Goal: Task Accomplishment & Management: Use online tool/utility

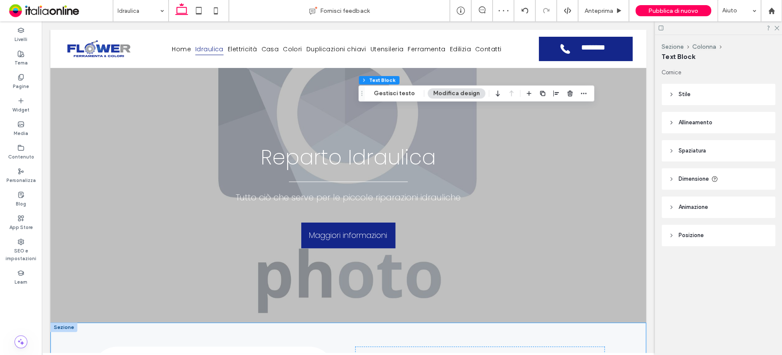
scroll to position [248, 0]
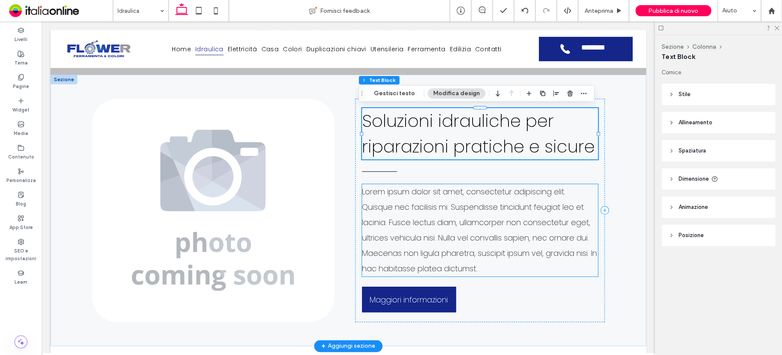
click at [421, 220] on span "Lorem ipsum dolor sit amet, consectetur adipiscing elit. Quisque nec facilisis …" at bounding box center [479, 230] width 235 height 88
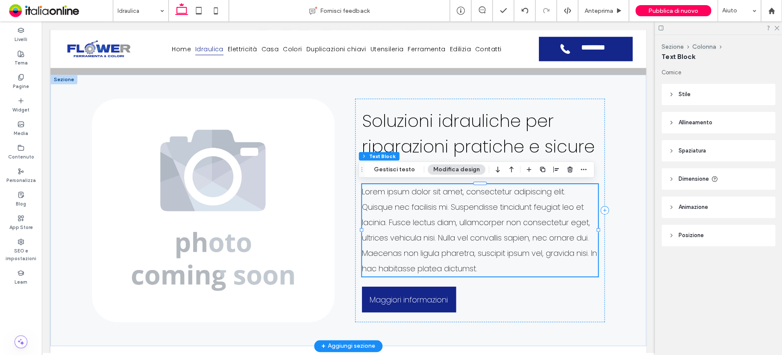
click at [423, 219] on span "Lorem ipsum dolor sit amet, consectetur adipiscing elit. Quisque nec facilisis …" at bounding box center [479, 230] width 235 height 88
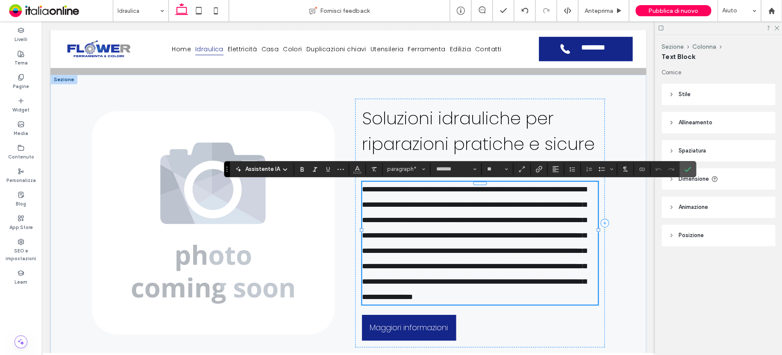
scroll to position [0, 0]
drag, startPoint x: 684, startPoint y: 166, endPoint x: 681, endPoint y: 162, distance: 4.9
click at [684, 166] on icon "Conferma" at bounding box center [687, 169] width 7 height 7
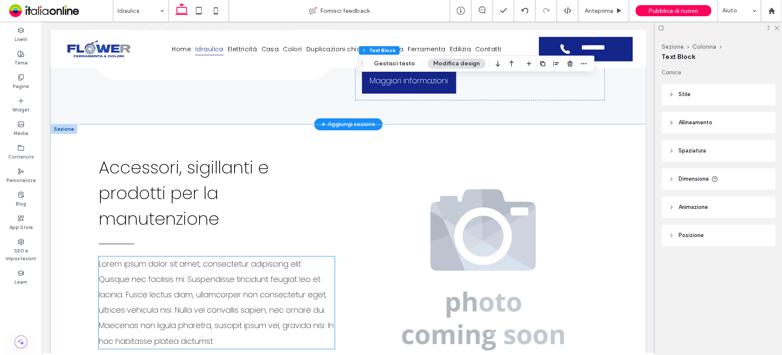
scroll to position [590, 0]
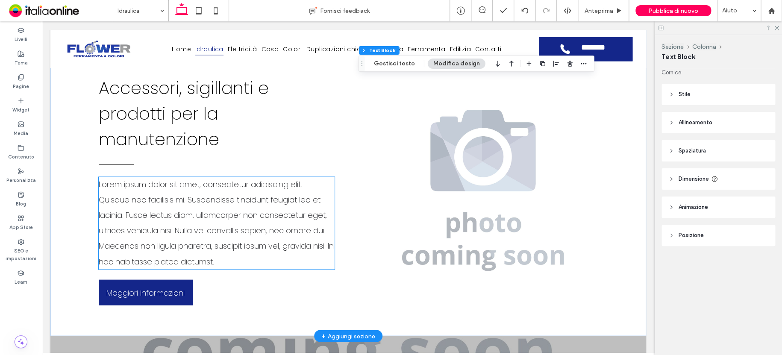
click at [202, 239] on span "Lorem ipsum dolor sit amet, consectetur adipiscing elit. Quisque nec facilisis …" at bounding box center [216, 223] width 235 height 88
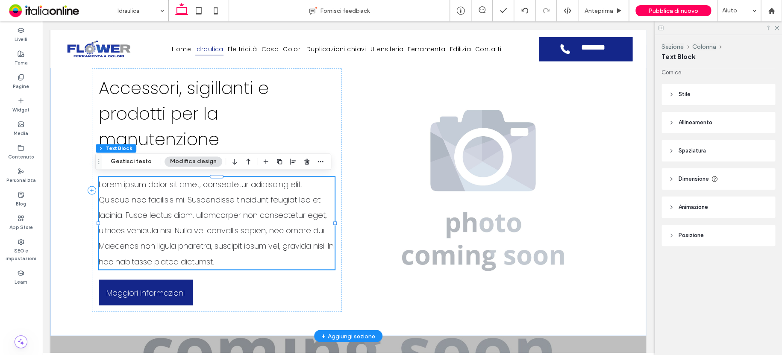
click at [201, 239] on span "Lorem ipsum dolor sit amet, consectetur adipiscing elit. Quisque nec facilisis …" at bounding box center [216, 223] width 235 height 88
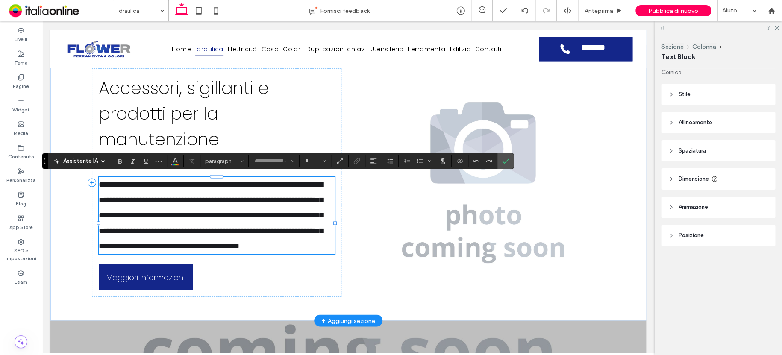
type input "*******"
type input "**"
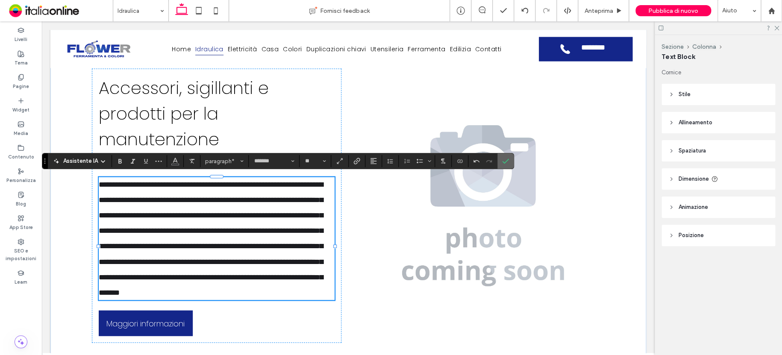
click at [504, 164] on icon "Conferma" at bounding box center [505, 161] width 7 height 7
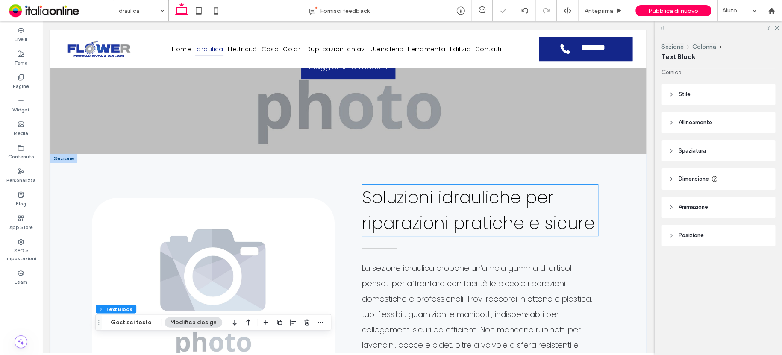
scroll to position [120, 0]
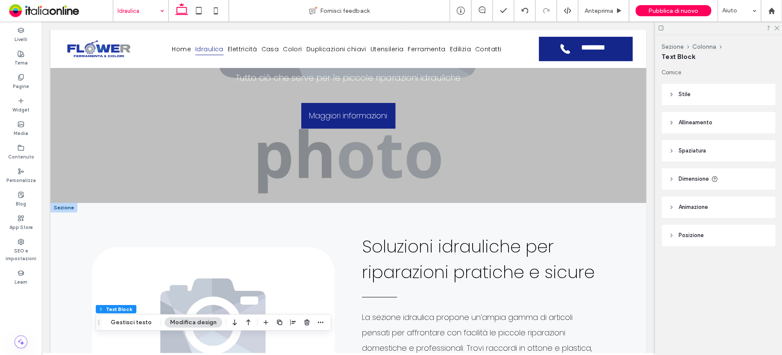
drag, startPoint x: 131, startPoint y: 12, endPoint x: 132, endPoint y: 18, distance: 5.7
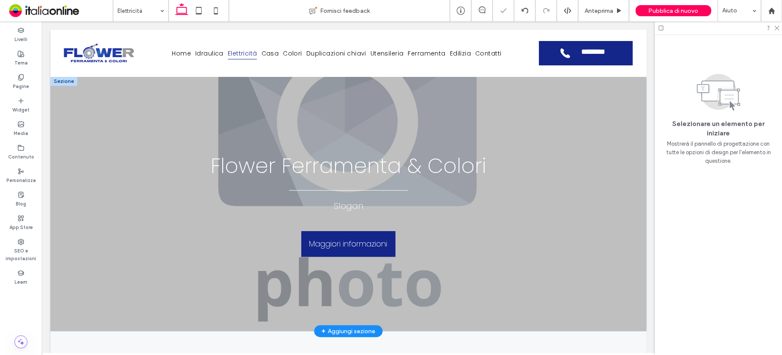
click at [401, 171] on span "Flower Ferramenta & Colori" at bounding box center [349, 166] width 276 height 29
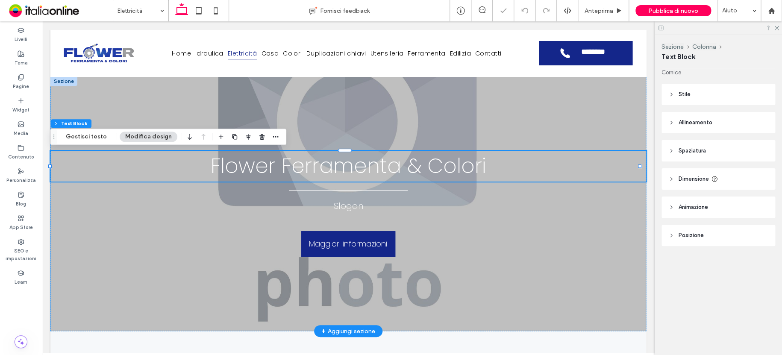
click at [403, 170] on span "Flower Ferramenta & Colori" at bounding box center [349, 166] width 276 height 29
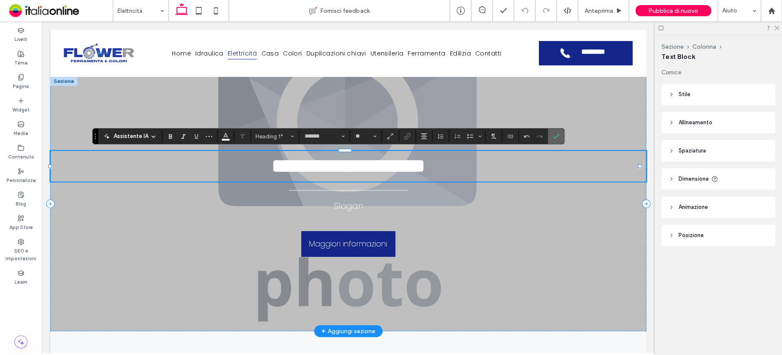
click at [554, 133] on icon "Conferma" at bounding box center [556, 136] width 7 height 7
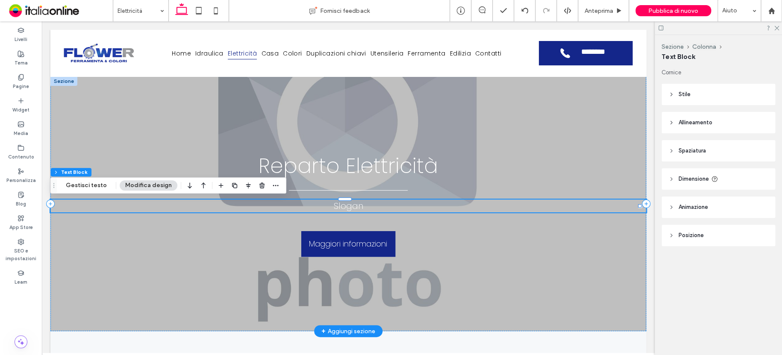
click at [350, 209] on span "Slogan" at bounding box center [348, 206] width 29 height 12
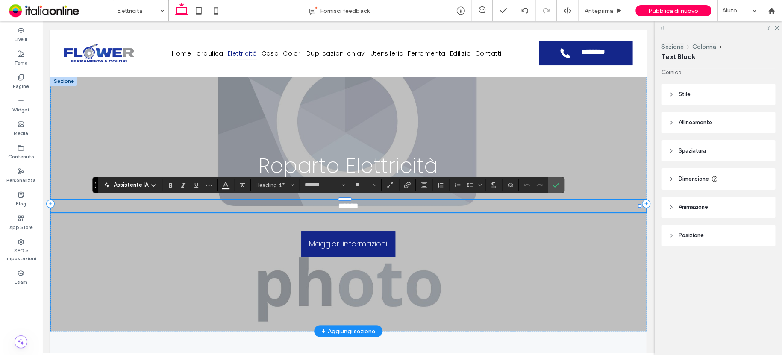
drag, startPoint x: 350, startPoint y: 209, endPoint x: 345, endPoint y: 207, distance: 5.4
click at [349, 208] on span "******" at bounding box center [348, 206] width 21 height 9
drag, startPoint x: 335, startPoint y: 204, endPoint x: 368, endPoint y: 206, distance: 32.6
click at [368, 206] on h4 "******" at bounding box center [348, 206] width 596 height 13
type input "**"
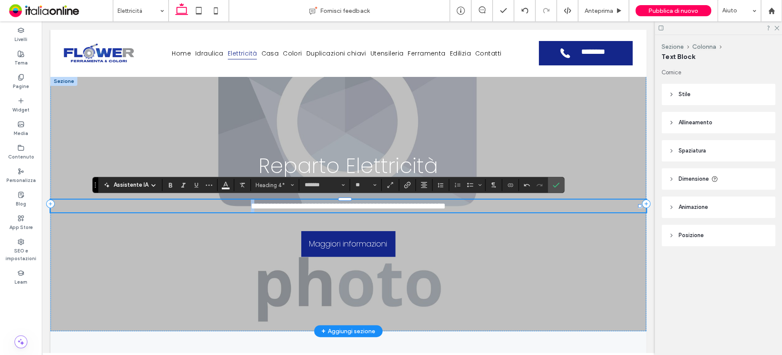
drag, startPoint x: 237, startPoint y: 206, endPoint x: 198, endPoint y: 206, distance: 38.9
click at [205, 206] on h4 "**********" at bounding box center [348, 206] width 596 height 13
click at [470, 203] on h4 "**********" at bounding box center [348, 206] width 596 height 13
click at [434, 167] on h1 "Reparto Elettricità" at bounding box center [348, 166] width 596 height 31
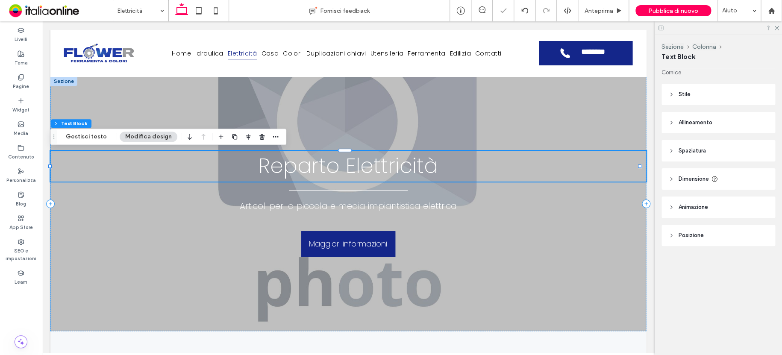
click at [434, 167] on h1 "Reparto Elettricità" at bounding box center [348, 166] width 596 height 31
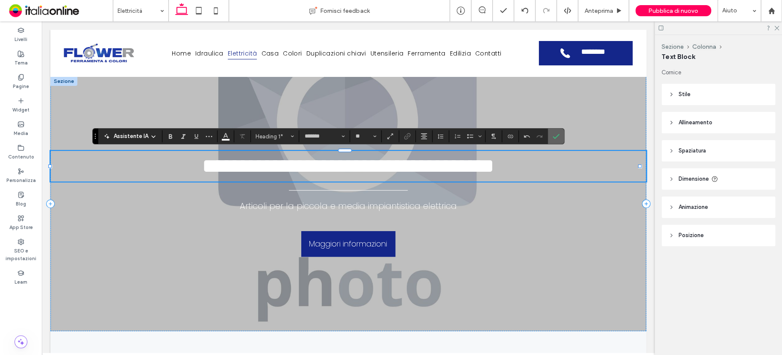
click at [557, 138] on icon "Conferma" at bounding box center [556, 136] width 7 height 7
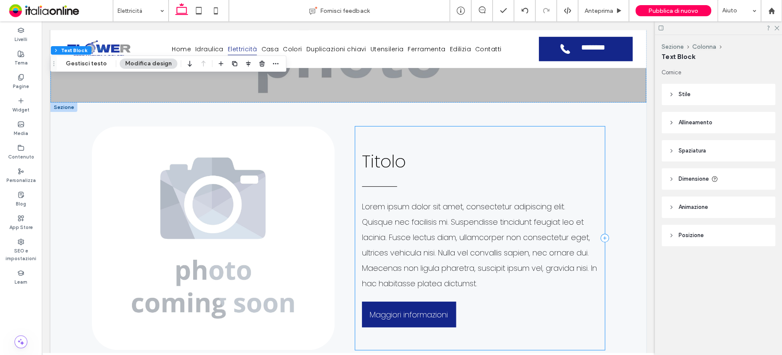
scroll to position [205, 0]
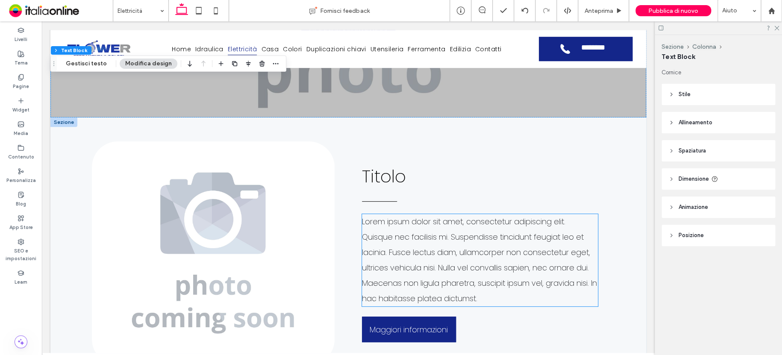
click at [445, 233] on span "Lorem ipsum dolor sit amet, consectetur adipiscing elit. Quisque nec facilisis …" at bounding box center [479, 260] width 235 height 88
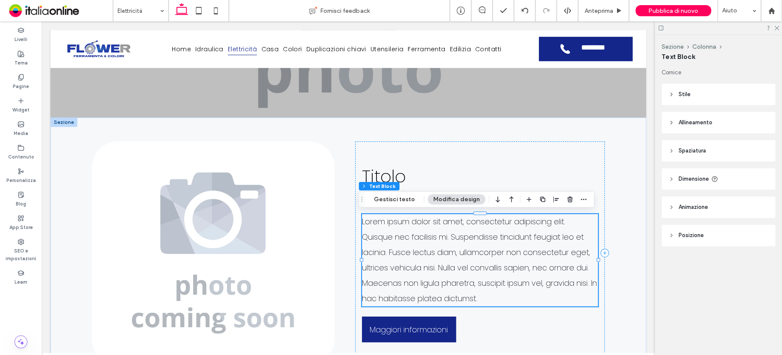
click at [445, 234] on span "Lorem ipsum dolor sit amet, consectetur adipiscing elit. Quisque nec facilisis …" at bounding box center [479, 260] width 235 height 88
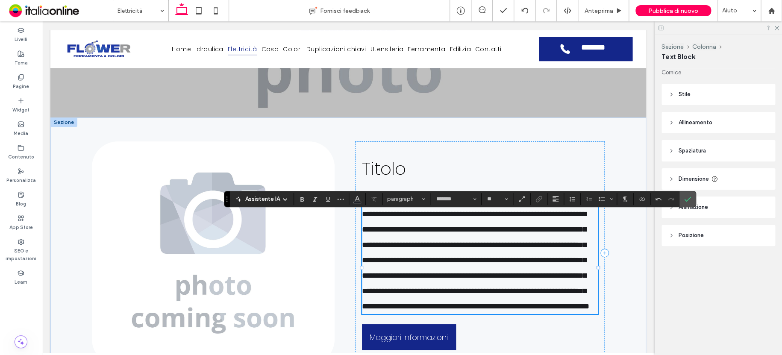
click at [501, 314] on p "**********" at bounding box center [480, 260] width 236 height 108
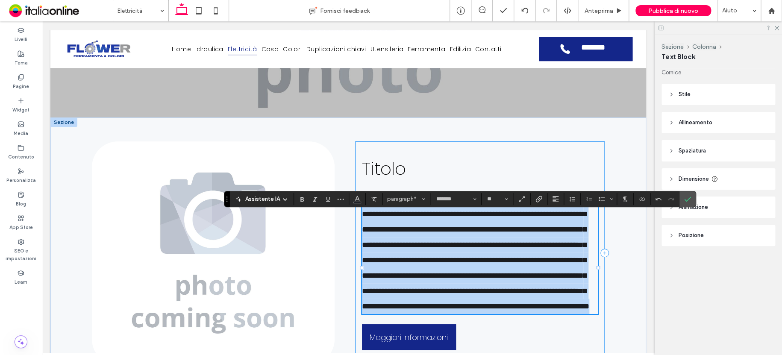
drag, startPoint x: 501, startPoint y: 327, endPoint x: 357, endPoint y: 187, distance: 200.7
click at [357, 187] on div "**********" at bounding box center [480, 253] width 250 height 224
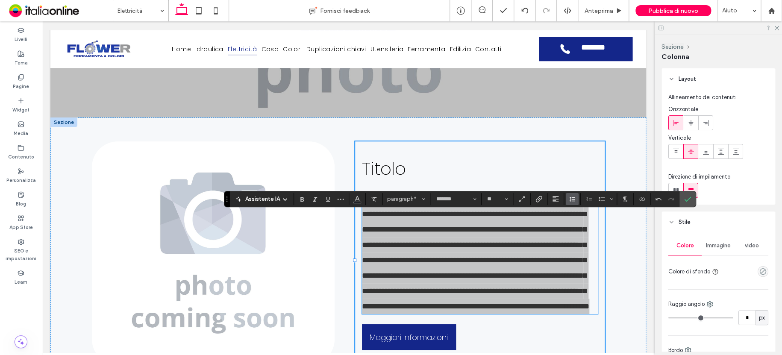
click at [570, 198] on icon "Altezza riga" at bounding box center [572, 199] width 7 height 7
click at [579, 237] on div "1.5" at bounding box center [594, 236] width 38 height 6
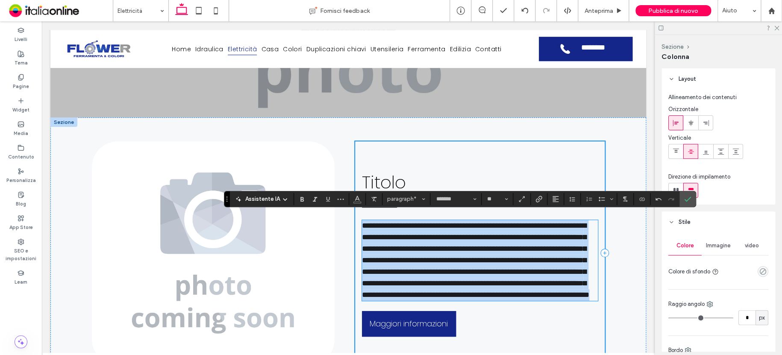
scroll to position [215, 0]
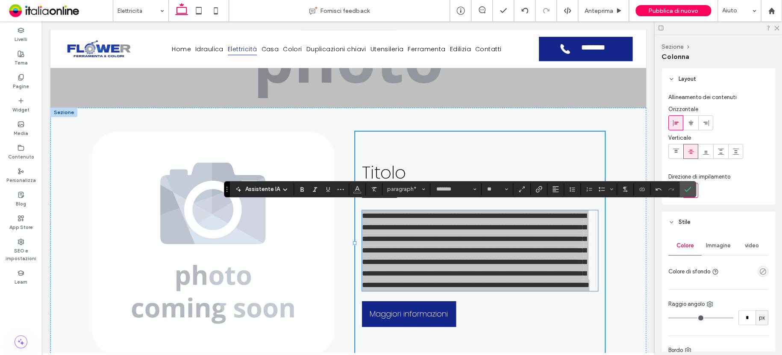
drag, startPoint x: 685, startPoint y: 189, endPoint x: 681, endPoint y: 184, distance: 7.0
click at [685, 189] on icon "Conferma" at bounding box center [687, 189] width 7 height 7
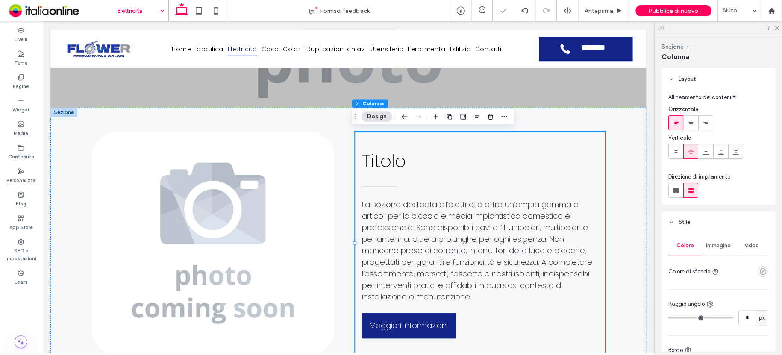
drag, startPoint x: 128, startPoint y: 12, endPoint x: 133, endPoint y: 18, distance: 8.2
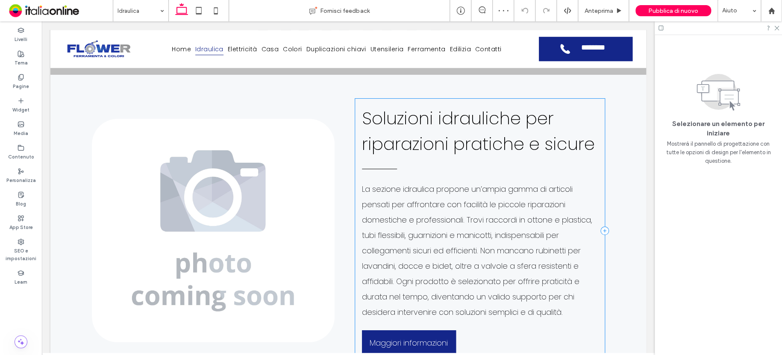
scroll to position [248, 0]
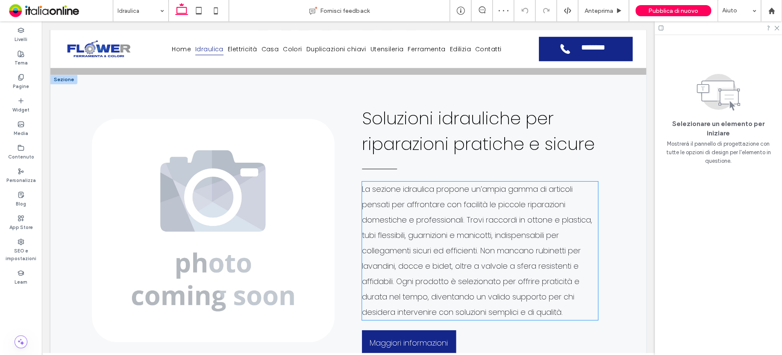
click at [498, 244] on p "La sezione idraulica propone un’ampia gamma di articoli pensati per affrontare …" at bounding box center [480, 251] width 236 height 138
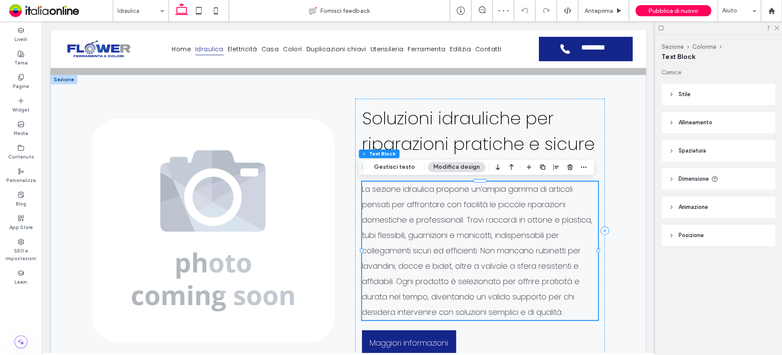
click at [498, 244] on p "La sezione idraulica propone un’ampia gamma di articoli pensati per affrontare …" at bounding box center [480, 251] width 236 height 138
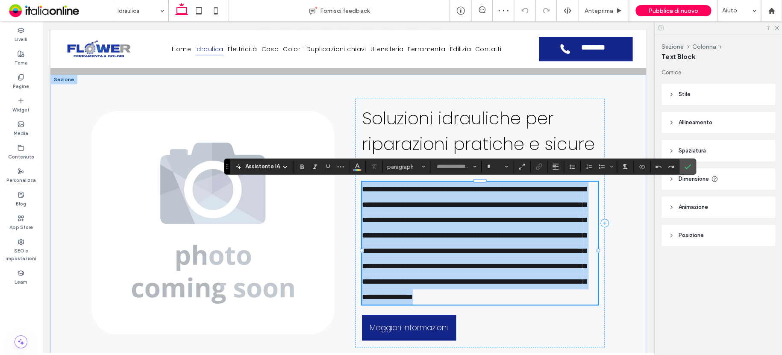
type input "*******"
type input "**"
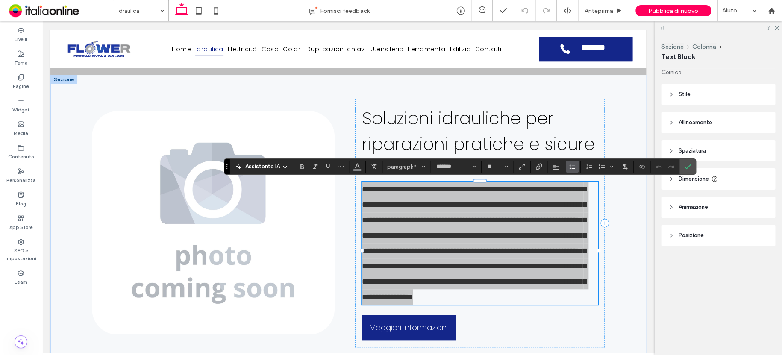
drag, startPoint x: 576, startPoint y: 163, endPoint x: 573, endPoint y: 168, distance: 5.0
click at [576, 163] on button "Altezza riga" at bounding box center [572, 167] width 13 height 12
click at [576, 205] on div "1.5" at bounding box center [594, 204] width 38 height 6
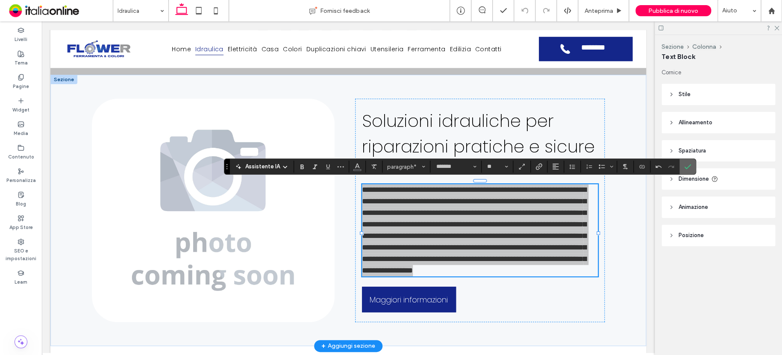
click at [686, 165] on icon "Conferma" at bounding box center [687, 166] width 7 height 7
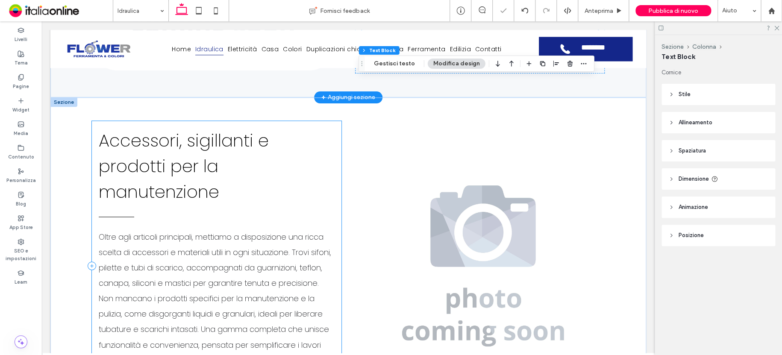
scroll to position [547, 0]
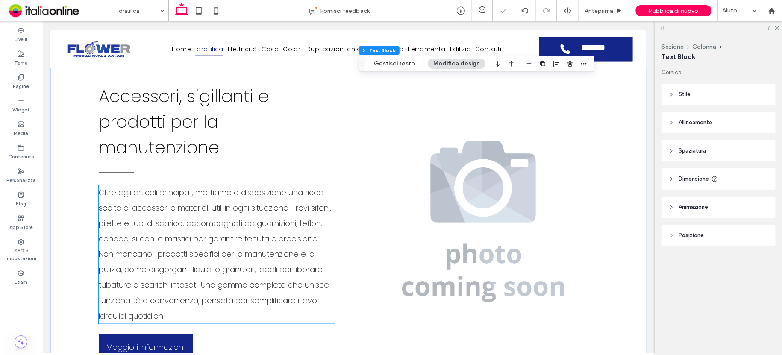
click at [202, 213] on p "Oltre agli articoli principali, mettiamo a disposizione una ricca scelta di acc…" at bounding box center [217, 254] width 236 height 138
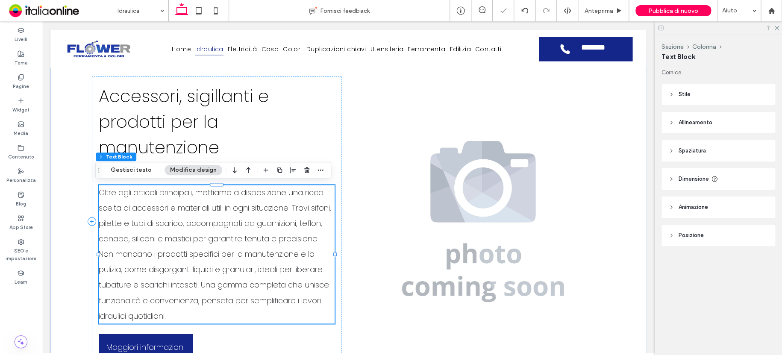
click at [202, 213] on p "Oltre agli articoli principali, mettiamo a disposizione una ricca scelta di acc…" at bounding box center [217, 254] width 236 height 138
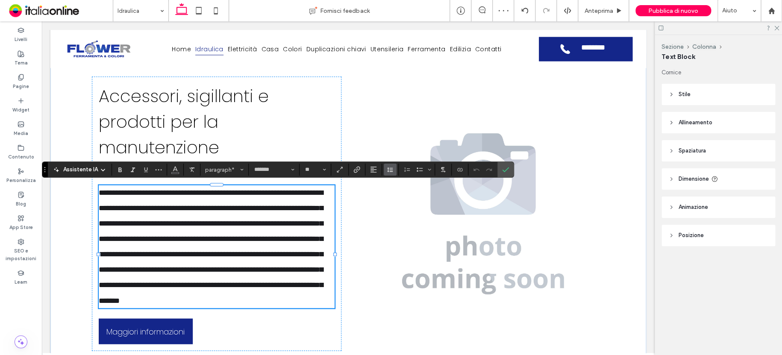
click at [389, 167] on icon "Altezza riga" at bounding box center [390, 169] width 7 height 7
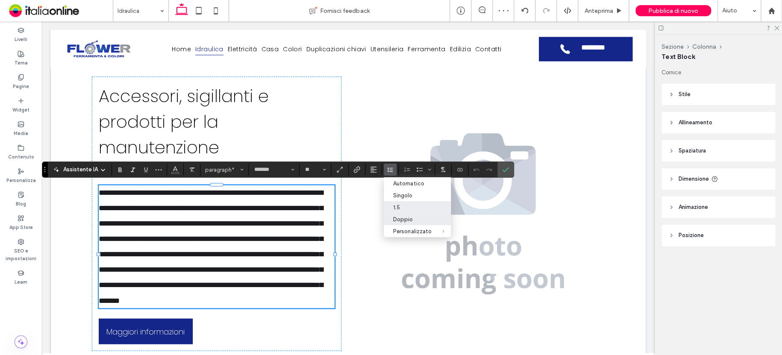
drag, startPoint x: 353, startPoint y: 188, endPoint x: 395, endPoint y: 210, distance: 47.2
click at [395, 210] on div "1.5" at bounding box center [412, 207] width 38 height 6
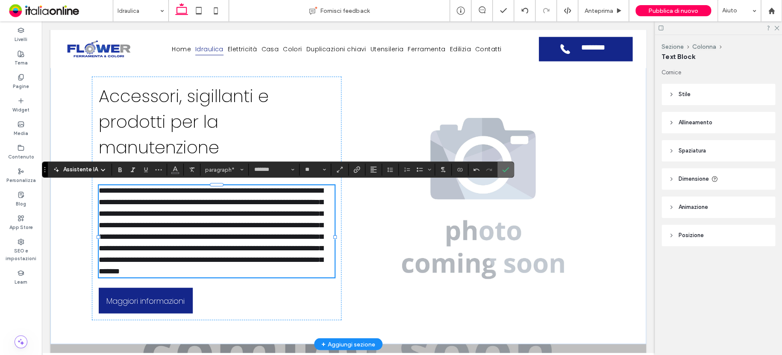
click at [501, 174] on label "Conferma" at bounding box center [505, 169] width 13 height 15
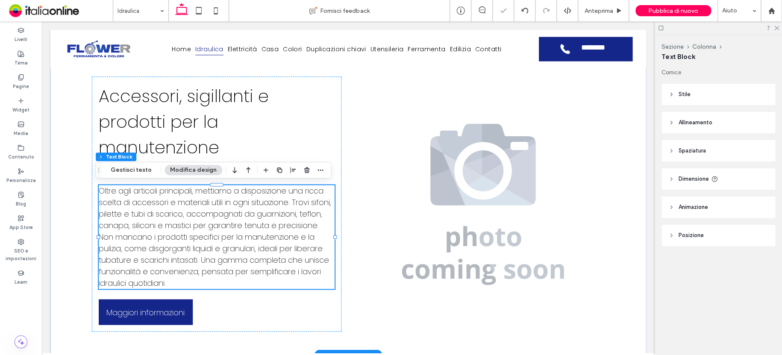
drag, startPoint x: 141, startPoint y: 9, endPoint x: 141, endPoint y: 18, distance: 9.4
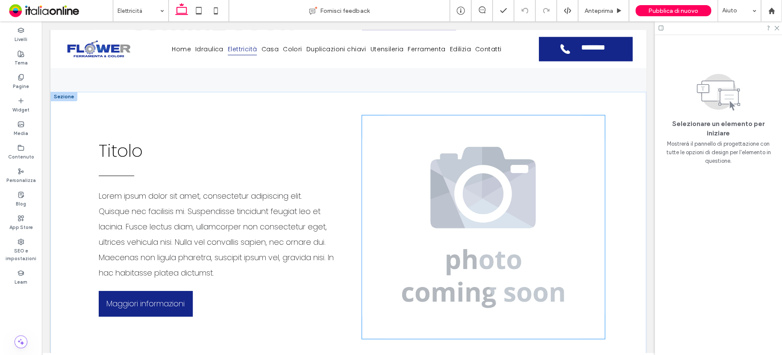
scroll to position [548, 0]
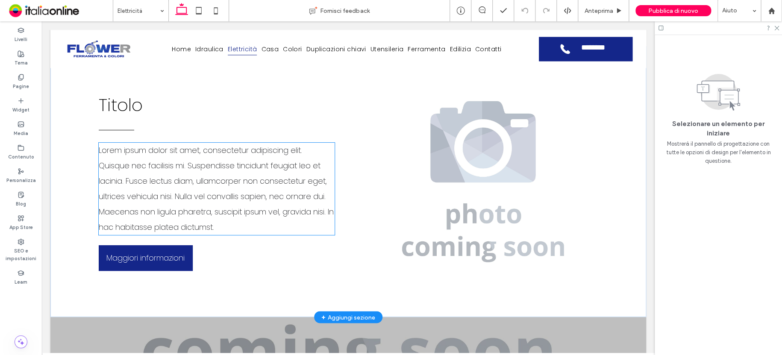
click at [243, 189] on span "Lorem ipsum dolor sit amet, consectetur adipiscing elit. Quisque nec facilisis …" at bounding box center [216, 189] width 235 height 88
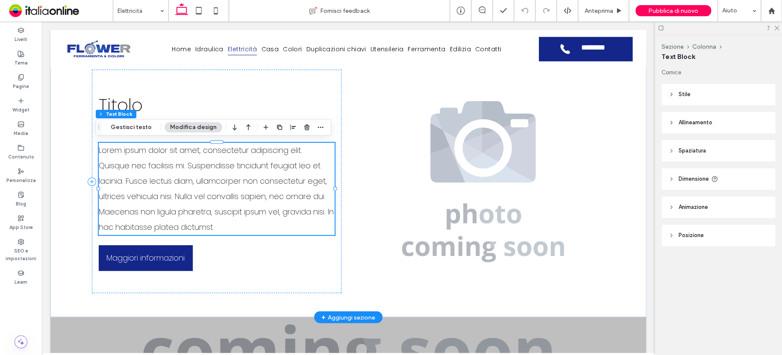
click at [243, 189] on span "Lorem ipsum dolor sit amet, consectetur adipiscing elit. Quisque nec facilisis …" at bounding box center [216, 189] width 235 height 88
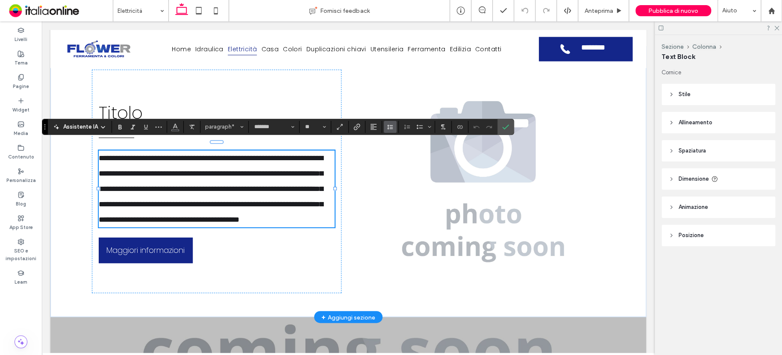
click at [387, 130] on icon "Altezza riga" at bounding box center [390, 127] width 7 height 7
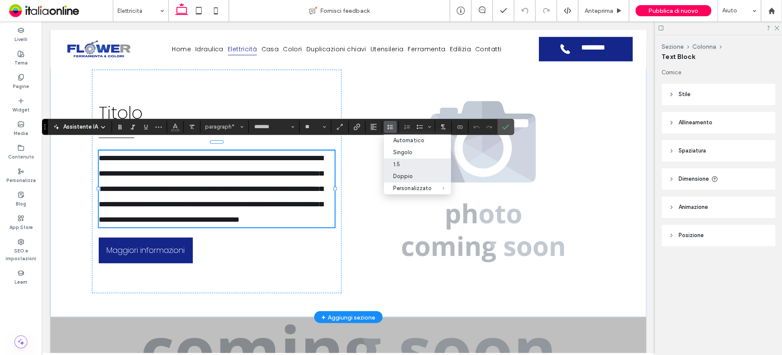
click at [393, 160] on label "1.5" at bounding box center [417, 165] width 67 height 12
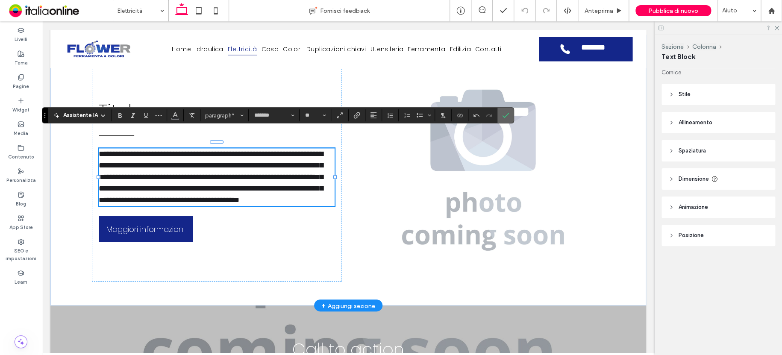
click at [502, 115] on icon "Conferma" at bounding box center [505, 115] width 7 height 7
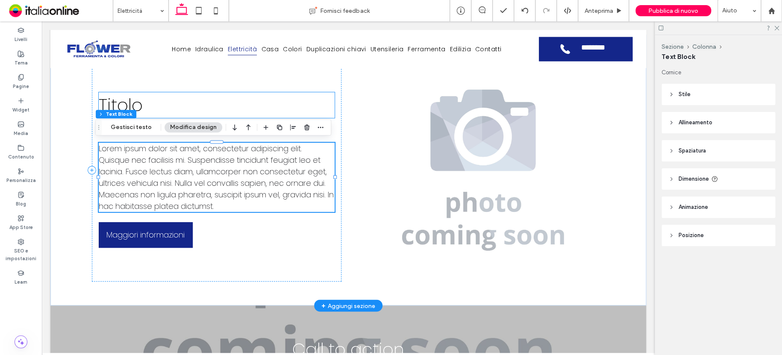
click at [138, 106] on span "Titolo" at bounding box center [121, 105] width 44 height 24
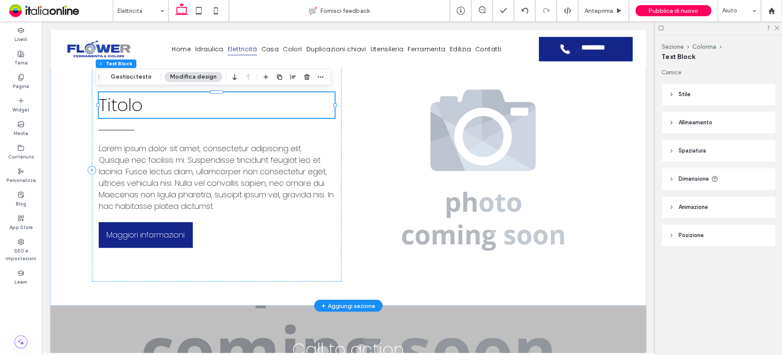
click at [137, 103] on span "Titolo" at bounding box center [121, 105] width 44 height 24
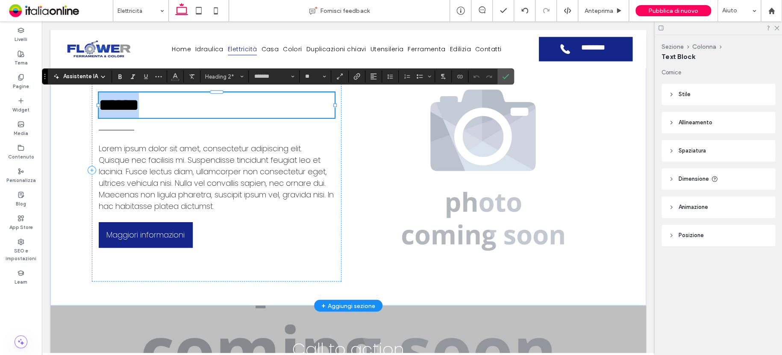
type input "**"
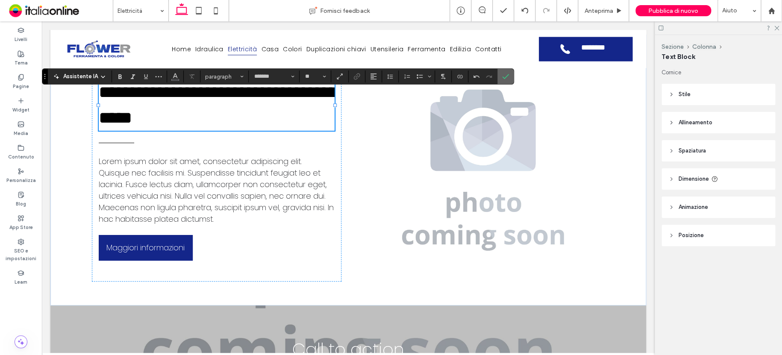
click at [504, 79] on label "Conferma" at bounding box center [505, 76] width 13 height 15
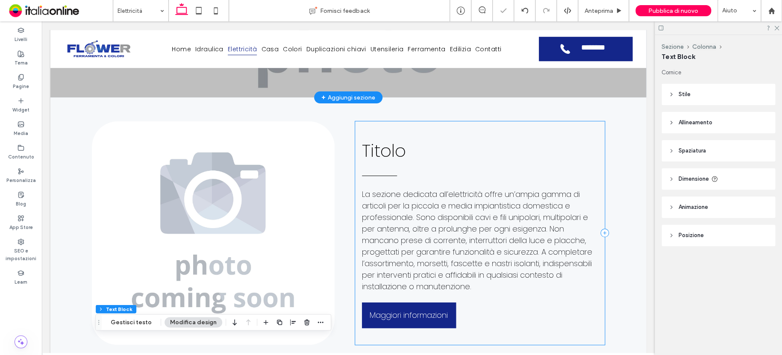
scroll to position [218, 0]
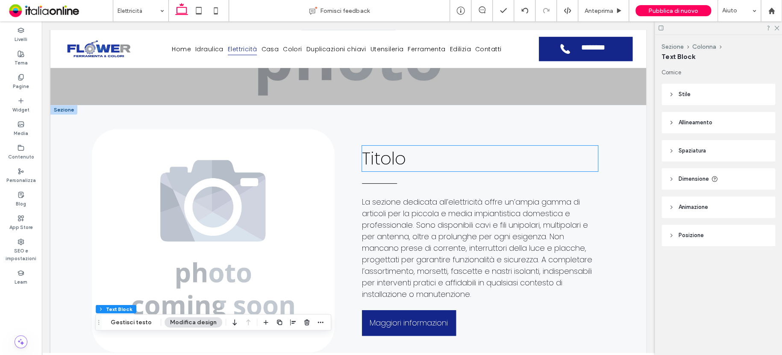
click at [397, 156] on span "Titolo" at bounding box center [384, 159] width 44 height 24
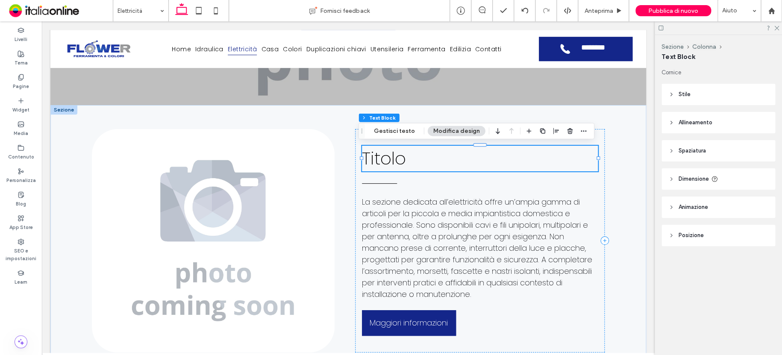
click at [400, 159] on span "Titolo" at bounding box center [384, 159] width 44 height 24
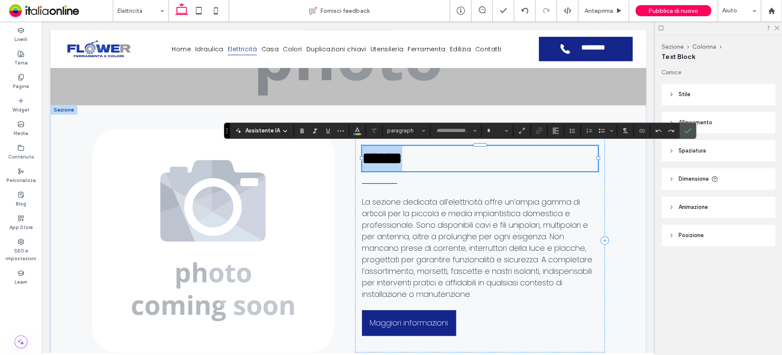
type input "*******"
type input "**"
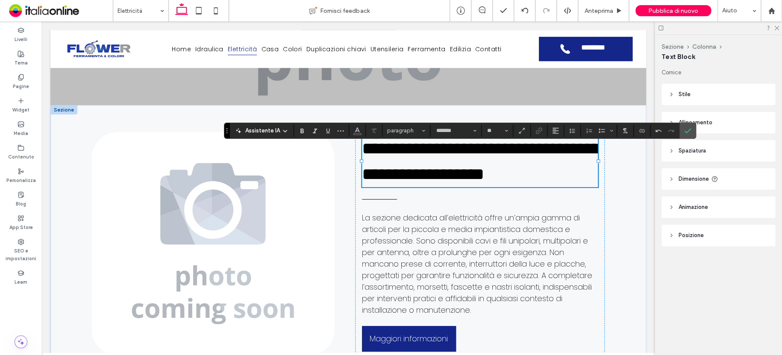
click at [684, 127] on icon "Conferma" at bounding box center [687, 130] width 7 height 7
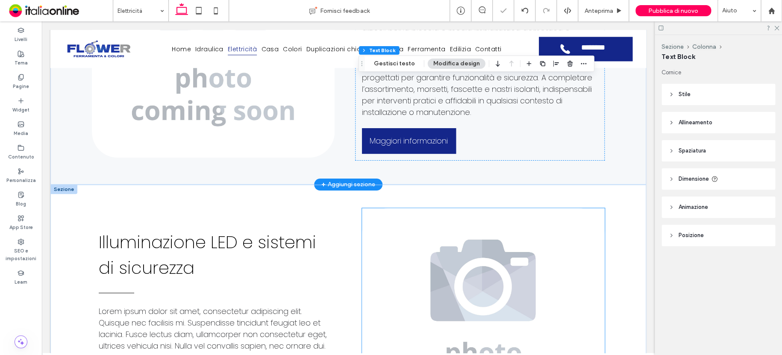
scroll to position [517, 0]
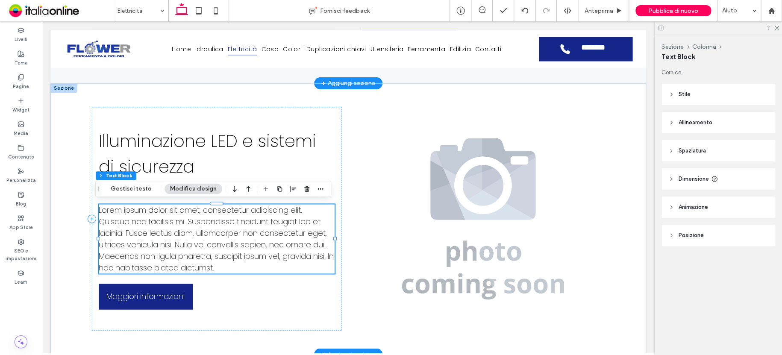
click at [197, 227] on span "Lorem ipsum dolor sit amet, consectetur adipiscing elit. Quisque nec facilisis …" at bounding box center [216, 239] width 235 height 68
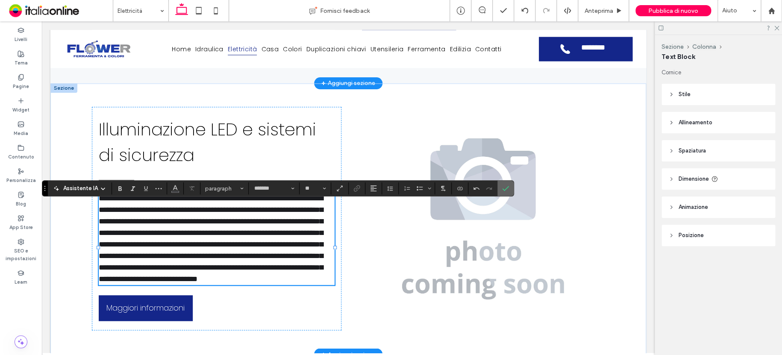
click at [507, 188] on label "Conferma" at bounding box center [505, 188] width 13 height 15
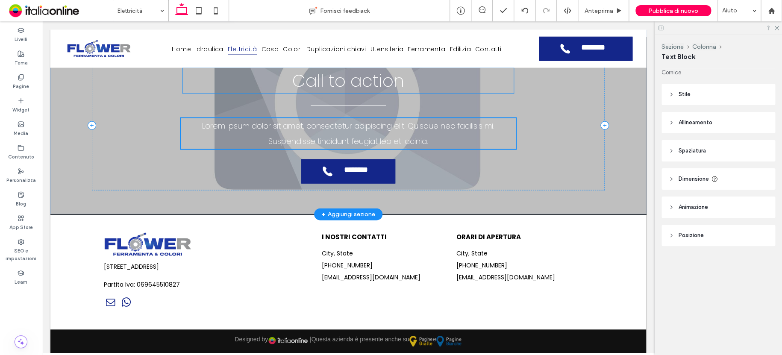
scroll to position [810, 0]
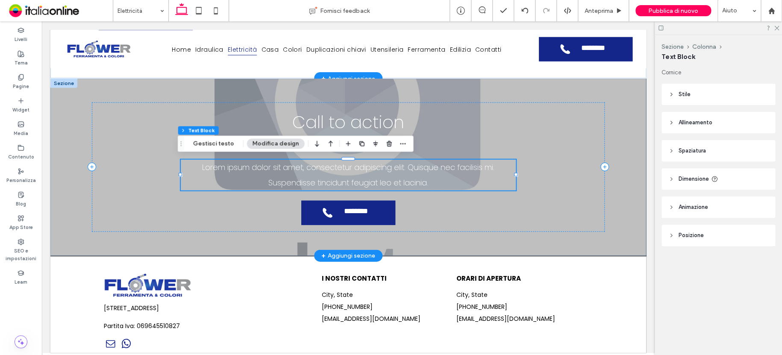
click at [403, 183] on span "Lorem ipsum dolor sit amet, consectetur adipiscing elit. Quisque nec facilisis …" at bounding box center [348, 175] width 292 height 26
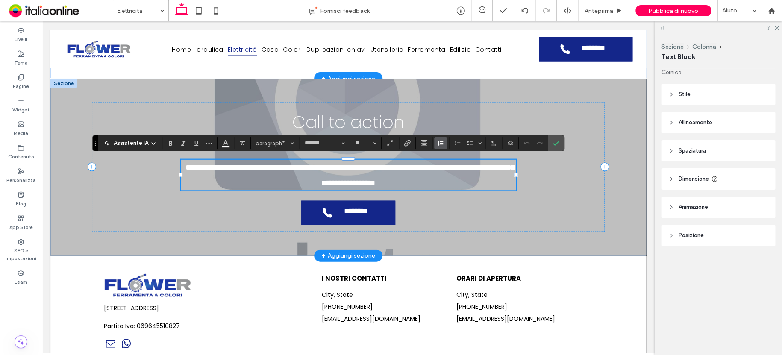
click at [444, 142] on button "Altezza riga" at bounding box center [440, 143] width 13 height 12
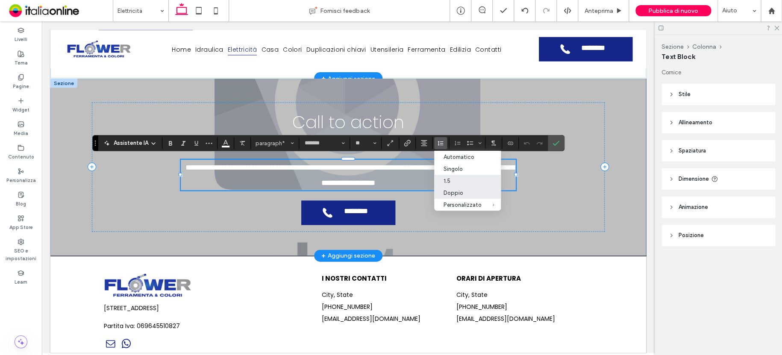
click at [451, 182] on div "1.5" at bounding box center [463, 181] width 38 height 6
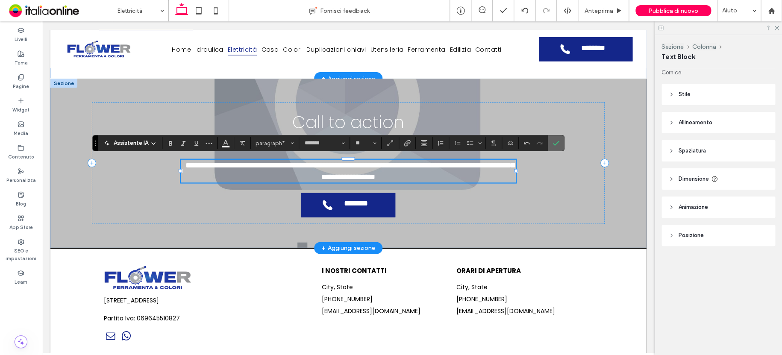
click at [553, 139] on span "Conferma" at bounding box center [555, 142] width 4 height 15
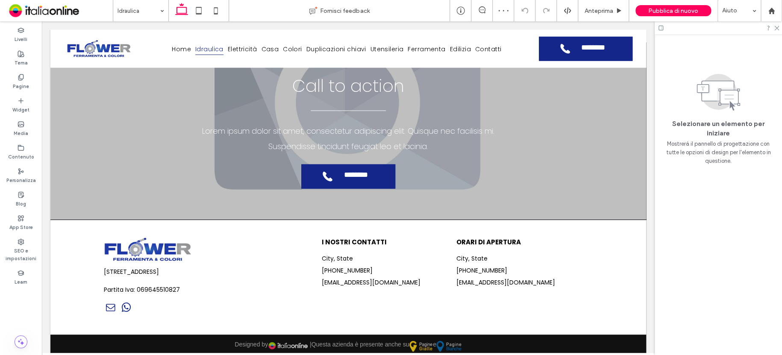
scroll to position [865, 0]
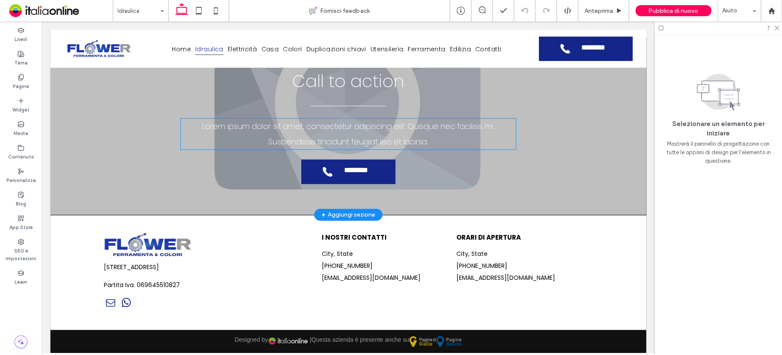
click at [403, 136] on span "Lorem ipsum dolor sit amet, consectetur adipiscing elit. Quisque nec facilisis …" at bounding box center [348, 134] width 292 height 26
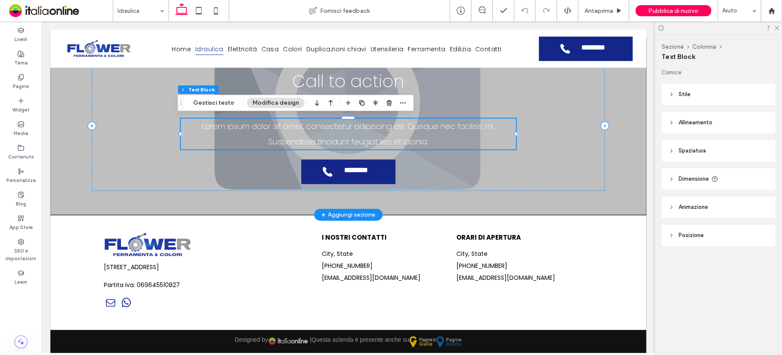
click at [403, 136] on span "Lorem ipsum dolor sit amet, consectetur adipiscing elit. Quisque nec facilisis …" at bounding box center [348, 134] width 292 height 26
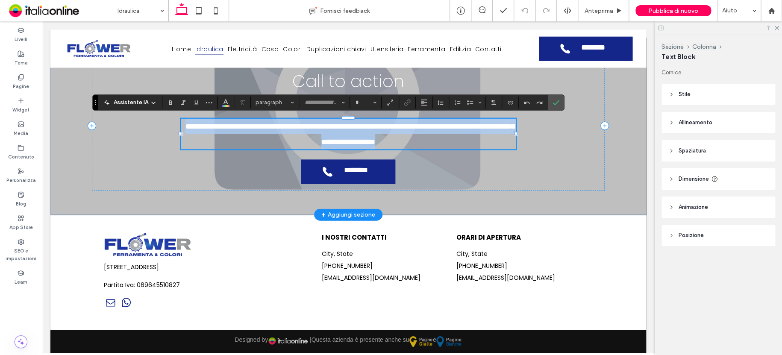
type input "*******"
type input "**"
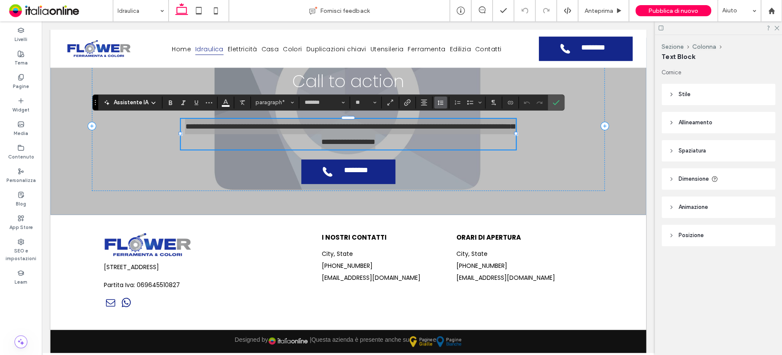
click at [437, 106] on icon "Altezza riga" at bounding box center [440, 102] width 7 height 7
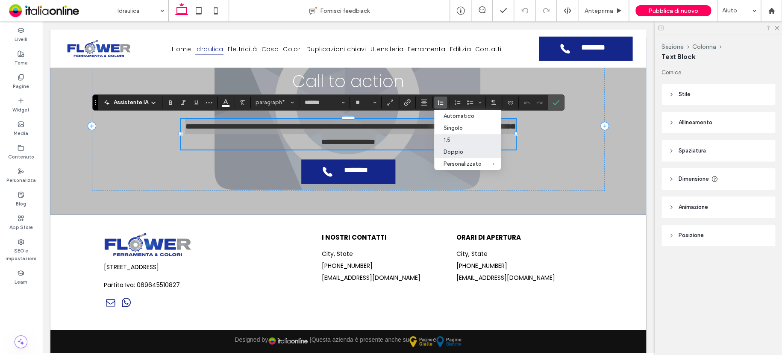
click at [445, 142] on div "1.5" at bounding box center [463, 140] width 38 height 6
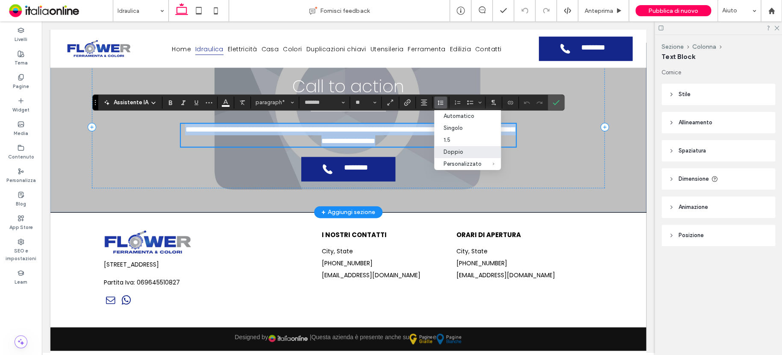
scroll to position [858, 0]
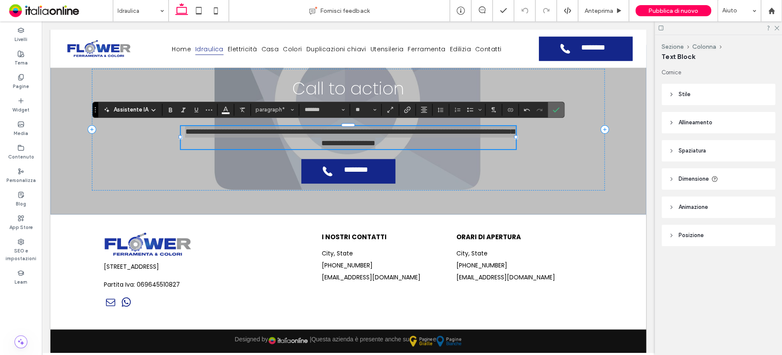
click at [554, 109] on icon "Conferma" at bounding box center [556, 109] width 7 height 7
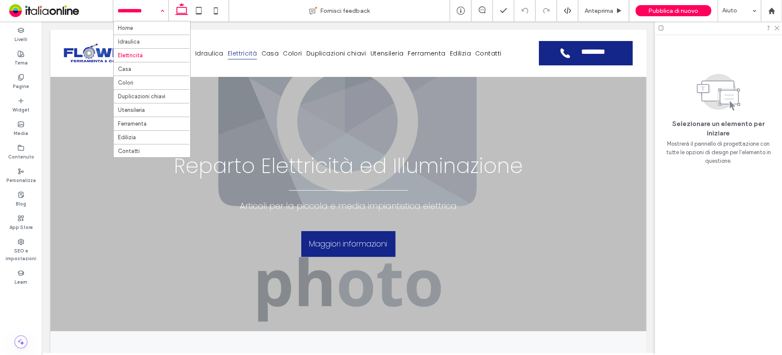
click at [138, 8] on input at bounding box center [139, 10] width 42 height 21
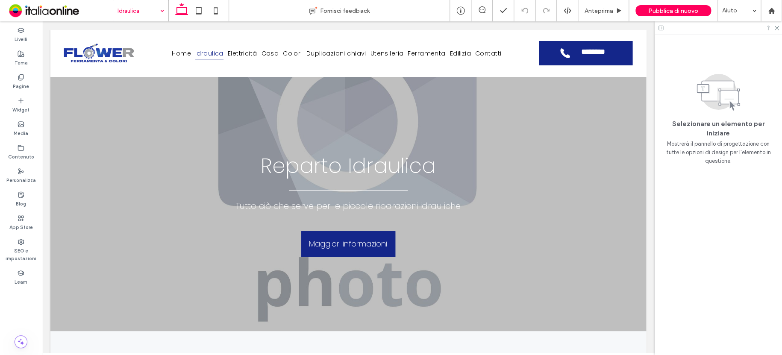
drag, startPoint x: 125, startPoint y: 7, endPoint x: 144, endPoint y: 20, distance: 23.7
click at [127, 8] on input at bounding box center [139, 10] width 42 height 21
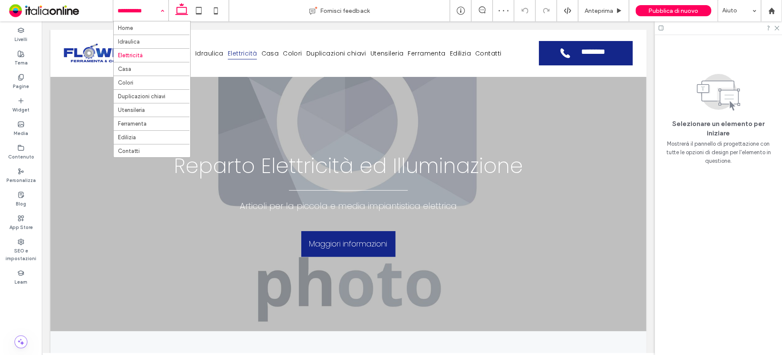
click at [135, 9] on input at bounding box center [139, 10] width 42 height 21
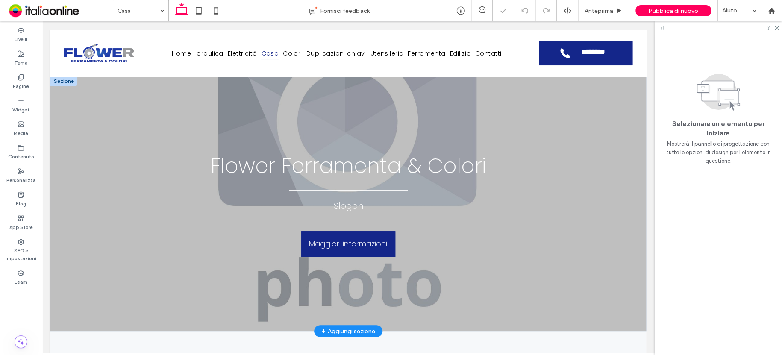
click at [398, 162] on span "Flower Ferramenta & Colori" at bounding box center [349, 166] width 276 height 29
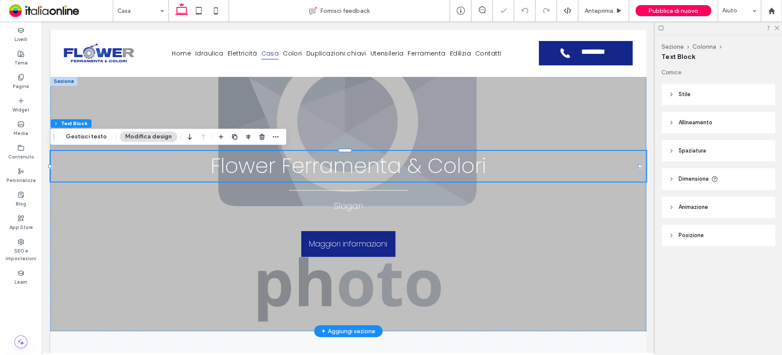
click at [424, 165] on span "Flower Ferramenta & Colori" at bounding box center [349, 166] width 276 height 29
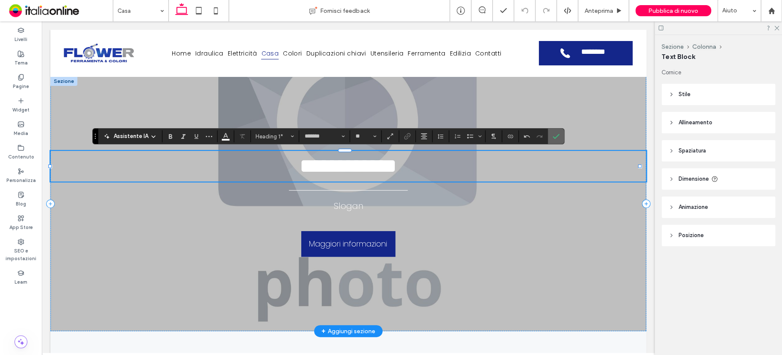
click at [557, 135] on use "Conferma" at bounding box center [556, 136] width 7 height 5
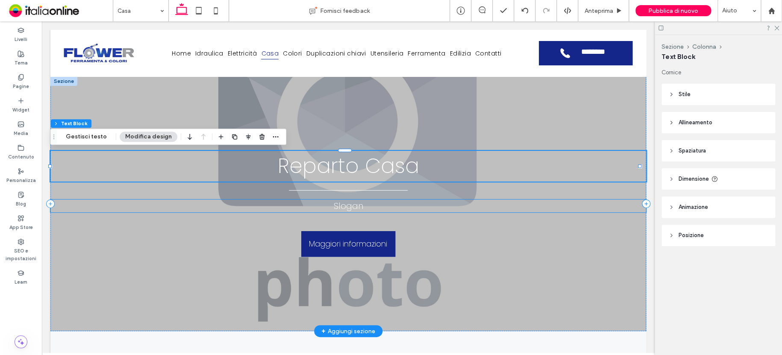
click at [348, 205] on span "Slogan" at bounding box center [348, 206] width 29 height 12
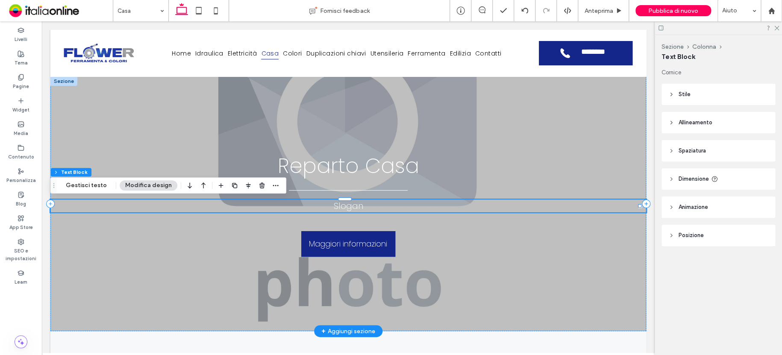
click at [349, 208] on span "Slogan" at bounding box center [348, 206] width 29 height 12
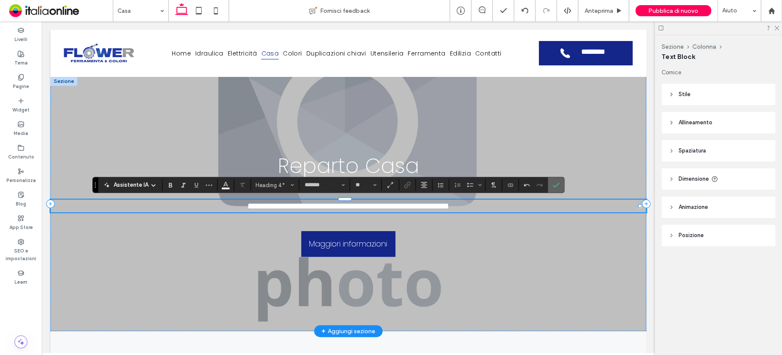
drag, startPoint x: 513, startPoint y: 173, endPoint x: 547, endPoint y: 182, distance: 34.8
click at [548, 182] on section at bounding box center [556, 184] width 16 height 15
click at [559, 181] on label "Conferma" at bounding box center [556, 184] width 13 height 15
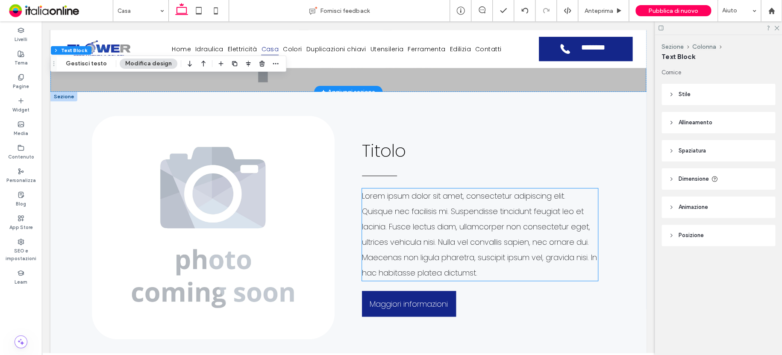
scroll to position [162, 0]
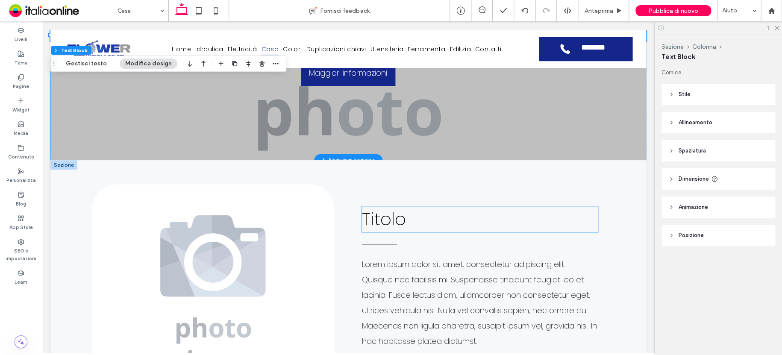
click at [403, 214] on h2 "Titolo" at bounding box center [480, 219] width 236 height 26
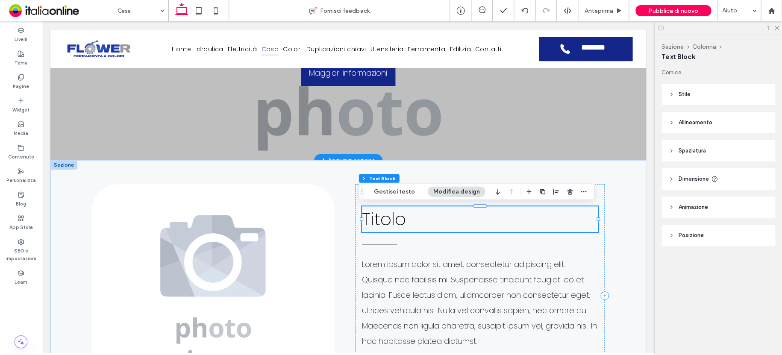
click at [403, 217] on h2 "Titolo" at bounding box center [480, 219] width 236 height 26
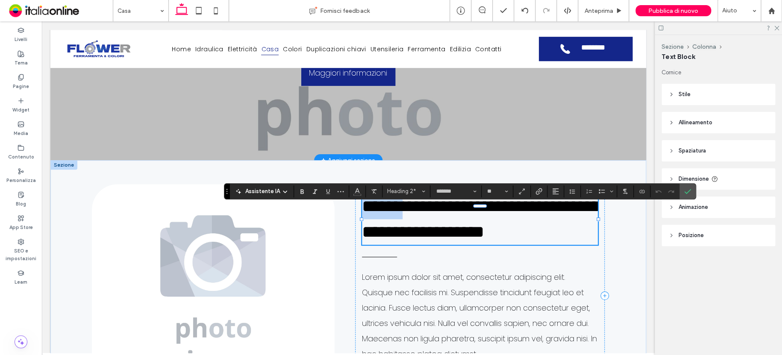
type input "**"
click at [688, 193] on icon "Conferma" at bounding box center [687, 191] width 7 height 7
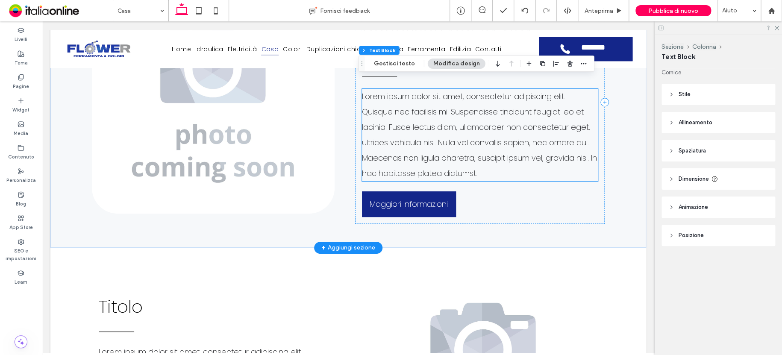
scroll to position [376, 0]
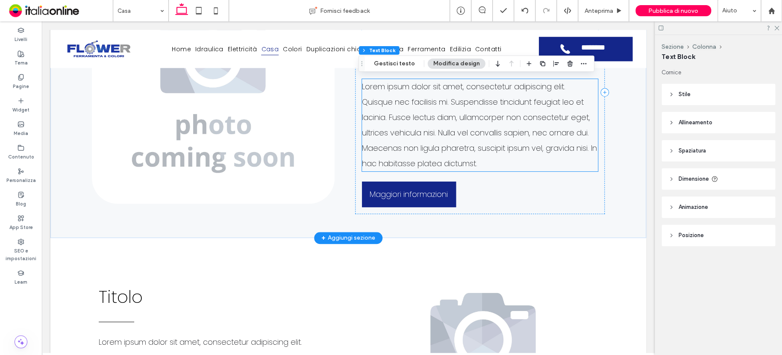
click at [470, 167] on span "Lorem ipsum dolor sit amet, consectetur adipiscing elit. Quisque nec facilisis …" at bounding box center [479, 125] width 235 height 88
click at [461, 152] on span "Lorem ipsum dolor sit amet, consectetur adipiscing elit. Quisque nec facilisis …" at bounding box center [479, 125] width 235 height 88
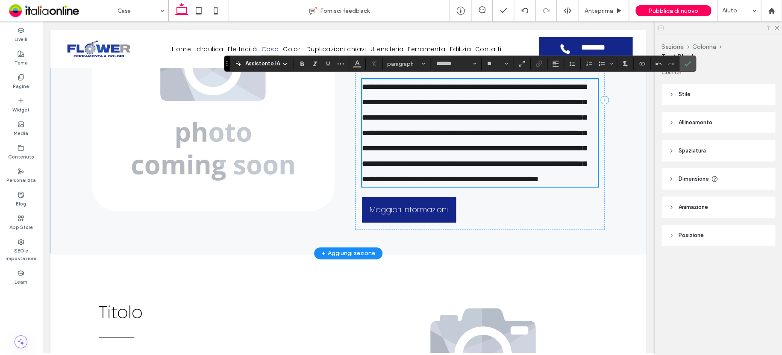
scroll to position [0, 0]
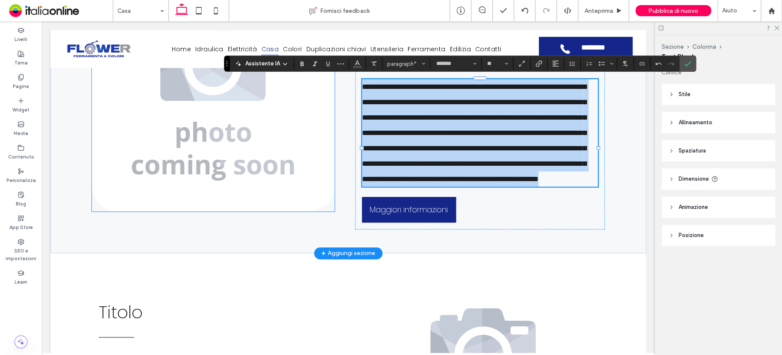
drag, startPoint x: 420, startPoint y: 206, endPoint x: 328, endPoint y: 83, distance: 153.5
click at [327, 83] on div "**********" at bounding box center [348, 100] width 513 height 307
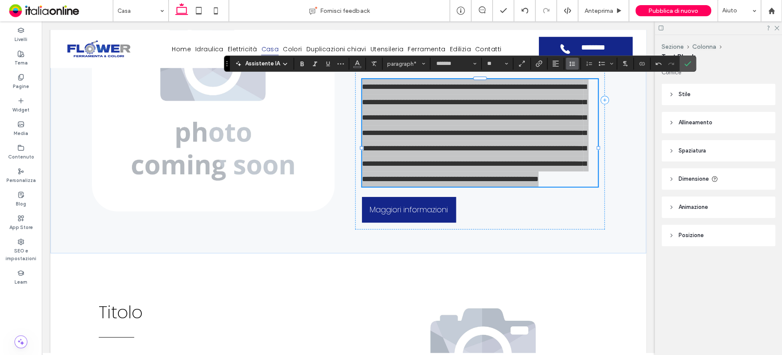
click at [571, 65] on icon "Altezza riga" at bounding box center [572, 63] width 7 height 7
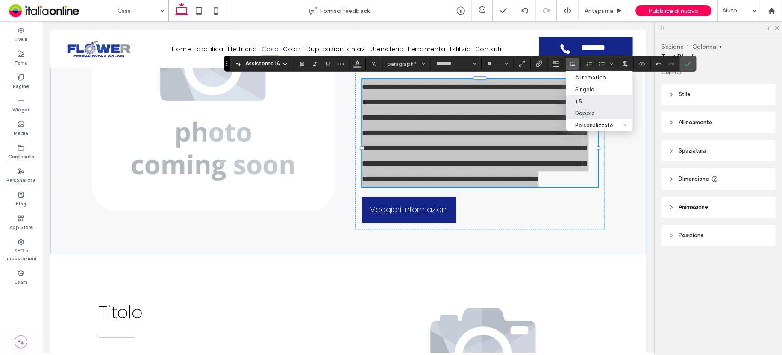
click at [577, 101] on div "1.5" at bounding box center [594, 101] width 38 height 6
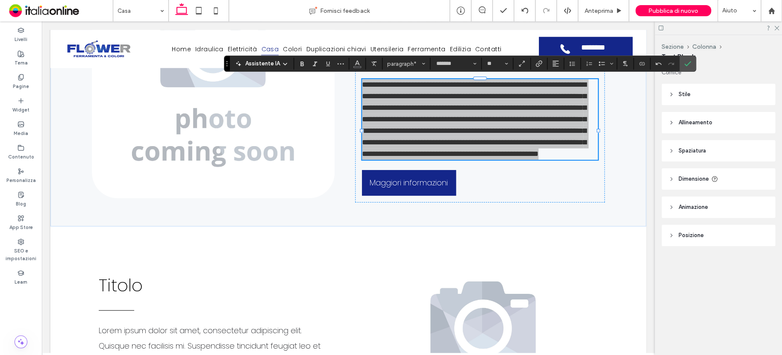
drag, startPoint x: 683, startPoint y: 63, endPoint x: 664, endPoint y: 80, distance: 25.1
click at [684, 63] on icon "Conferma" at bounding box center [687, 63] width 7 height 7
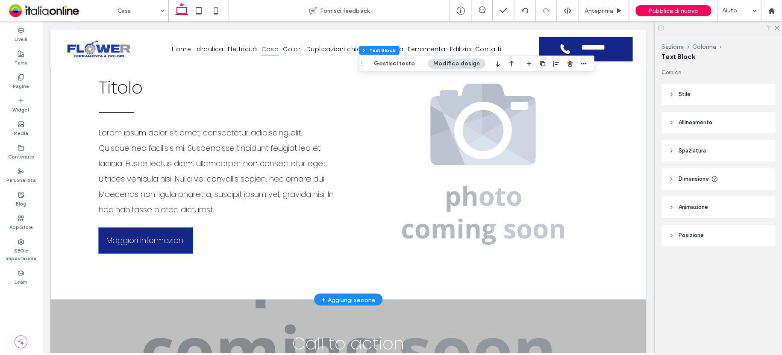
scroll to position [504, 0]
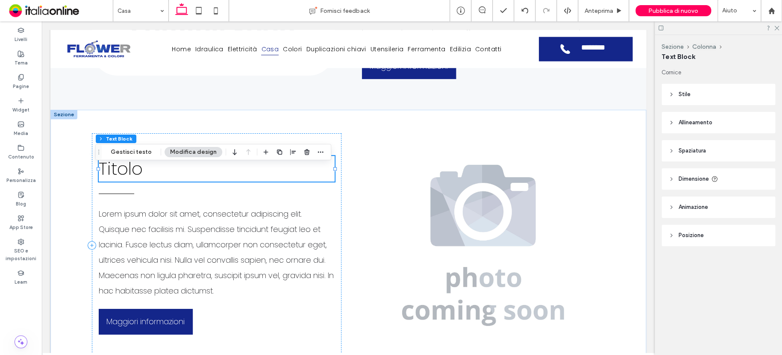
click at [141, 182] on h2 "Titolo" at bounding box center [217, 169] width 236 height 26
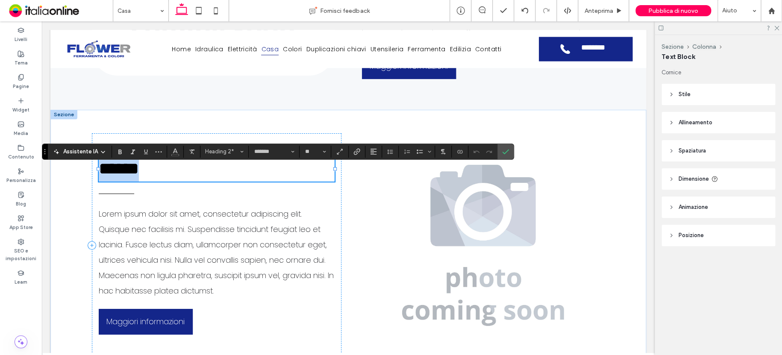
type input "**"
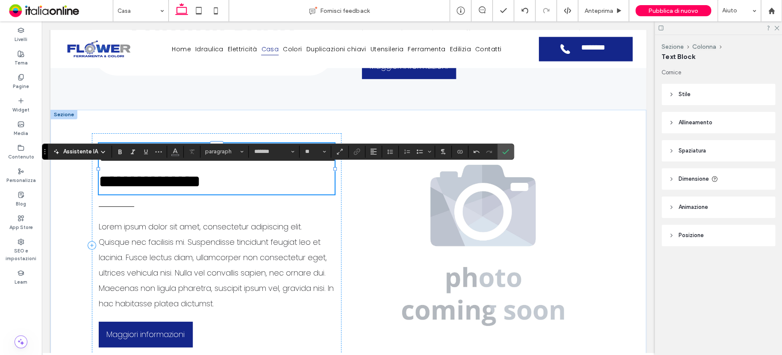
scroll to position [0, 0]
click at [505, 158] on span "Conferma" at bounding box center [505, 151] width 7 height 15
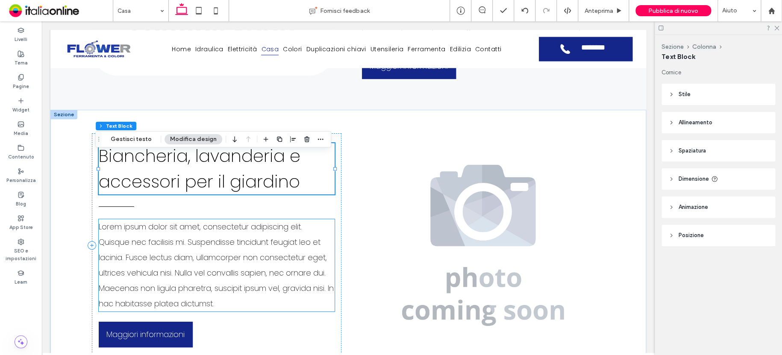
click at [182, 286] on span "Lorem ipsum dolor sit amet, consectetur adipiscing elit. Quisque nec facilisis …" at bounding box center [216, 265] width 235 height 88
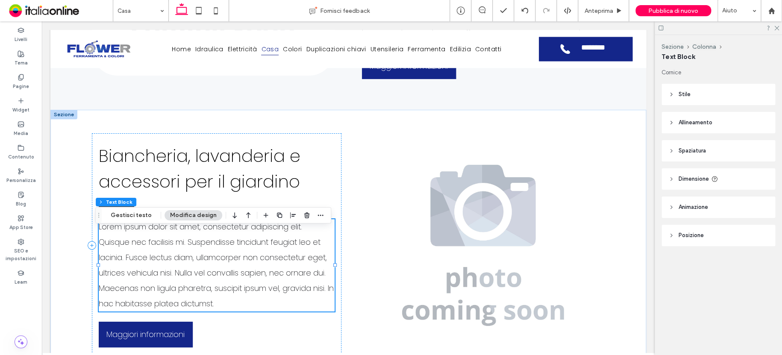
click at [182, 286] on span "Lorem ipsum dolor sit amet, consectetur adipiscing elit. Quisque nec facilisis …" at bounding box center [216, 265] width 235 height 88
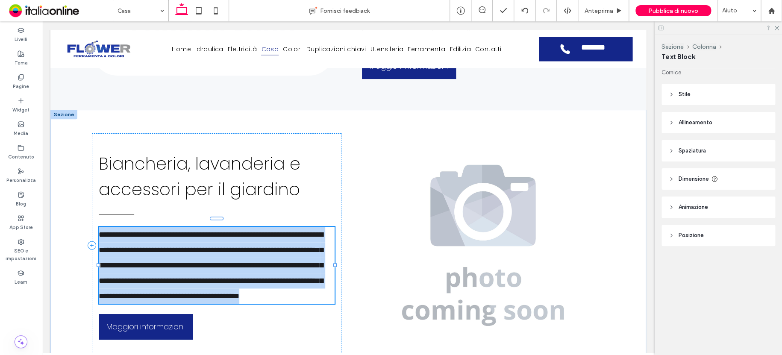
type input "*******"
type input "**"
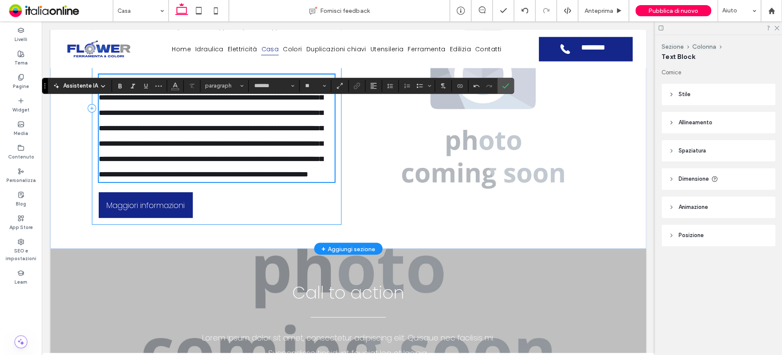
scroll to position [632, 0]
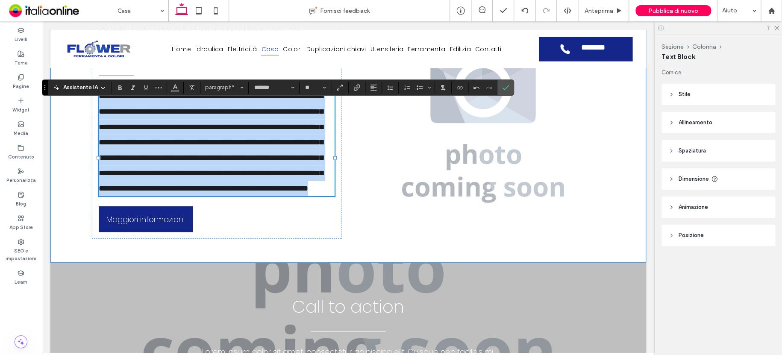
drag, startPoint x: 265, startPoint y: 227, endPoint x: 83, endPoint y: 111, distance: 216.0
click at [83, 112] on div "**********" at bounding box center [348, 122] width 596 height 281
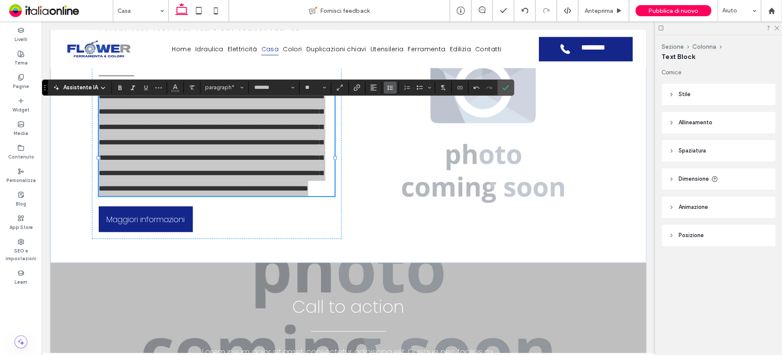
click at [387, 90] on icon "Altezza riga" at bounding box center [390, 87] width 7 height 7
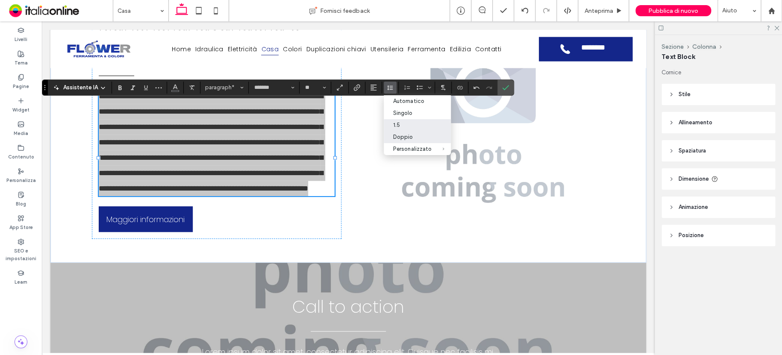
click at [400, 124] on div "1.5" at bounding box center [412, 125] width 38 height 6
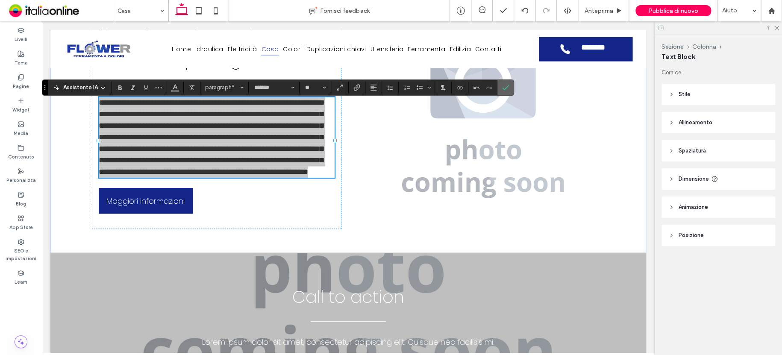
click at [505, 90] on icon "Conferma" at bounding box center [505, 87] width 7 height 7
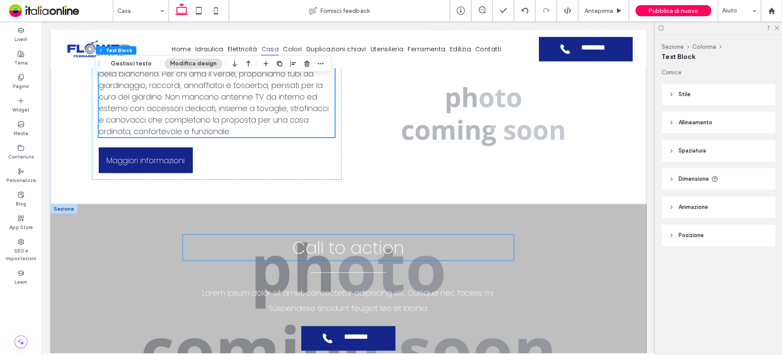
scroll to position [718, 0]
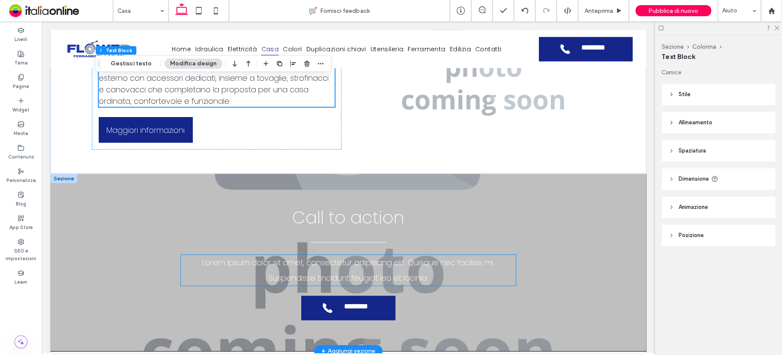
click at [390, 283] on span "Lorem ipsum dolor sit amet, consectetur adipiscing elit. Quisque nec facilisis …" at bounding box center [348, 270] width 292 height 26
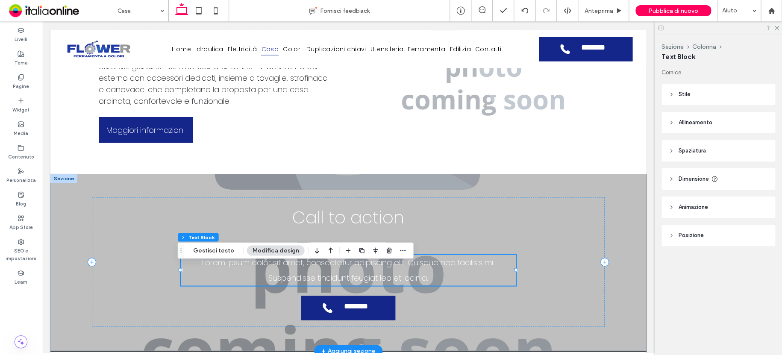
click at [414, 283] on span "Lorem ipsum dolor sit amet, consectetur adipiscing elit. Quisque nec facilisis …" at bounding box center [348, 270] width 292 height 26
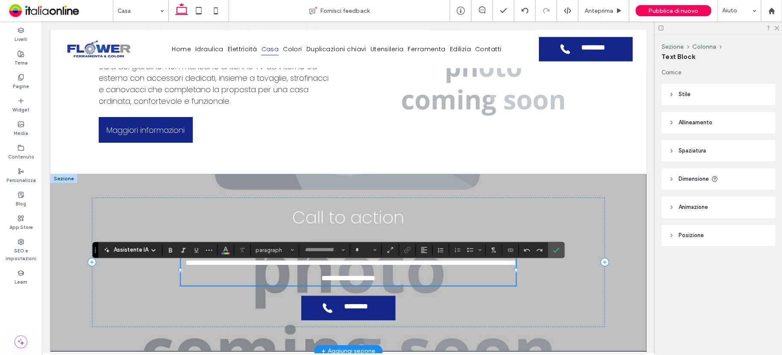
type input "*******"
type input "**"
click at [442, 252] on icon "Altezza riga" at bounding box center [440, 250] width 7 height 7
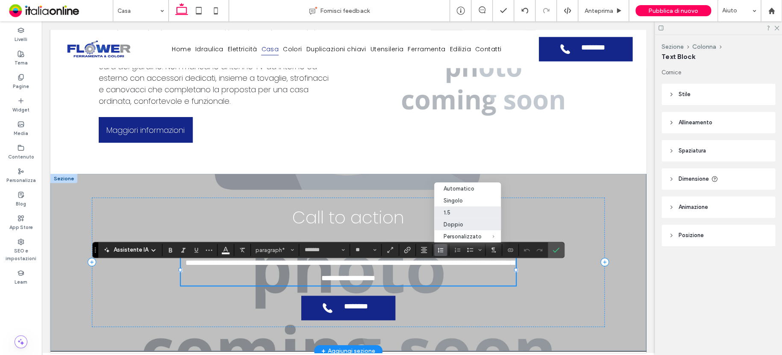
click at [456, 213] on div "1.5" at bounding box center [463, 212] width 38 height 6
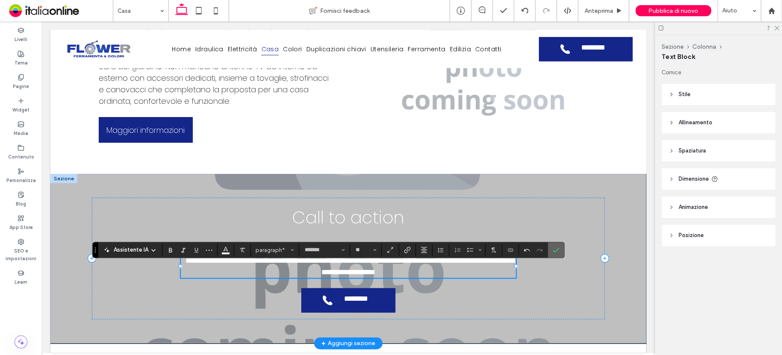
click at [554, 250] on icon "Conferma" at bounding box center [556, 250] width 7 height 7
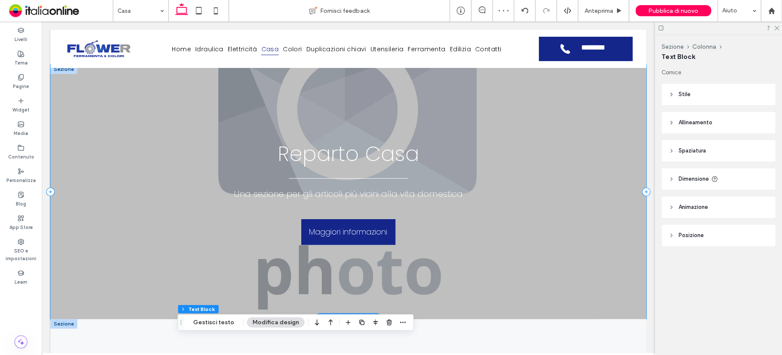
scroll to position [0, 0]
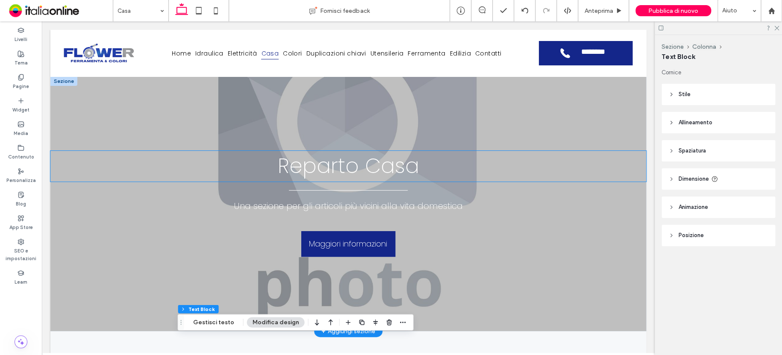
click at [402, 165] on span "Reparto Casa" at bounding box center [348, 166] width 141 height 29
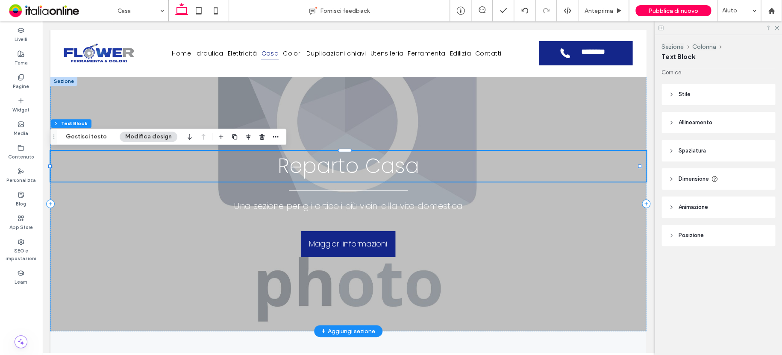
click at [401, 169] on span "Reparto Casa" at bounding box center [348, 166] width 141 height 29
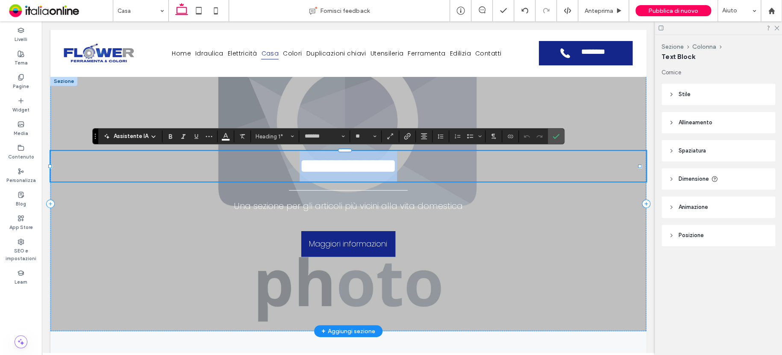
drag, startPoint x: 250, startPoint y: 169, endPoint x: 505, endPoint y: 165, distance: 255.2
click at [505, 165] on h1 "**********" at bounding box center [348, 166] width 596 height 31
drag, startPoint x: 247, startPoint y: 162, endPoint x: 453, endPoint y: 165, distance: 205.6
click at [453, 165] on h1 "**********" at bounding box center [348, 166] width 596 height 31
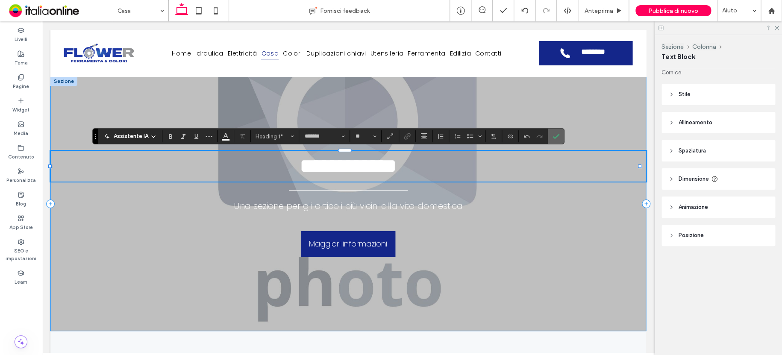
click at [554, 131] on span "Conferma" at bounding box center [555, 136] width 4 height 15
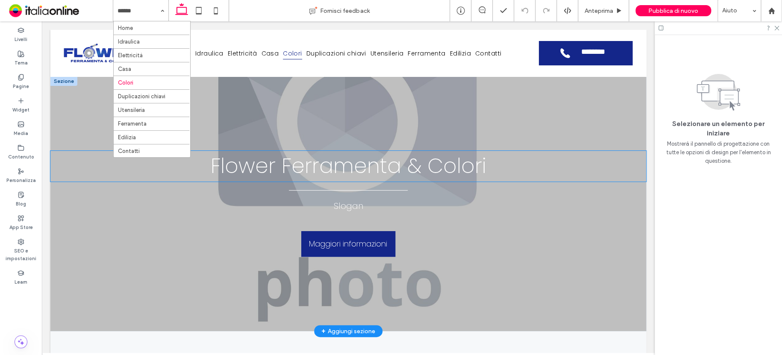
click at [391, 167] on span "Flower Ferramenta & Colori" at bounding box center [349, 166] width 276 height 29
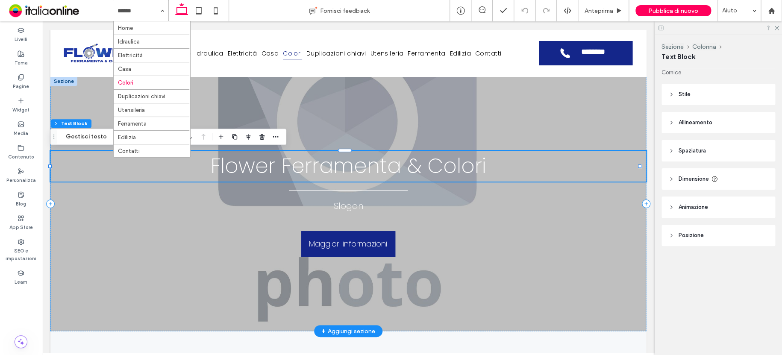
click at [393, 168] on span "Flower Ferramenta & Colori" at bounding box center [349, 166] width 276 height 29
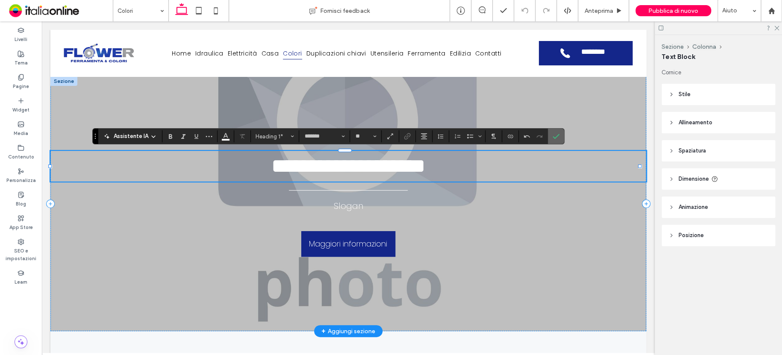
click at [554, 141] on span "Conferma" at bounding box center [555, 136] width 4 height 15
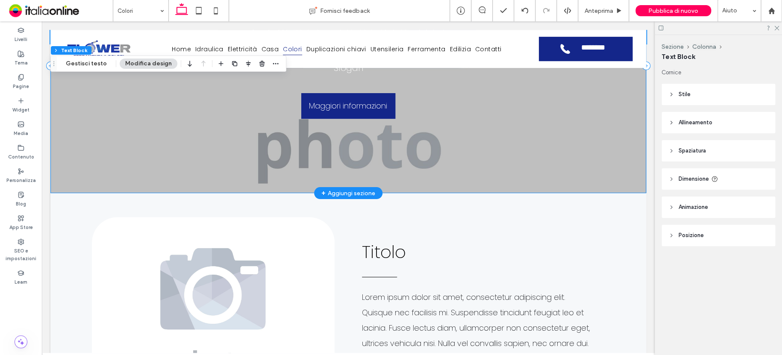
scroll to position [162, 0]
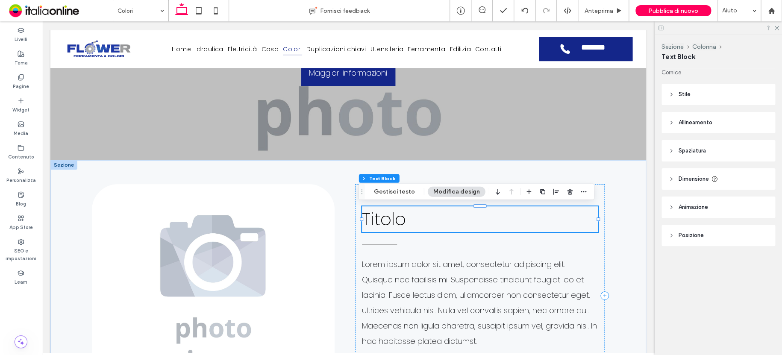
click at [395, 222] on span "Titolo" at bounding box center [384, 219] width 44 height 24
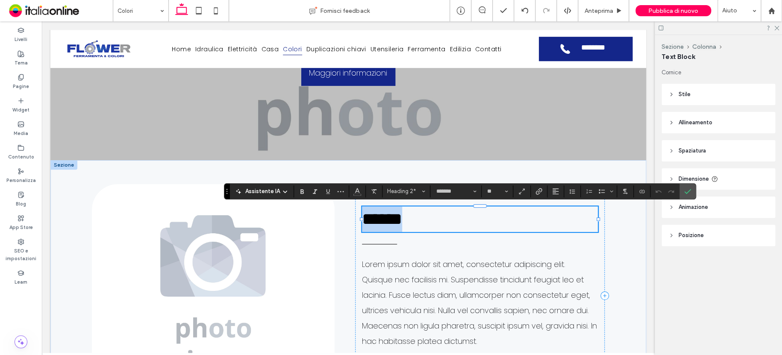
type input "**"
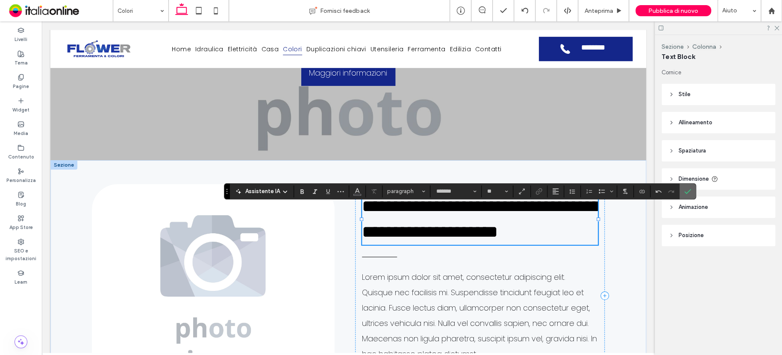
click at [686, 189] on icon "Conferma" at bounding box center [687, 191] width 7 height 7
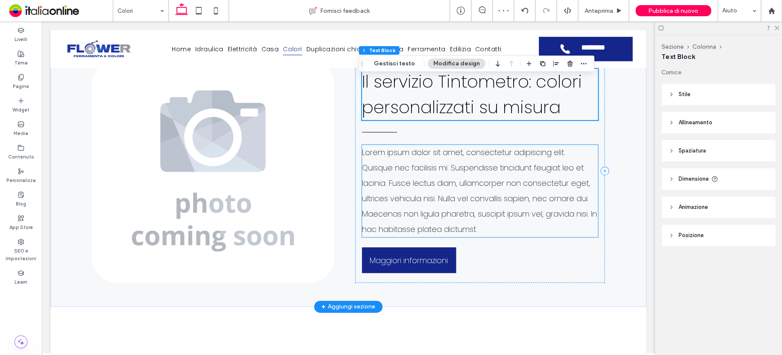
scroll to position [291, 0]
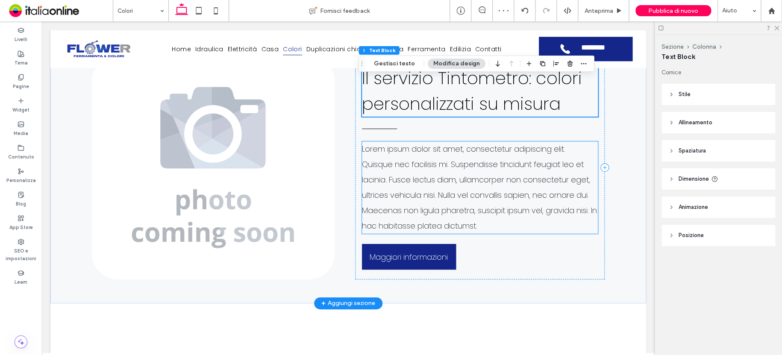
click at [433, 200] on p "Lorem ipsum dolor sit amet, consectetur adipiscing elit. Quisque nec facilisis …" at bounding box center [480, 187] width 236 height 92
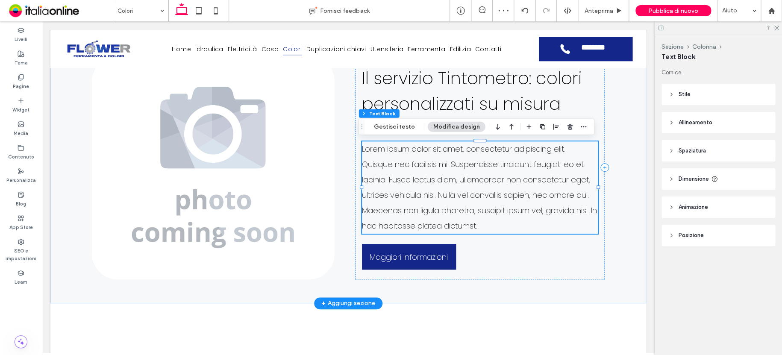
click at [435, 200] on span "Lorem ipsum dolor sit amet, consectetur adipiscing elit. Quisque nec facilisis …" at bounding box center [479, 188] width 235 height 88
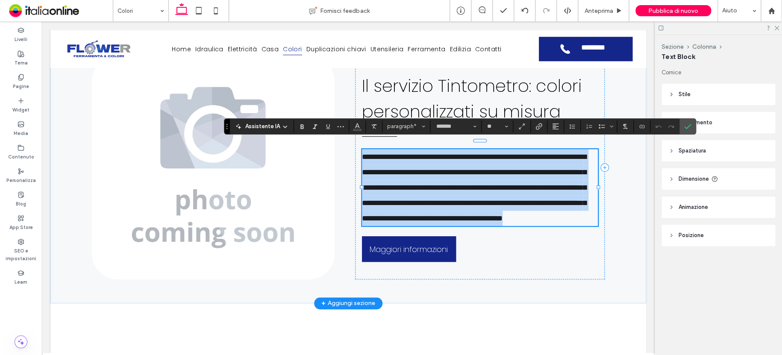
scroll to position [0, 0]
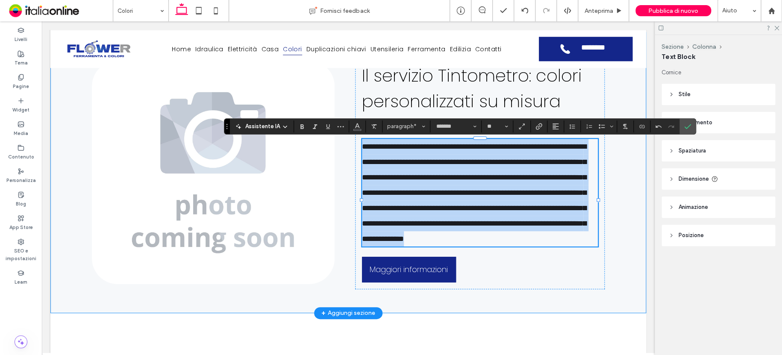
click at [343, 138] on div "**********" at bounding box center [348, 172] width 513 height 281
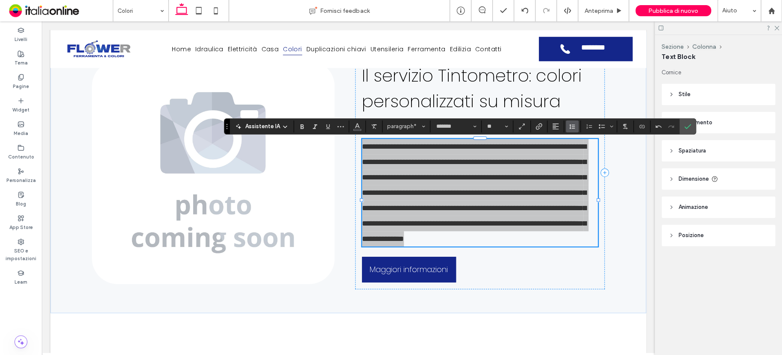
click at [569, 125] on icon "Altezza riga" at bounding box center [572, 126] width 7 height 7
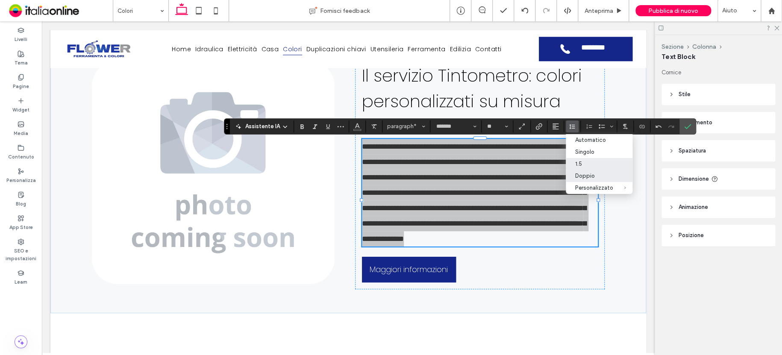
click at [578, 162] on div "1.5" at bounding box center [594, 164] width 38 height 6
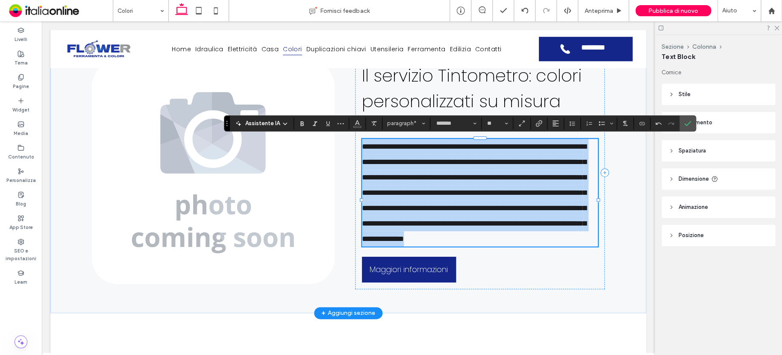
scroll to position [294, 0]
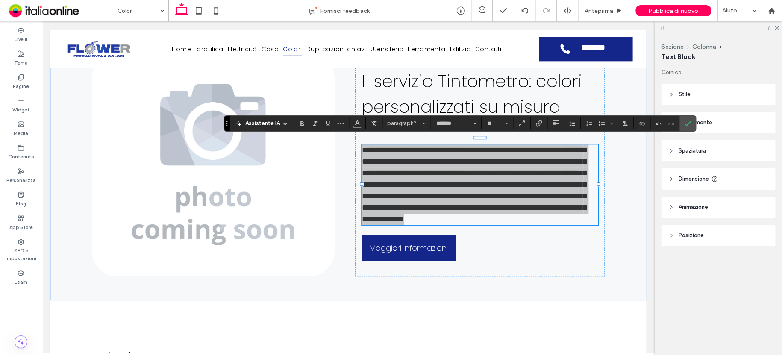
drag, startPoint x: 686, startPoint y: 123, endPoint x: 683, endPoint y: 119, distance: 4.4
click at [686, 123] on icon "Conferma" at bounding box center [687, 123] width 7 height 7
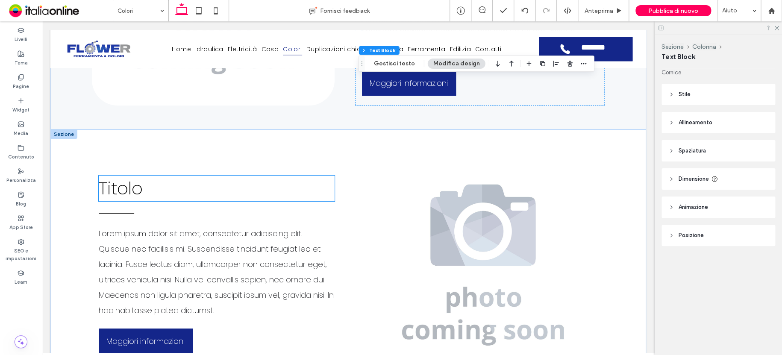
scroll to position [593, 0]
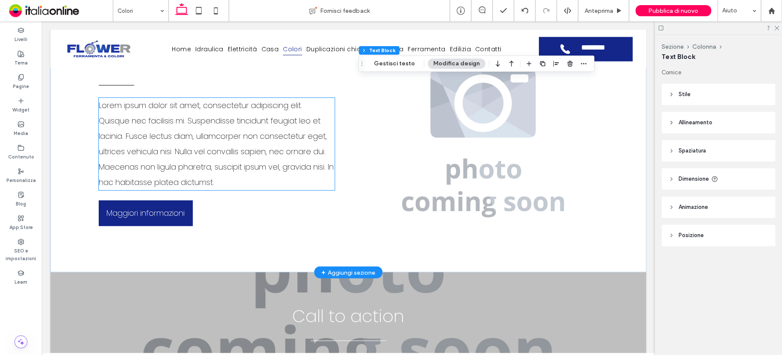
click at [199, 163] on span "Lorem ipsum dolor sit amet, consectetur adipiscing elit. Quisque nec facilisis …" at bounding box center [216, 144] width 235 height 88
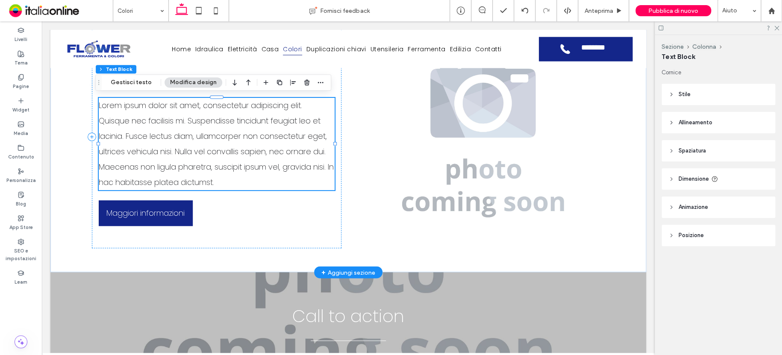
click at [199, 163] on span "Lorem ipsum dolor sit amet, consectetur adipiscing elit. Quisque nec facilisis …" at bounding box center [216, 144] width 235 height 88
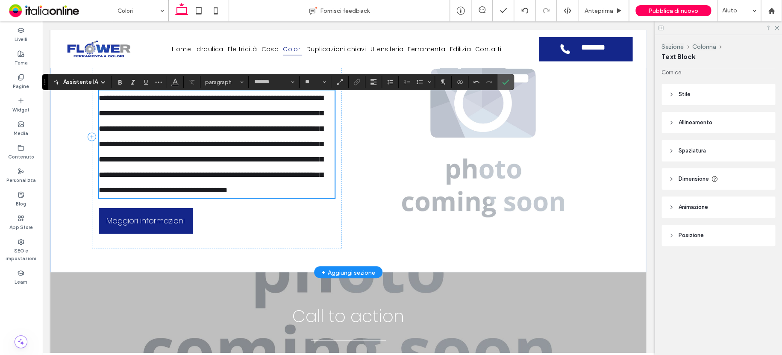
scroll to position [550, 0]
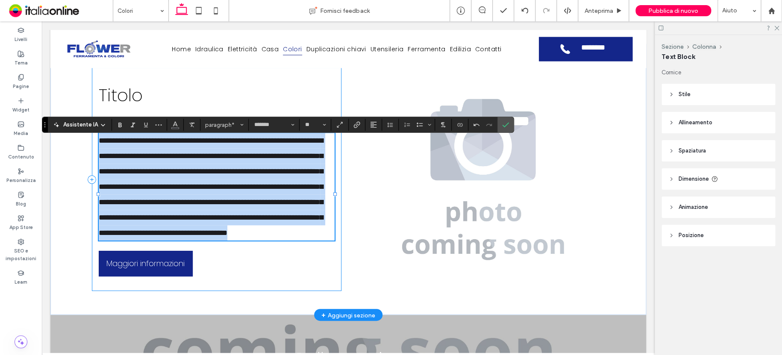
drag, startPoint x: 168, startPoint y: 259, endPoint x: 159, endPoint y: 152, distance: 106.8
click at [92, 122] on div "**********" at bounding box center [217, 180] width 250 height 224
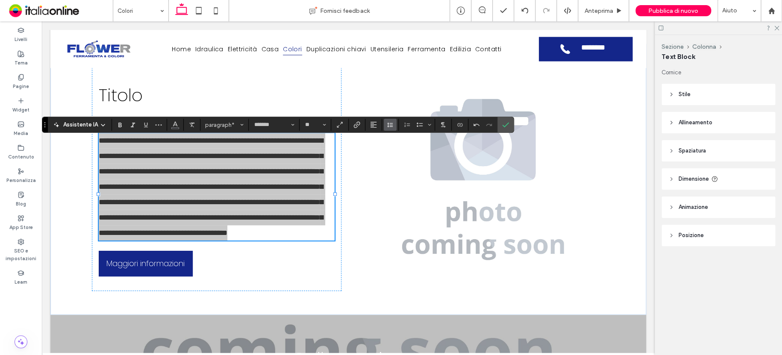
click at [387, 125] on icon "Altezza riga" at bounding box center [390, 124] width 7 height 7
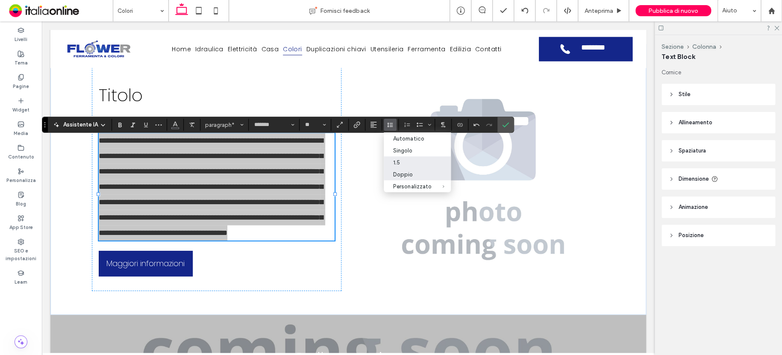
drag, startPoint x: 397, startPoint y: 161, endPoint x: 445, endPoint y: 121, distance: 62.6
click at [397, 161] on div "1.5" at bounding box center [412, 162] width 38 height 6
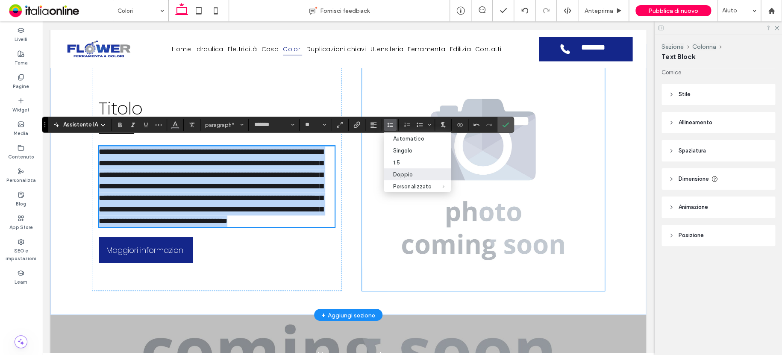
scroll to position [560, 0]
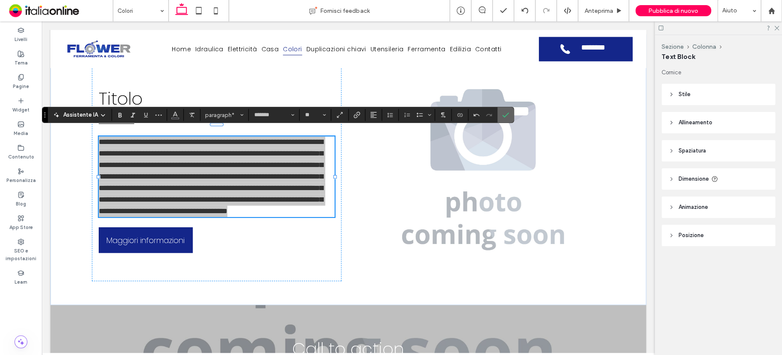
click at [504, 114] on icon "Conferma" at bounding box center [505, 115] width 7 height 7
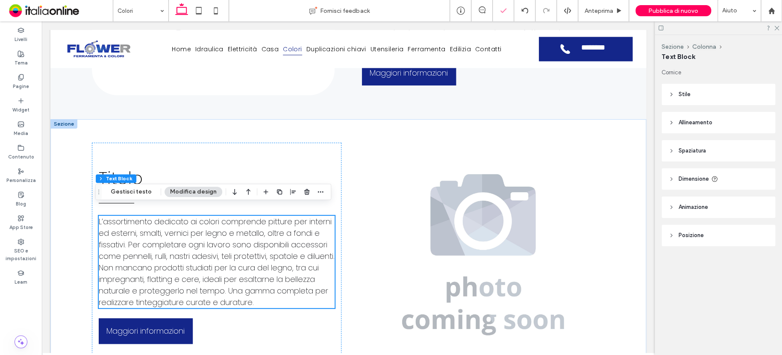
scroll to position [474, 0]
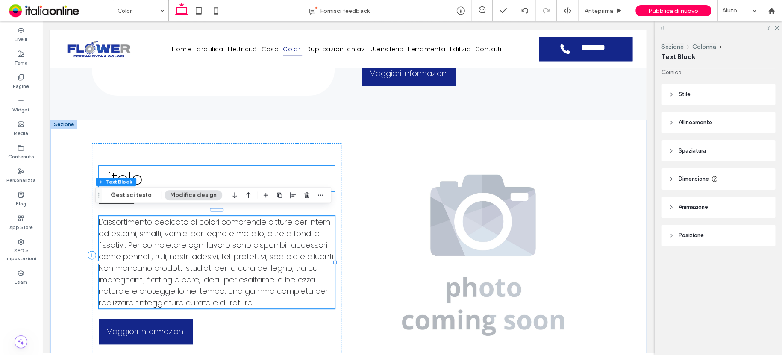
click at [196, 173] on h2 "Titolo" at bounding box center [217, 179] width 236 height 26
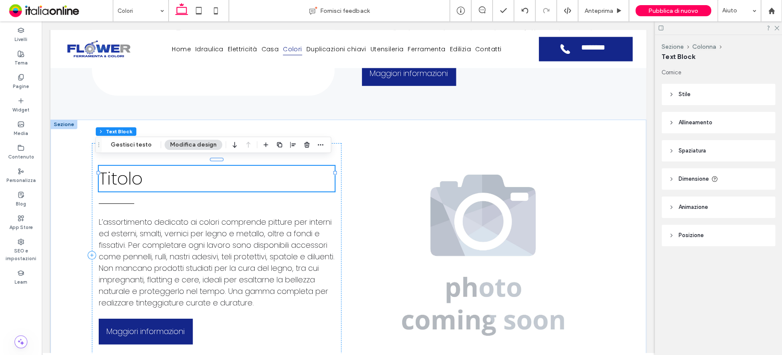
click at [195, 173] on h2 "Titolo" at bounding box center [217, 179] width 236 height 26
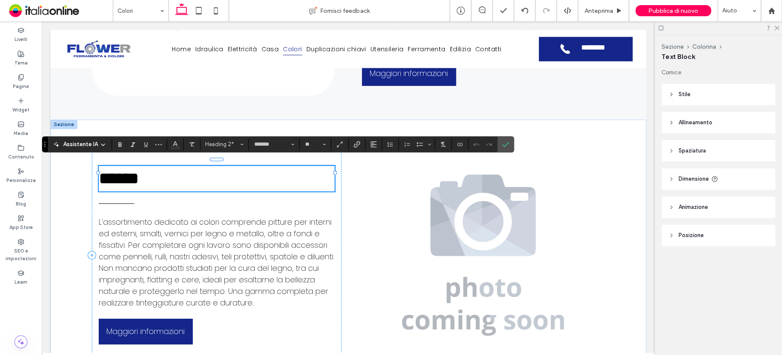
type input "**"
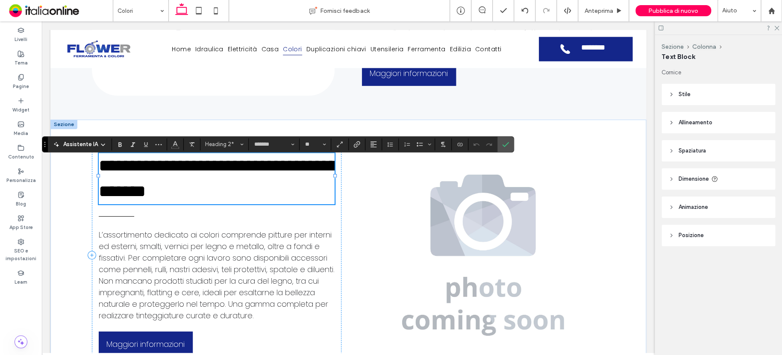
scroll to position [0, 0]
click at [502, 144] on icon "Conferma" at bounding box center [505, 144] width 7 height 7
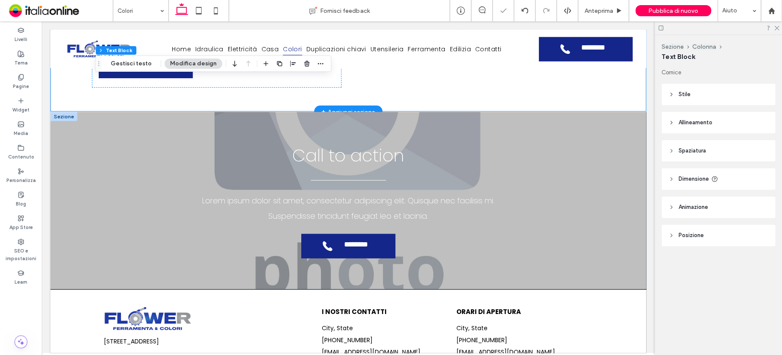
scroll to position [774, 0]
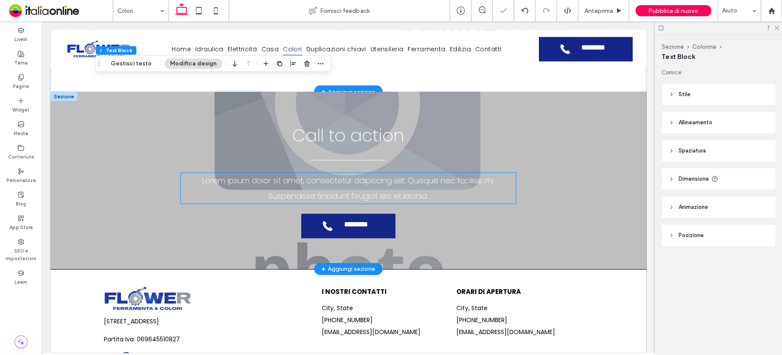
click at [379, 199] on span "Lorem ipsum dolor sit amet, consectetur adipiscing elit. Quisque nec facilisis …" at bounding box center [348, 188] width 292 height 26
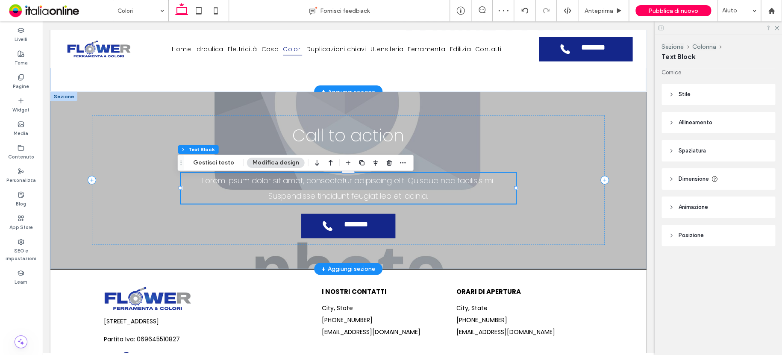
click at [379, 199] on span "Lorem ipsum dolor sit amet, consectetur adipiscing elit. Quisque nec facilisis …" at bounding box center [348, 188] width 292 height 26
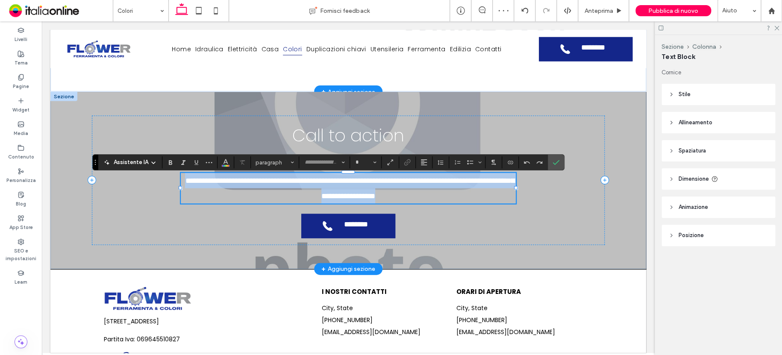
type input "*******"
type input "**"
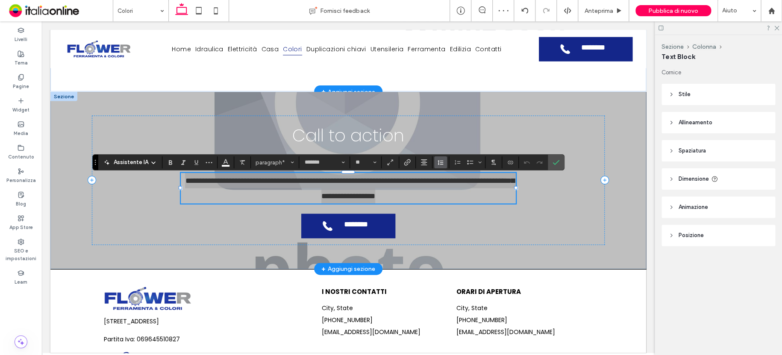
click at [437, 163] on icon "Altezza riga" at bounding box center [440, 162] width 7 height 7
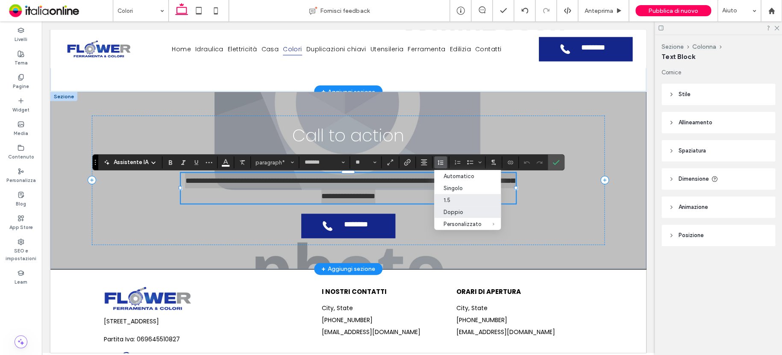
click at [445, 201] on div "1.5" at bounding box center [463, 200] width 38 height 6
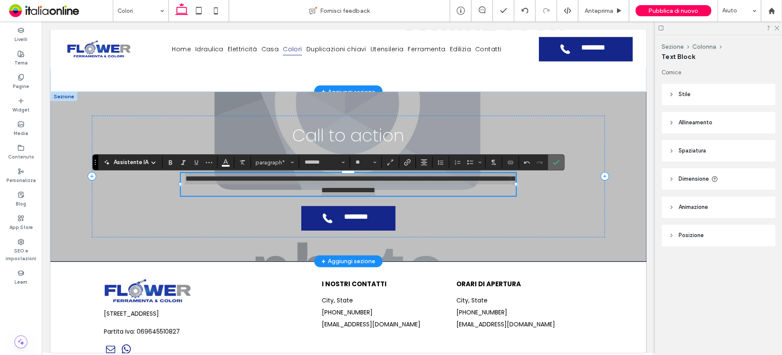
click at [559, 162] on label "Conferma" at bounding box center [556, 162] width 13 height 15
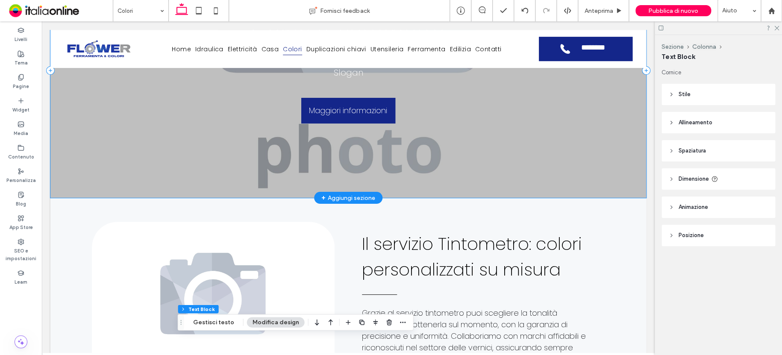
scroll to position [0, 0]
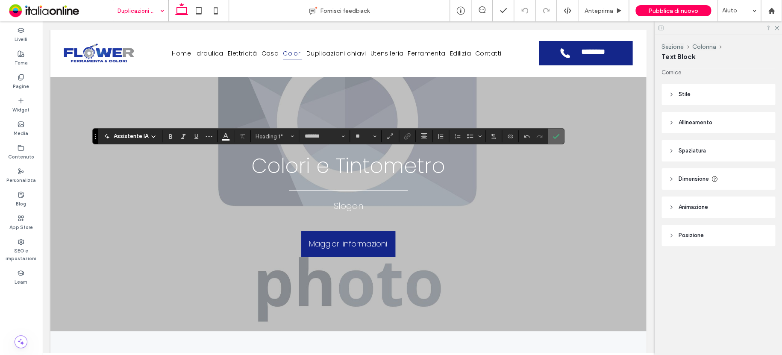
click at [554, 138] on icon "Conferma" at bounding box center [556, 136] width 7 height 7
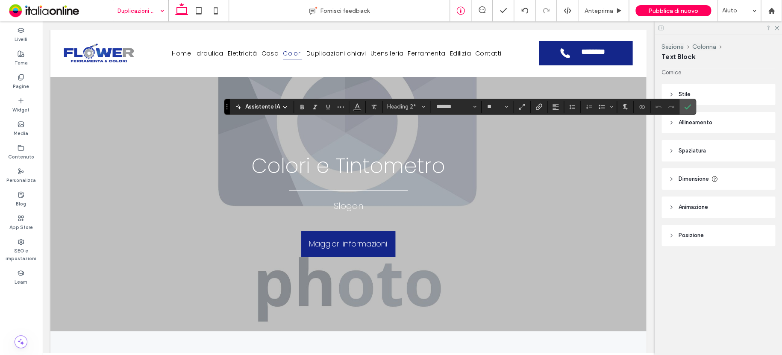
type input "**"
click at [684, 106] on icon "Conferma" at bounding box center [687, 106] width 7 height 7
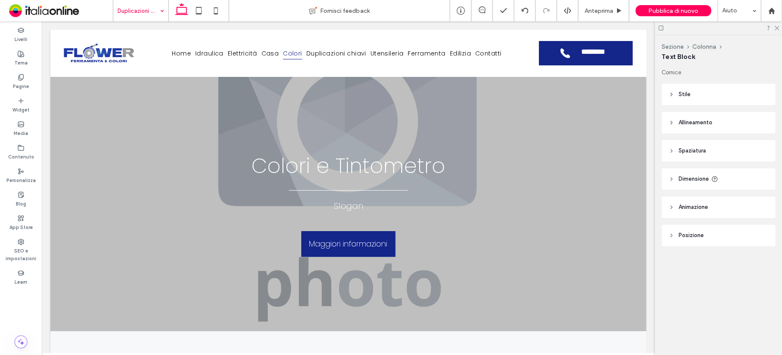
type input "*******"
type input "**"
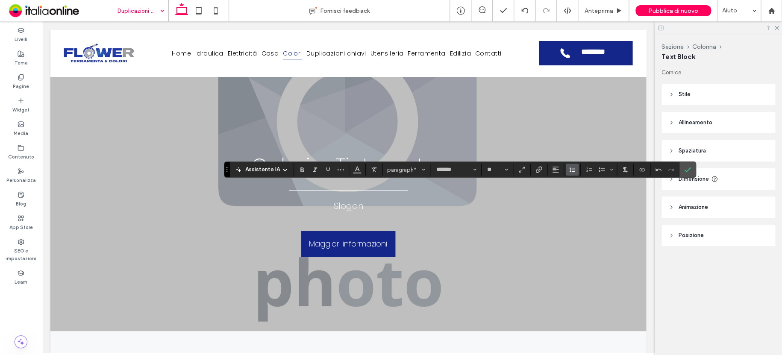
click at [573, 174] on span "Altezza riga" at bounding box center [572, 169] width 7 height 11
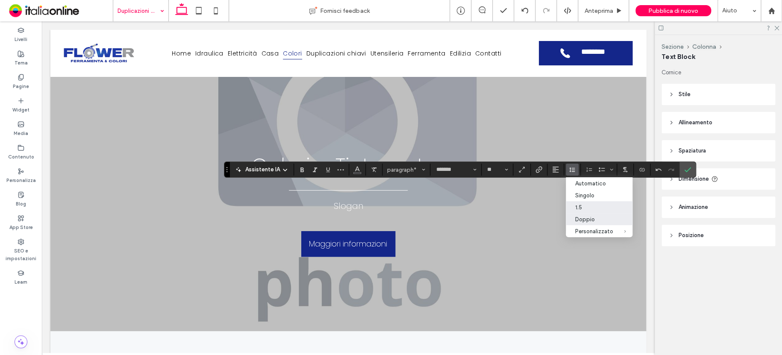
click at [584, 209] on div "1.5" at bounding box center [594, 207] width 38 height 6
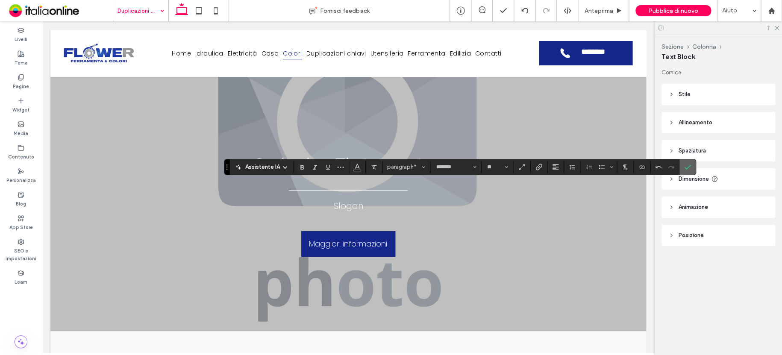
click at [692, 167] on section at bounding box center [688, 166] width 16 height 15
click at [686, 168] on use "Conferma" at bounding box center [687, 167] width 7 height 5
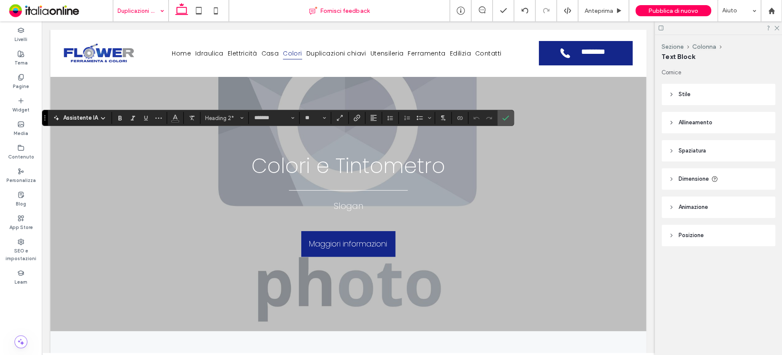
type input "**"
click at [500, 119] on label "Conferma" at bounding box center [505, 117] width 13 height 15
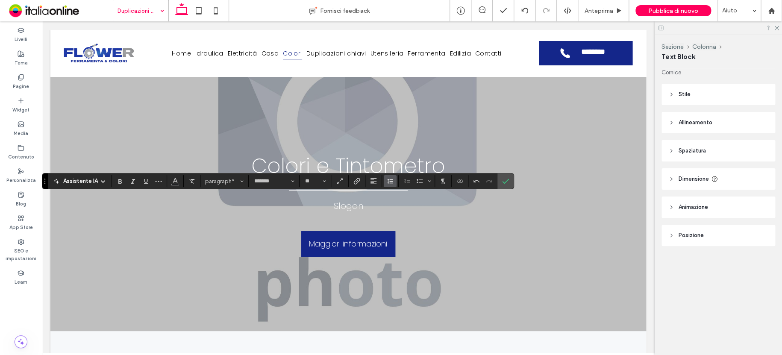
click at [390, 186] on span "Altezza riga" at bounding box center [390, 181] width 7 height 11
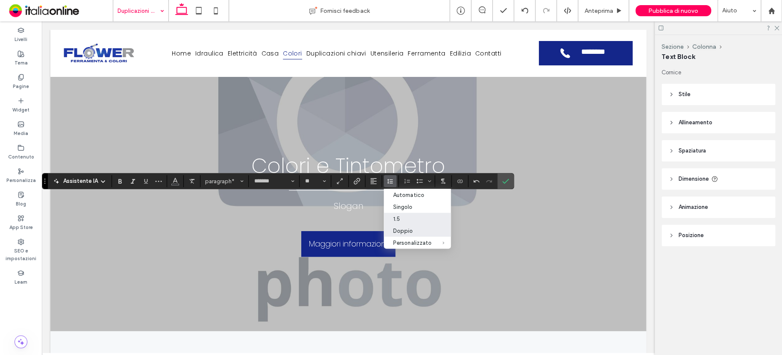
click at [400, 220] on div "1.5" at bounding box center [412, 219] width 38 height 6
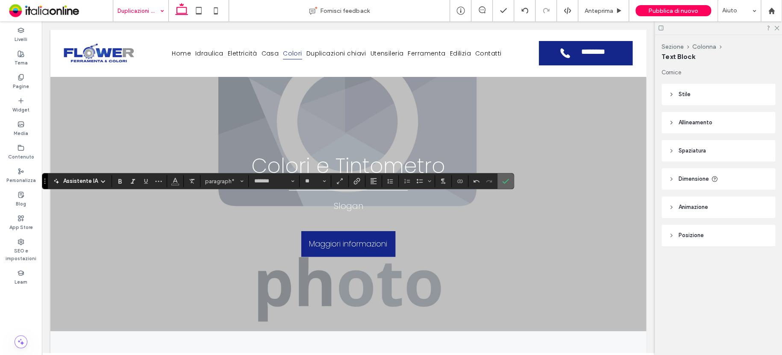
click at [509, 183] on label "Conferma" at bounding box center [505, 181] width 13 height 15
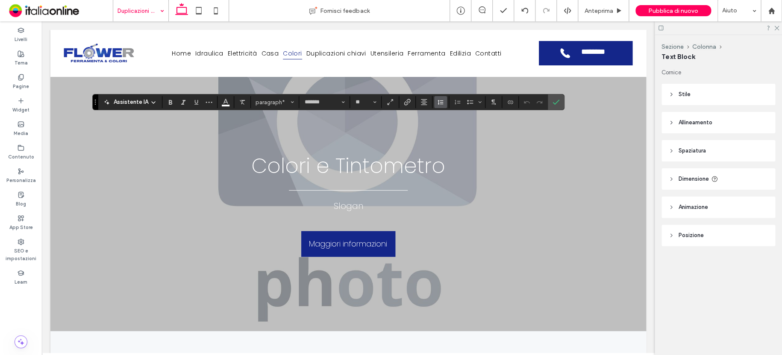
click at [442, 100] on icon "Altezza riga" at bounding box center [440, 102] width 7 height 7
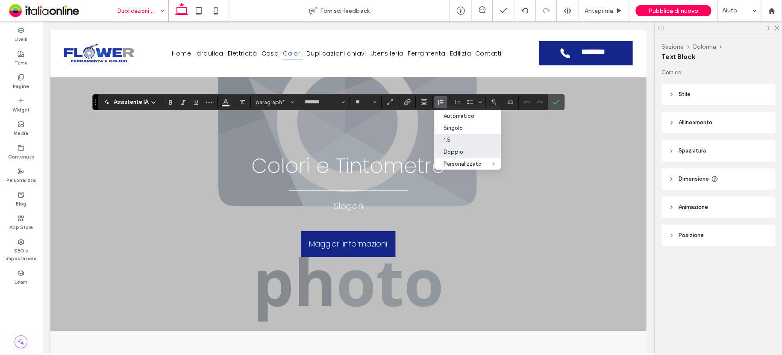
click at [453, 140] on div "1.5" at bounding box center [463, 140] width 38 height 6
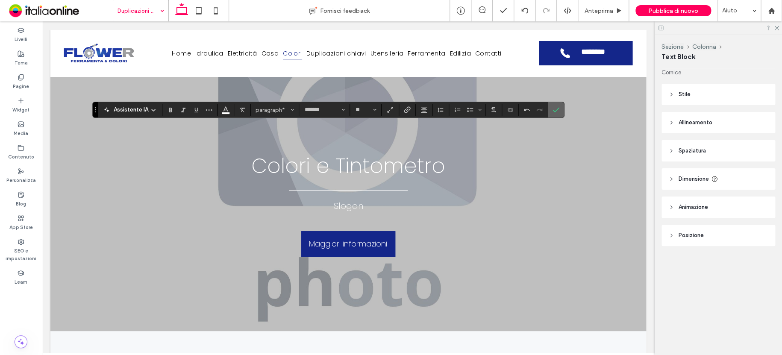
click at [557, 111] on icon "Conferma" at bounding box center [556, 109] width 7 height 7
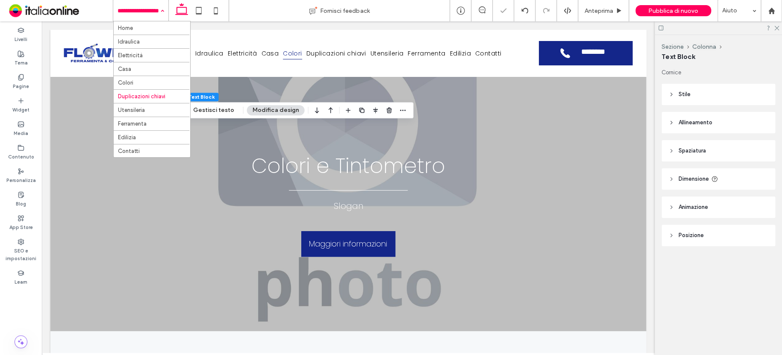
drag, startPoint x: 147, startPoint y: 10, endPoint x: 148, endPoint y: 14, distance: 4.3
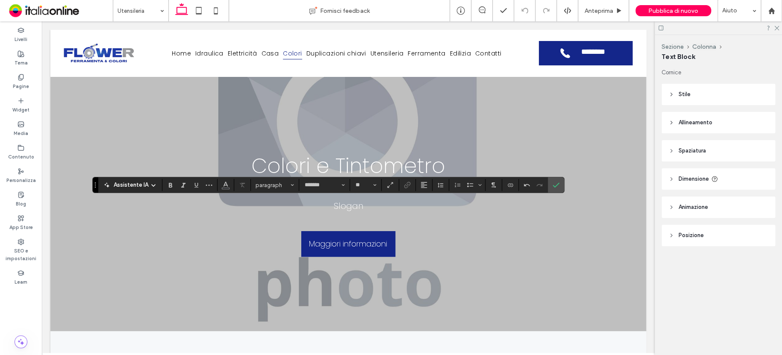
type input "**"
click at [230, 185] on button "Colore" at bounding box center [225, 185] width 13 height 12
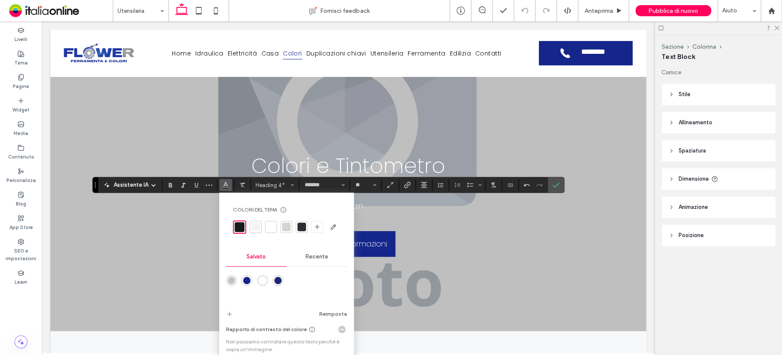
click at [262, 281] on div "rgba(255,255,255,1)" at bounding box center [262, 280] width 7 height 7
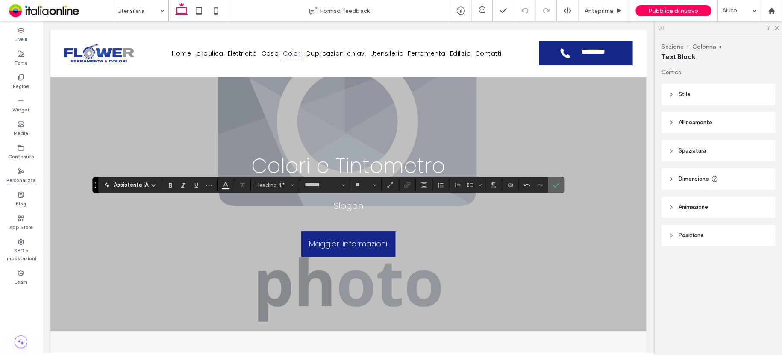
click at [557, 184] on use "Conferma" at bounding box center [556, 185] width 7 height 5
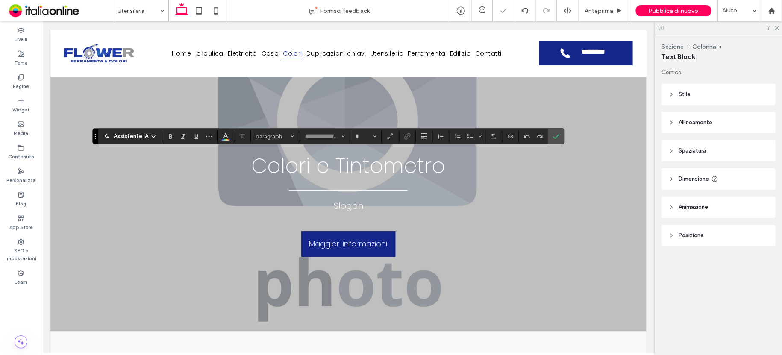
type input "*******"
type input "**"
click at [557, 136] on icon "Conferma" at bounding box center [556, 136] width 7 height 7
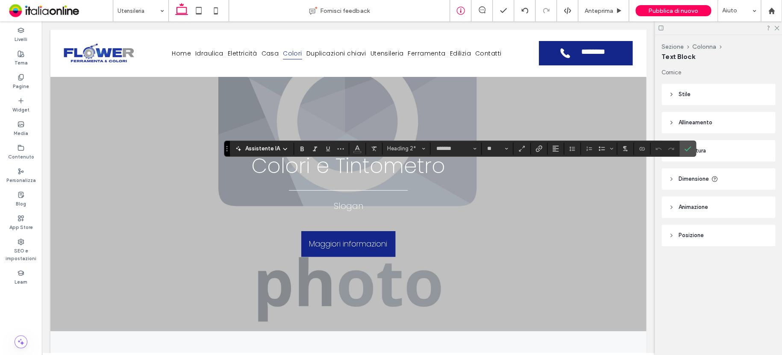
type input "**"
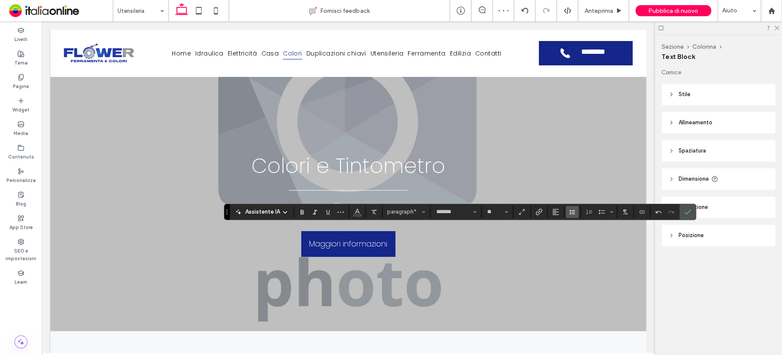
click at [569, 212] on icon "Altezza riga" at bounding box center [572, 212] width 7 height 7
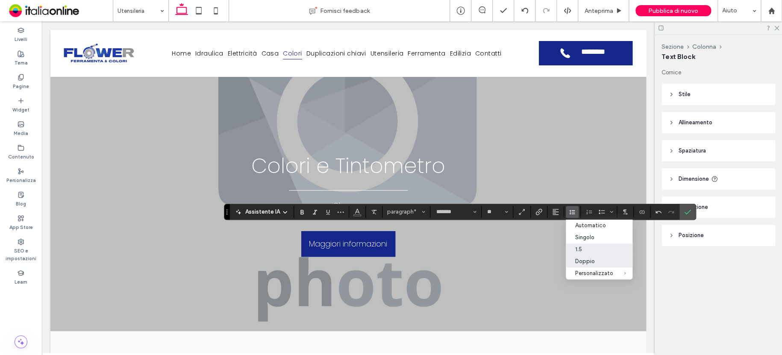
click at [584, 250] on div "1.5" at bounding box center [594, 249] width 38 height 6
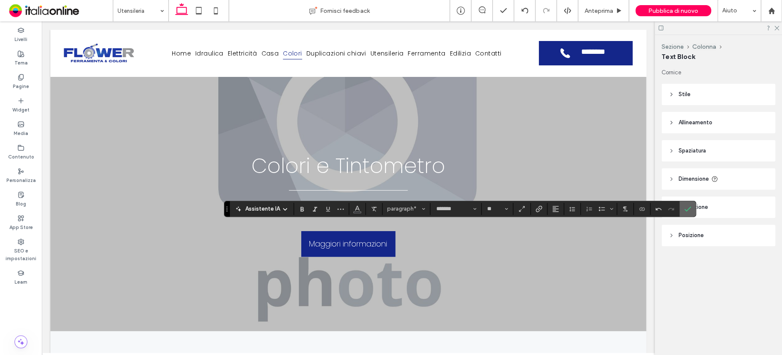
click at [684, 206] on icon "Conferma" at bounding box center [687, 209] width 7 height 7
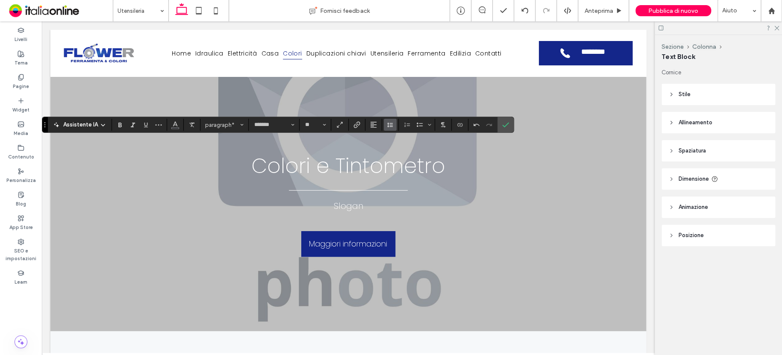
click at [389, 127] on icon "Altezza riga" at bounding box center [390, 124] width 7 height 7
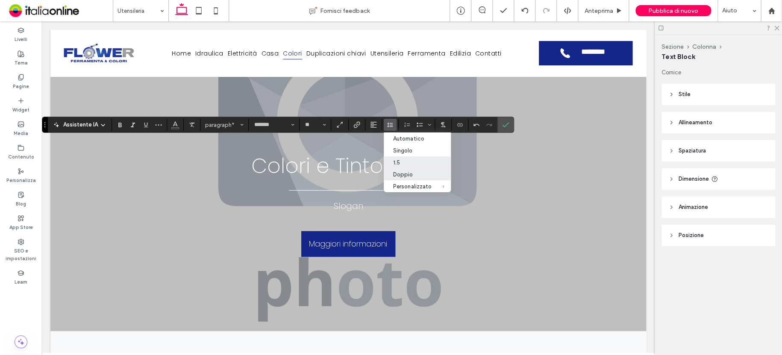
click at [395, 160] on div "1.5" at bounding box center [412, 162] width 38 height 6
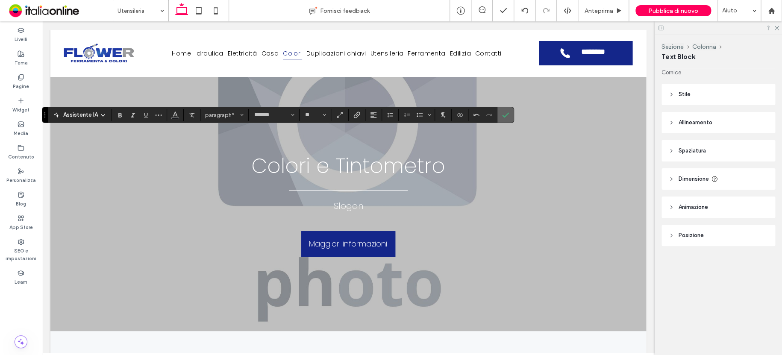
click at [503, 115] on icon "Conferma" at bounding box center [505, 115] width 7 height 7
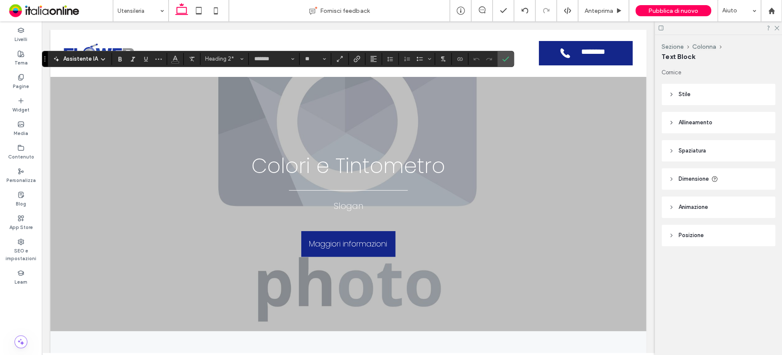
type input "**"
click at [503, 58] on icon "Conferma" at bounding box center [505, 59] width 7 height 7
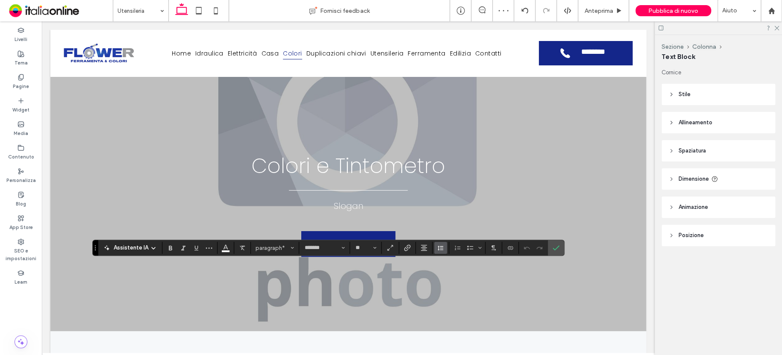
click at [442, 246] on use "Altezza riga" at bounding box center [441, 248] width 6 height 5
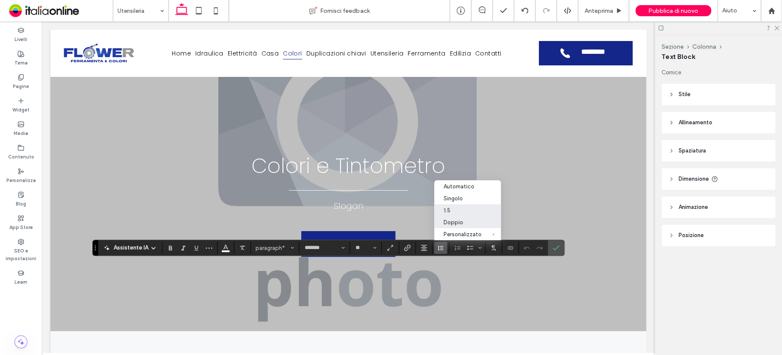
click at [445, 212] on div "1.5" at bounding box center [463, 210] width 38 height 6
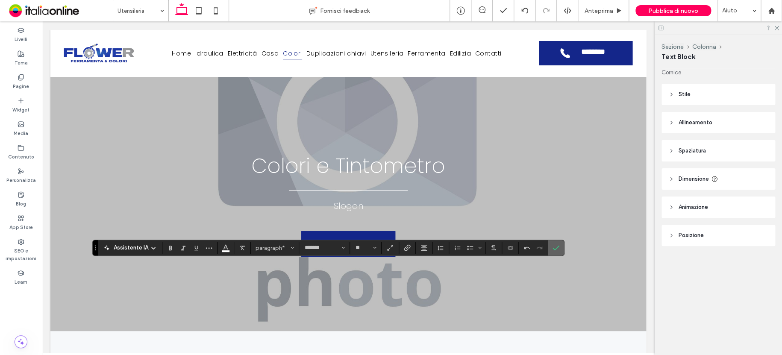
click at [553, 249] on use "Conferma" at bounding box center [556, 247] width 7 height 5
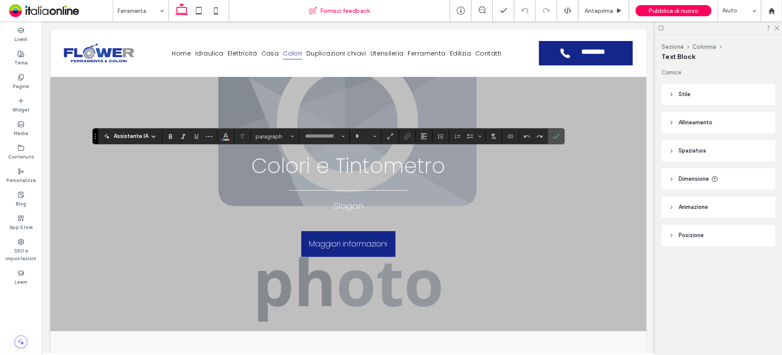
type input "*******"
type input "**"
click at [553, 140] on span "Conferma" at bounding box center [555, 136] width 4 height 15
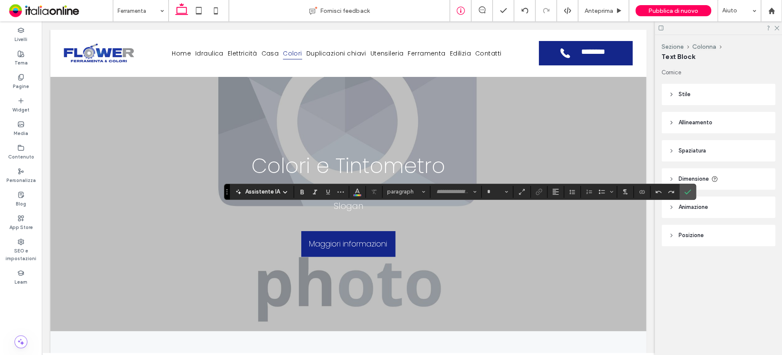
type input "*******"
type input "**"
click at [684, 193] on use "Conferma" at bounding box center [687, 191] width 7 height 5
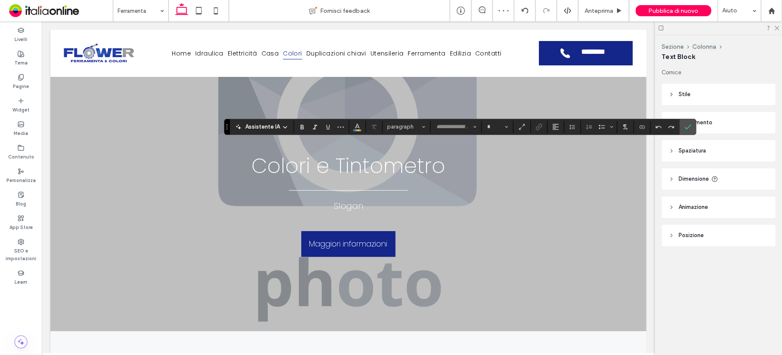
type input "*******"
type input "**"
click at [572, 126] on icon "Altezza riga" at bounding box center [572, 127] width 7 height 7
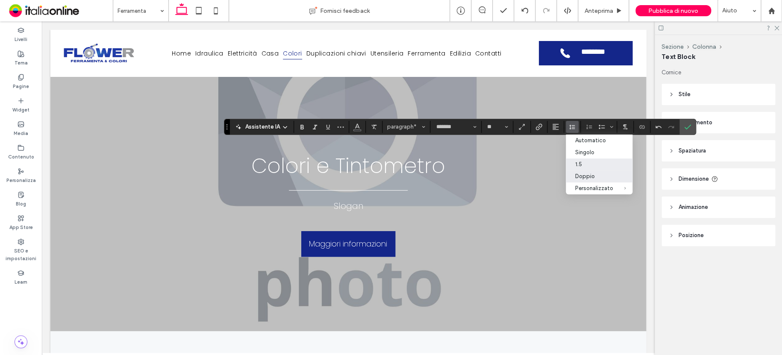
click at [579, 163] on div "1.5" at bounding box center [594, 164] width 38 height 6
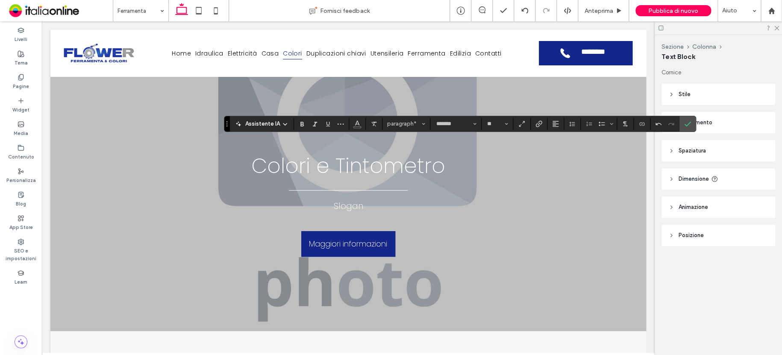
click at [686, 125] on icon "Conferma" at bounding box center [687, 124] width 7 height 7
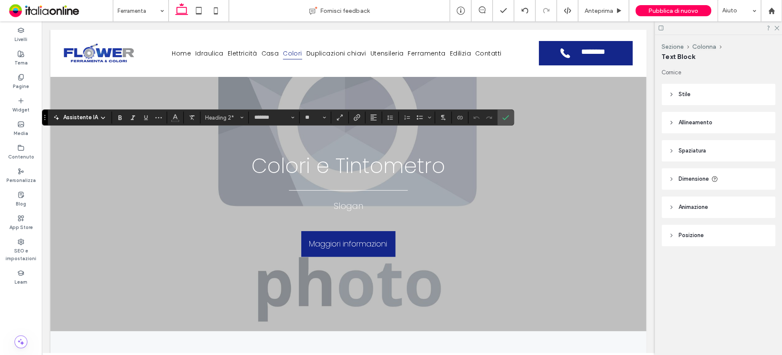
type input "**"
click at [502, 121] on span "Conferma" at bounding box center [504, 117] width 4 height 15
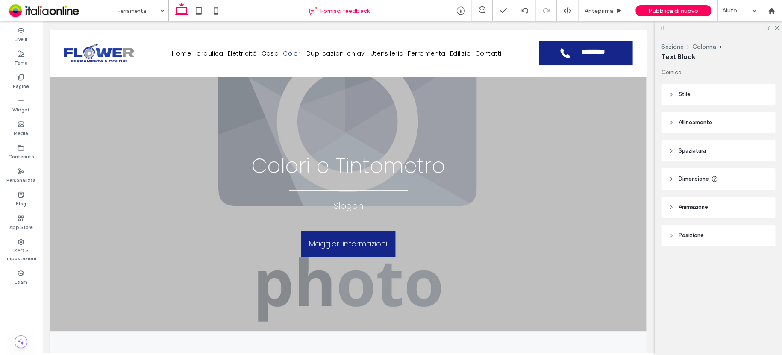
type input "*******"
type input "**"
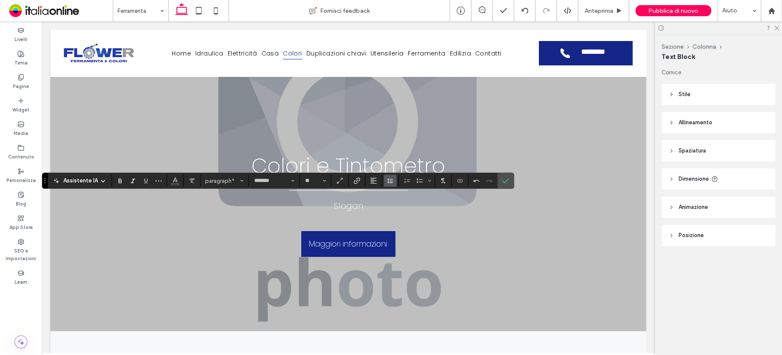
click at [387, 184] on icon "Altezza riga" at bounding box center [390, 180] width 7 height 7
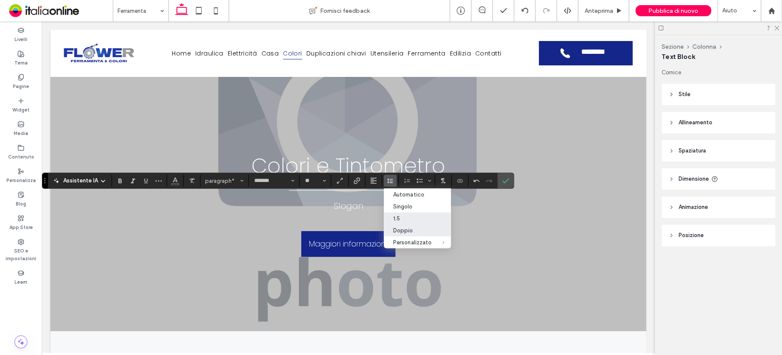
click at [398, 221] on div "1.5" at bounding box center [412, 218] width 38 height 6
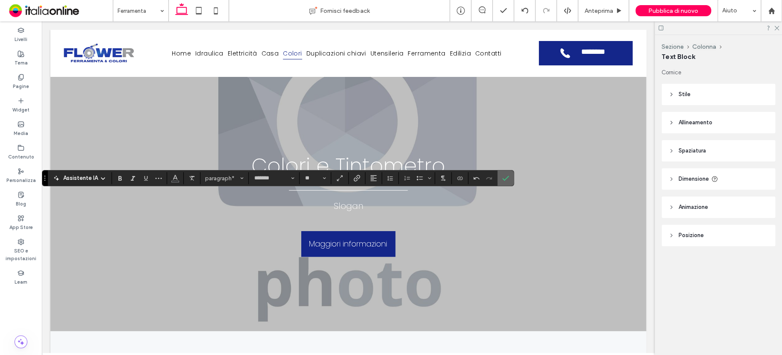
click at [502, 175] on icon "Conferma" at bounding box center [505, 178] width 7 height 7
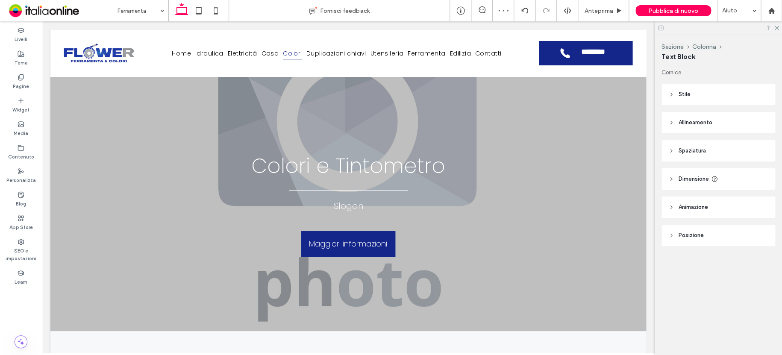
type input "*******"
type input "**"
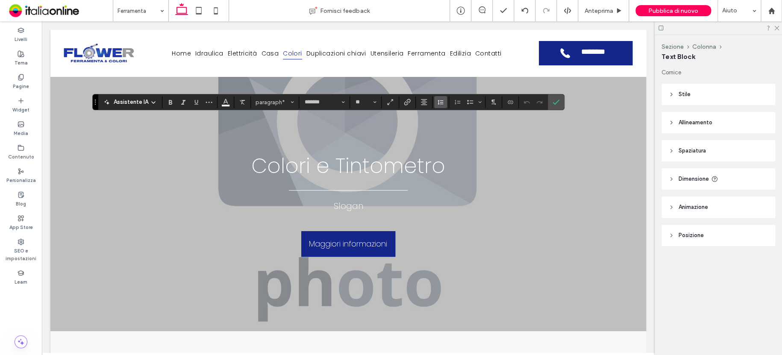
click at [441, 102] on use "Altezza riga" at bounding box center [441, 102] width 6 height 5
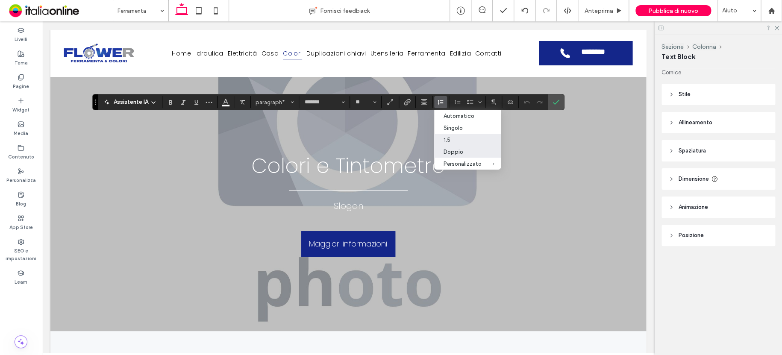
click at [452, 139] on div "1.5" at bounding box center [463, 140] width 38 height 6
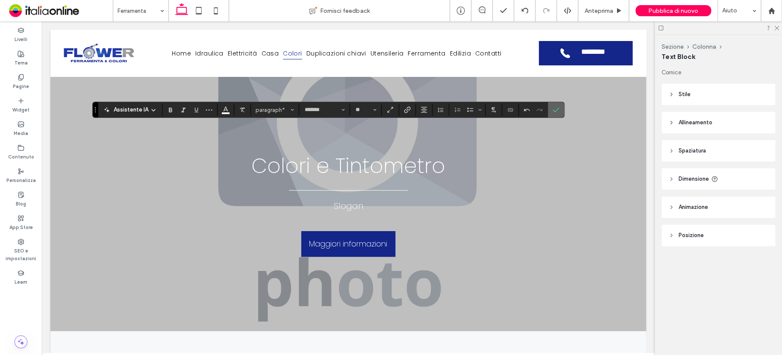
click at [554, 109] on icon "Conferma" at bounding box center [556, 109] width 7 height 7
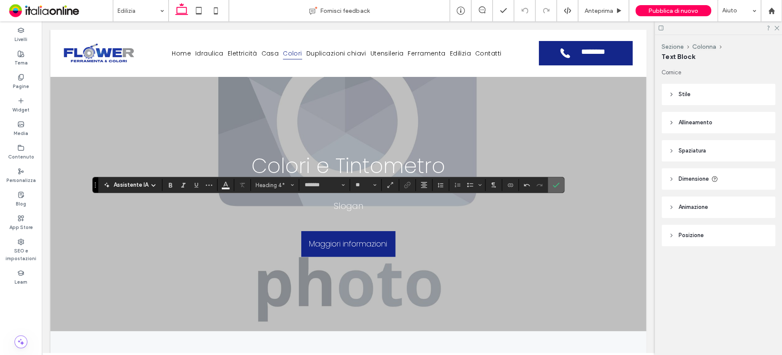
click at [557, 185] on icon "Conferma" at bounding box center [556, 185] width 7 height 7
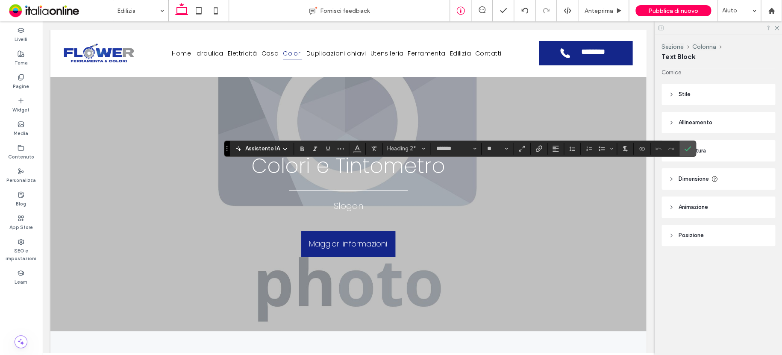
type input "**"
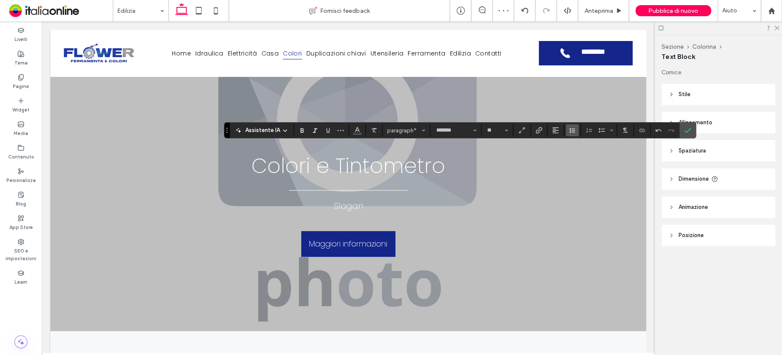
click at [573, 132] on use "Altezza riga" at bounding box center [572, 130] width 6 height 5
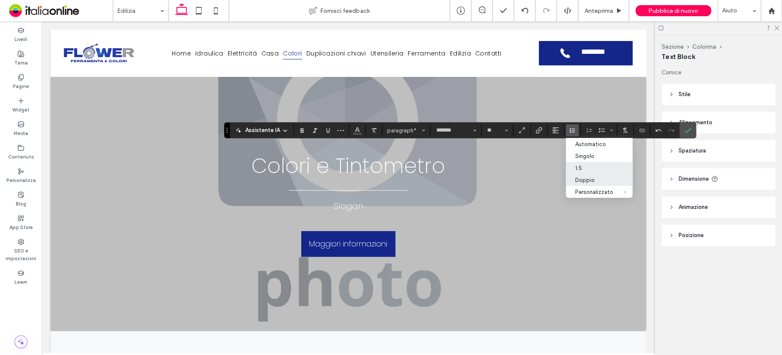
click at [580, 164] on label "1.5" at bounding box center [599, 168] width 67 height 12
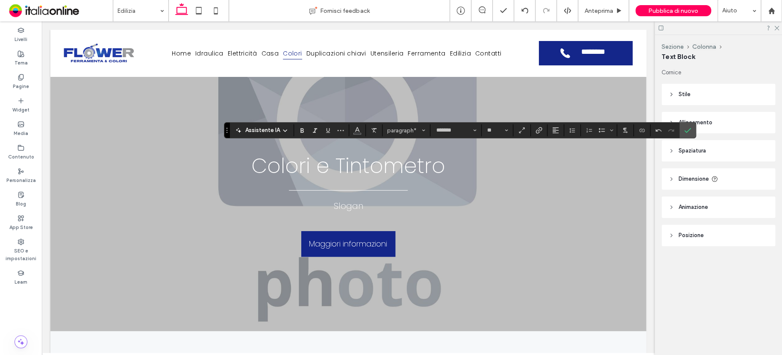
drag, startPoint x: 684, startPoint y: 131, endPoint x: 682, endPoint y: 118, distance: 13.0
click at [684, 130] on icon "Conferma" at bounding box center [687, 130] width 7 height 7
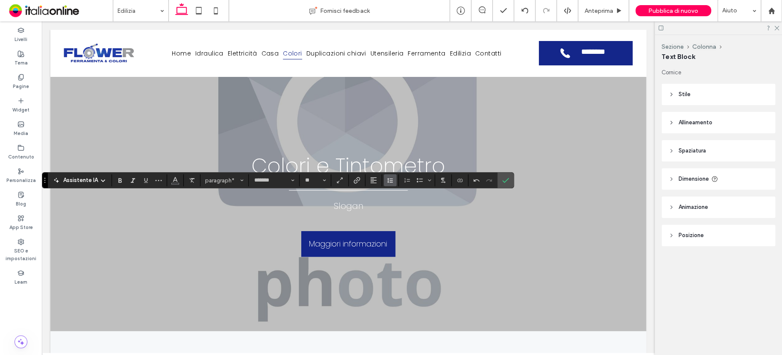
click at [391, 185] on span "Altezza riga" at bounding box center [390, 180] width 7 height 11
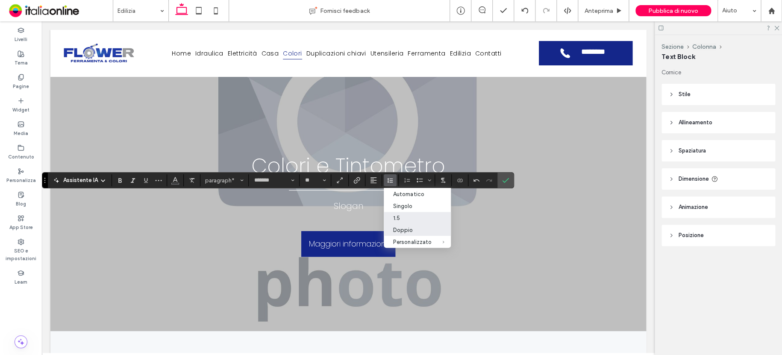
click at [400, 215] on div "1.5" at bounding box center [412, 218] width 38 height 6
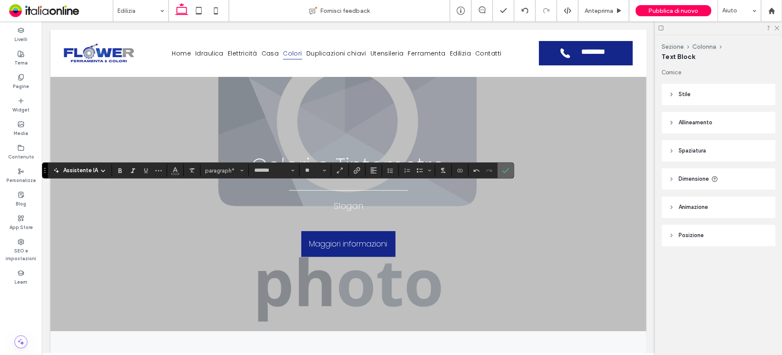
click at [506, 172] on icon "Conferma" at bounding box center [505, 170] width 7 height 7
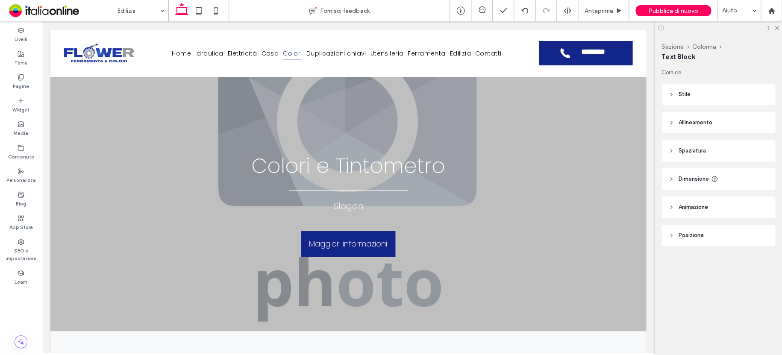
type input "*******"
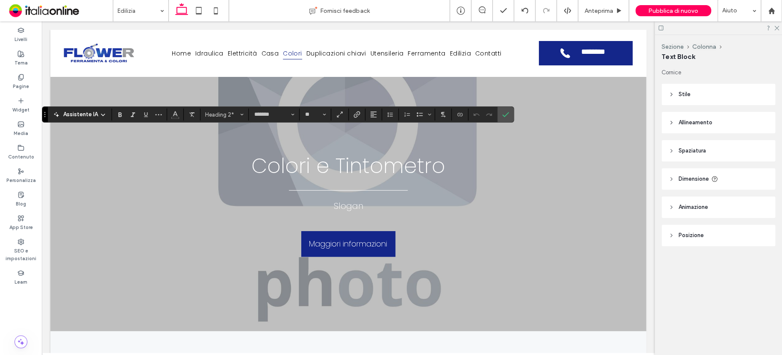
type input "**"
click at [504, 116] on use "Conferma" at bounding box center [506, 114] width 7 height 5
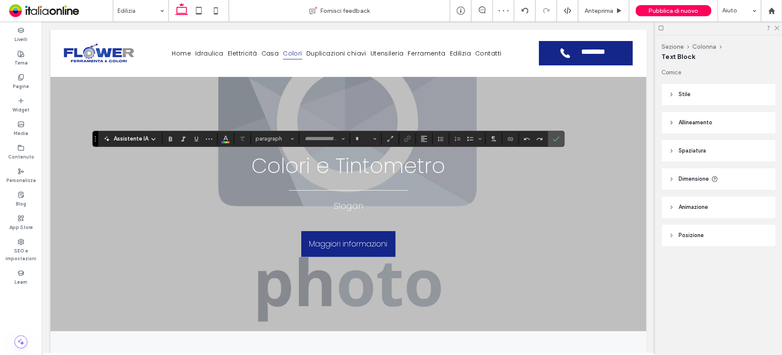
type input "*******"
type input "**"
click at [440, 136] on icon "Altezza riga" at bounding box center [440, 138] width 7 height 7
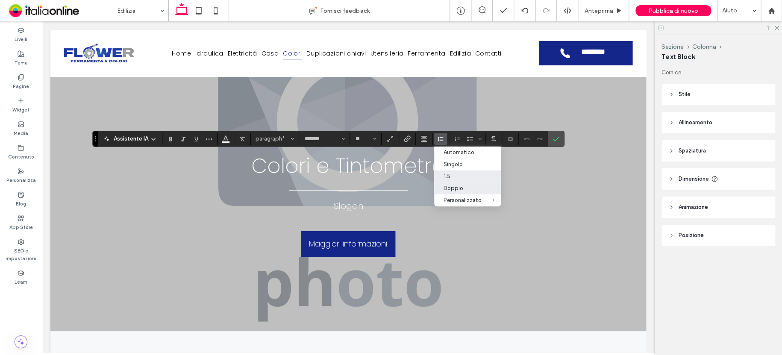
click at [450, 174] on div "1.5" at bounding box center [463, 176] width 38 height 6
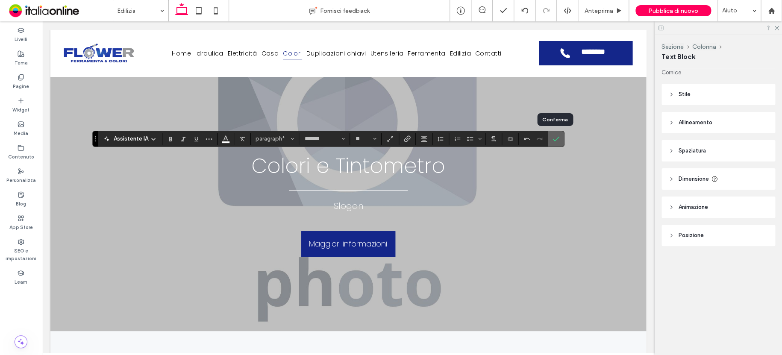
click at [556, 135] on span "Conferma" at bounding box center [556, 139] width 7 height 15
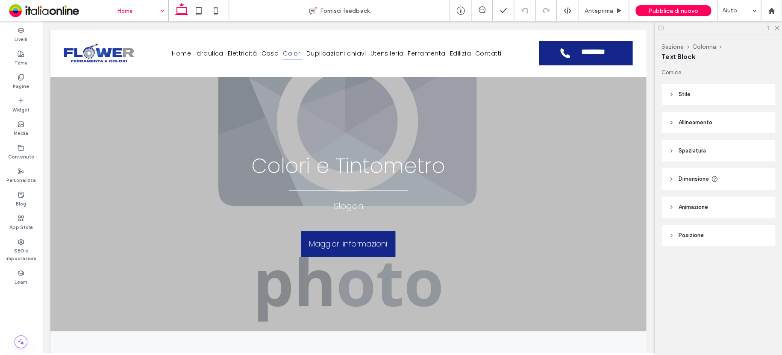
type input "*******"
type input "**"
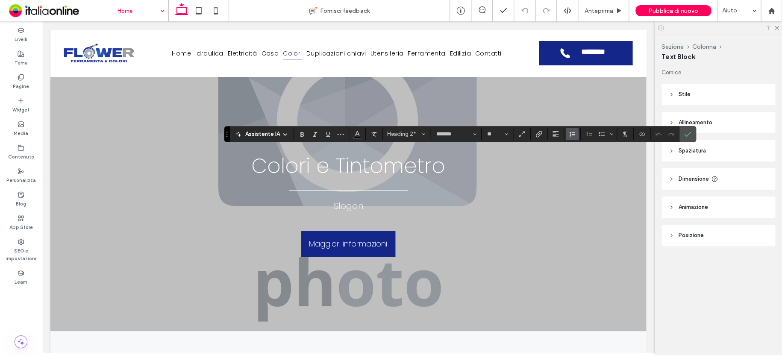
click at [571, 134] on use "Altezza riga" at bounding box center [572, 134] width 6 height 5
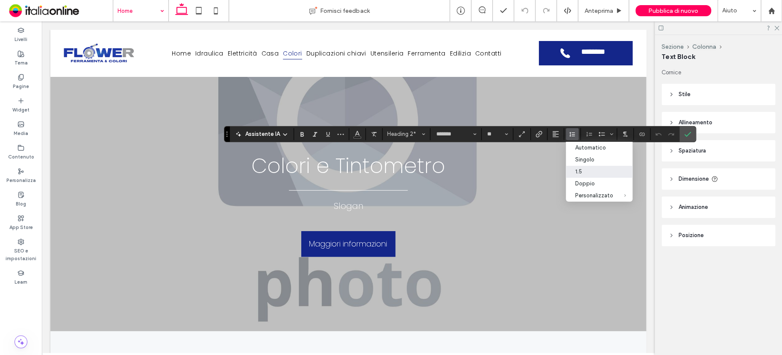
click at [686, 133] on icon "Conferma" at bounding box center [687, 134] width 7 height 7
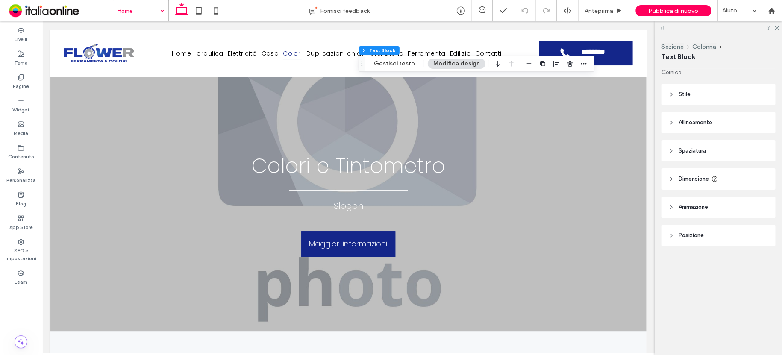
drag, startPoint x: 123, startPoint y: 11, endPoint x: 127, endPoint y: 14, distance: 5.1
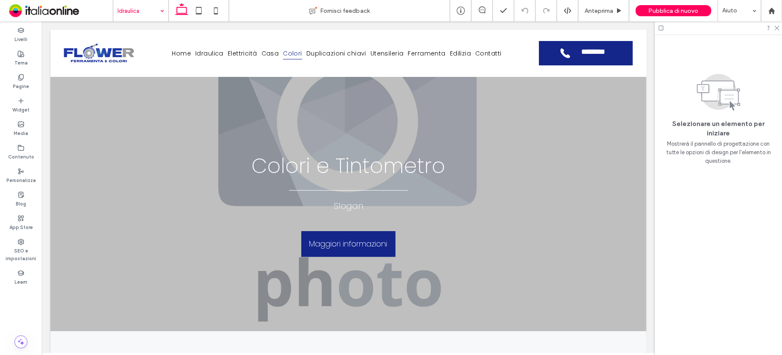
click at [128, 7] on input at bounding box center [139, 10] width 42 height 21
drag, startPoint x: 138, startPoint y: 153, endPoint x: 261, endPoint y: 98, distance: 134.7
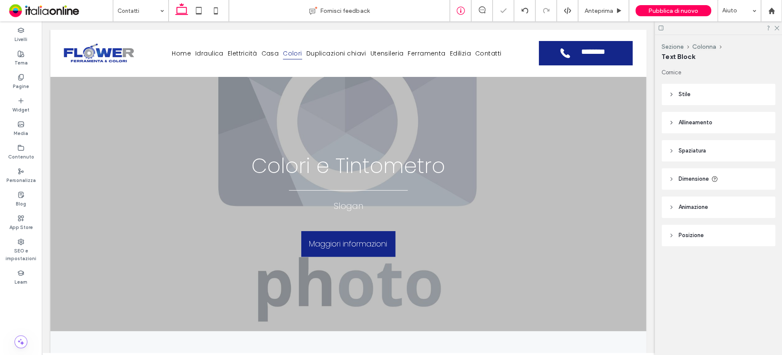
type input "*******"
type input "**"
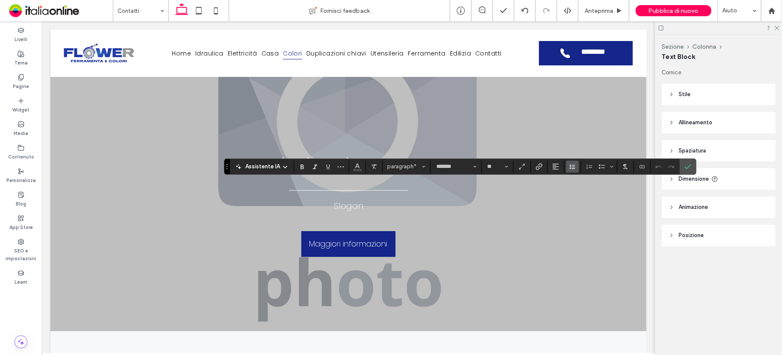
click at [570, 167] on icon "Altezza riga" at bounding box center [572, 166] width 7 height 7
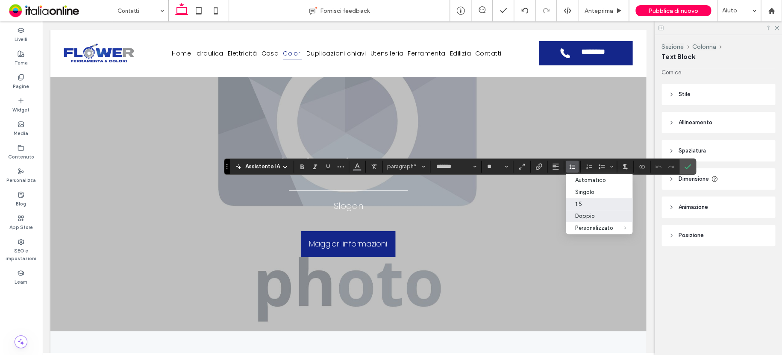
click at [589, 203] on div "1.5" at bounding box center [594, 204] width 38 height 6
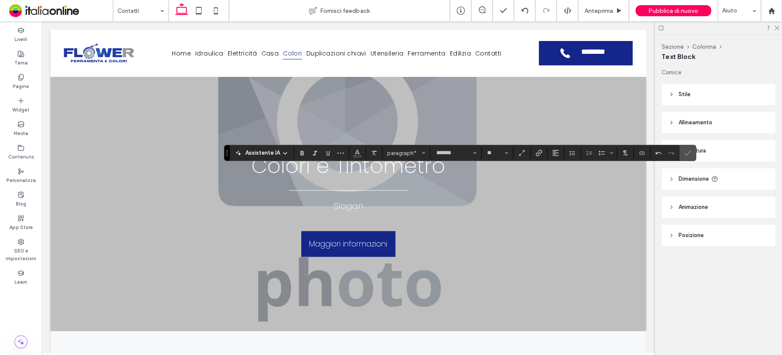
drag, startPoint x: 691, startPoint y: 150, endPoint x: 685, endPoint y: 151, distance: 6.5
click at [690, 150] on label "Conferma" at bounding box center [687, 152] width 13 height 15
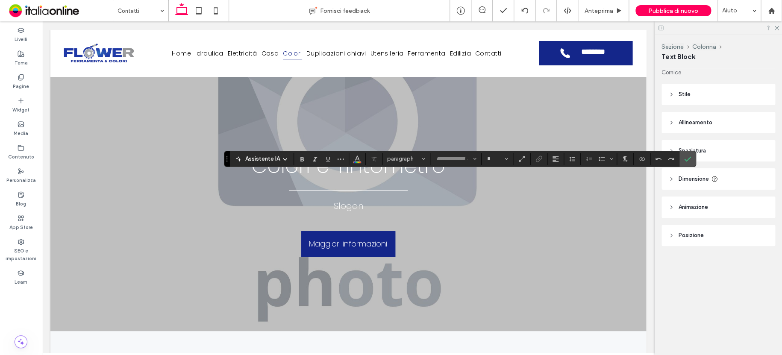
type input "*******"
type input "**"
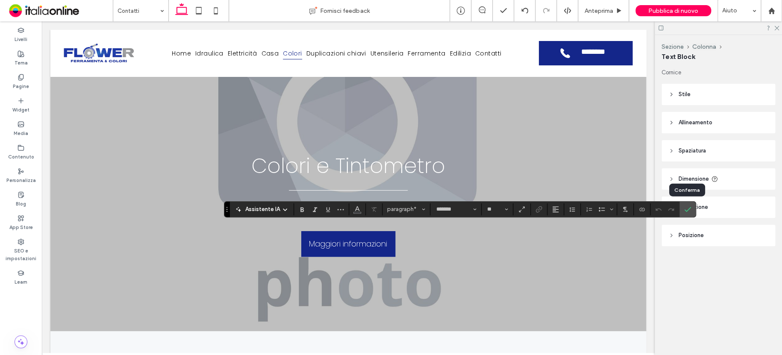
click at [690, 205] on label "Conferma" at bounding box center [687, 209] width 13 height 15
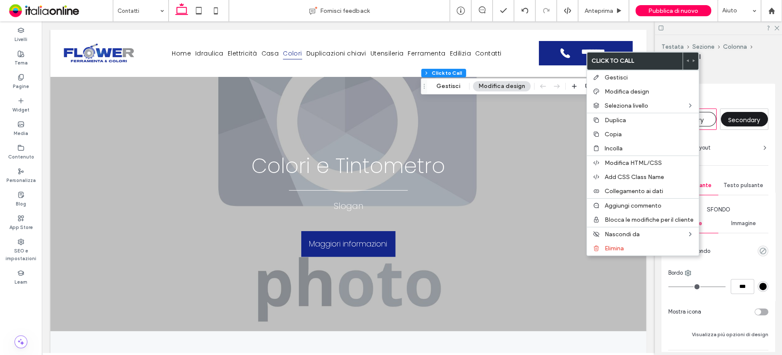
type input "**"
type input "*"
type input "***"
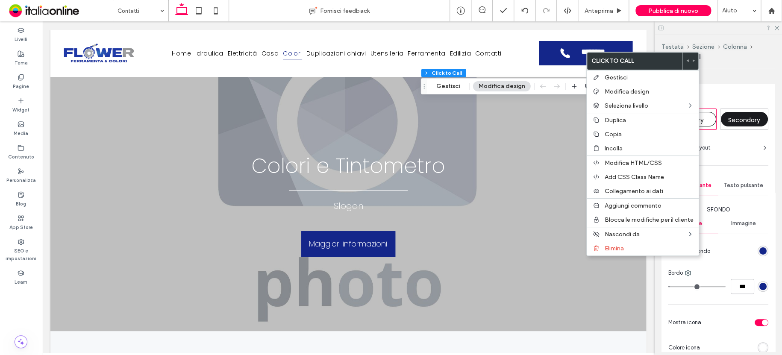
drag, startPoint x: 627, startPoint y: 137, endPoint x: 573, endPoint y: 136, distance: 54.7
click at [627, 137] on label "Copia" at bounding box center [649, 134] width 89 height 7
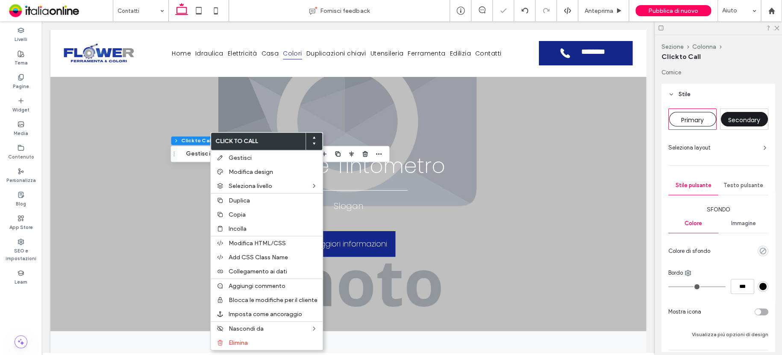
type input "**"
type input "*"
type input "***"
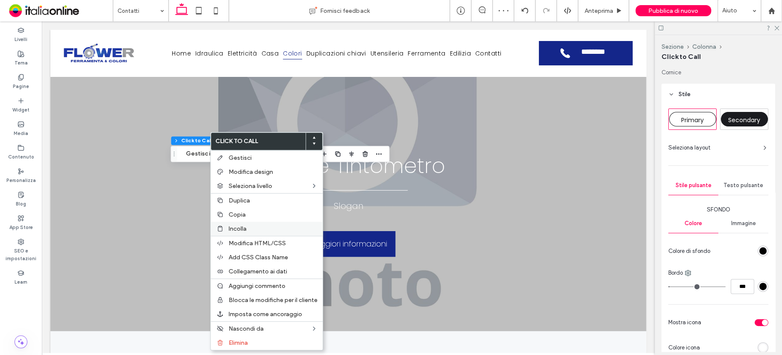
click at [243, 228] on span "Incolla" at bounding box center [238, 228] width 18 height 7
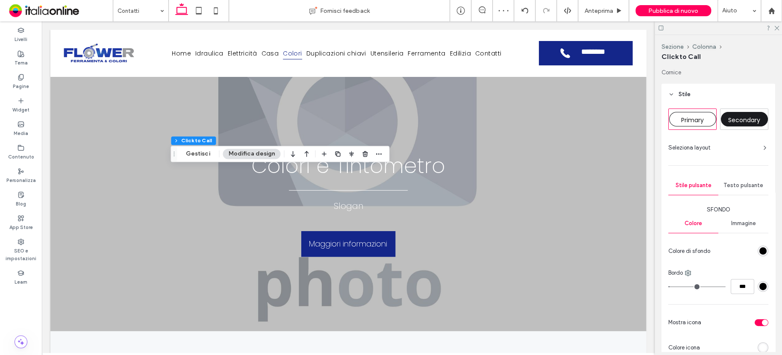
type input "*"
type input "**"
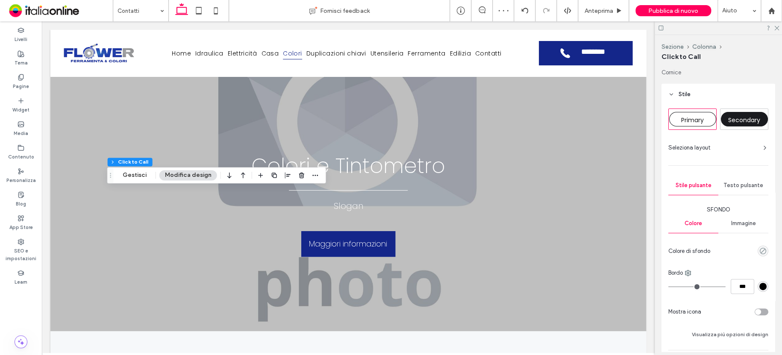
type input "*"
type input "***"
drag, startPoint x: 289, startPoint y: 174, endPoint x: 289, endPoint y: 183, distance: 8.2
click at [289, 174] on span "button" at bounding box center [288, 175] width 10 height 10
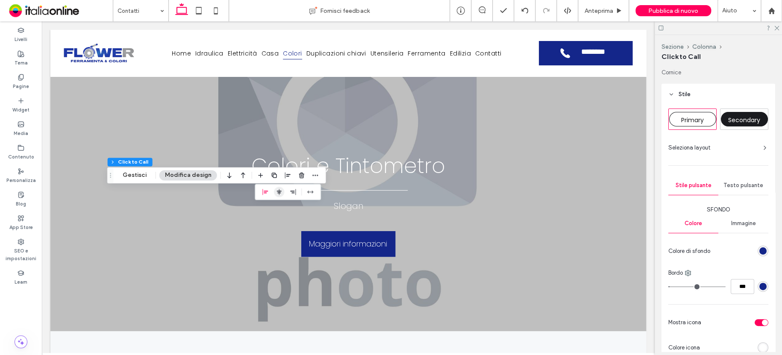
click at [276, 193] on icon "center" at bounding box center [279, 191] width 7 height 7
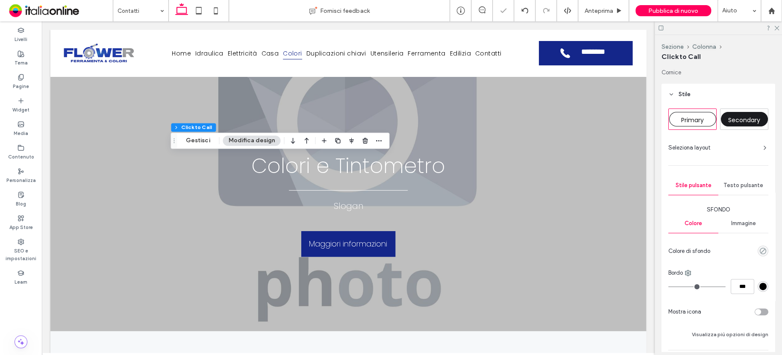
type input "*"
type input "***"
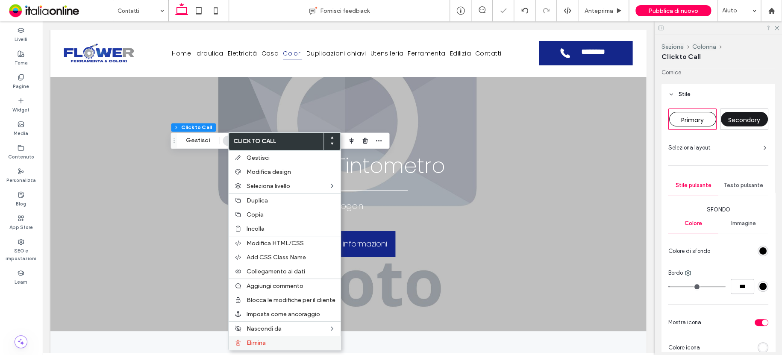
click at [261, 340] on span "Elimina" at bounding box center [256, 342] width 19 height 7
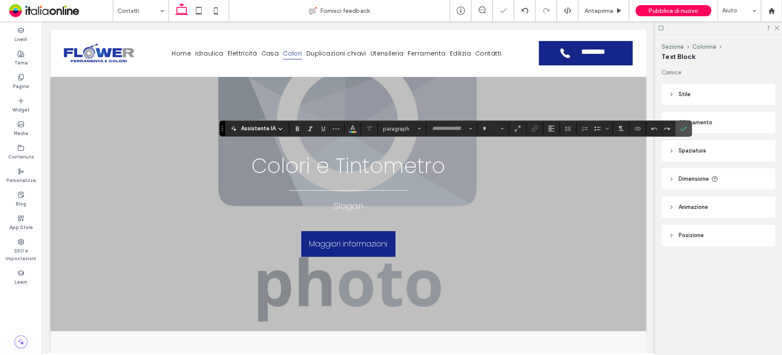
type input "*******"
type input "**"
click at [349, 131] on span "Colore" at bounding box center [352, 127] width 7 height 11
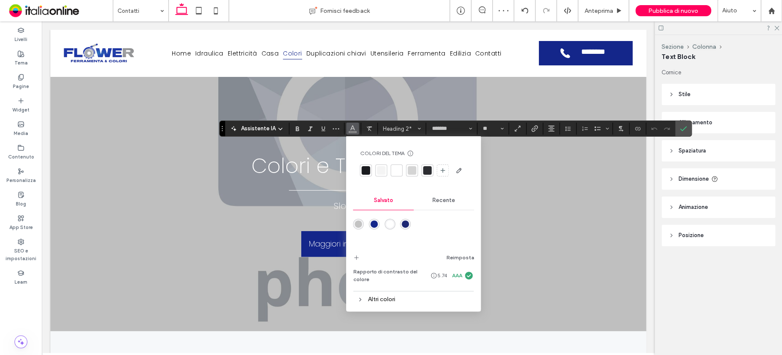
click at [403, 221] on div "rgba(29,39,115,1)" at bounding box center [405, 224] width 7 height 7
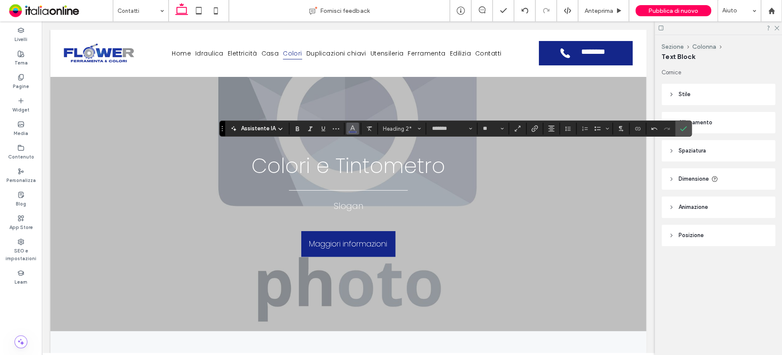
click at [355, 126] on button "Colore" at bounding box center [352, 129] width 13 height 12
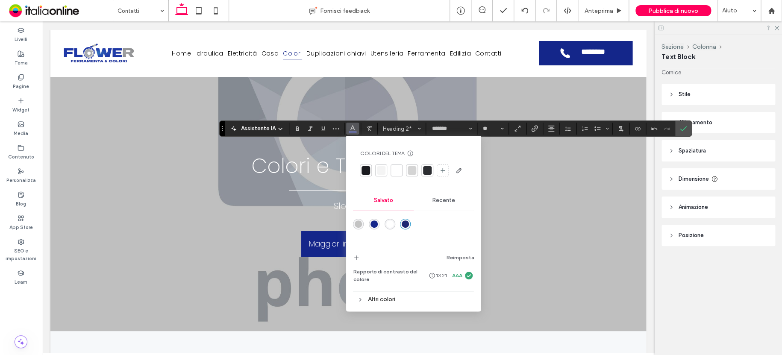
click at [373, 223] on div "rgba(20,38,138,1)" at bounding box center [374, 224] width 7 height 7
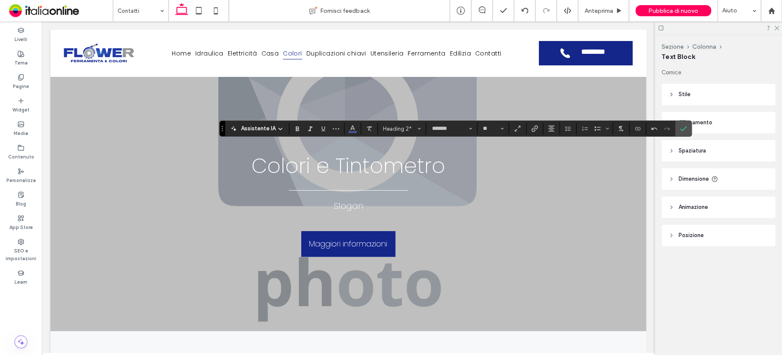
click at [684, 131] on icon "Conferma" at bounding box center [683, 128] width 7 height 7
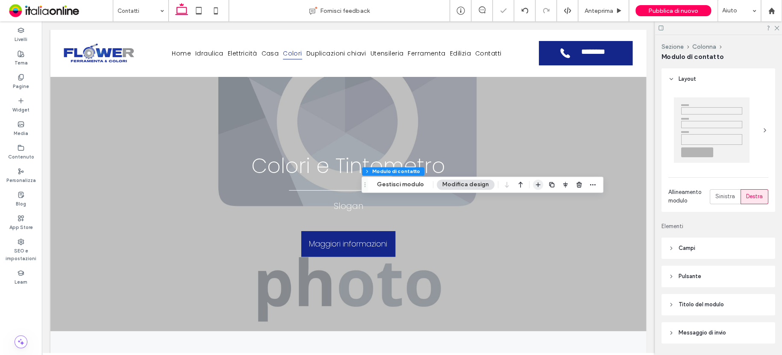
type input "*"
type input "***"
type input "**"
type input "*"
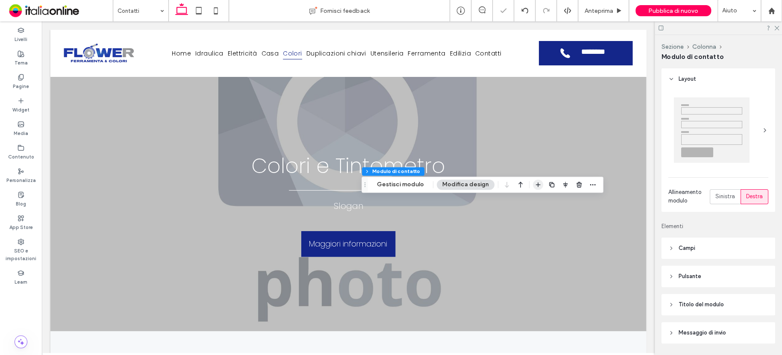
type input "***"
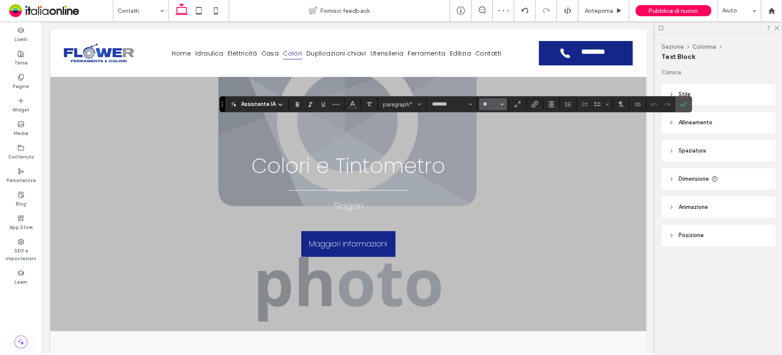
click at [503, 103] on button "**" at bounding box center [493, 104] width 28 height 12
click at [489, 171] on label "24" at bounding box center [492, 171] width 27 height 12
type input "**"
click at [470, 103] on icon "Carattere e spessore del carattere" at bounding box center [470, 104] width 3 height 3
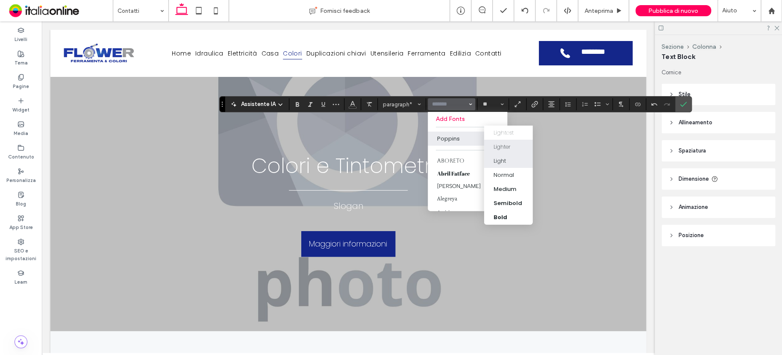
click at [506, 147] on div "Lighter" at bounding box center [502, 147] width 17 height 9
type input "*******"
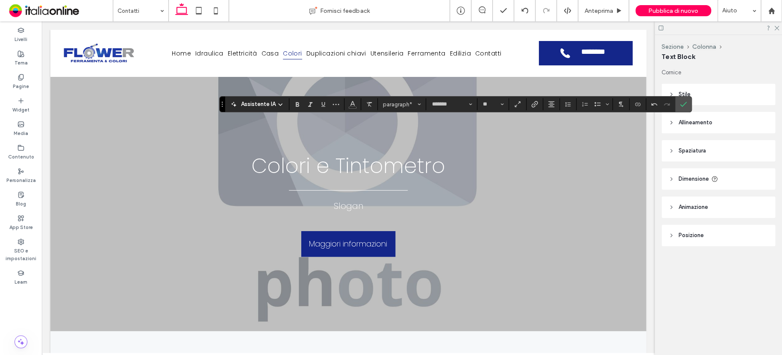
click at [684, 106] on icon "Conferma" at bounding box center [683, 104] width 7 height 7
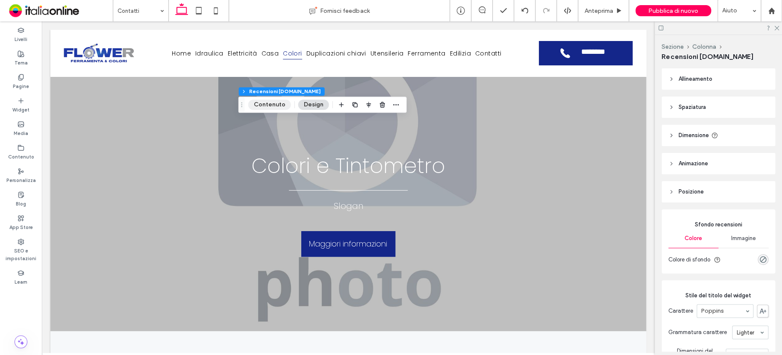
click at [265, 106] on button "Contenuto" at bounding box center [269, 105] width 43 height 10
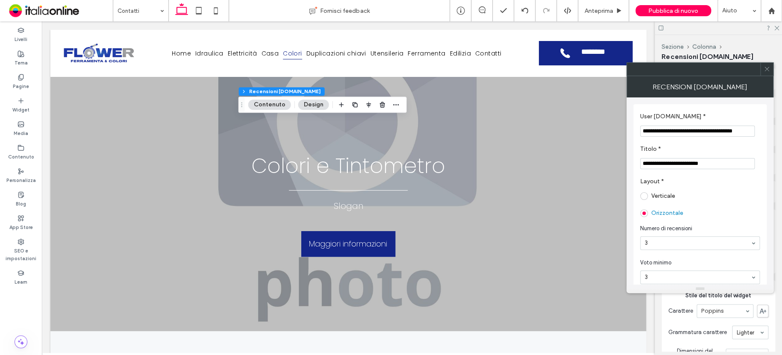
scroll to position [0, 8]
drag, startPoint x: 643, startPoint y: 131, endPoint x: 755, endPoint y: 132, distance: 112.0
click at [754, 132] on input "**********" at bounding box center [697, 132] width 115 height 12
paste input "User PG.it *"
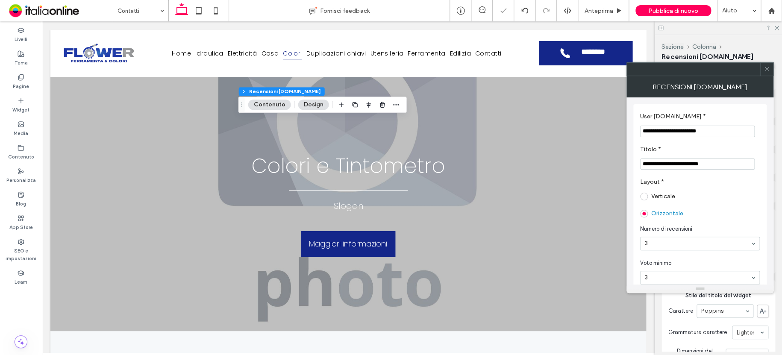
type input "**********"
drag, startPoint x: 316, startPoint y: 100, endPoint x: 331, endPoint y: 107, distance: 16.8
click at [316, 100] on button "Design" at bounding box center [313, 105] width 31 height 10
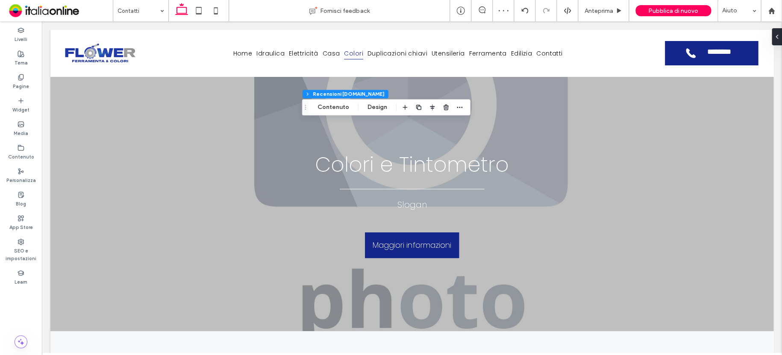
drag, startPoint x: 383, startPoint y: 110, endPoint x: 392, endPoint y: 115, distance: 9.8
click at [383, 109] on button "Design" at bounding box center [377, 107] width 31 height 10
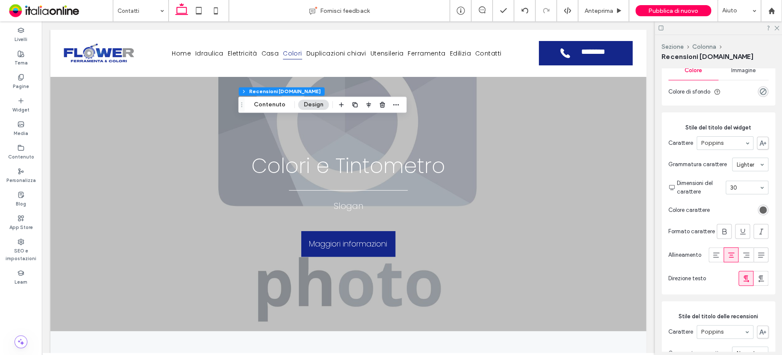
scroll to position [171, 0]
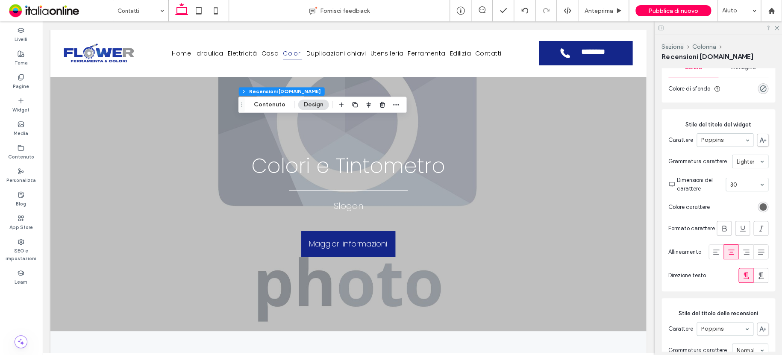
click at [760, 209] on div "rgb(102, 102, 102)" at bounding box center [763, 206] width 7 height 7
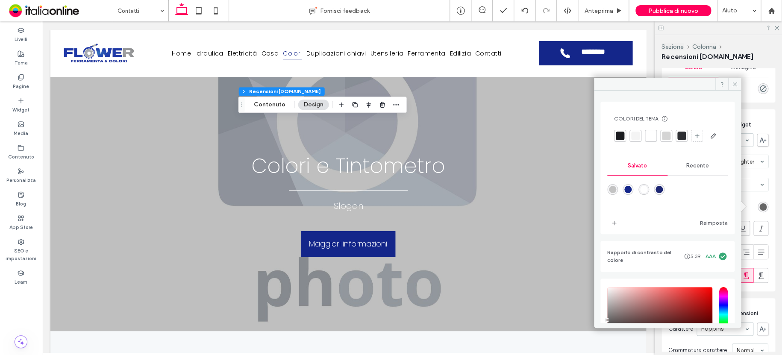
click at [630, 193] on div "rgba(20,38,138,1)" at bounding box center [627, 189] width 7 height 7
type input "*******"
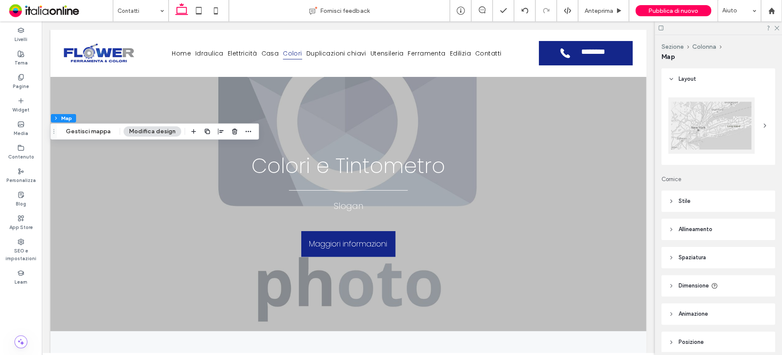
drag, startPoint x: 739, startPoint y: 132, endPoint x: 717, endPoint y: 128, distance: 23.1
click at [739, 132] on div at bounding box center [711, 125] width 86 height 56
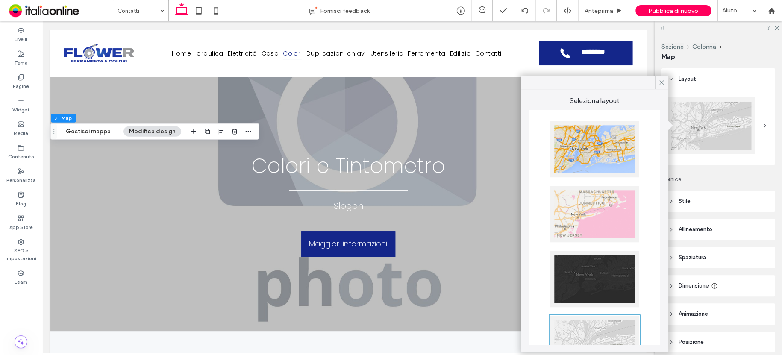
click at [610, 149] on div at bounding box center [594, 149] width 89 height 56
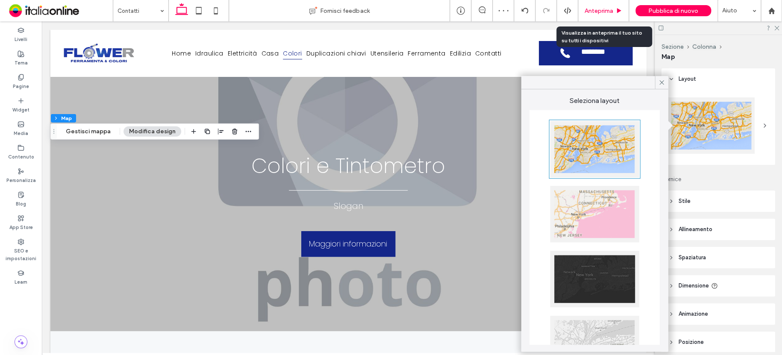
click at [589, 12] on span "Anteprima" at bounding box center [599, 10] width 29 height 7
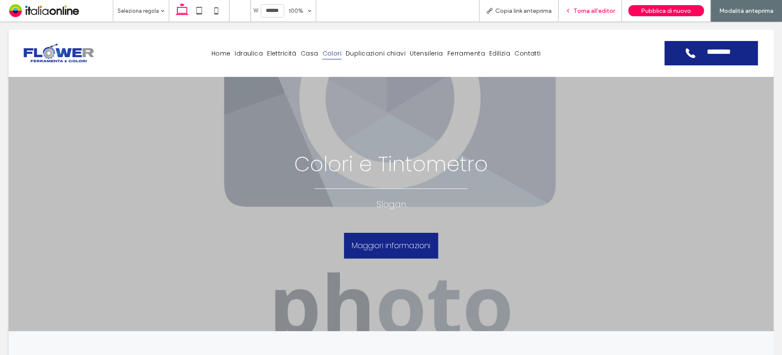
click at [590, 9] on span "Torna all'editor" at bounding box center [594, 10] width 41 height 7
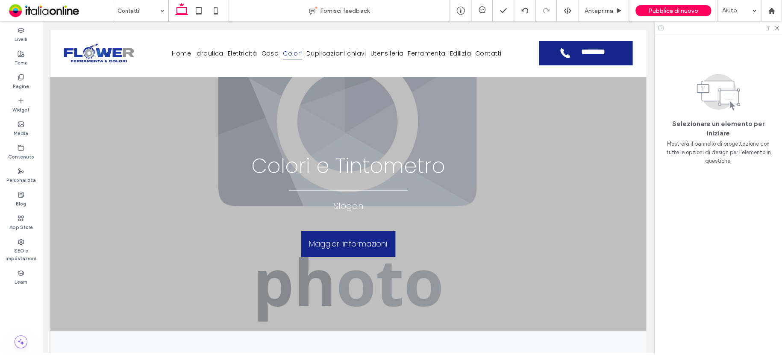
click at [660, 25] on icon at bounding box center [661, 28] width 6 height 6
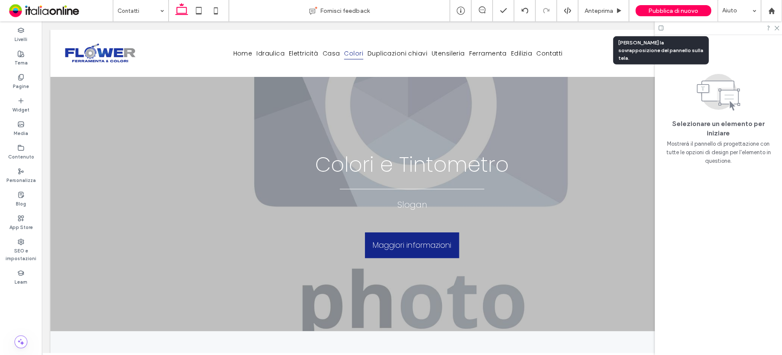
click at [660, 25] on icon at bounding box center [661, 28] width 6 height 6
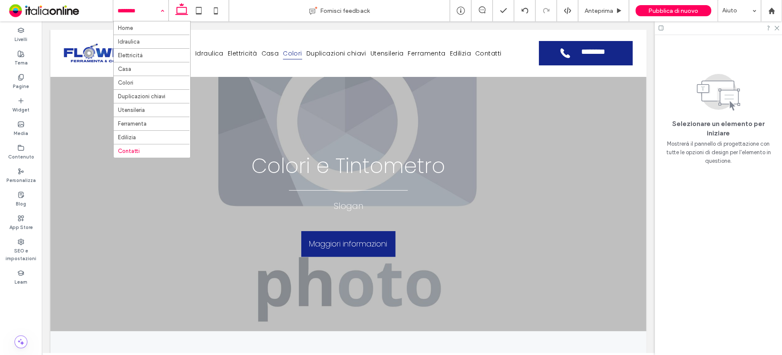
drag, startPoint x: 137, startPoint y: 7, endPoint x: 130, endPoint y: 18, distance: 13.0
click at [135, 9] on input at bounding box center [139, 10] width 42 height 21
click at [124, 9] on input at bounding box center [139, 10] width 42 height 21
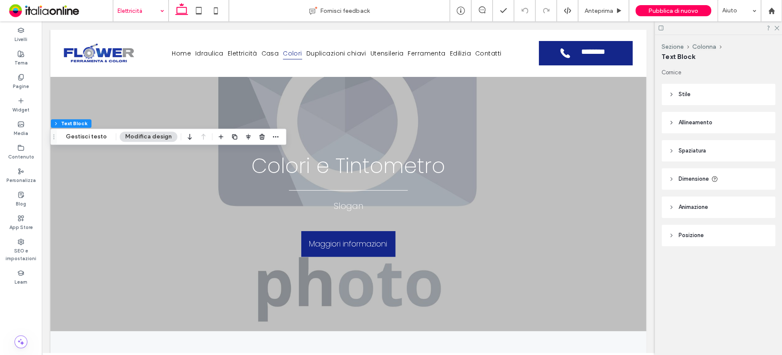
click at [138, 9] on input at bounding box center [139, 10] width 42 height 21
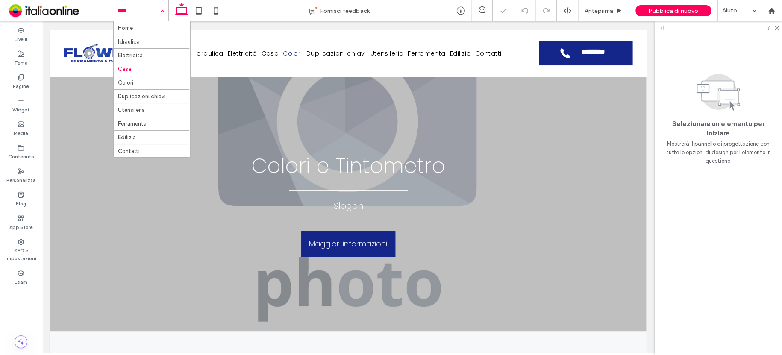
drag, startPoint x: 135, startPoint y: 8, endPoint x: 135, endPoint y: 14, distance: 6.0
click at [135, 8] on input at bounding box center [139, 10] width 42 height 21
drag, startPoint x: 135, startPoint y: 7, endPoint x: 137, endPoint y: 18, distance: 10.4
click at [135, 6] on input at bounding box center [139, 10] width 42 height 21
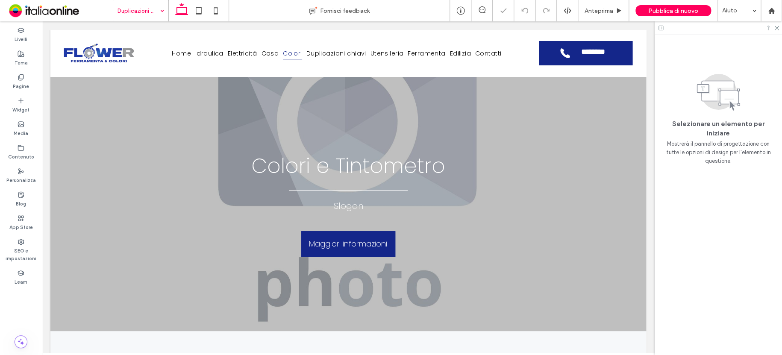
click at [136, 9] on input at bounding box center [139, 10] width 42 height 21
click at [136, 12] on input at bounding box center [139, 10] width 42 height 21
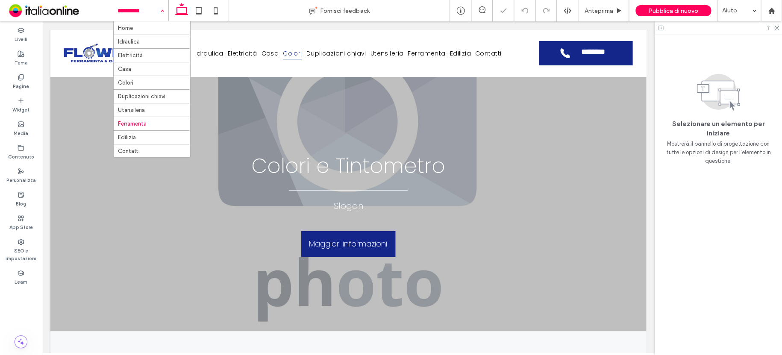
drag, startPoint x: 138, startPoint y: 13, endPoint x: 138, endPoint y: 31, distance: 18.0
click at [138, 13] on input at bounding box center [139, 10] width 42 height 21
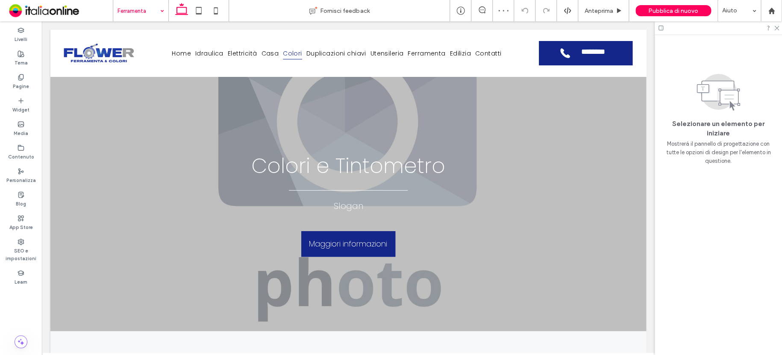
click at [142, 12] on input at bounding box center [139, 10] width 42 height 21
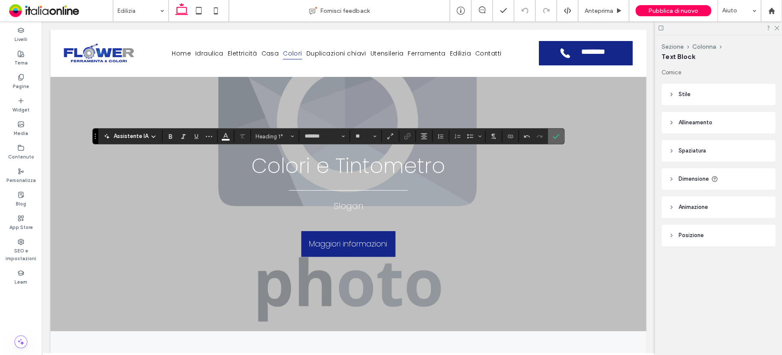
click at [558, 135] on icon "Conferma" at bounding box center [556, 136] width 7 height 7
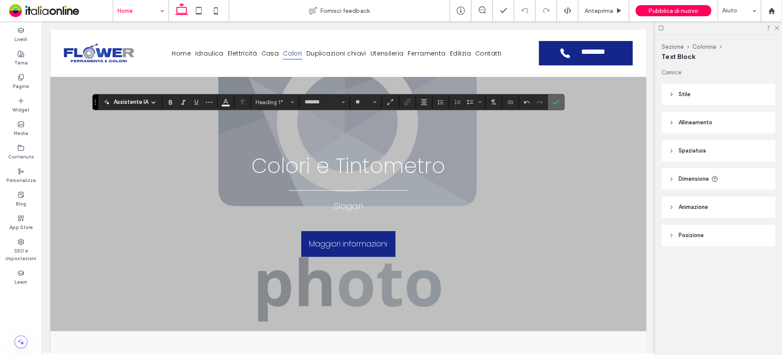
click at [557, 99] on icon "Conferma" at bounding box center [556, 102] width 7 height 7
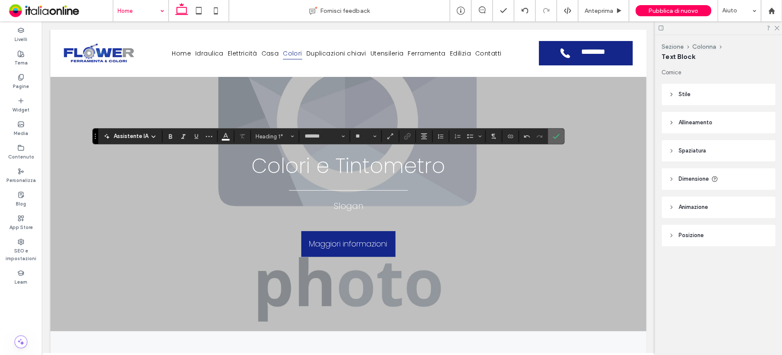
click at [556, 136] on use "Conferma" at bounding box center [556, 136] width 7 height 5
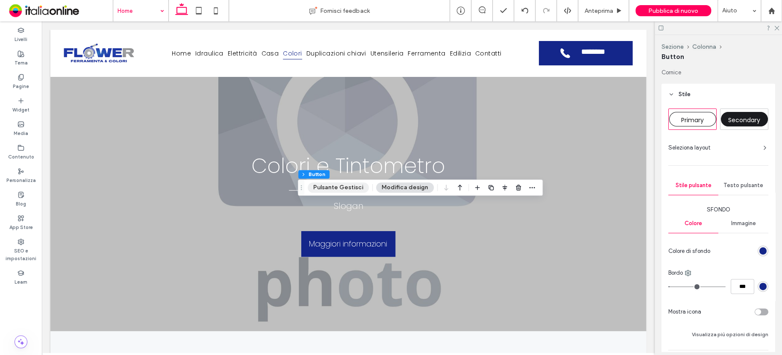
click at [345, 188] on button "Pulsante Gestisci" at bounding box center [338, 188] width 61 height 10
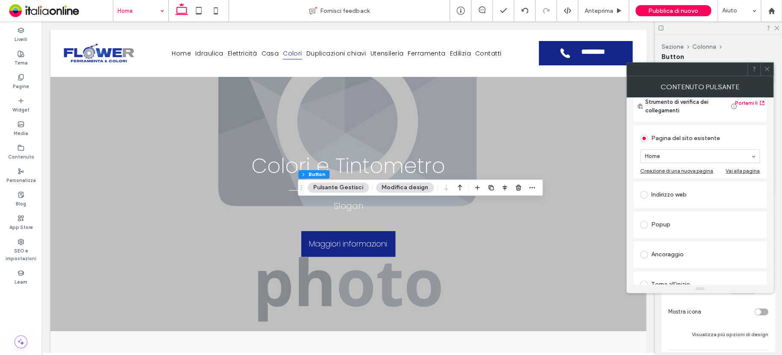
scroll to position [85, 0]
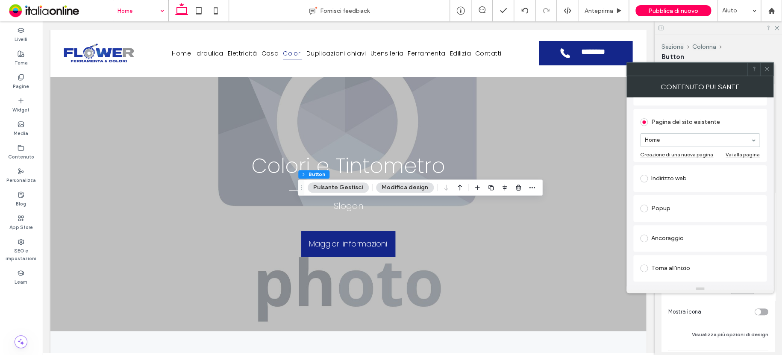
click at [674, 239] on div "Ancoraggio" at bounding box center [700, 239] width 120 height 14
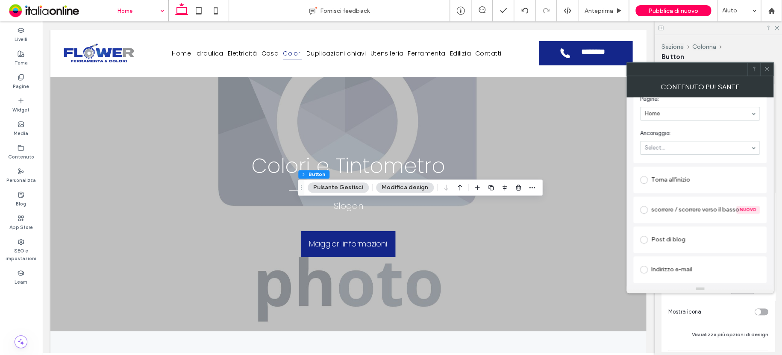
scroll to position [171, 0]
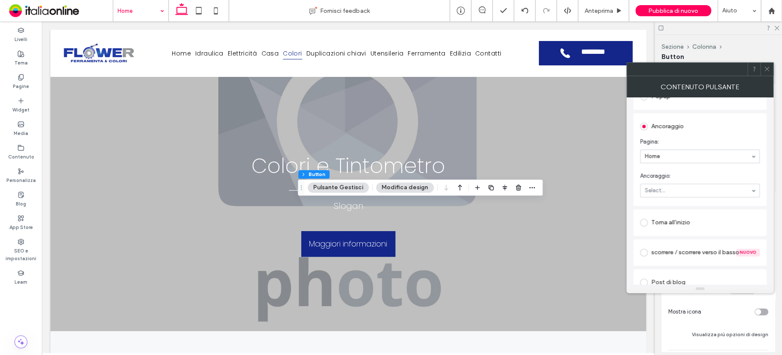
drag, startPoint x: 671, startPoint y: 152, endPoint x: 678, endPoint y: 161, distance: 11.2
drag, startPoint x: 678, startPoint y: 228, endPoint x: 682, endPoint y: 208, distance: 20.5
click at [764, 68] on icon at bounding box center [767, 69] width 6 height 6
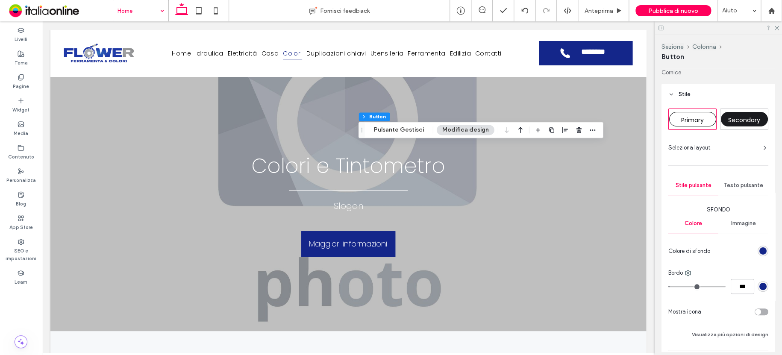
type input "*"
click at [406, 129] on button "Pulsante Gestisci" at bounding box center [398, 130] width 61 height 10
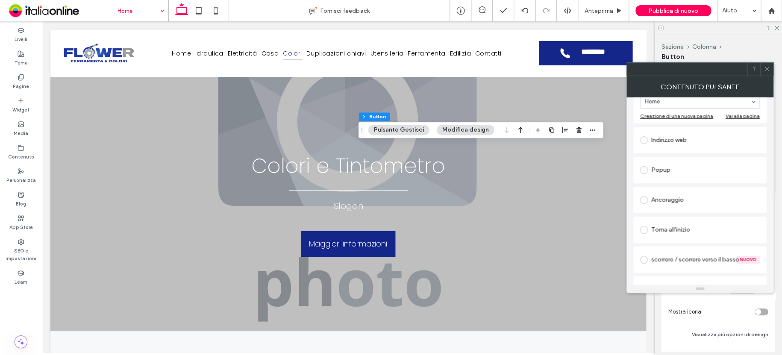
scroll to position [128, 0]
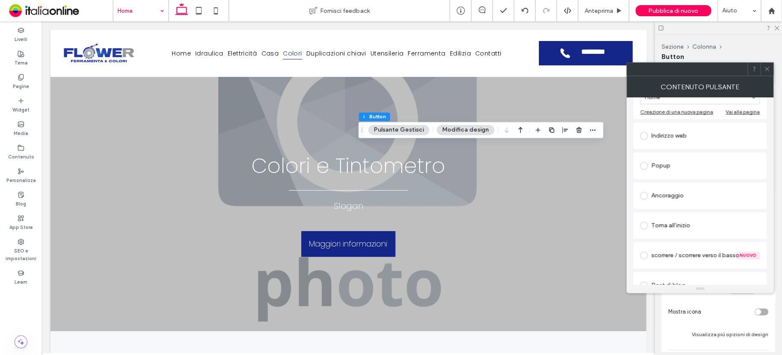
type input "**********"
click at [673, 195] on div "Ancoraggio" at bounding box center [700, 196] width 120 height 14
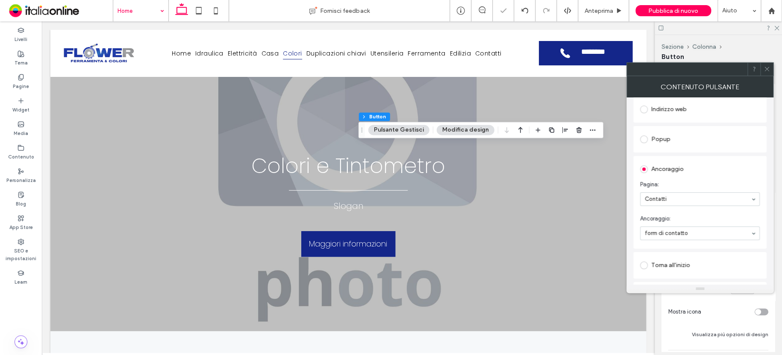
click at [766, 63] on span at bounding box center [767, 69] width 6 height 13
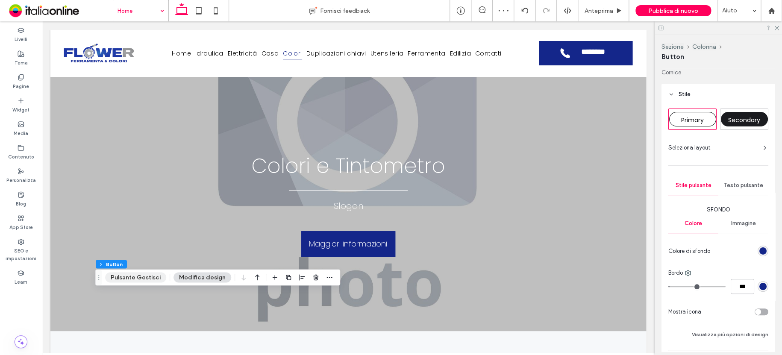
click at [145, 281] on button "Pulsante Gestisci" at bounding box center [135, 277] width 61 height 10
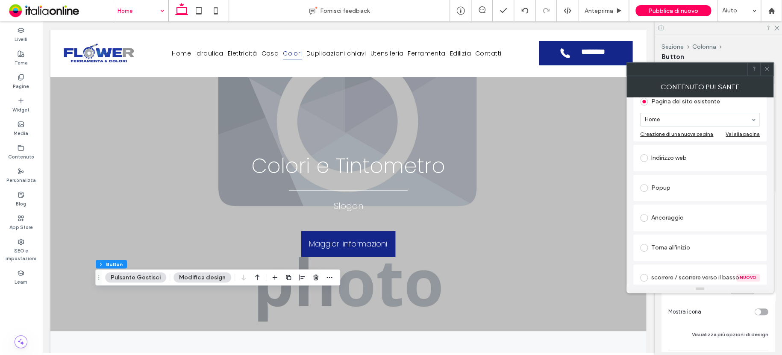
scroll to position [85, 0]
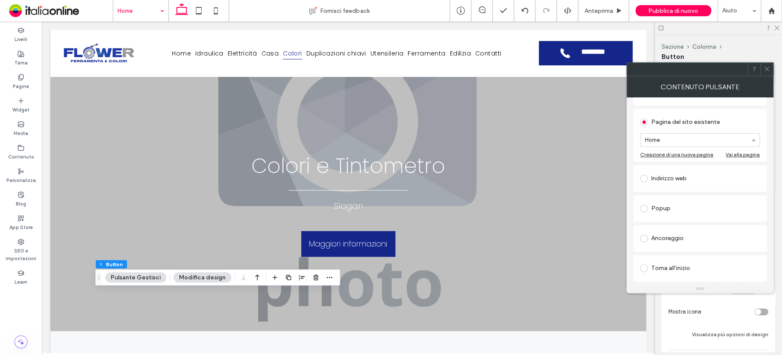
type input "**********"
click at [677, 239] on div "Ancoraggio" at bounding box center [700, 239] width 120 height 14
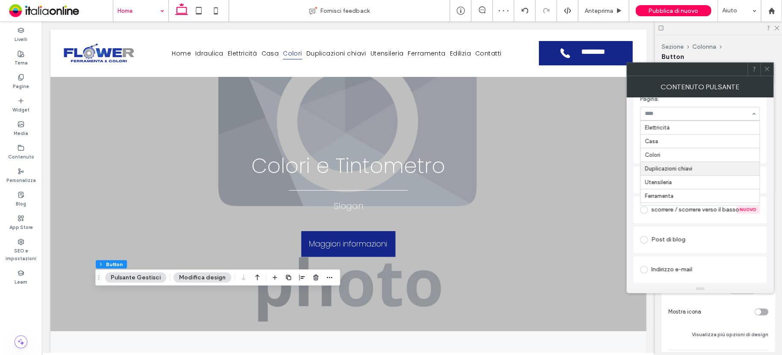
scroll to position [66, 0]
drag, startPoint x: 676, startPoint y: 145, endPoint x: 677, endPoint y: 153, distance: 8.7
drag, startPoint x: 766, startPoint y: 66, endPoint x: 683, endPoint y: 95, distance: 87.5
click at [765, 66] on icon at bounding box center [767, 69] width 6 height 6
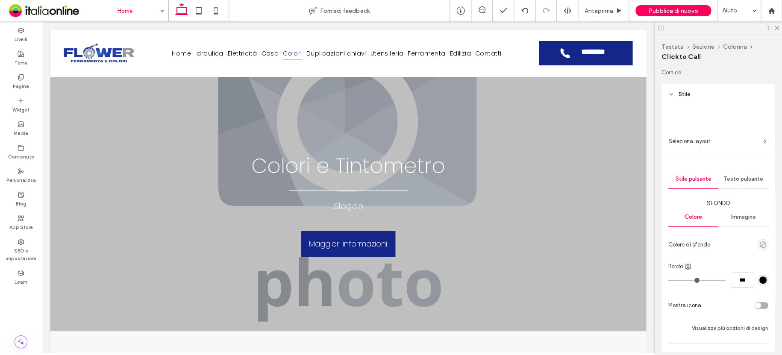
type input "**"
type input "*"
type input "***"
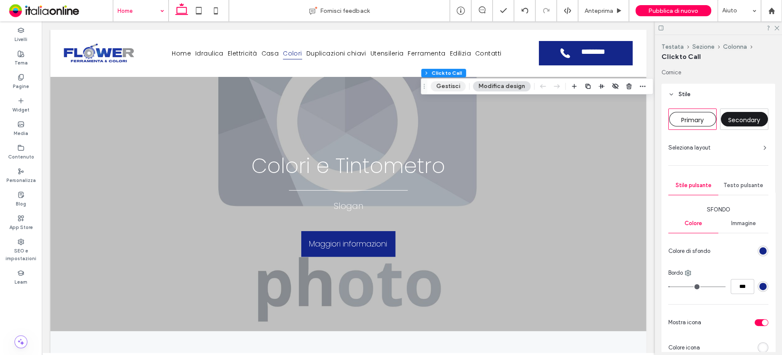
click at [461, 88] on button "Gestisci" at bounding box center [448, 86] width 35 height 10
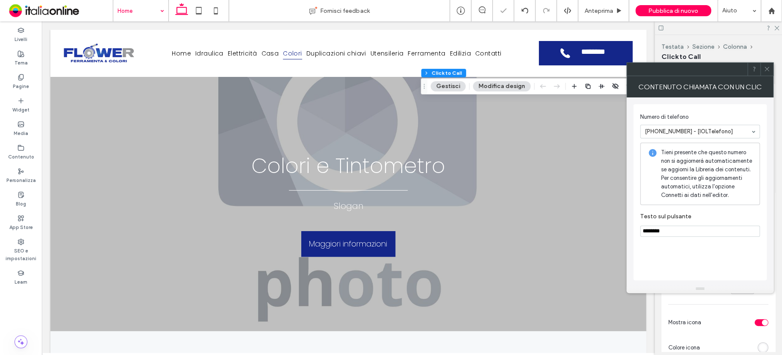
click at [769, 67] on icon at bounding box center [767, 69] width 6 height 6
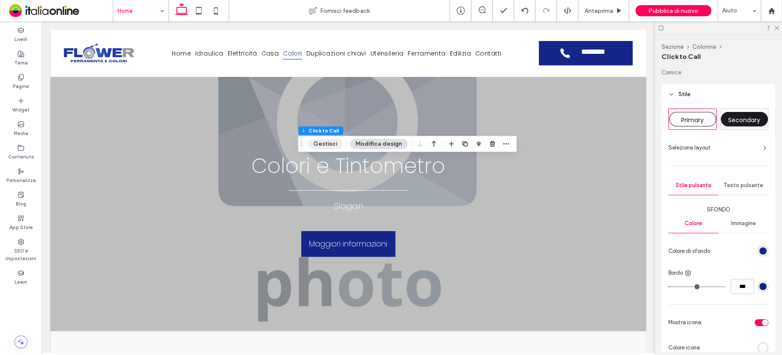
click at [326, 145] on button "Gestisci" at bounding box center [325, 144] width 35 height 10
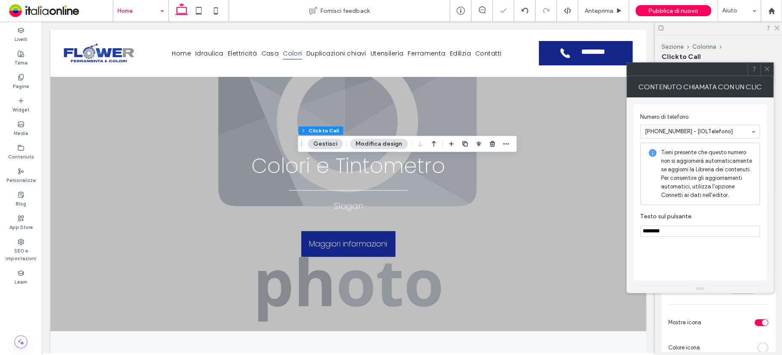
click at [769, 71] on icon at bounding box center [767, 69] width 6 height 6
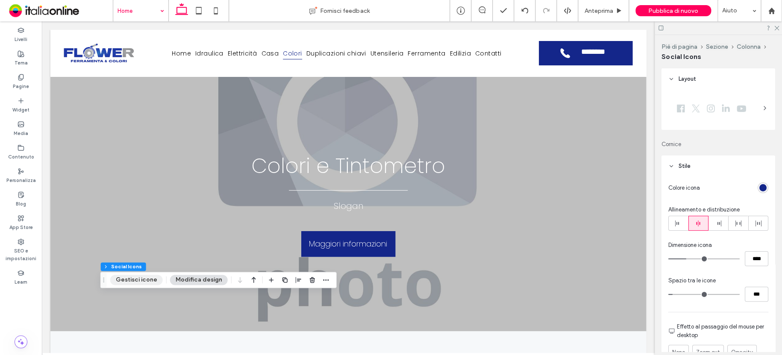
drag, startPoint x: 149, startPoint y: 282, endPoint x: 156, endPoint y: 281, distance: 6.9
click at [149, 282] on button "Gestisci icone" at bounding box center [136, 280] width 53 height 10
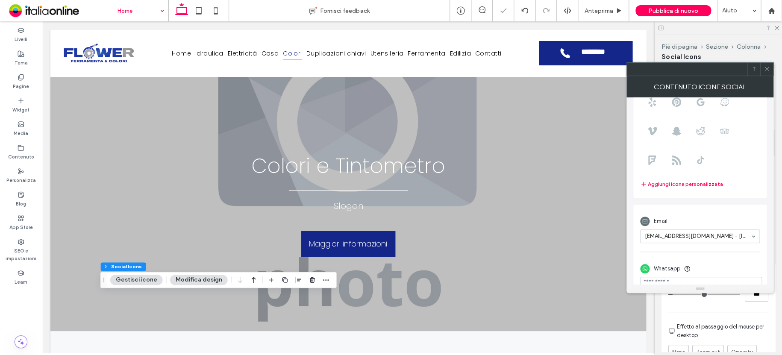
scroll to position [106, 0]
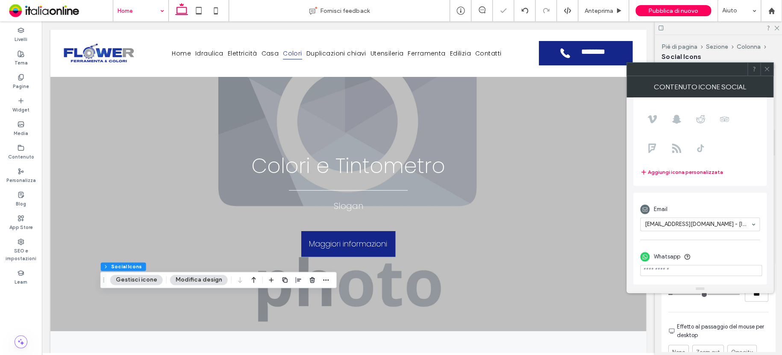
click at [680, 269] on input "phone" at bounding box center [701, 270] width 122 height 11
paste input "**********"
type input "**********"
drag, startPoint x: 766, startPoint y: 67, endPoint x: 757, endPoint y: 67, distance: 8.1
click at [766, 67] on icon at bounding box center [767, 69] width 6 height 6
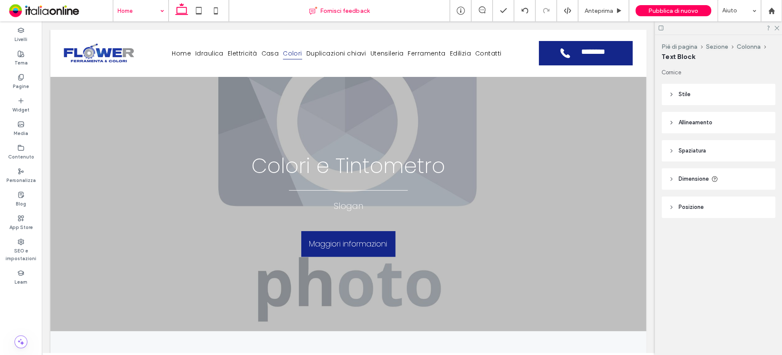
type input "*******"
type input "**"
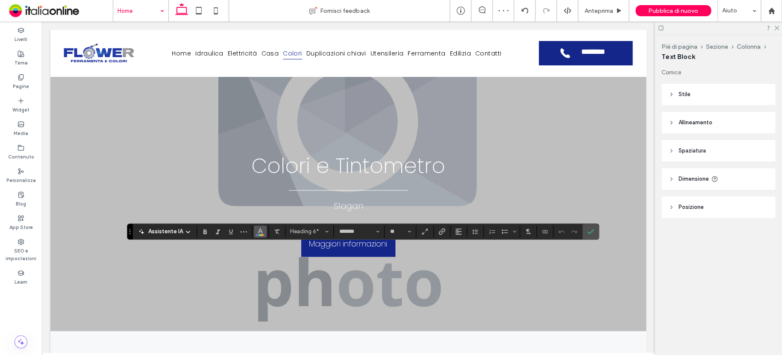
click at [259, 231] on icon "Colore" at bounding box center [260, 230] width 7 height 7
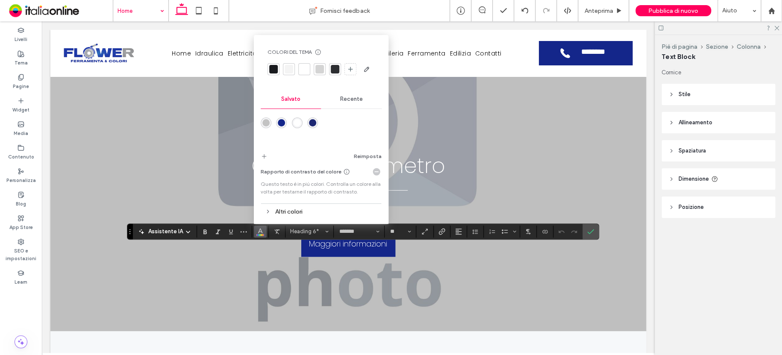
drag, startPoint x: 356, startPoint y: 100, endPoint x: 346, endPoint y: 103, distance: 11.4
click at [356, 100] on span "Recente" at bounding box center [351, 99] width 23 height 7
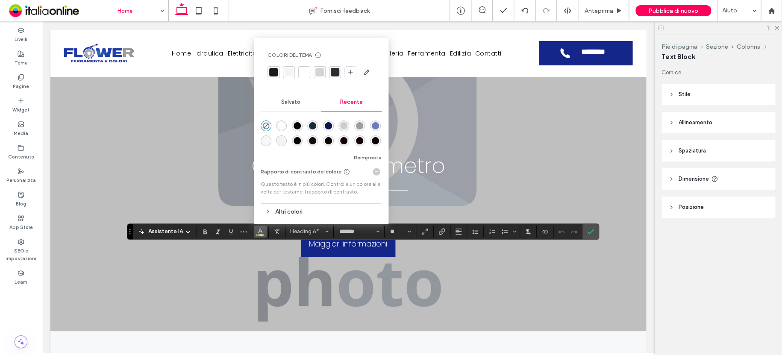
click at [294, 124] on div "rgba(0, 0, 0, 1)" at bounding box center [297, 125] width 7 height 7
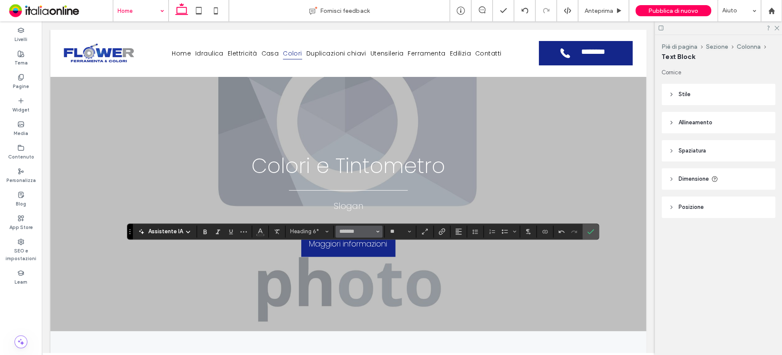
click at [376, 230] on icon "Carattere e spessore del carattere" at bounding box center [377, 231] width 3 height 3
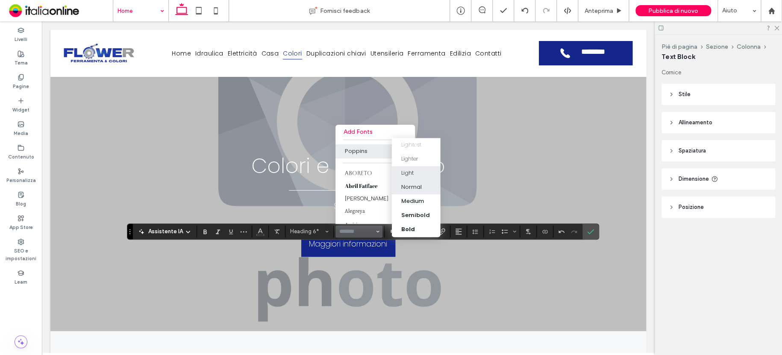
click at [413, 166] on label "Light" at bounding box center [416, 173] width 49 height 14
type input "*******"
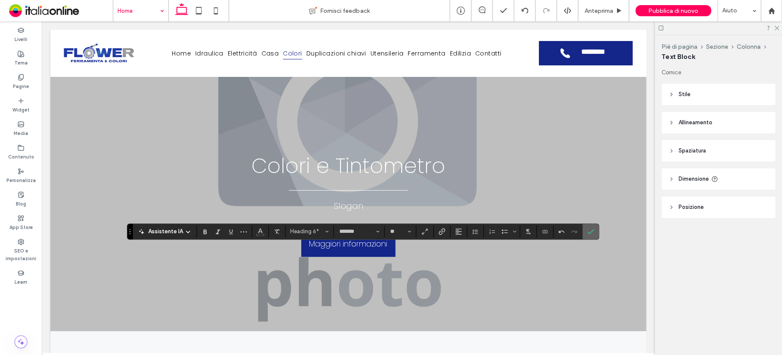
click at [590, 230] on icon "Conferma" at bounding box center [590, 231] width 7 height 7
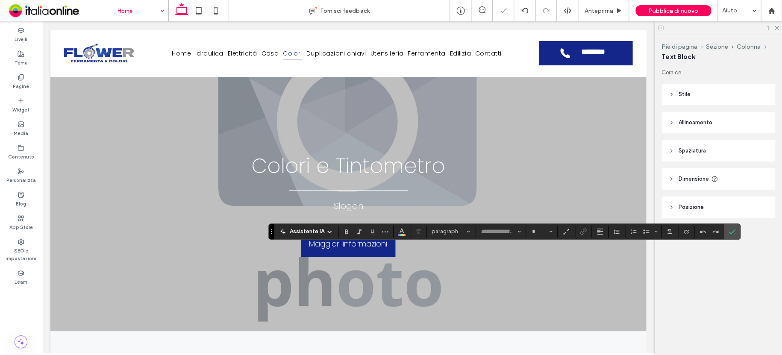
type input "*******"
type input "**"
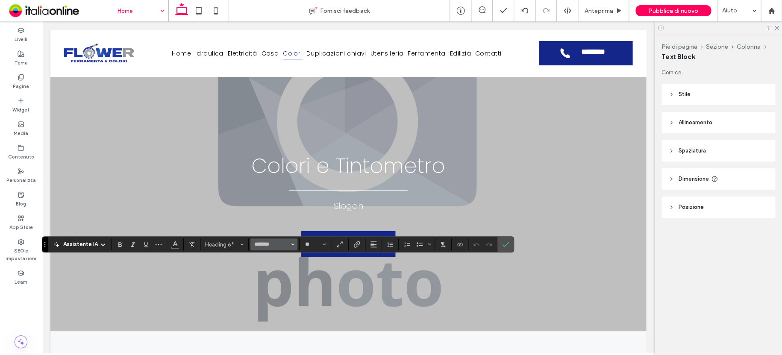
click at [291, 242] on span "Carattere e spessore del carattere" at bounding box center [292, 244] width 3 height 11
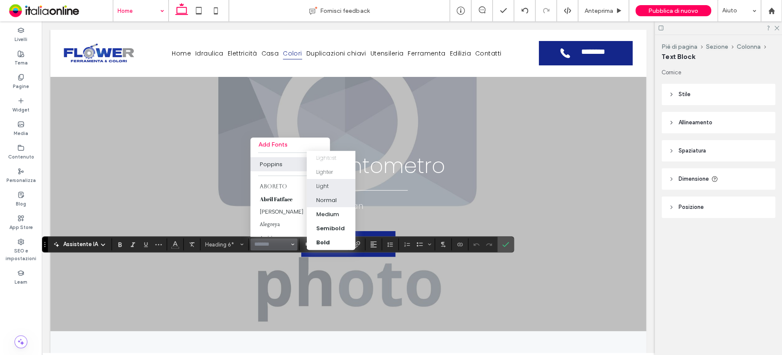
click at [334, 182] on div "Light" at bounding box center [331, 186] width 30 height 9
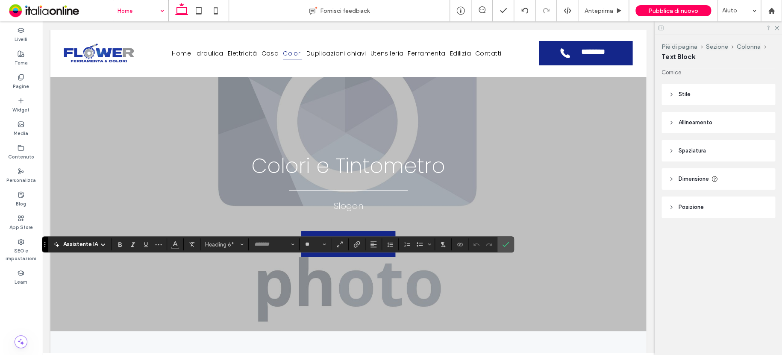
type input "*******"
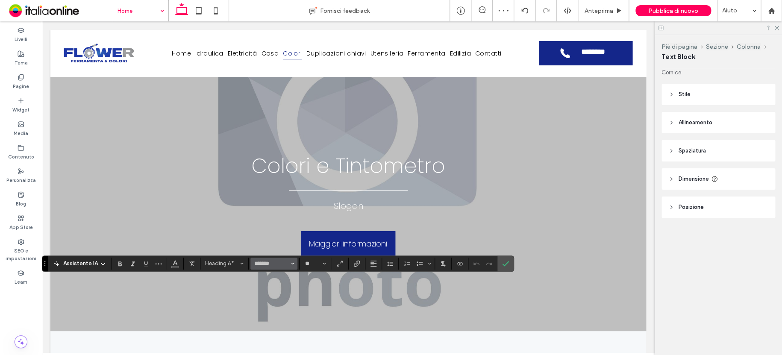
click at [293, 262] on icon "Carattere e spessore del carattere" at bounding box center [292, 263] width 3 height 3
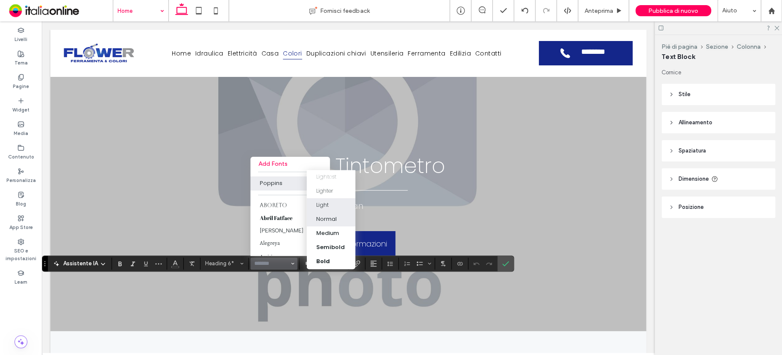
click at [326, 202] on div "Light" at bounding box center [322, 205] width 12 height 9
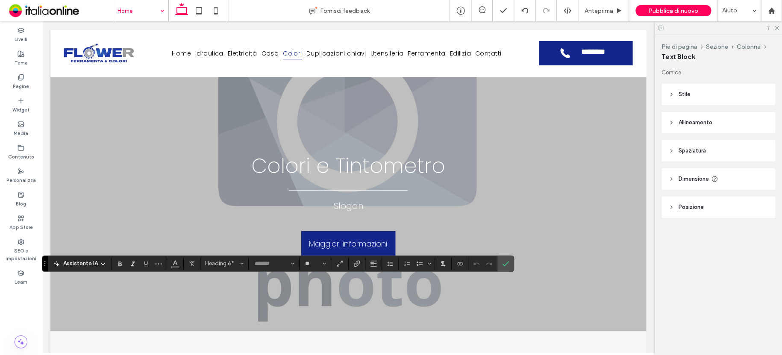
type input "*******"
click at [322, 263] on button "**" at bounding box center [315, 264] width 28 height 12
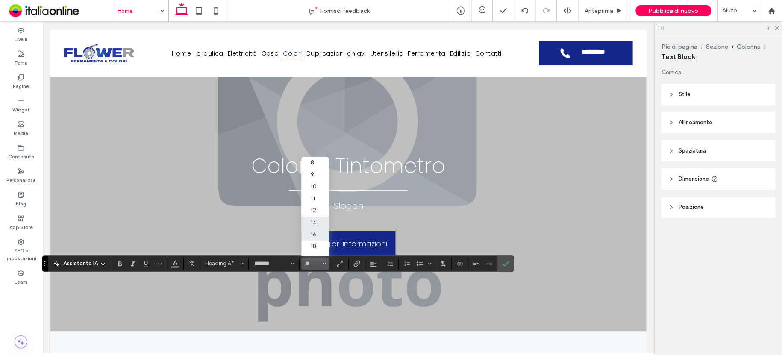
click at [316, 233] on label "16" at bounding box center [314, 235] width 27 height 12
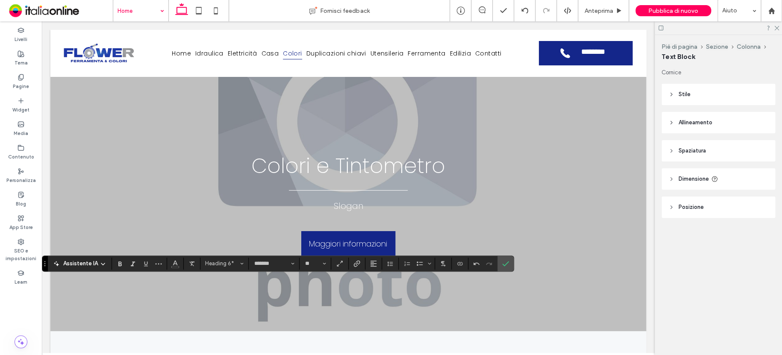
type input "**"
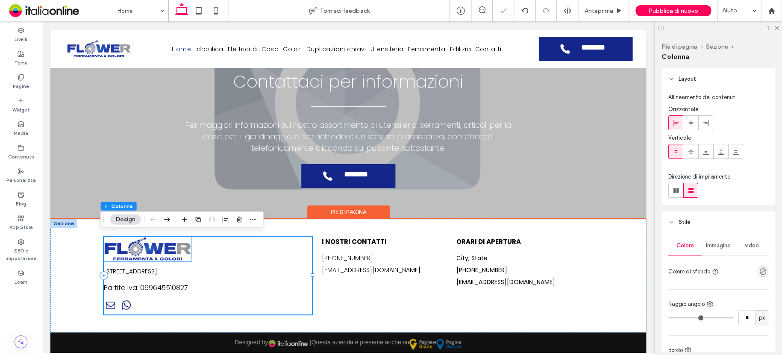
scroll to position [1596, 0]
drag, startPoint x: 166, startPoint y: 267, endPoint x: 177, endPoint y: 268, distance: 10.4
click at [157, 267] on span "[STREET_ADDRESS]" at bounding box center [130, 271] width 53 height 9
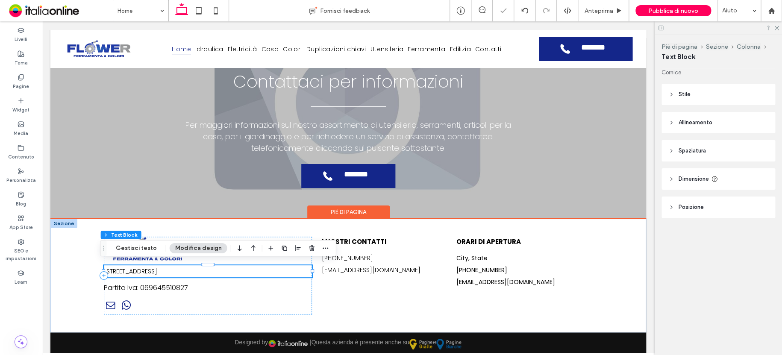
click at [157, 269] on span "[STREET_ADDRESS]" at bounding box center [130, 271] width 53 height 9
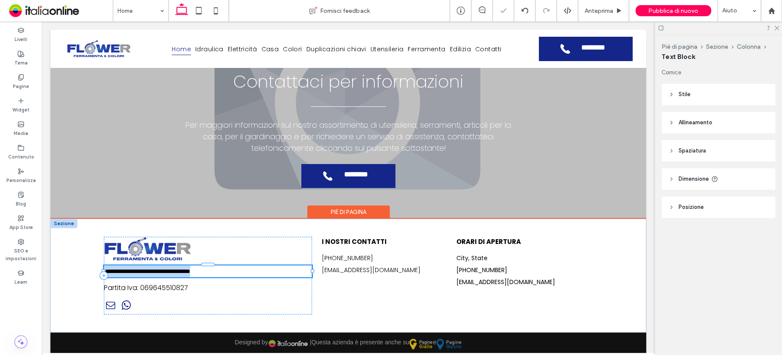
type input "*******"
type input "**"
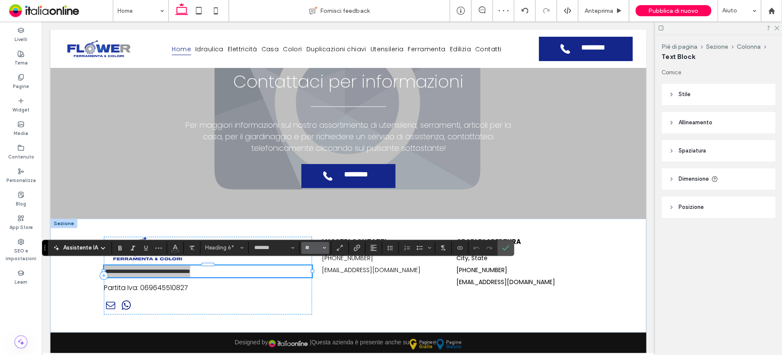
click at [320, 245] on input "**" at bounding box center [312, 247] width 17 height 7
click at [316, 217] on label "16" at bounding box center [314, 219] width 27 height 12
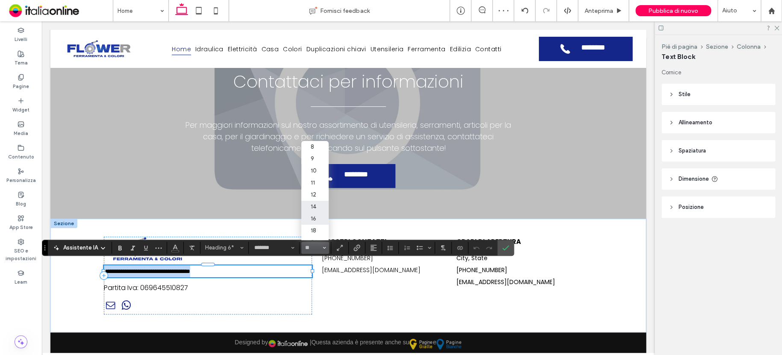
type input "**"
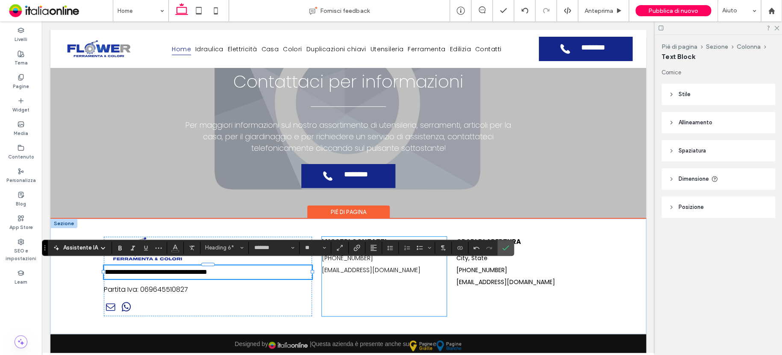
click at [359, 290] on div "I NOSTRI CONTATTI +39 0917374146 flower_2021@libero.it" at bounding box center [384, 277] width 125 height 80
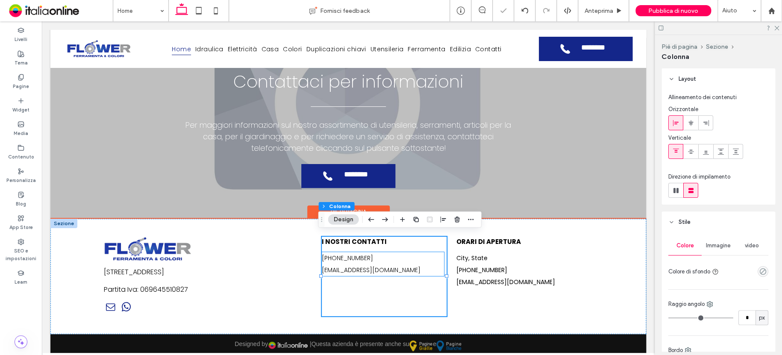
click at [367, 266] on span "[EMAIL_ADDRESS][DOMAIN_NAME]" at bounding box center [371, 270] width 99 height 9
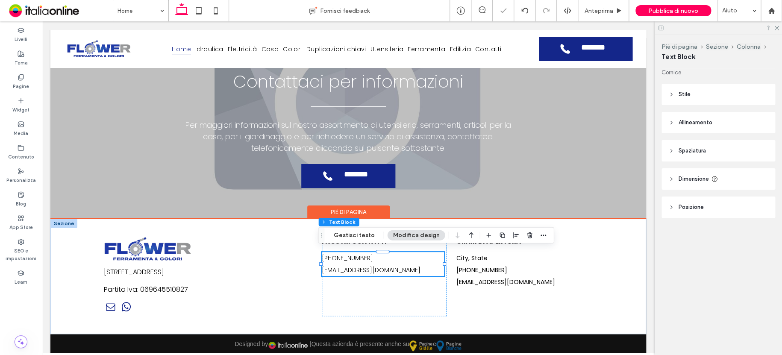
click at [383, 265] on h6 "[EMAIL_ADDRESS][DOMAIN_NAME]" at bounding box center [383, 270] width 123 height 12
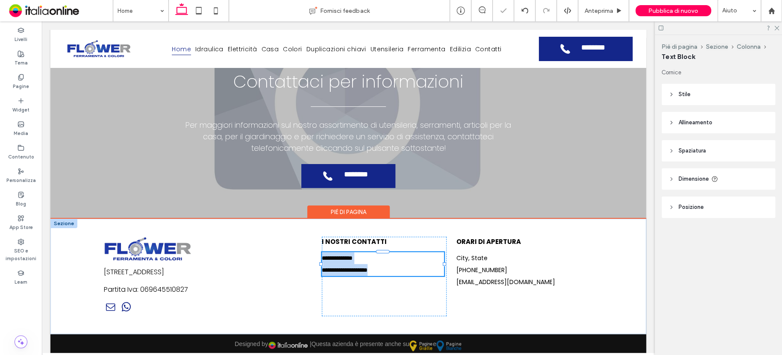
type input "*******"
type input "**"
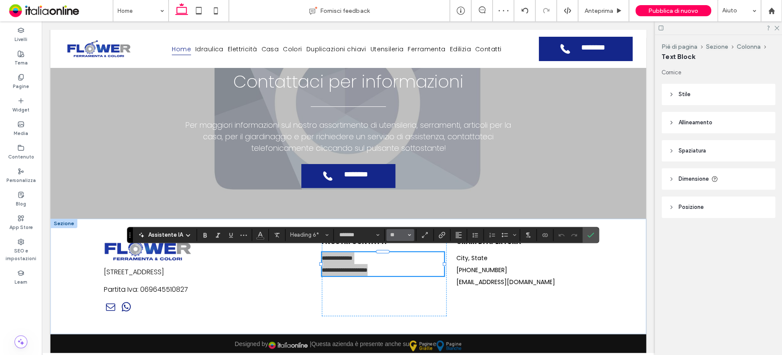
click at [409, 233] on icon "Dimensione" at bounding box center [409, 234] width 3 height 3
click at [400, 208] on label "16" at bounding box center [399, 206] width 27 height 12
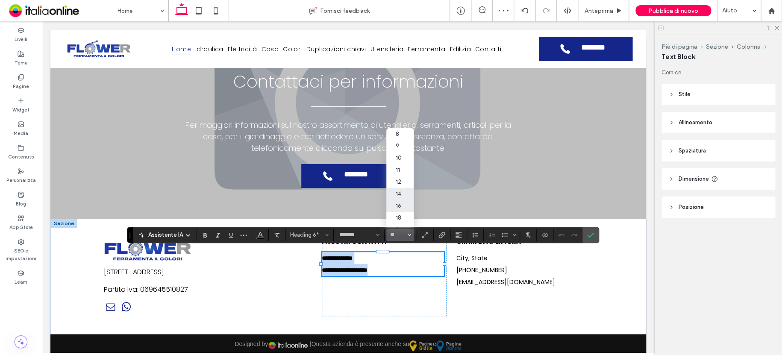
type input "**"
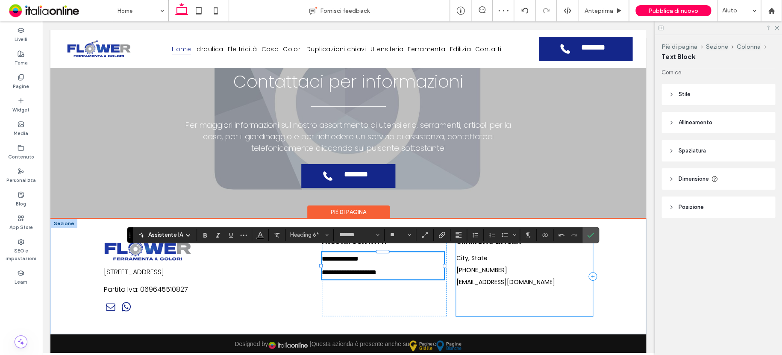
click at [480, 301] on div "ORARI DI APERTURA City, State 555-555-5555 mymail@mailservice.com" at bounding box center [524, 277] width 136 height 80
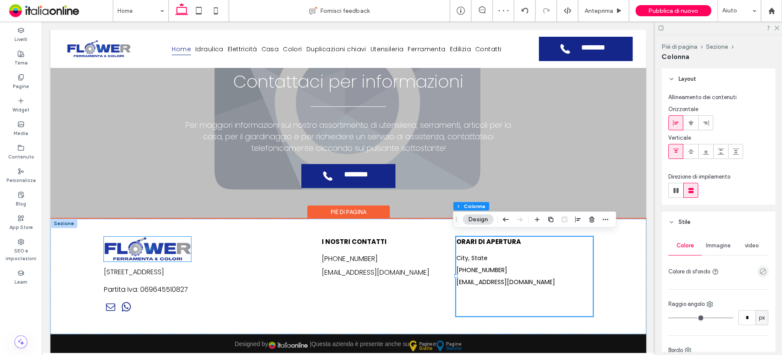
click at [148, 257] on img at bounding box center [147, 249] width 87 height 25
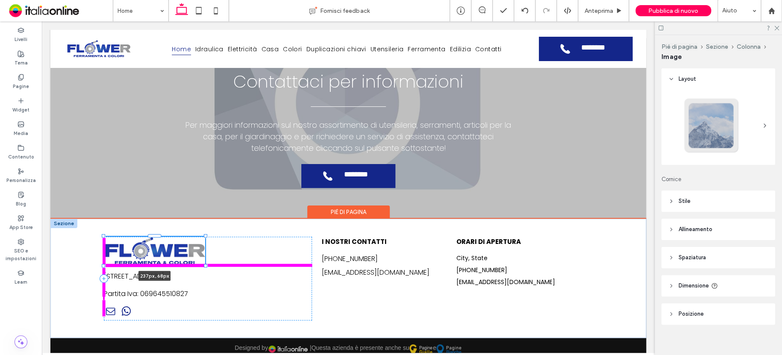
drag, startPoint x: 188, startPoint y: 256, endPoint x: 207, endPoint y: 260, distance: 19.6
click at [206, 265] on div "Corso dei Mille, 19 - 90123 Palermo (PA) Partita Iva: 069645510827 237px , 68px…" at bounding box center [348, 278] width 513 height 119
type input "***"
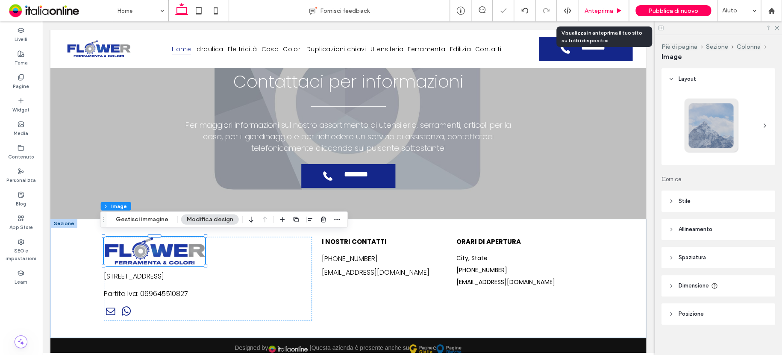
click at [602, 8] on span "Anteprima" at bounding box center [599, 10] width 29 height 7
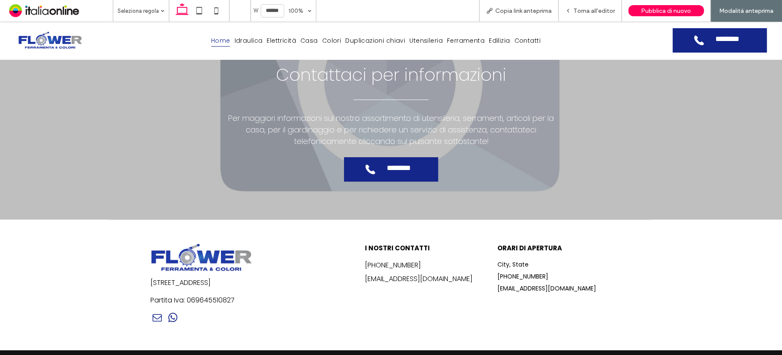
scroll to position [1683, 0]
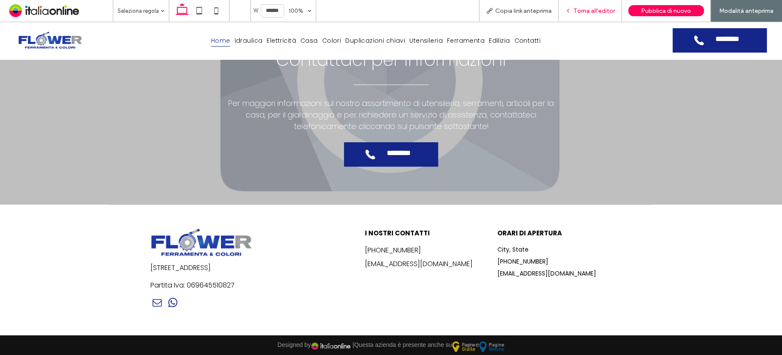
drag, startPoint x: 284, startPoint y: 209, endPoint x: 591, endPoint y: 9, distance: 365.7
click at [591, 9] on span "Torna all'editor" at bounding box center [594, 10] width 41 height 7
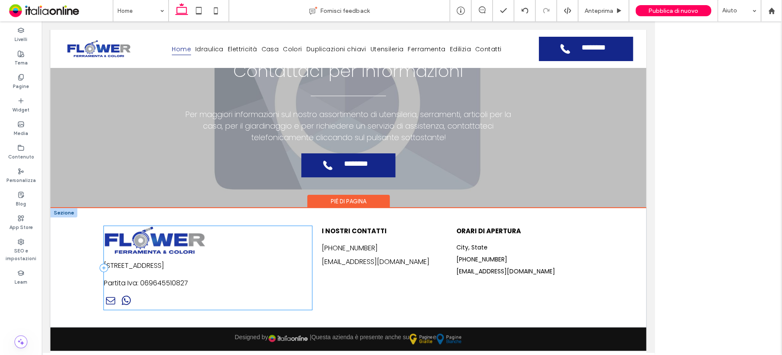
scroll to position [1603, 0]
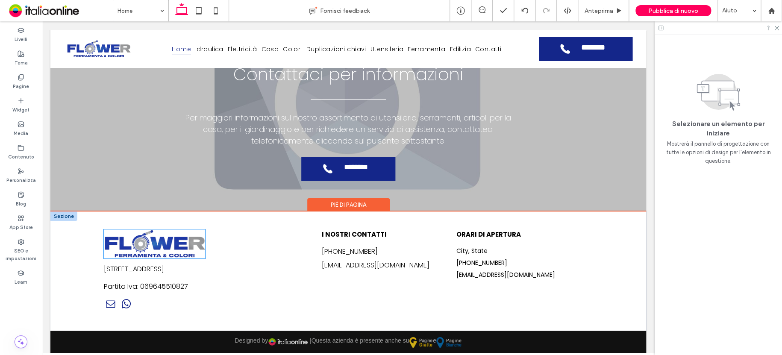
click at [177, 241] on img at bounding box center [154, 244] width 101 height 29
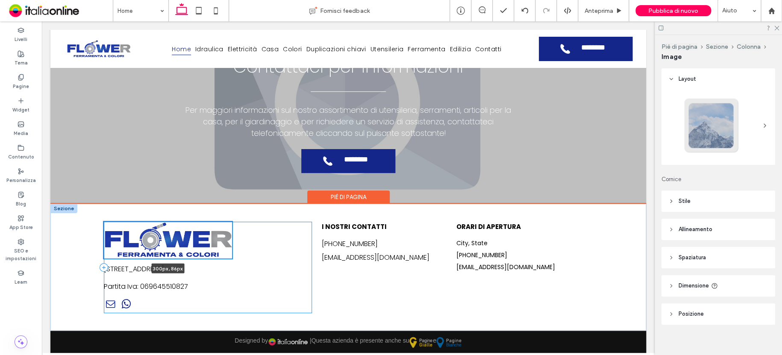
scroll to position [1610, 0]
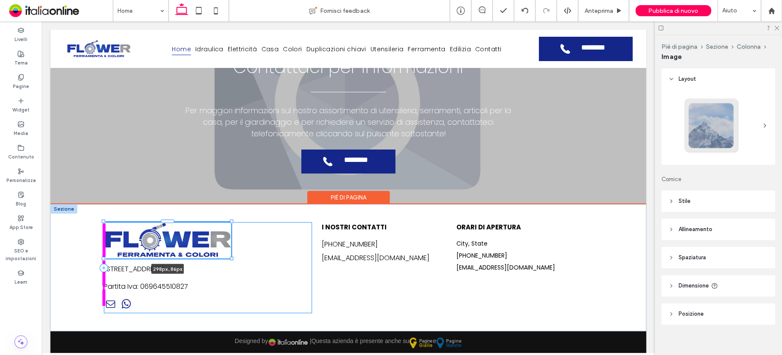
drag, startPoint x: 215, startPoint y: 257, endPoint x: 236, endPoint y: 260, distance: 21.2
click at [235, 261] on div "Corso dei Mille, 19 - 90123 Palermo (PA) Partita Iva: 069645510827 298px , 86px…" at bounding box center [348, 267] width 513 height 127
type input "***"
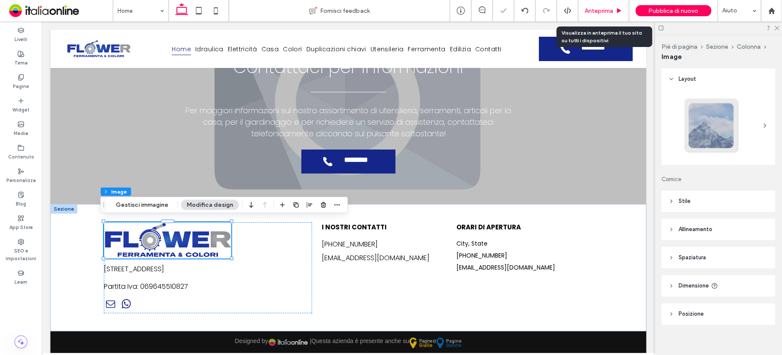
click at [599, 6] on div "Anteprima" at bounding box center [603, 10] width 51 height 21
drag, startPoint x: 437, startPoint y: 190, endPoint x: 599, endPoint y: 8, distance: 243.4
click at [599, 8] on span "Anteprima" at bounding box center [599, 10] width 29 height 7
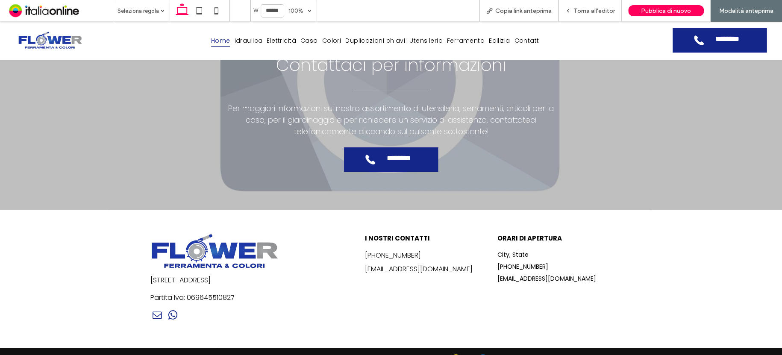
scroll to position [1683, 0]
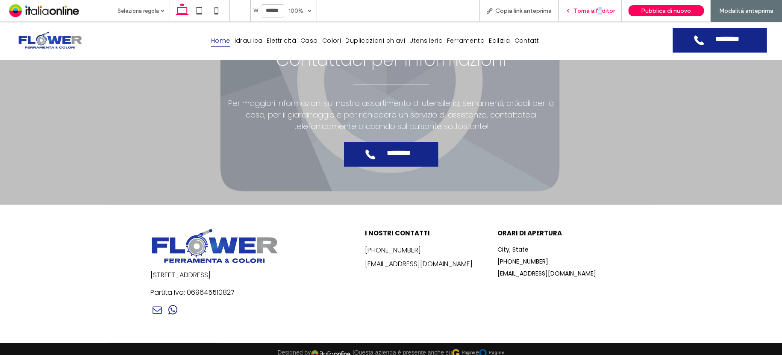
click at [602, 6] on div "Torna all'editor" at bounding box center [590, 10] width 63 height 21
click at [595, 9] on span "Torna all'editor" at bounding box center [594, 10] width 41 height 7
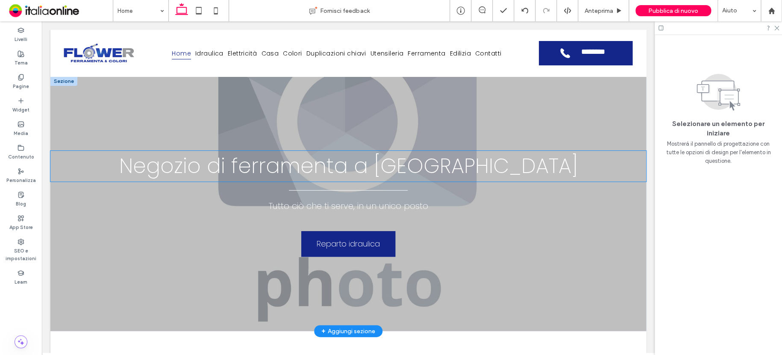
click at [430, 175] on span "Negozio di ferramenta a Palermo" at bounding box center [348, 166] width 459 height 29
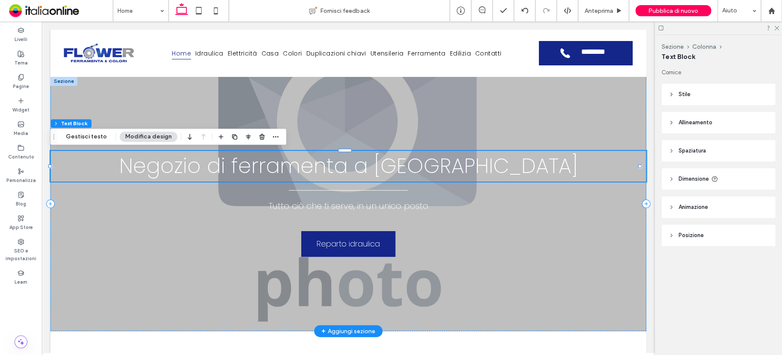
click at [430, 175] on span "Negozio di ferramenta a Palermo" at bounding box center [348, 166] width 459 height 29
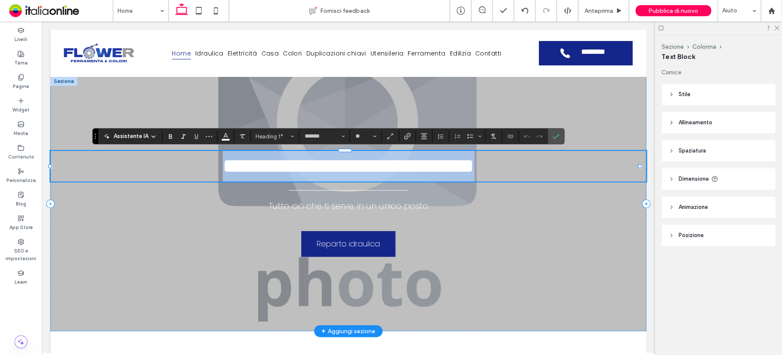
drag, startPoint x: 531, startPoint y: 169, endPoint x: 154, endPoint y: 167, distance: 377.0
click at [154, 167] on h1 "**********" at bounding box center [348, 166] width 596 height 31
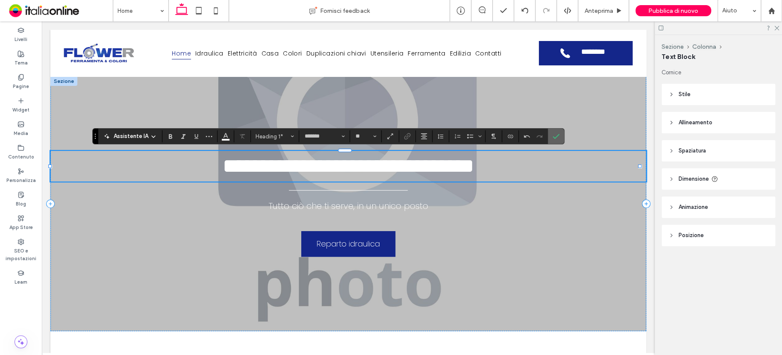
click at [553, 135] on icon "Conferma" at bounding box center [556, 136] width 7 height 7
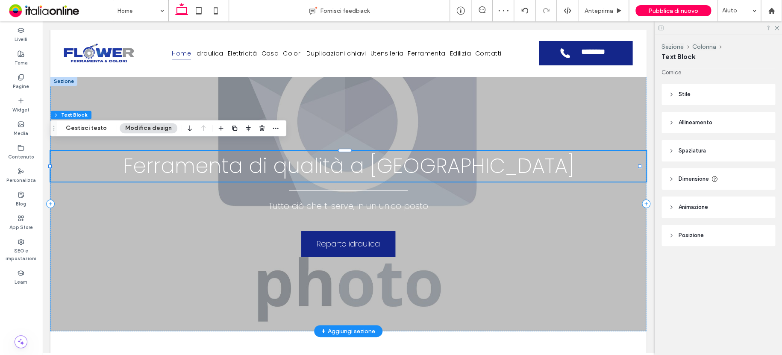
click at [497, 169] on span "Ferramenta di qualità a Palermo" at bounding box center [348, 166] width 451 height 29
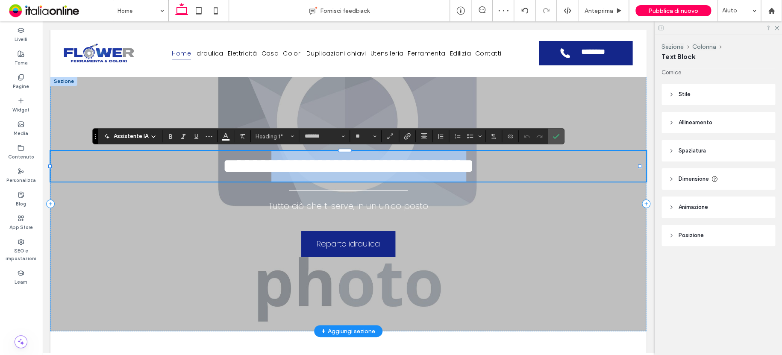
drag, startPoint x: 497, startPoint y: 169, endPoint x: 225, endPoint y: 171, distance: 271.4
click at [237, 171] on span "**********" at bounding box center [349, 166] width 252 height 20
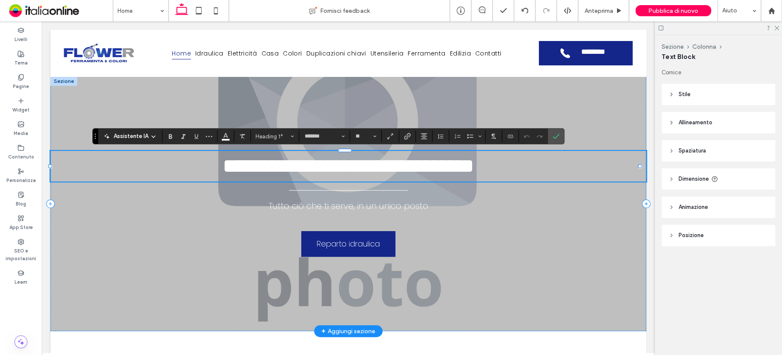
click at [165, 168] on h1 "**********" at bounding box center [348, 166] width 596 height 31
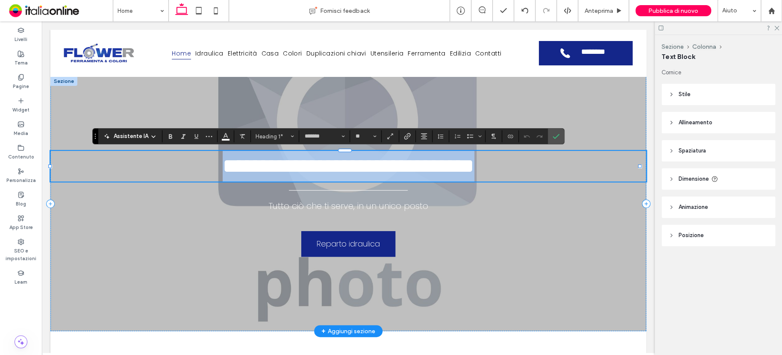
drag, startPoint x: 156, startPoint y: 167, endPoint x: 583, endPoint y: 174, distance: 426.2
click at [583, 174] on h1 "**********" at bounding box center [348, 166] width 596 height 31
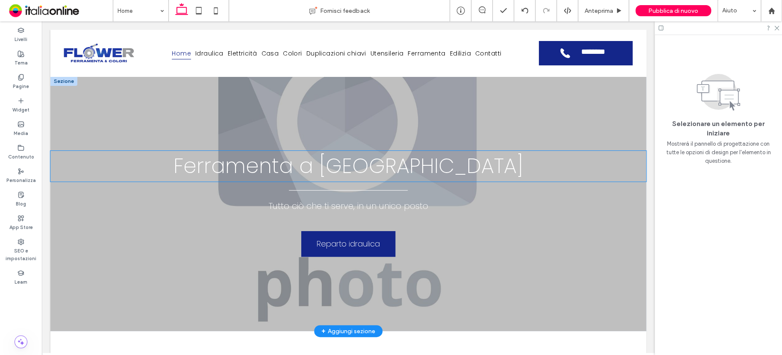
click at [433, 171] on span "Ferramenta a Palermo" at bounding box center [349, 166] width 350 height 29
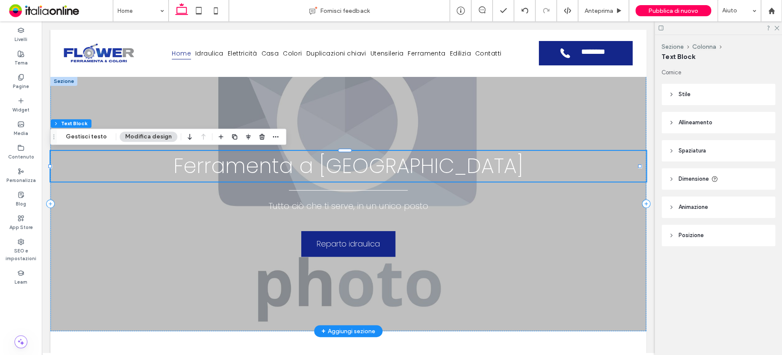
click at [464, 173] on h1 "Ferramenta a Palermo" at bounding box center [348, 166] width 596 height 31
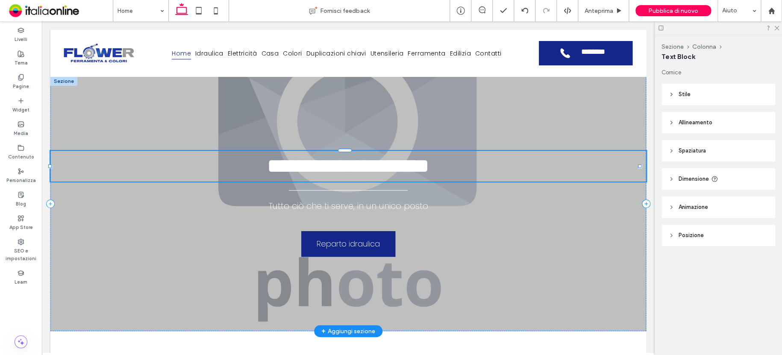
type input "*******"
type input "**"
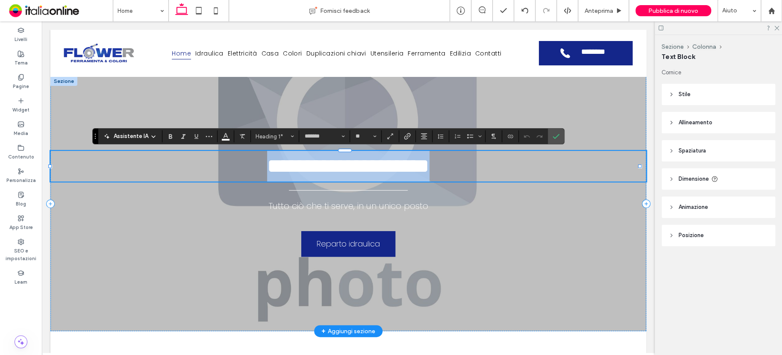
drag, startPoint x: 464, startPoint y: 173, endPoint x: 102, endPoint y: 166, distance: 361.7
click at [103, 166] on h1 "**********" at bounding box center [348, 166] width 596 height 31
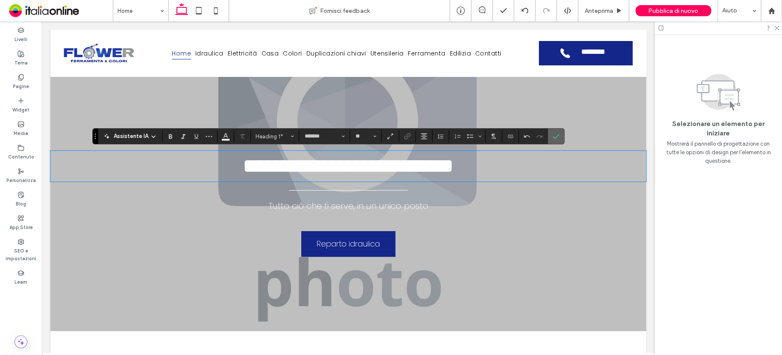
click at [553, 135] on icon "Conferma" at bounding box center [556, 136] width 7 height 7
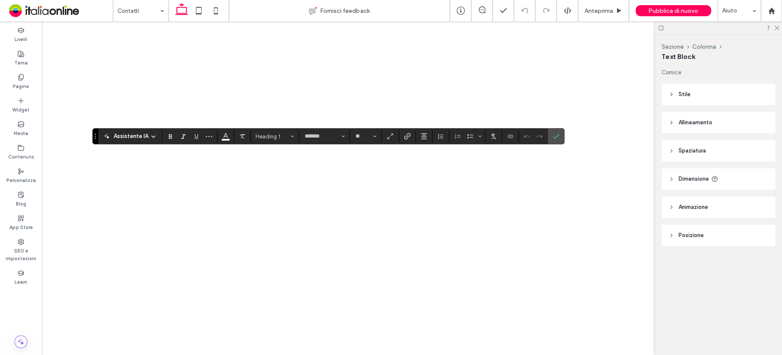
type input "*******"
type input "**"
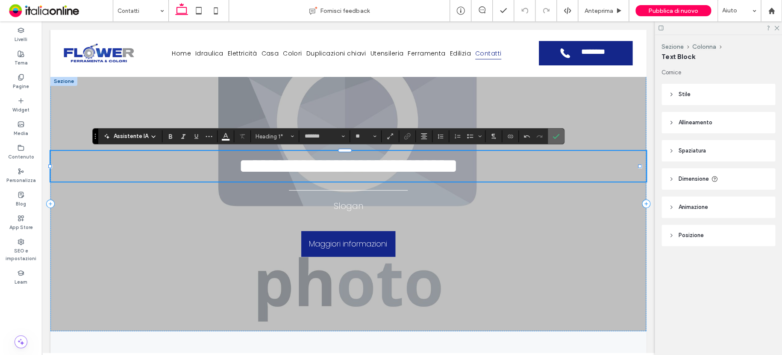
click at [556, 137] on icon "Conferma" at bounding box center [556, 136] width 7 height 7
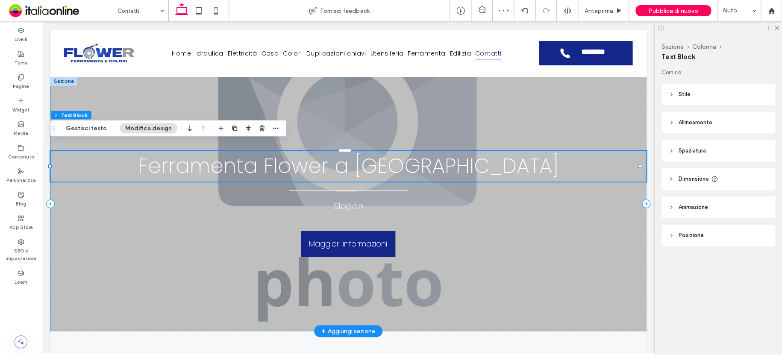
click at [344, 171] on span "Ferramenta Flower a Palermo" at bounding box center [348, 166] width 421 height 29
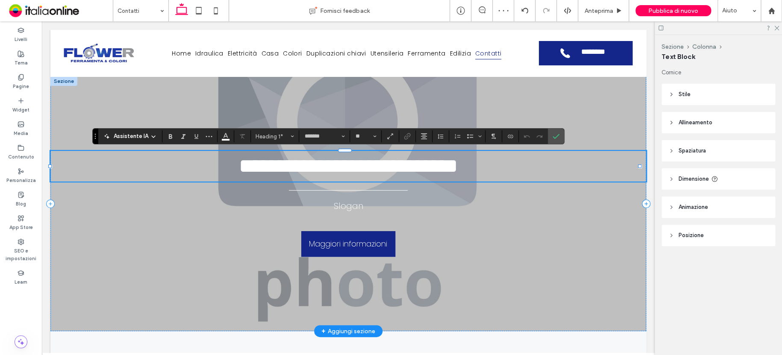
drag, startPoint x: 333, startPoint y: 167, endPoint x: 325, endPoint y: 165, distance: 8.4
click at [333, 167] on span "**********" at bounding box center [348, 166] width 219 height 20
click at [325, 164] on span "**********" at bounding box center [348, 166] width 219 height 20
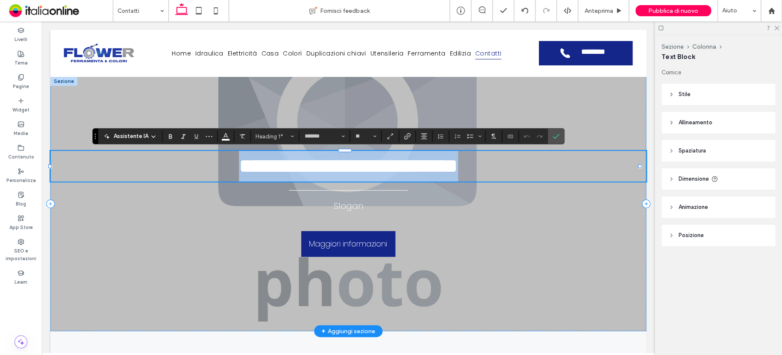
drag, startPoint x: 559, startPoint y: 157, endPoint x: 129, endPoint y: 162, distance: 430.9
click at [129, 162] on h1 "**********" at bounding box center [348, 166] width 596 height 31
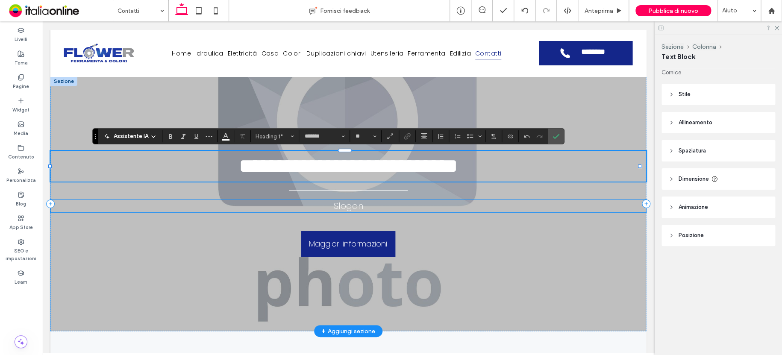
click at [365, 210] on h4 "Slogan" at bounding box center [348, 206] width 596 height 13
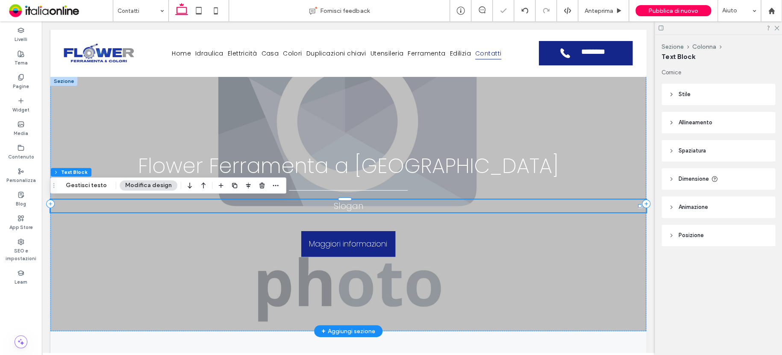
click at [365, 209] on h4 "Slogan" at bounding box center [348, 206] width 596 height 13
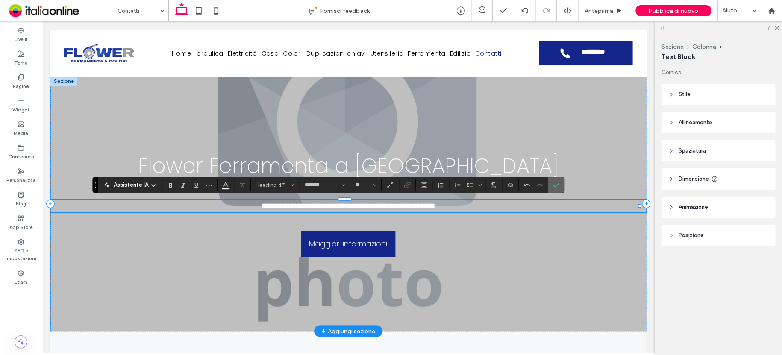
click at [557, 180] on span "Conferma" at bounding box center [556, 185] width 7 height 15
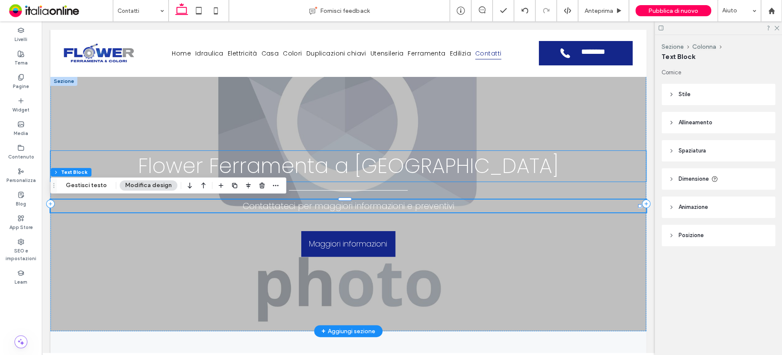
click at [389, 165] on span "Flower Ferramenta a Palermo" at bounding box center [348, 166] width 421 height 29
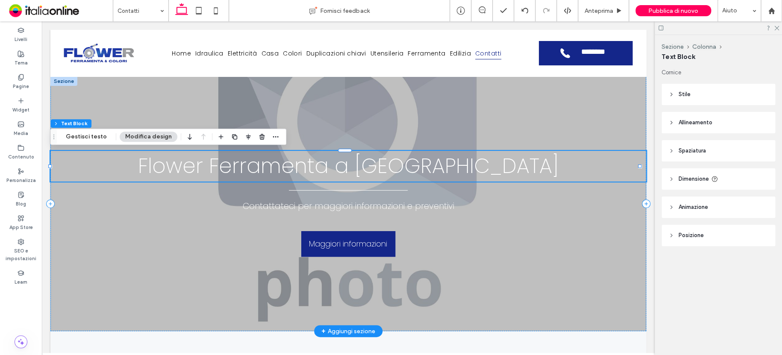
click at [390, 169] on span "Flower Ferramenta a Palermo" at bounding box center [348, 166] width 421 height 29
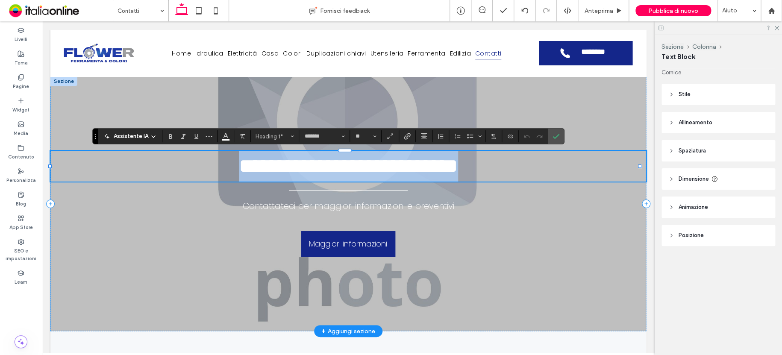
drag, startPoint x: 153, startPoint y: 163, endPoint x: 505, endPoint y: 176, distance: 352.8
click at [505, 176] on h1 "**********" at bounding box center [348, 166] width 596 height 31
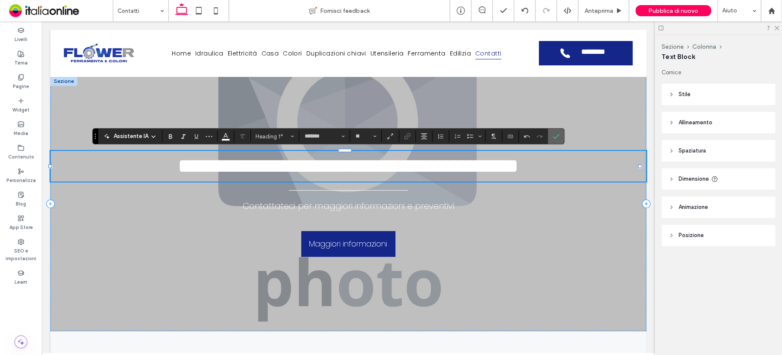
click at [555, 139] on icon "Conferma" at bounding box center [556, 136] width 7 height 7
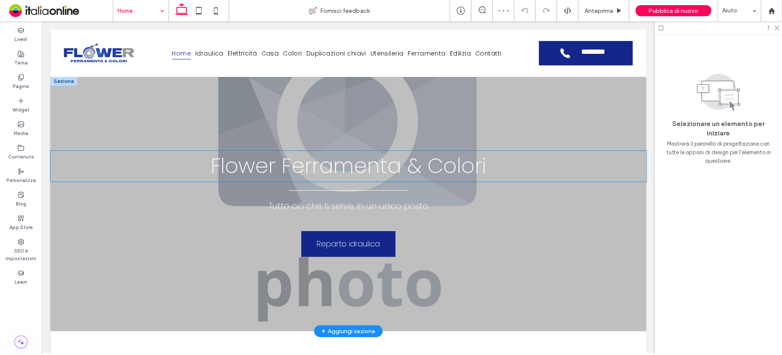
click at [496, 170] on h1 "Flower Ferramenta & Colori" at bounding box center [348, 166] width 596 height 31
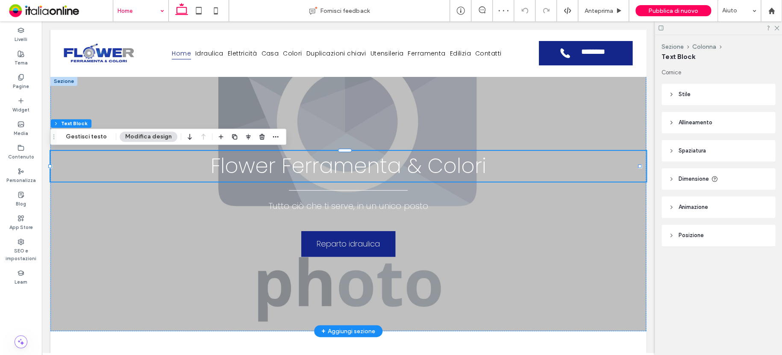
click at [496, 170] on h1 "Flower Ferramenta & Colori" at bounding box center [348, 166] width 596 height 31
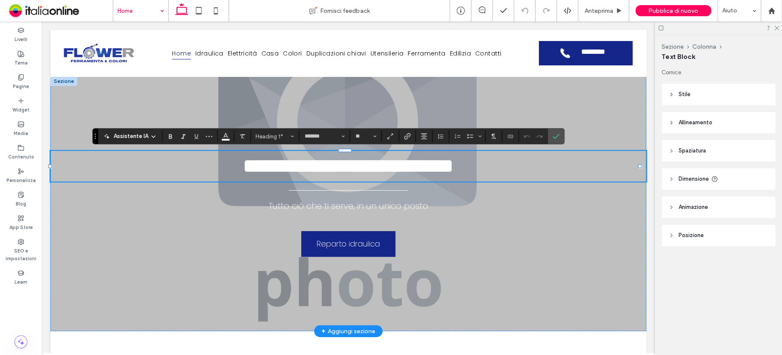
click at [495, 169] on h1 "**********" at bounding box center [348, 166] width 596 height 31
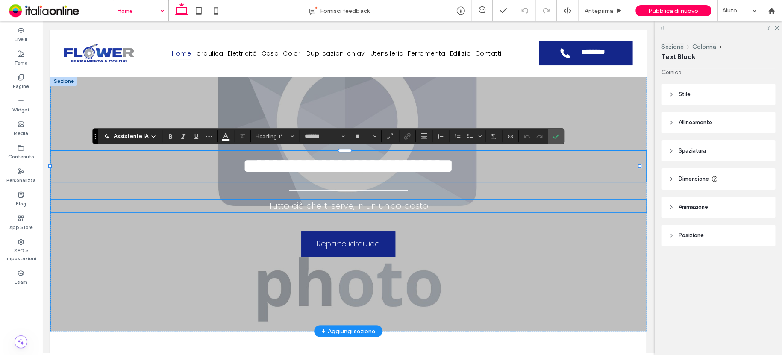
click at [430, 208] on h4 "Tutto ciò che ti serve, in un unico posto" at bounding box center [348, 206] width 596 height 13
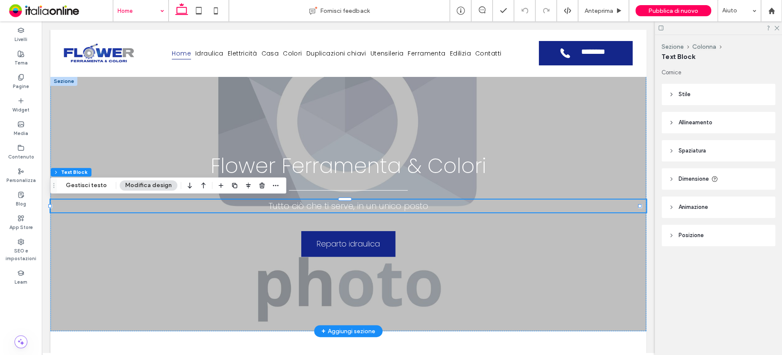
click at [432, 208] on h4 "Tutto ciò che ti serve, in un unico posto" at bounding box center [348, 206] width 596 height 13
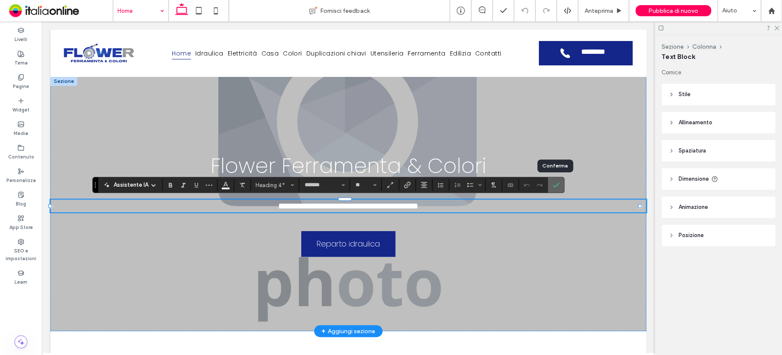
click at [556, 182] on icon "Conferma" at bounding box center [556, 185] width 7 height 7
click at [553, 186] on icon "Conferma" at bounding box center [556, 185] width 7 height 7
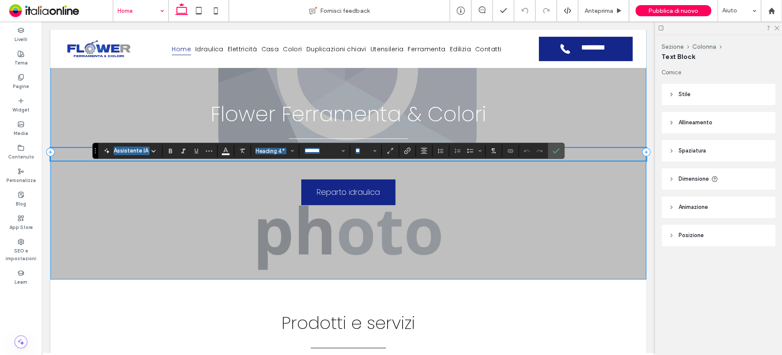
scroll to position [34, 0]
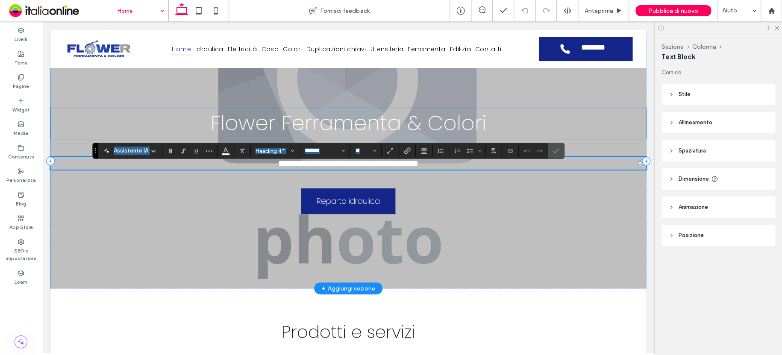
click at [391, 128] on span "Flower Ferramenta & Colori" at bounding box center [349, 123] width 276 height 29
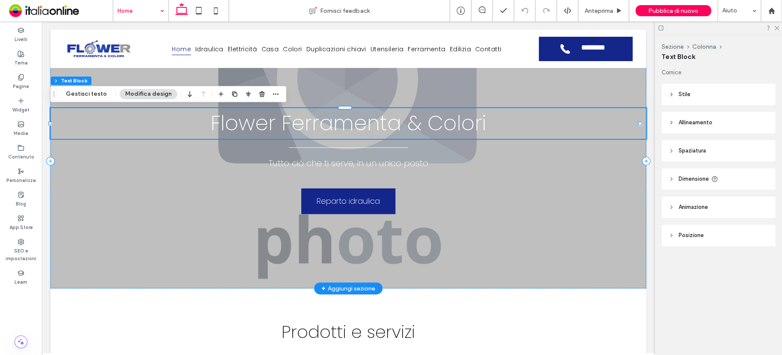
click at [487, 128] on h1 "Flower Ferramenta & Colori" at bounding box center [348, 123] width 596 height 31
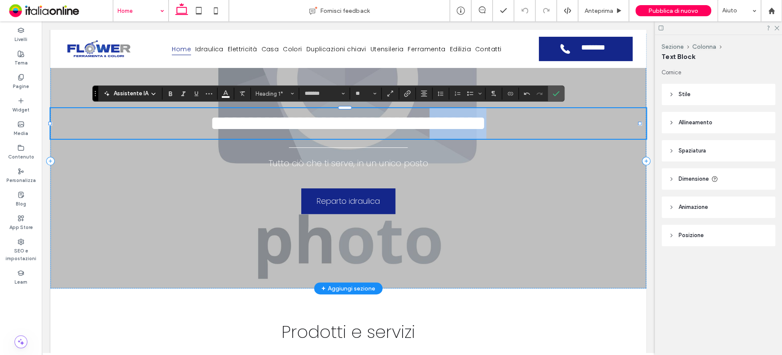
drag, startPoint x: 535, startPoint y: 125, endPoint x: 447, endPoint y: 124, distance: 88.1
click at [447, 124] on h1 "**********" at bounding box center [348, 123] width 596 height 31
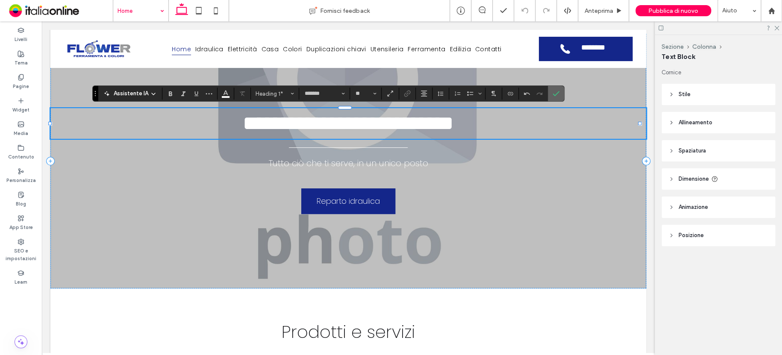
click at [556, 94] on icon "Conferma" at bounding box center [556, 93] width 7 height 7
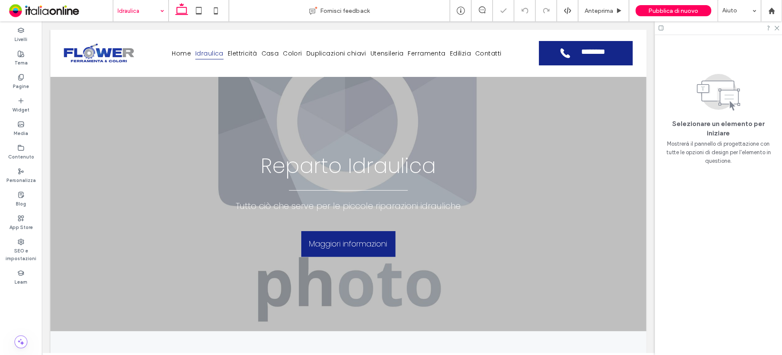
click at [403, 168] on span "Reparto Idraulica" at bounding box center [348, 166] width 175 height 29
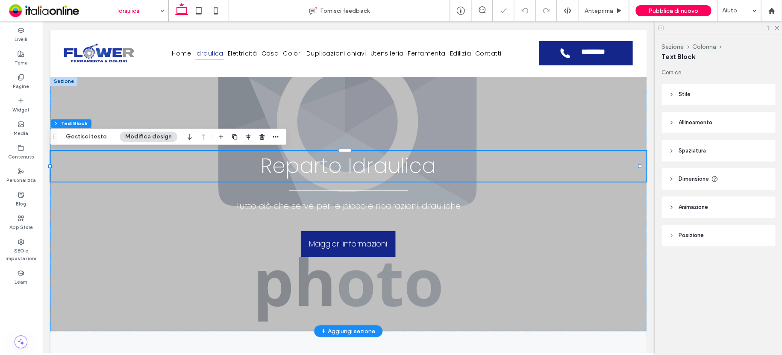
click at [444, 166] on h1 "Reparto Idraulica" at bounding box center [348, 166] width 596 height 31
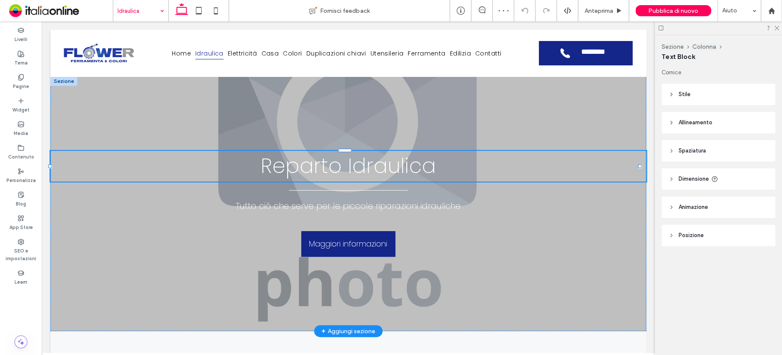
type input "*******"
type input "**"
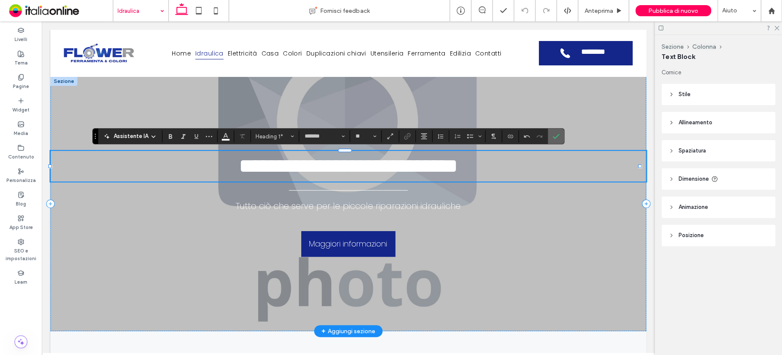
drag, startPoint x: 492, startPoint y: 179, endPoint x: 553, endPoint y: 135, distance: 75.2
click at [553, 135] on icon "Conferma" at bounding box center [556, 136] width 7 height 7
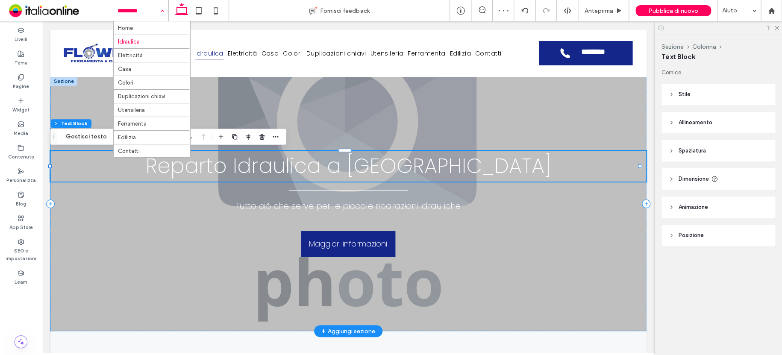
drag, startPoint x: 133, startPoint y: 11, endPoint x: 134, endPoint y: 22, distance: 11.2
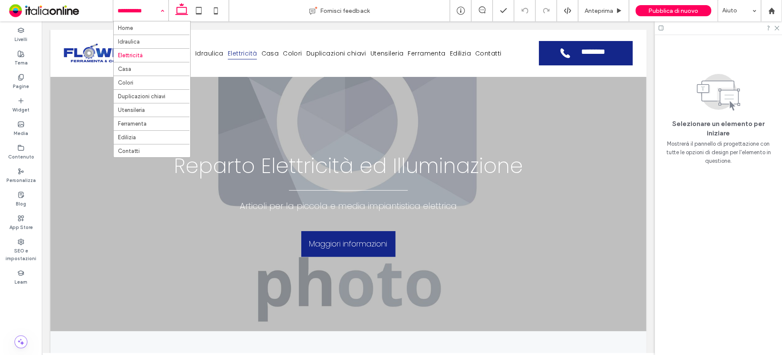
click at [140, 14] on input at bounding box center [139, 10] width 42 height 21
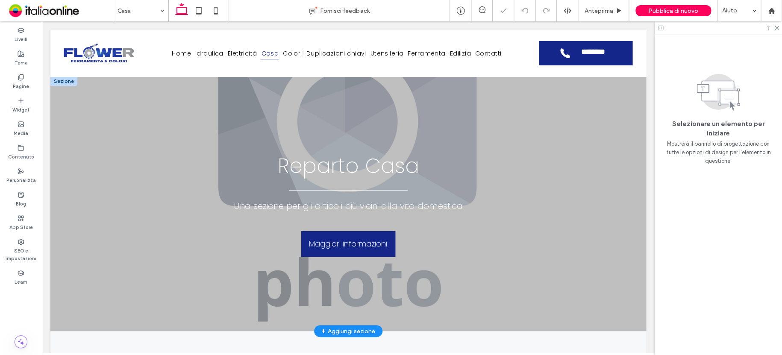
click at [418, 171] on h1 "Reparto Casa" at bounding box center [348, 166] width 596 height 31
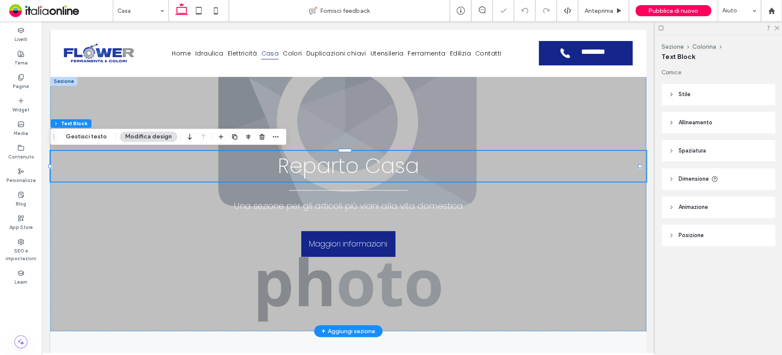
click at [420, 164] on h1 "Reparto Casa" at bounding box center [348, 166] width 596 height 31
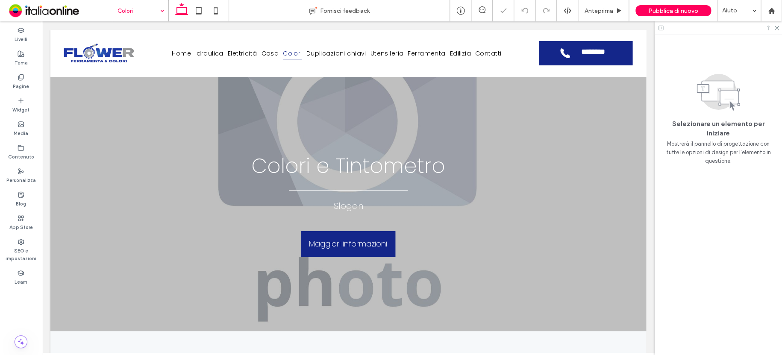
click at [436, 171] on span "Colori e Tintometro" at bounding box center [348, 166] width 194 height 29
click at [439, 170] on span "Colori e Tintometro" at bounding box center [348, 166] width 194 height 29
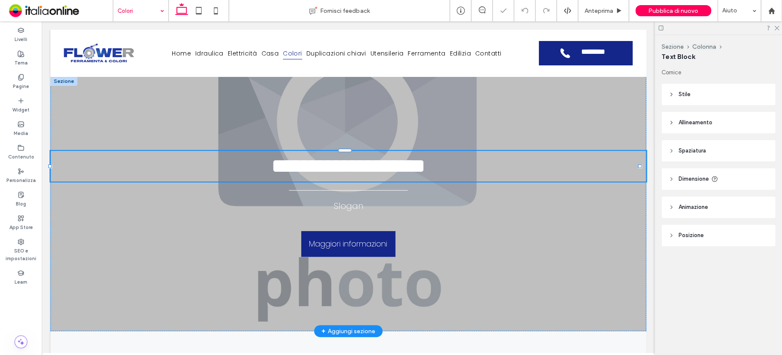
drag, startPoint x: 439, startPoint y: 170, endPoint x: 447, endPoint y: 166, distance: 8.2
click at [447, 166] on div "**********" at bounding box center [348, 166] width 596 height 31
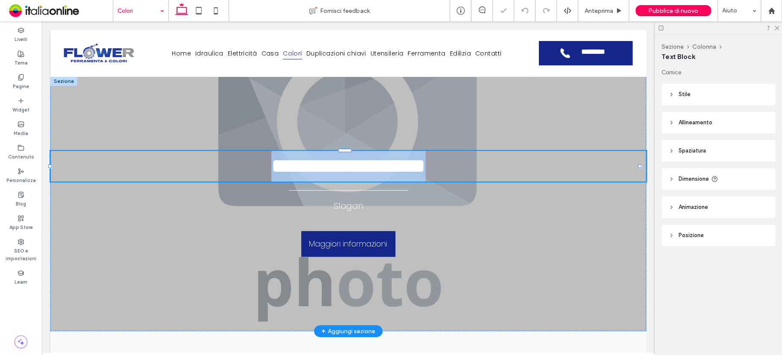
type input "*******"
type input "**"
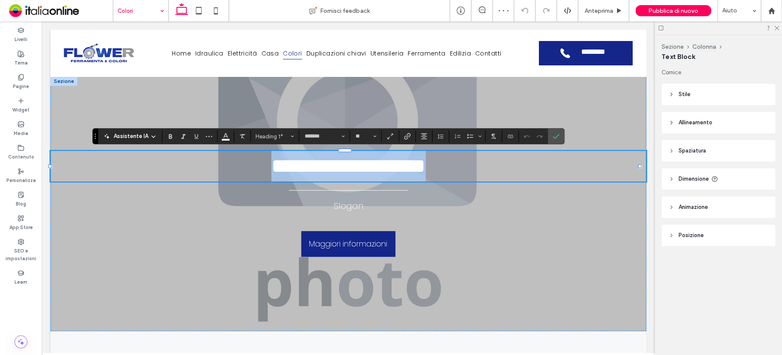
click at [447, 164] on h1 "**********" at bounding box center [348, 166] width 596 height 31
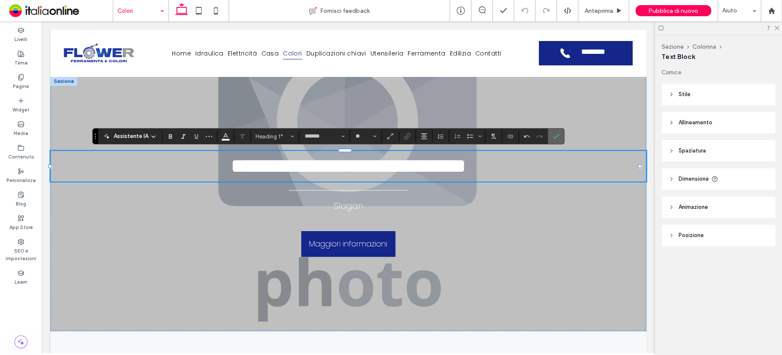
click at [560, 135] on label "Conferma" at bounding box center [556, 136] width 13 height 15
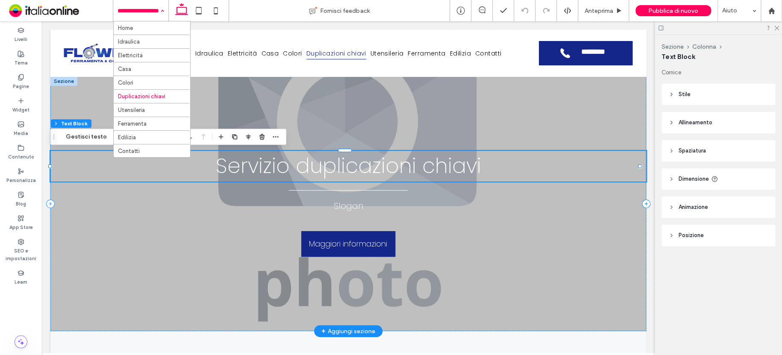
click at [319, 173] on span "Servizio duplicazioni chiavi" at bounding box center [348, 166] width 265 height 29
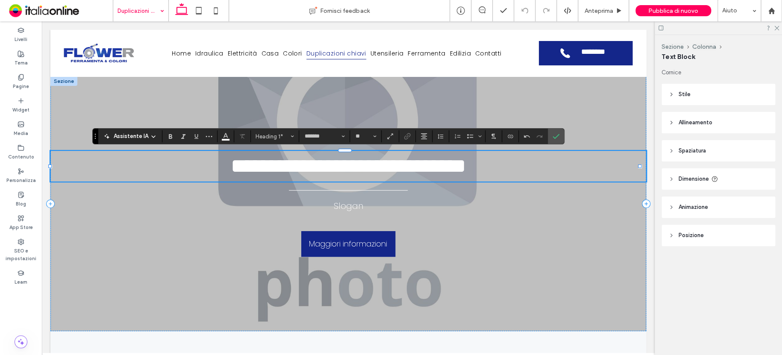
drag, startPoint x: 134, startPoint y: 11, endPoint x: 133, endPoint y: 17, distance: 6.0
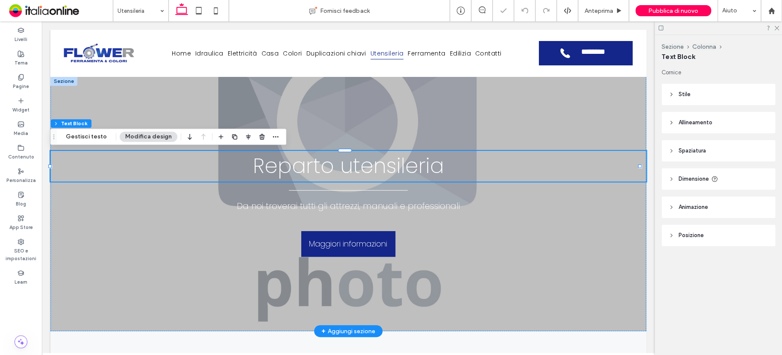
drag, startPoint x: 424, startPoint y: 199, endPoint x: 445, endPoint y: 168, distance: 37.5
click at [445, 168] on h1 "Reparto utensileria" at bounding box center [348, 166] width 596 height 31
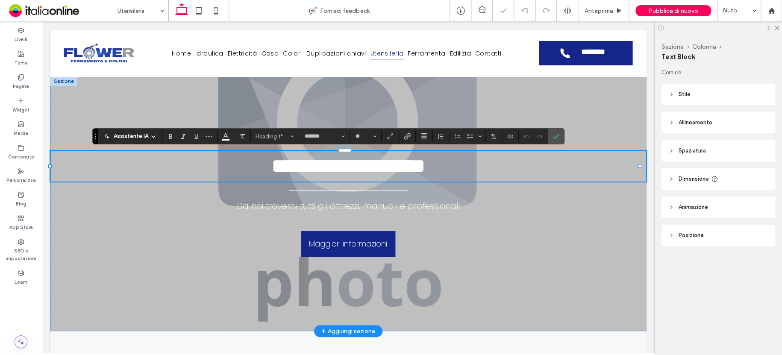
click at [445, 165] on h1 "**********" at bounding box center [348, 166] width 596 height 31
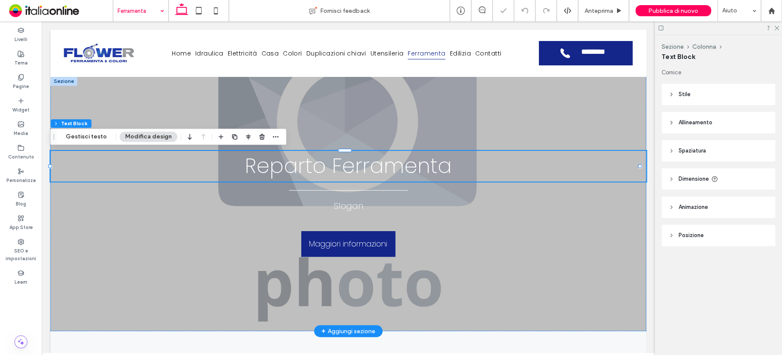
click at [342, 164] on span "Reparto Ferramenta" at bounding box center [348, 166] width 207 height 29
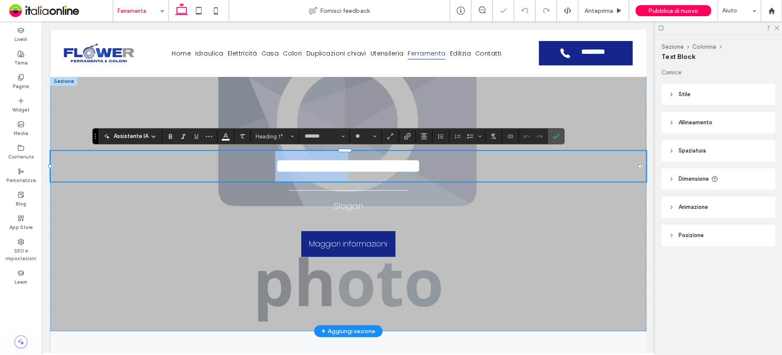
click at [341, 163] on span "**********" at bounding box center [348, 166] width 146 height 20
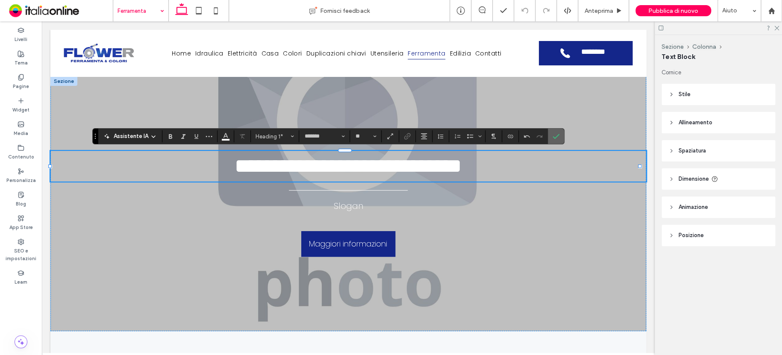
click at [550, 135] on label "Conferma" at bounding box center [556, 136] width 13 height 15
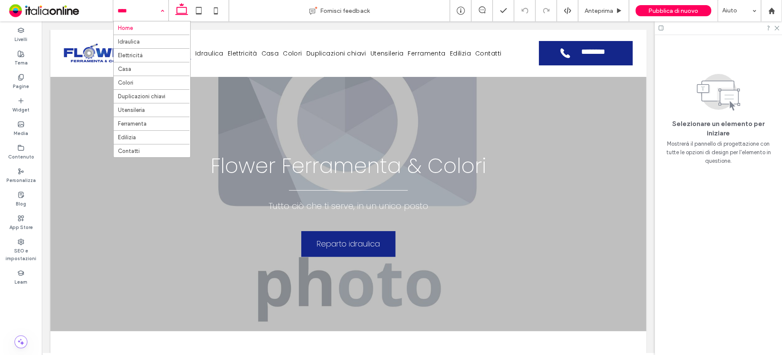
click at [131, 9] on input at bounding box center [139, 10] width 42 height 21
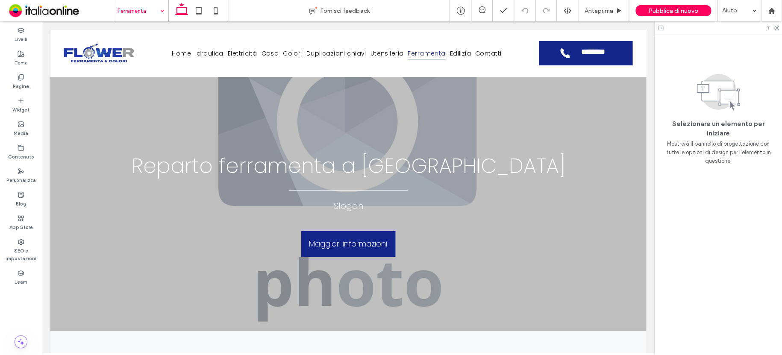
click at [147, 11] on input at bounding box center [139, 10] width 42 height 21
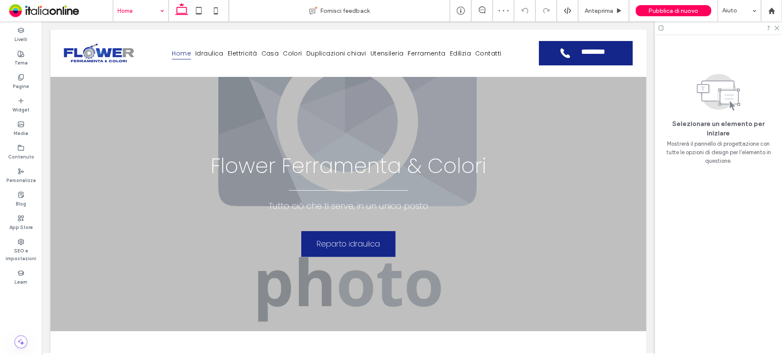
click at [128, 9] on input at bounding box center [139, 10] width 42 height 21
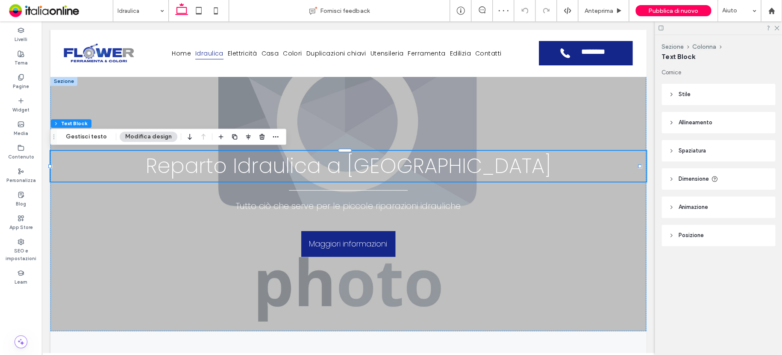
drag, startPoint x: 311, startPoint y: 115, endPoint x: 295, endPoint y: 163, distance: 50.4
click at [295, 163] on span "Reparto Idraulica a Palermo" at bounding box center [348, 166] width 405 height 29
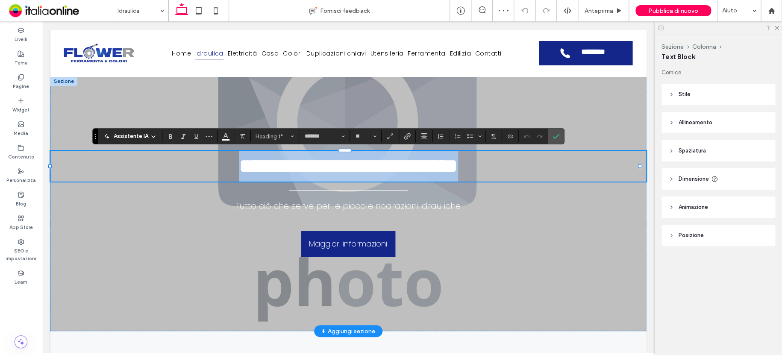
click at [295, 162] on span "**********" at bounding box center [348, 166] width 219 height 20
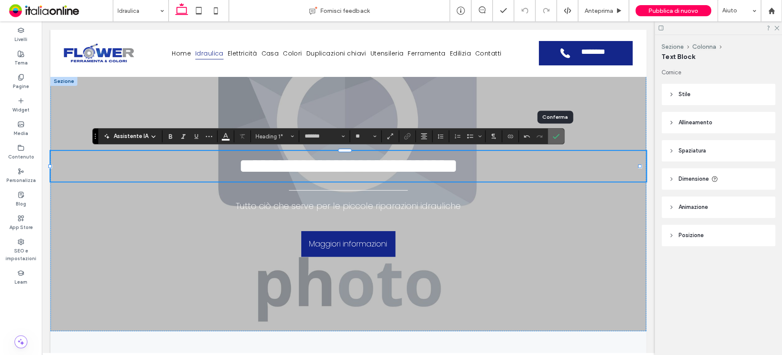
click at [557, 138] on icon "Conferma" at bounding box center [556, 136] width 7 height 7
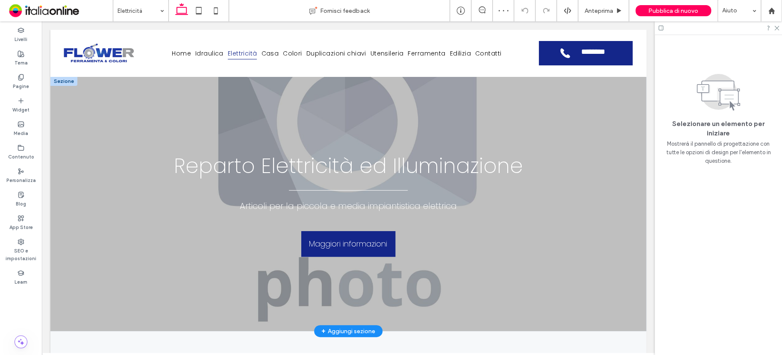
drag, startPoint x: 251, startPoint y: 145, endPoint x: 267, endPoint y: 163, distance: 23.6
click at [267, 163] on span "Reparto Elettricità ed Illuminazione" at bounding box center [348, 166] width 349 height 29
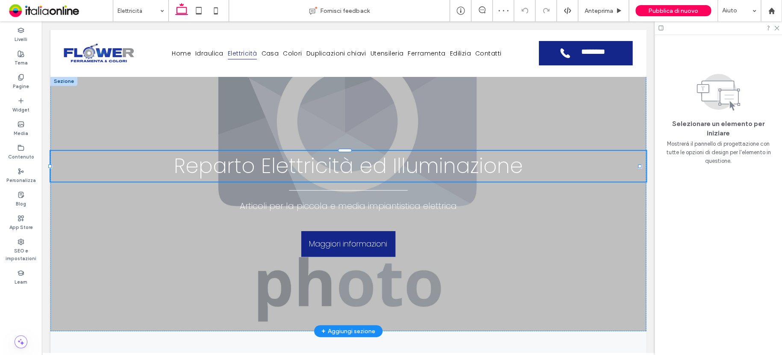
click at [267, 163] on span "Reparto Elettricità ed Illuminazione" at bounding box center [348, 166] width 349 height 29
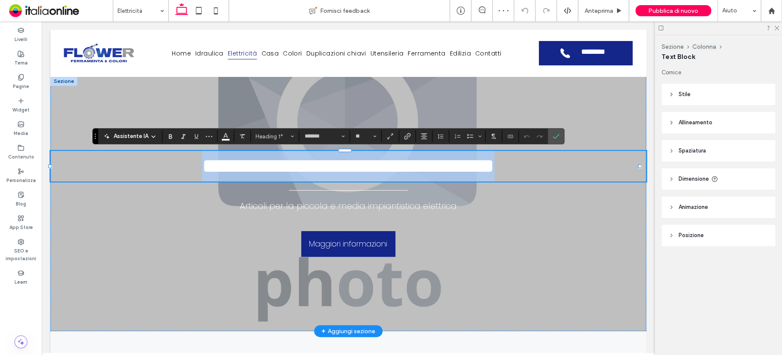
click at [268, 161] on span "**********" at bounding box center [348, 166] width 292 height 20
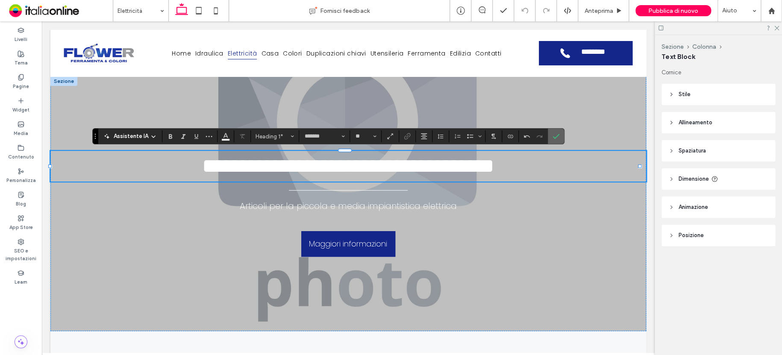
drag, startPoint x: 556, startPoint y: 139, endPoint x: 511, endPoint y: 115, distance: 50.3
click at [556, 139] on icon "Conferma" at bounding box center [556, 136] width 7 height 7
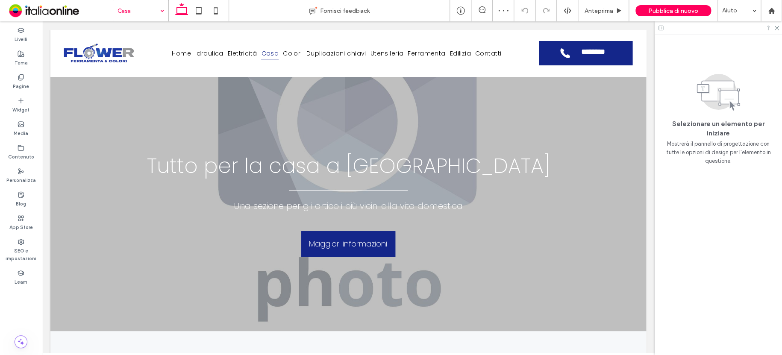
drag, startPoint x: 121, startPoint y: 9, endPoint x: 125, endPoint y: 19, distance: 10.6
click at [121, 9] on input at bounding box center [139, 10] width 42 height 21
click at [293, 171] on span "Colori e Tintometro a Palermo" at bounding box center [348, 166] width 424 height 29
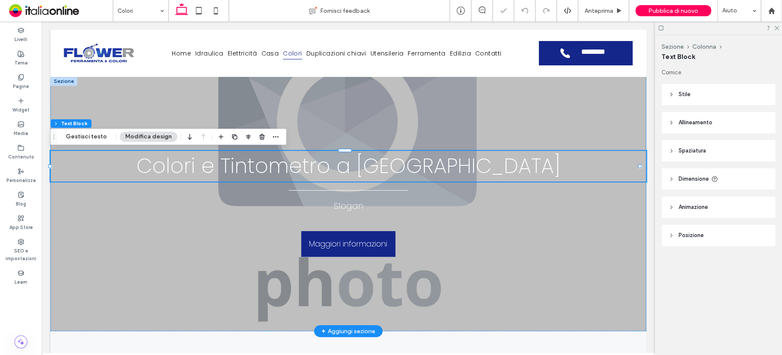
click at [291, 167] on span "Colori e Tintometro a Palermo" at bounding box center [348, 166] width 424 height 29
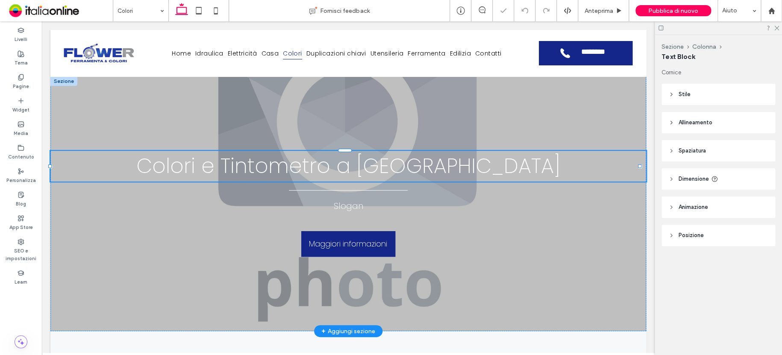
type input "*******"
type input "**"
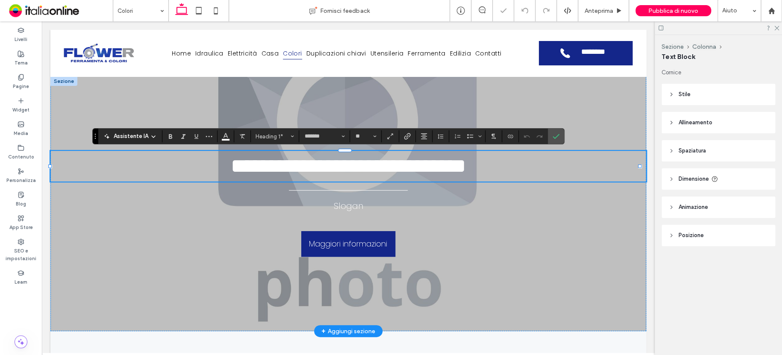
click at [290, 164] on span "**********" at bounding box center [349, 166] width 236 height 20
click at [289, 164] on span "**********" at bounding box center [349, 166] width 236 height 20
click at [553, 135] on icon "Conferma" at bounding box center [556, 136] width 7 height 7
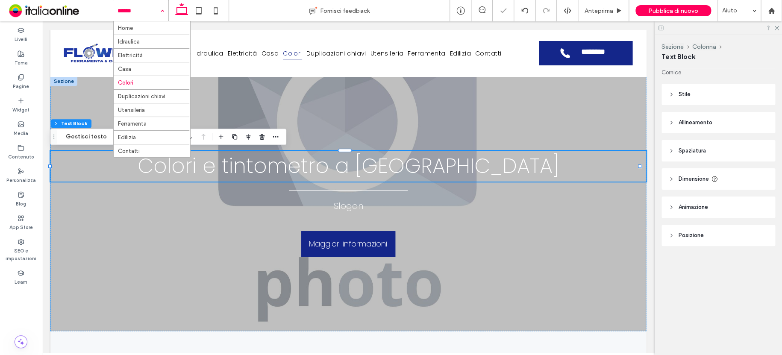
drag, startPoint x: 132, startPoint y: 13, endPoint x: 131, endPoint y: 20, distance: 7.0
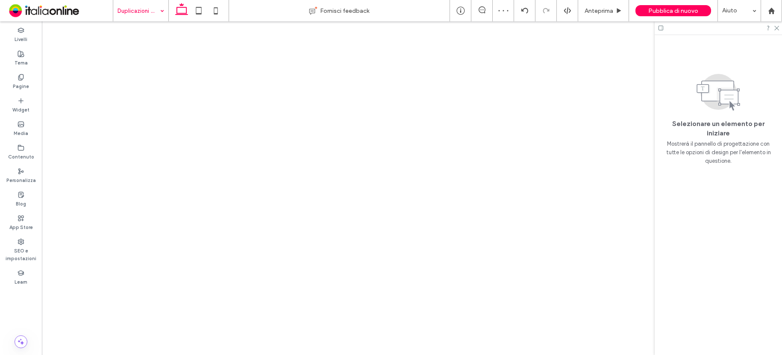
click at [144, 12] on input at bounding box center [139, 10] width 42 height 21
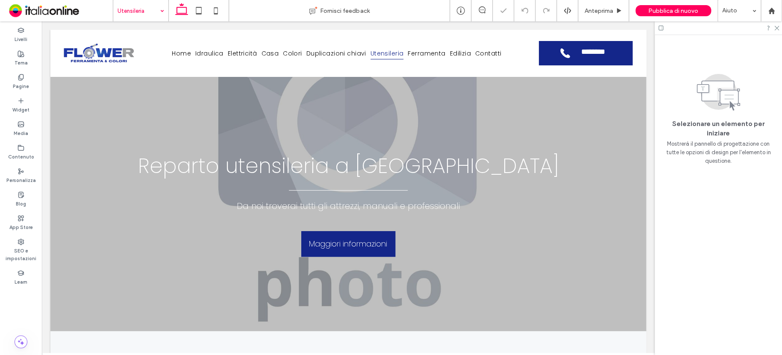
click at [142, 9] on input at bounding box center [139, 10] width 42 height 21
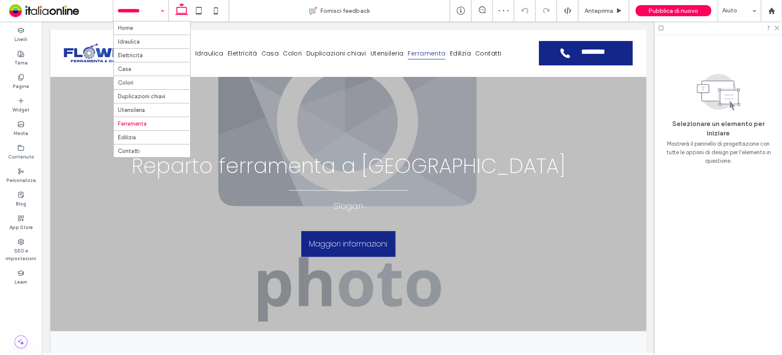
click at [142, 12] on input at bounding box center [139, 10] width 42 height 21
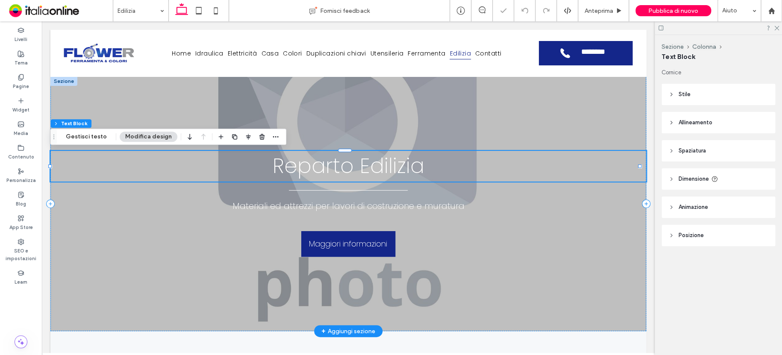
click at [424, 171] on h1 "Reparto Edilizia" at bounding box center [348, 166] width 596 height 31
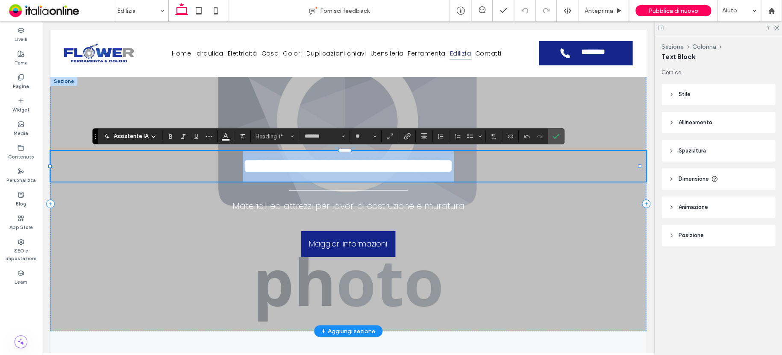
drag, startPoint x: 151, startPoint y: 170, endPoint x: 607, endPoint y: 167, distance: 456.1
click at [598, 171] on h1 "**********" at bounding box center [348, 166] width 596 height 31
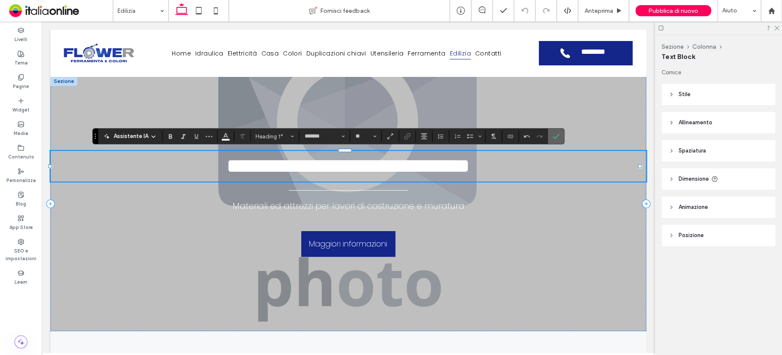
click at [558, 133] on label "Conferma" at bounding box center [556, 136] width 13 height 15
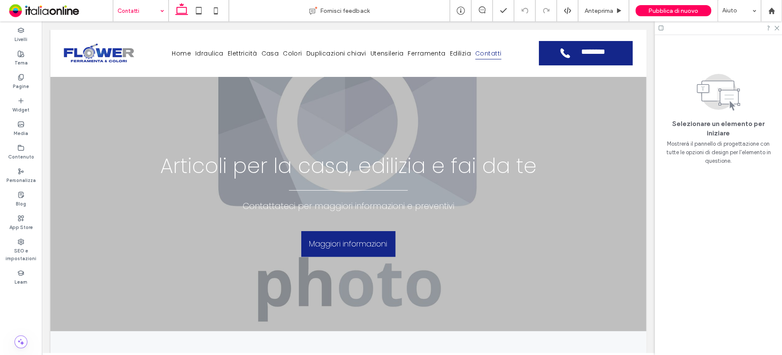
click at [124, 9] on input at bounding box center [139, 10] width 42 height 21
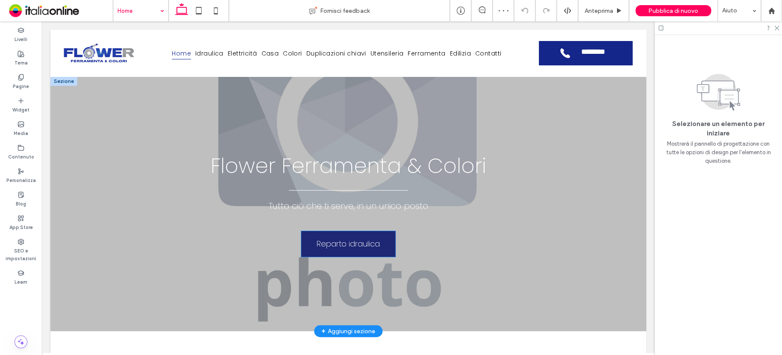
click at [353, 247] on span "Reparto idraulica" at bounding box center [348, 244] width 63 height 20
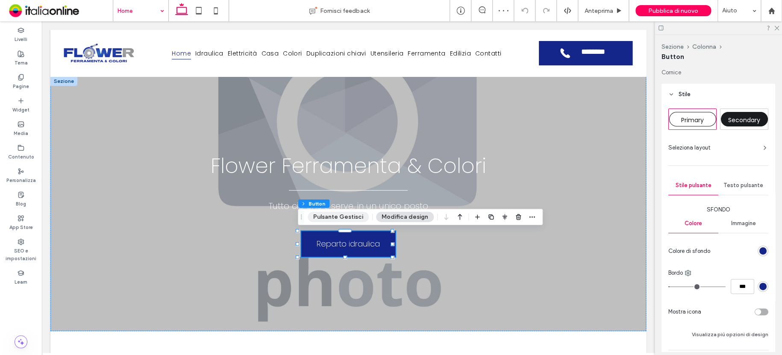
click at [352, 218] on button "Pulsante Gestisci" at bounding box center [338, 217] width 61 height 10
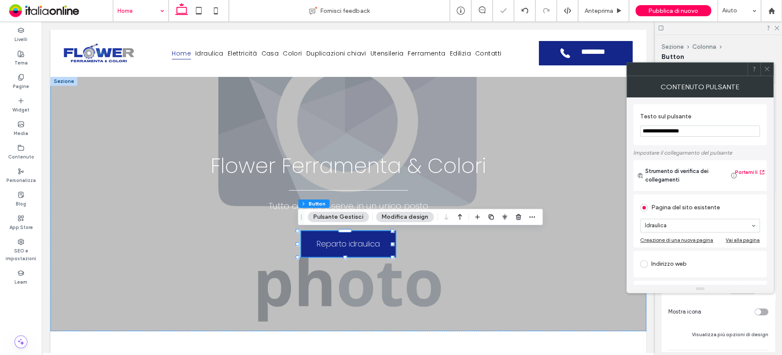
drag, startPoint x: 764, startPoint y: 71, endPoint x: 675, endPoint y: 83, distance: 89.3
click at [764, 71] on icon at bounding box center [767, 69] width 6 height 6
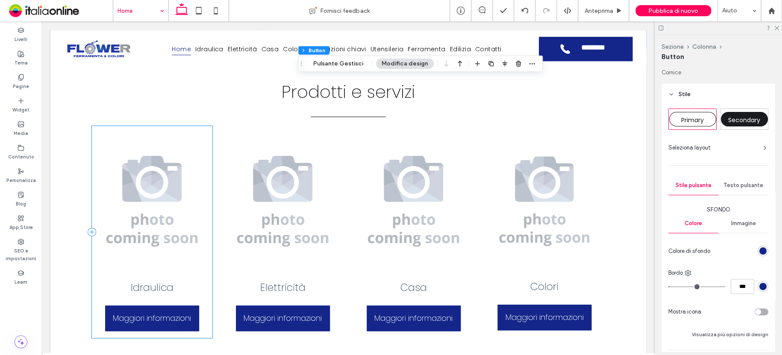
scroll to position [419, 0]
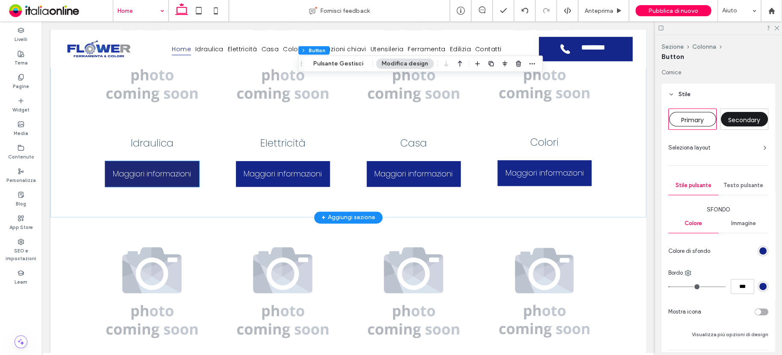
click at [152, 174] on span "Maggiori informazioni" at bounding box center [152, 174] width 78 height 20
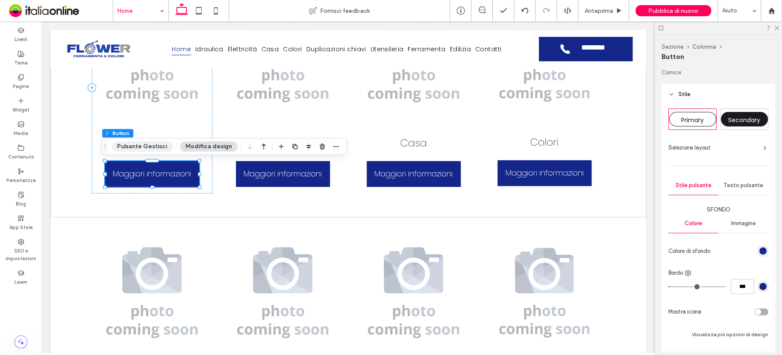
click at [140, 145] on button "Pulsante Gestisci" at bounding box center [142, 146] width 61 height 10
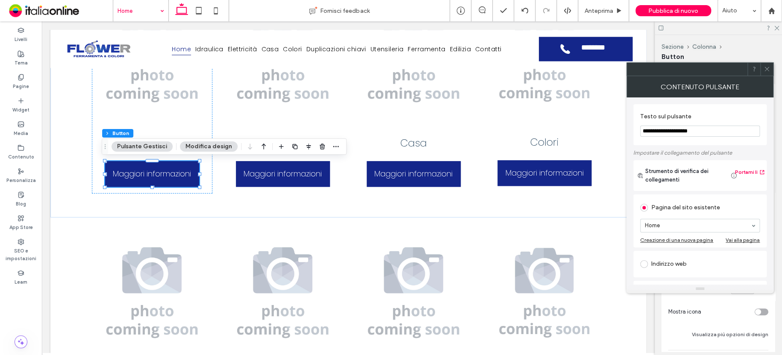
scroll to position [43, 0]
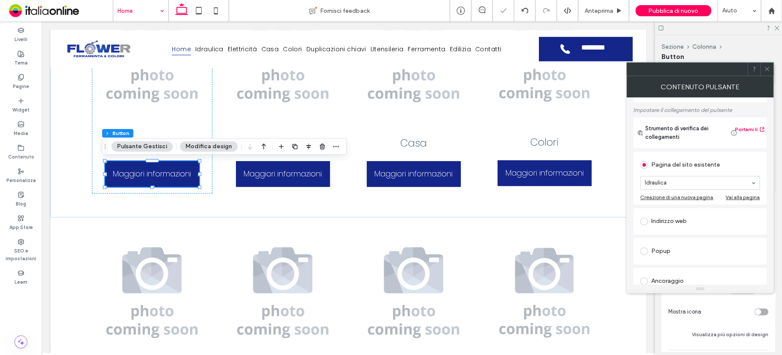
drag, startPoint x: 766, startPoint y: 69, endPoint x: 758, endPoint y: 72, distance: 8.9
click at [766, 69] on icon at bounding box center [767, 69] width 6 height 6
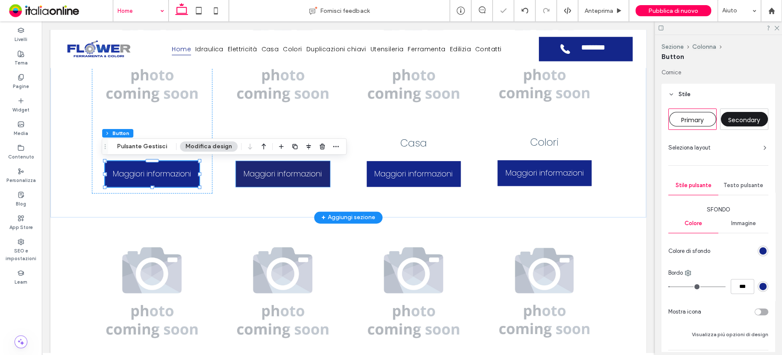
click at [304, 174] on span "Maggiori informazioni" at bounding box center [283, 174] width 78 height 20
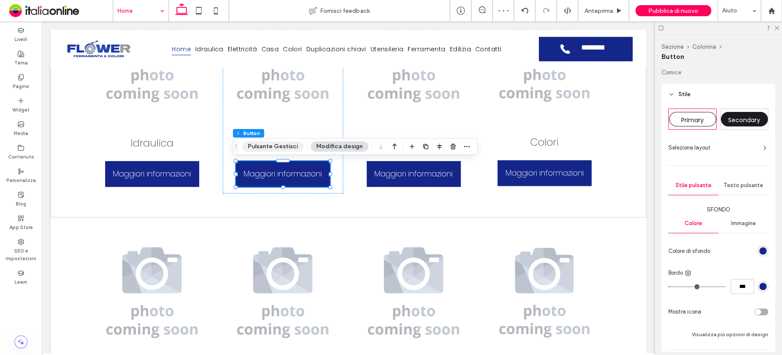
click at [277, 143] on button "Pulsante Gestisci" at bounding box center [272, 146] width 61 height 10
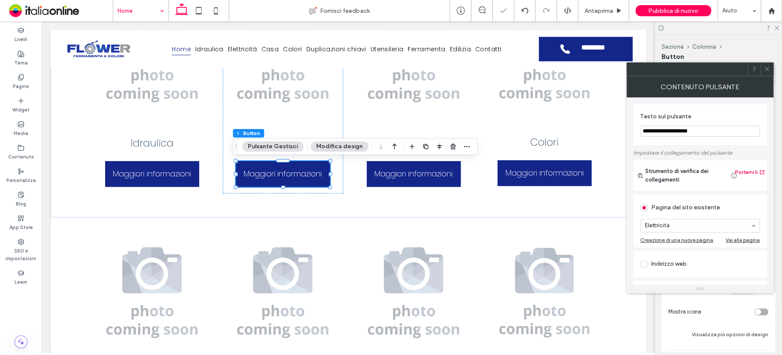
click at [766, 68] on use at bounding box center [767, 69] width 4 height 4
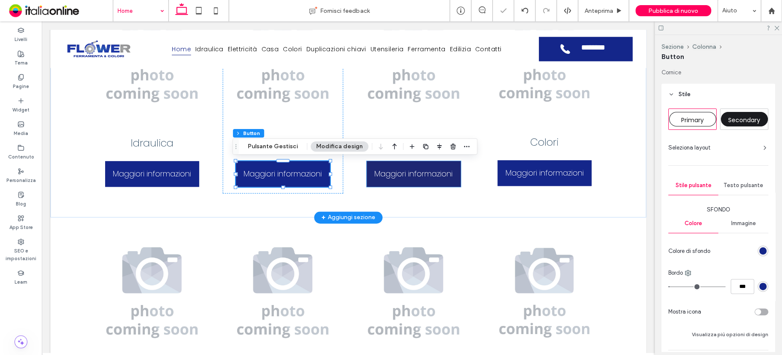
click at [412, 172] on span "Maggiori informazioni" at bounding box center [413, 174] width 78 height 20
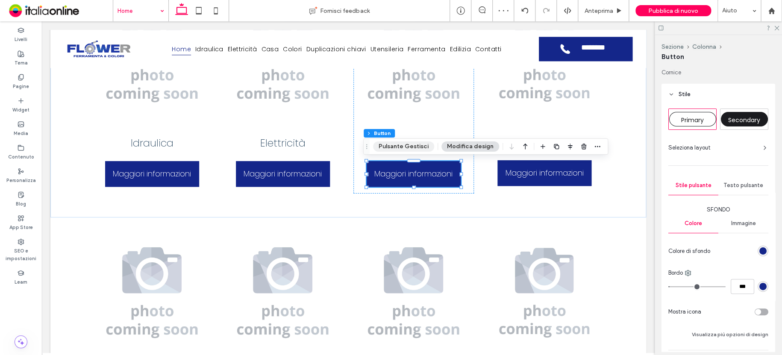
click at [406, 147] on button "Pulsante Gestisci" at bounding box center [403, 146] width 61 height 10
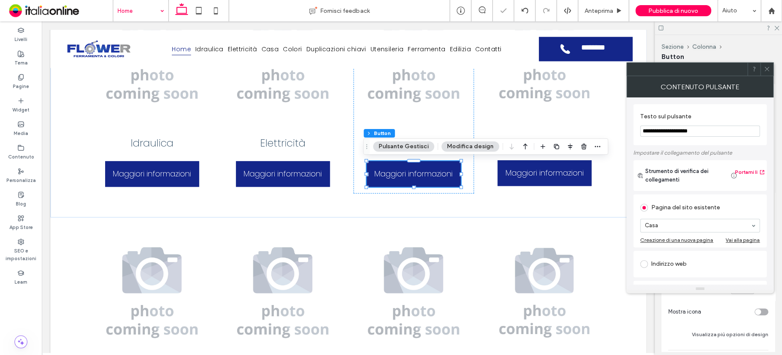
click at [766, 66] on icon at bounding box center [767, 69] width 6 height 6
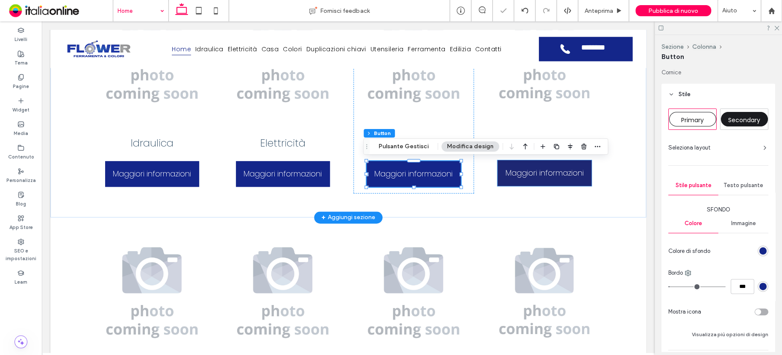
click at [558, 181] on span "Maggiori informazioni" at bounding box center [544, 173] width 78 height 20
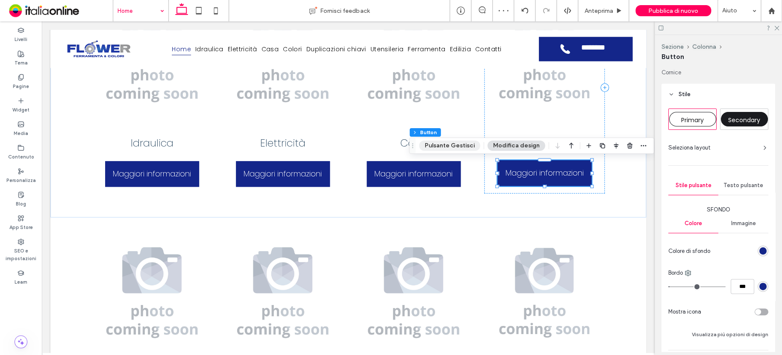
click at [464, 145] on button "Pulsante Gestisci" at bounding box center [449, 146] width 61 height 10
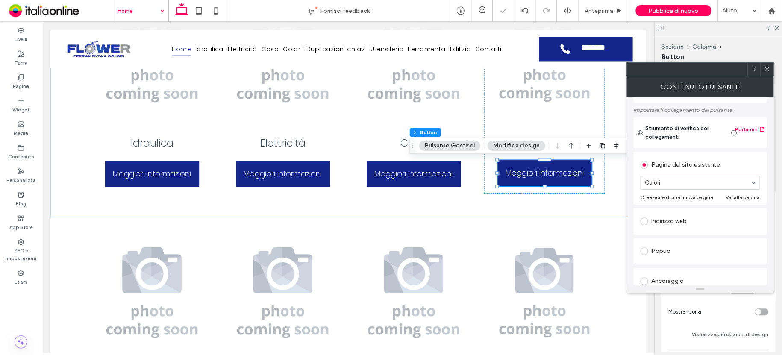
click at [766, 68] on icon at bounding box center [767, 69] width 6 height 6
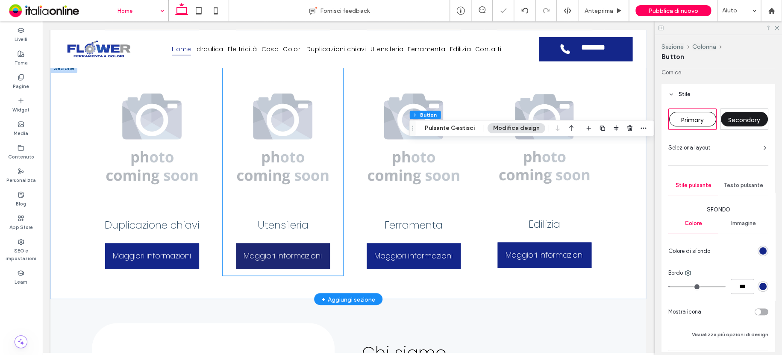
scroll to position [590, 0]
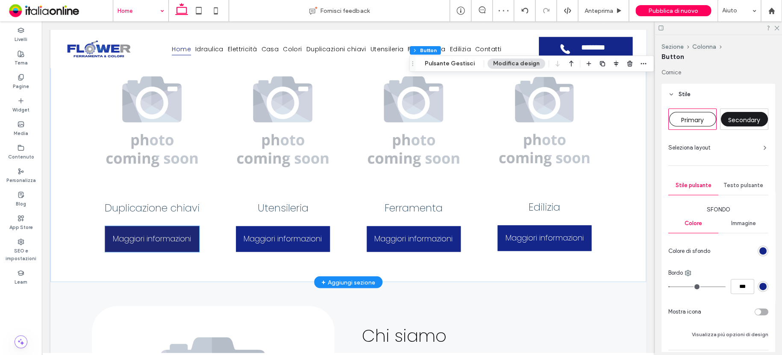
click at [138, 238] on span "Maggiori informazioni" at bounding box center [152, 239] width 78 height 20
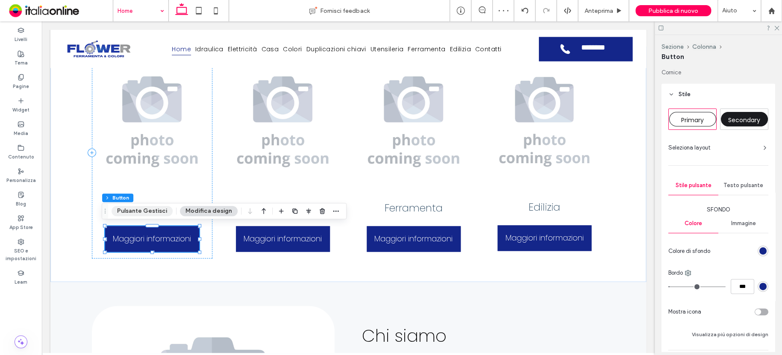
drag, startPoint x: 148, startPoint y: 209, endPoint x: 162, endPoint y: 210, distance: 13.3
click at [148, 209] on button "Pulsante Gestisci" at bounding box center [142, 211] width 61 height 10
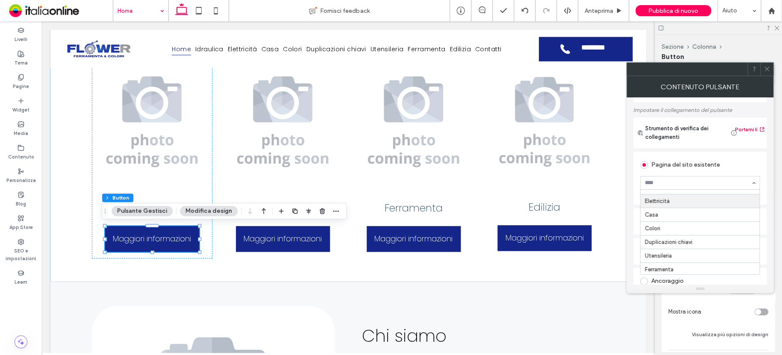
scroll to position [43, 0]
click at [767, 68] on icon at bounding box center [767, 69] width 6 height 6
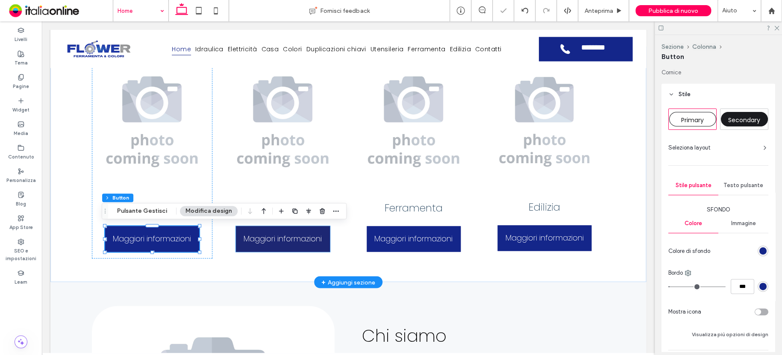
click at [297, 233] on span "Maggiori informazioni" at bounding box center [283, 239] width 78 height 20
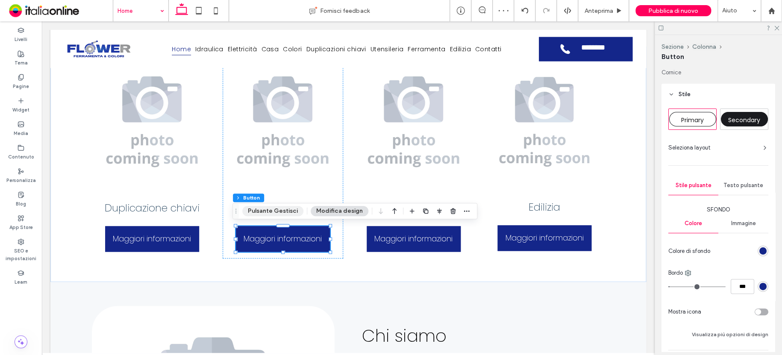
click at [273, 211] on button "Pulsante Gestisci" at bounding box center [272, 211] width 61 height 10
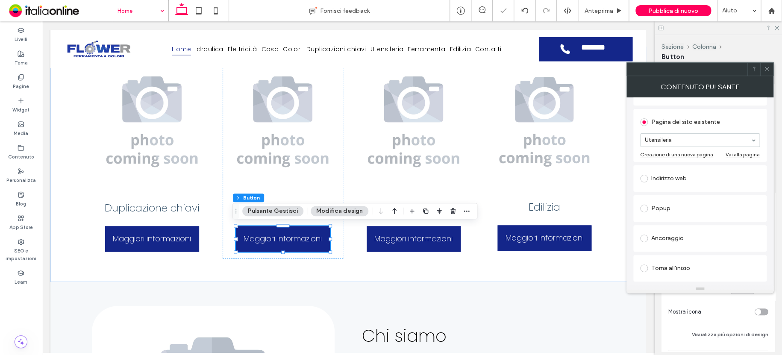
drag, startPoint x: 770, startPoint y: 68, endPoint x: 713, endPoint y: 96, distance: 63.1
click at [770, 68] on div at bounding box center [766, 69] width 13 height 13
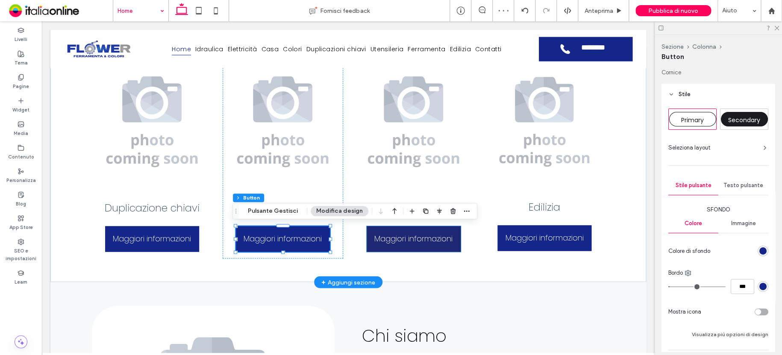
click at [410, 236] on span "Maggiori informazioni" at bounding box center [413, 239] width 78 height 20
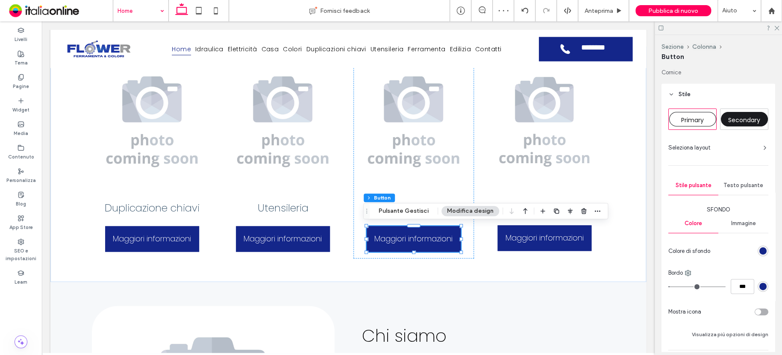
drag, startPoint x: 398, startPoint y: 209, endPoint x: 406, endPoint y: 204, distance: 8.9
click at [398, 209] on button "Pulsante Gestisci" at bounding box center [403, 211] width 61 height 10
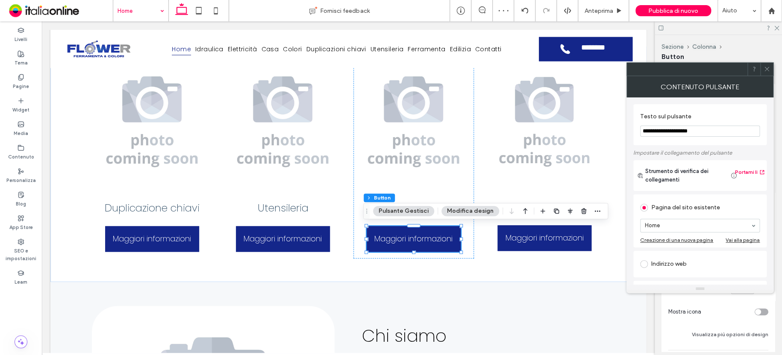
drag, startPoint x: 665, startPoint y: 225, endPoint x: 674, endPoint y: 226, distance: 9.0
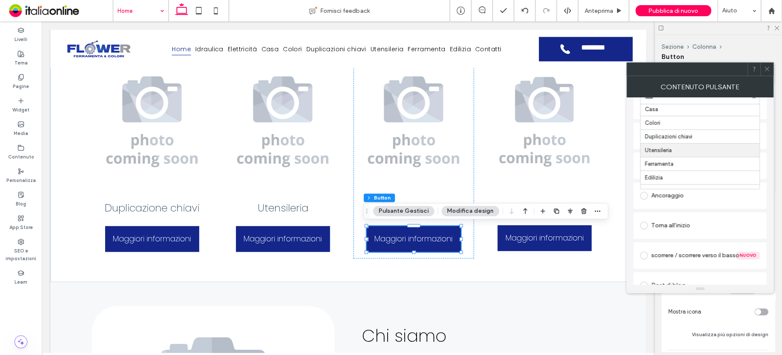
drag, startPoint x: 696, startPoint y: 148, endPoint x: 694, endPoint y: 153, distance: 5.6
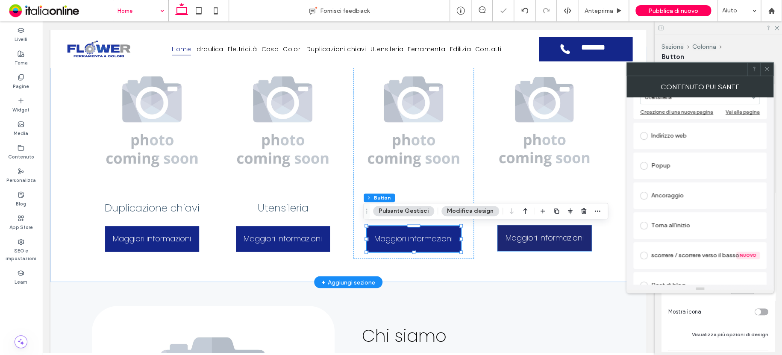
click at [525, 236] on span "Maggiori informazioni" at bounding box center [544, 238] width 78 height 20
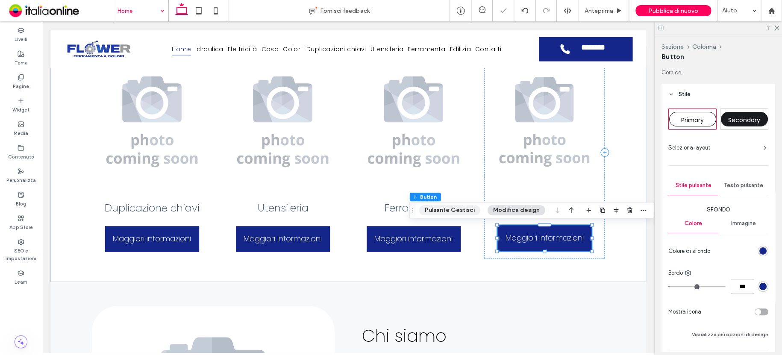
click at [456, 209] on button "Pulsante Gestisci" at bounding box center [449, 210] width 61 height 10
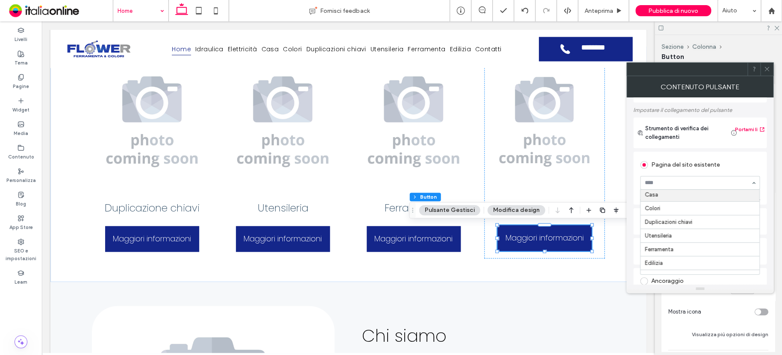
scroll to position [52, 0]
drag, startPoint x: 765, startPoint y: 68, endPoint x: 707, endPoint y: 146, distance: 96.9
click at [765, 68] on icon at bounding box center [767, 69] width 6 height 6
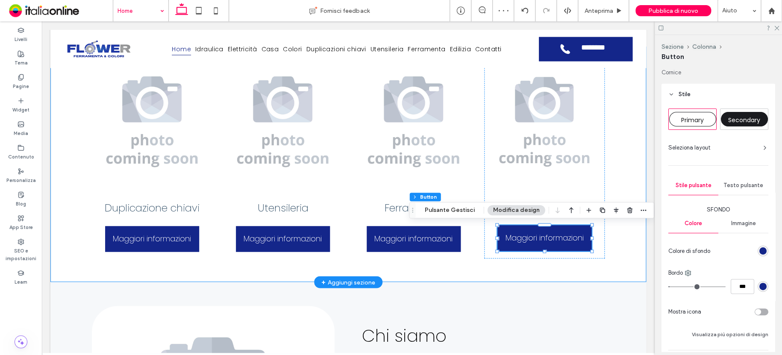
drag, startPoint x: 512, startPoint y: 273, endPoint x: 502, endPoint y: 253, distance: 22.6
click at [512, 273] on div "Duplicazione chiavi Maggiori informazioni Utensileria Maggiori informazioni Fer…" at bounding box center [348, 165] width 513 height 236
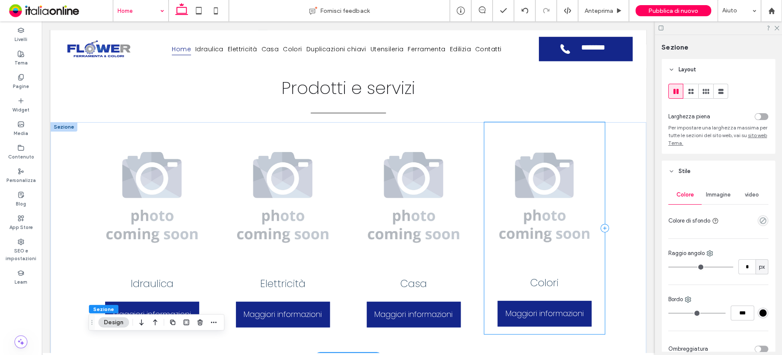
scroll to position [291, 0]
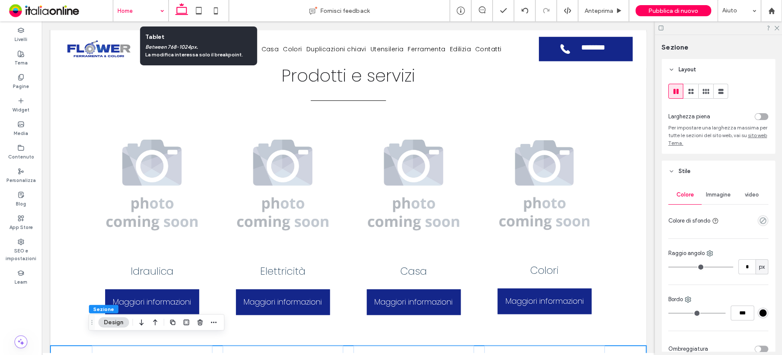
drag, startPoint x: 201, startPoint y: 10, endPoint x: 209, endPoint y: 25, distance: 16.8
click at [201, 10] on use at bounding box center [199, 10] width 6 height 7
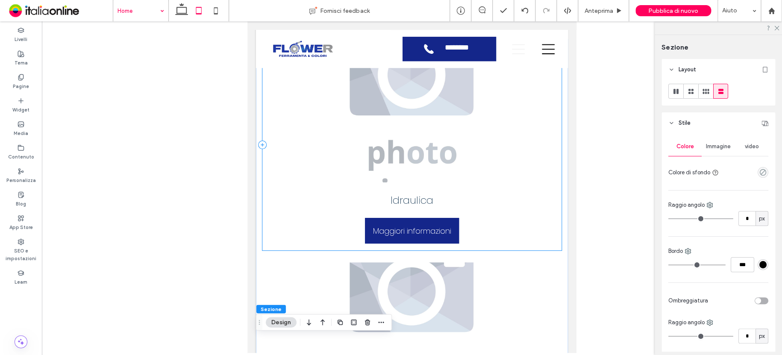
scroll to position [268, 0]
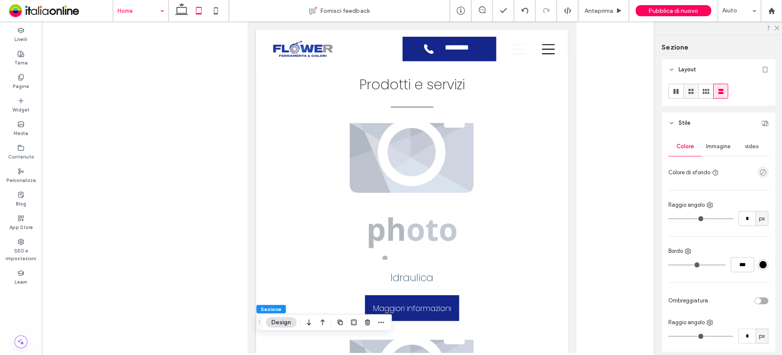
click at [694, 91] on icon at bounding box center [691, 91] width 9 height 9
type input "***"
click at [721, 92] on use at bounding box center [721, 91] width 5 height 5
click at [674, 91] on use at bounding box center [676, 91] width 5 height 5
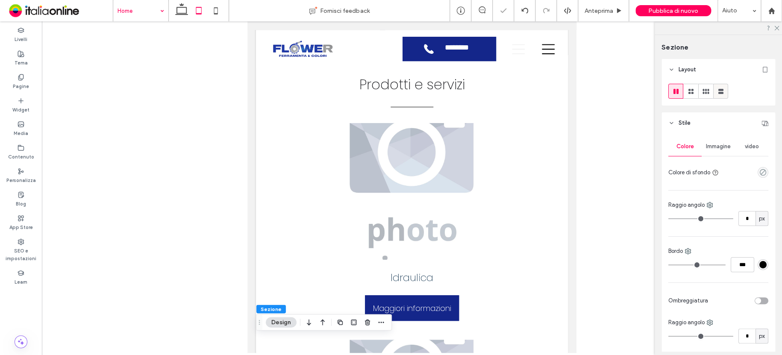
click at [719, 90] on use at bounding box center [721, 91] width 5 height 5
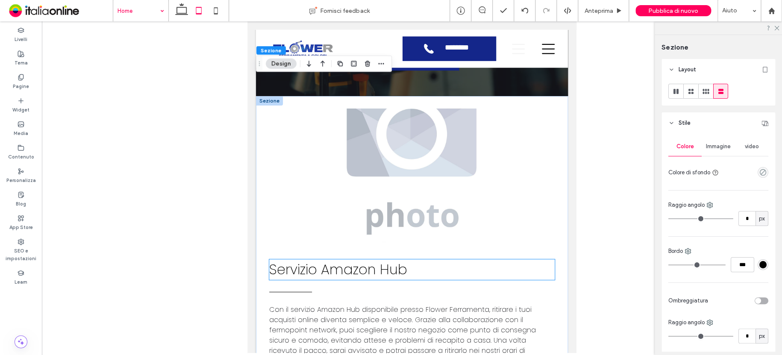
scroll to position [2592, 0]
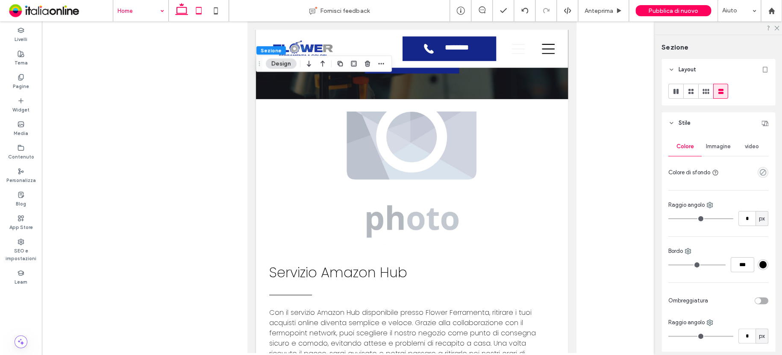
click at [181, 11] on icon at bounding box center [181, 10] width 17 height 17
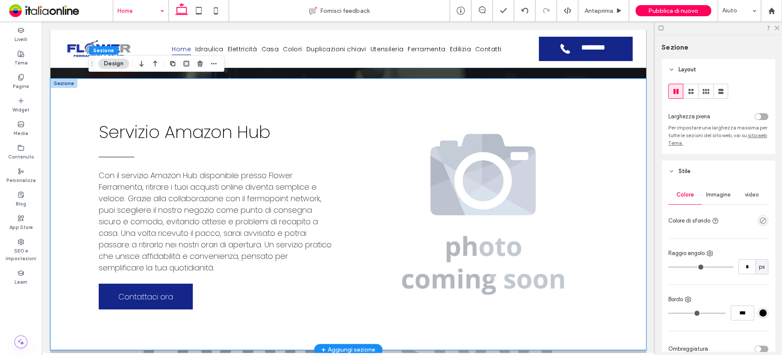
scroll to position [1293, 0]
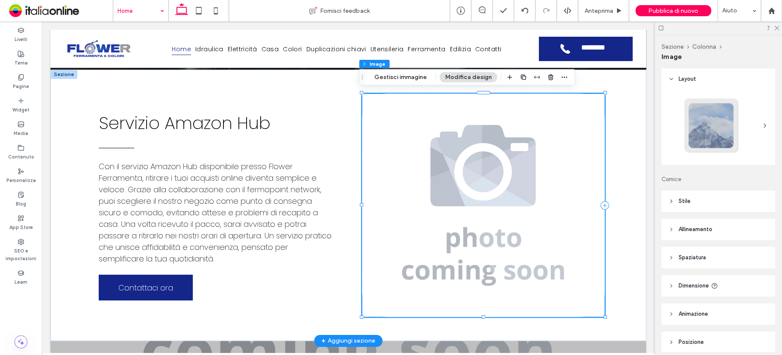
type input "**"
click at [394, 78] on button "Gestisci immagine" at bounding box center [400, 77] width 64 height 10
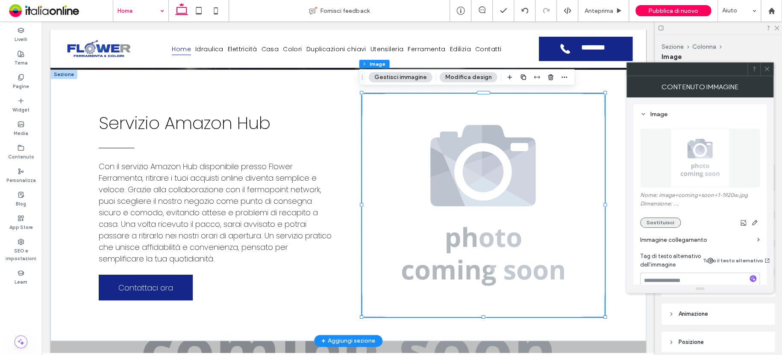
click at [648, 224] on button "Sostituisci" at bounding box center [660, 223] width 41 height 10
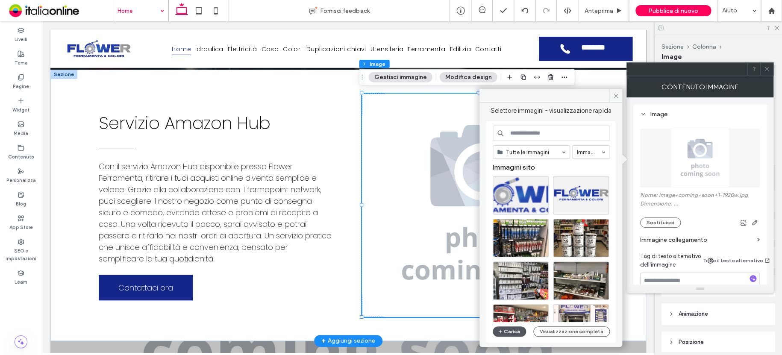
click at [520, 330] on button "Carica" at bounding box center [509, 332] width 33 height 10
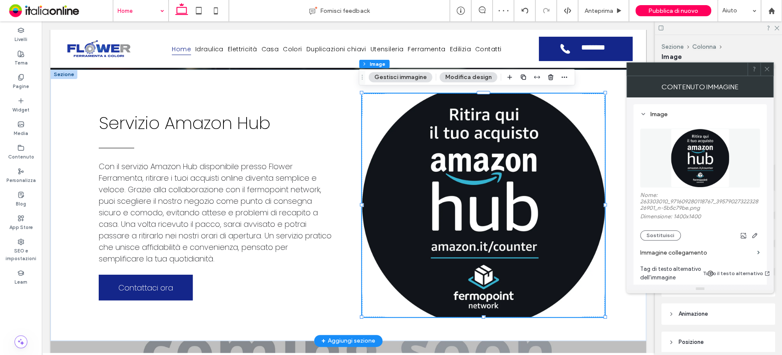
click at [479, 79] on button "Modifica design" at bounding box center [468, 77] width 58 height 10
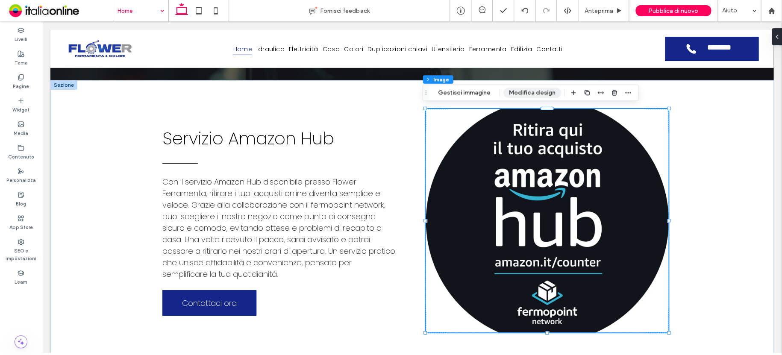
click at [518, 93] on button "Modifica design" at bounding box center [533, 93] width 58 height 10
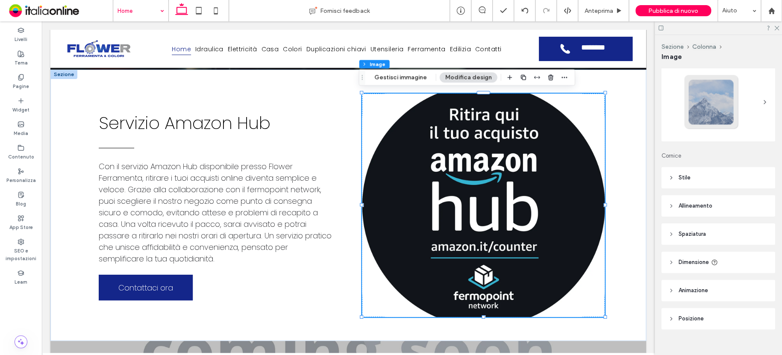
scroll to position [35, 0]
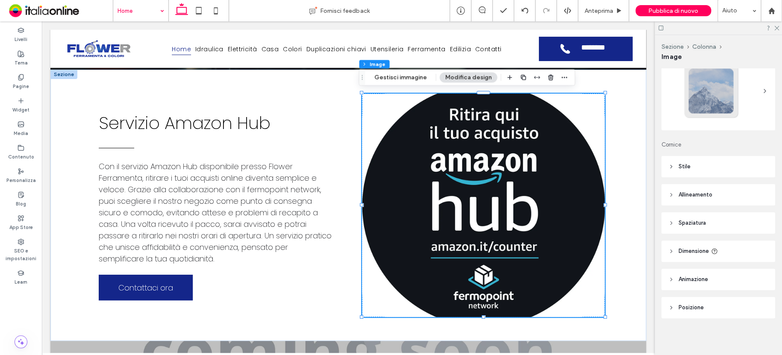
drag, startPoint x: 720, startPoint y: 252, endPoint x: 727, endPoint y: 246, distance: 8.5
click at [720, 252] on header "Dimensione" at bounding box center [719, 251] width 114 height 21
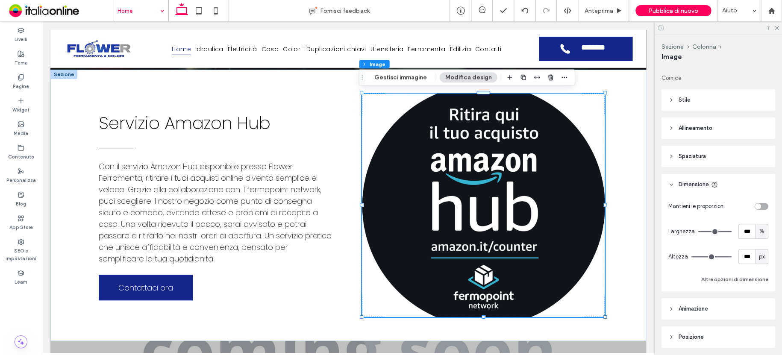
click at [755, 207] on div "toggle" at bounding box center [758, 206] width 6 height 6
type input "*"
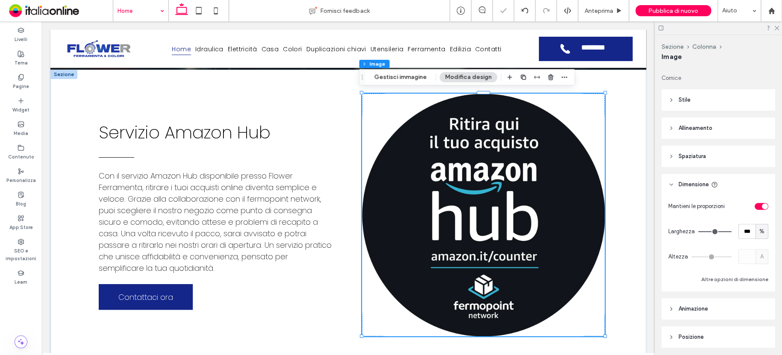
click at [760, 192] on header "Dimensione" at bounding box center [719, 184] width 114 height 21
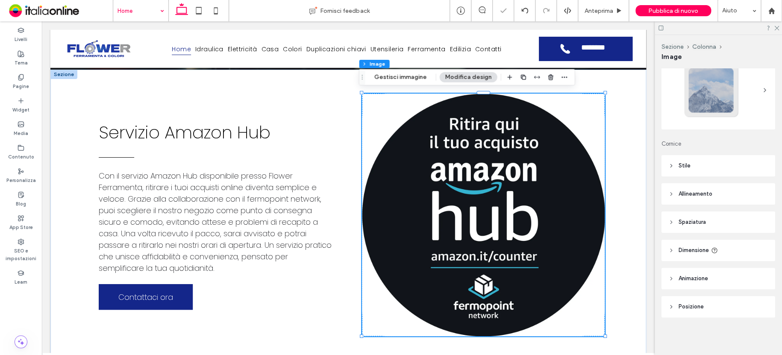
scroll to position [35, 0]
drag, startPoint x: 569, startPoint y: 215, endPoint x: 595, endPoint y: 10, distance: 206.9
click at [595, 10] on span "Anteprima" at bounding box center [599, 10] width 29 height 7
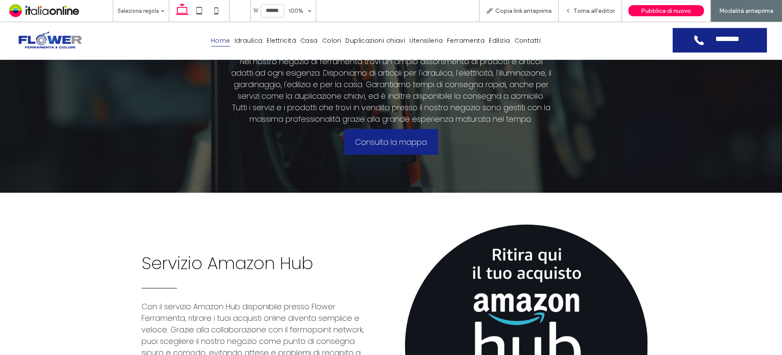
scroll to position [1193, 0]
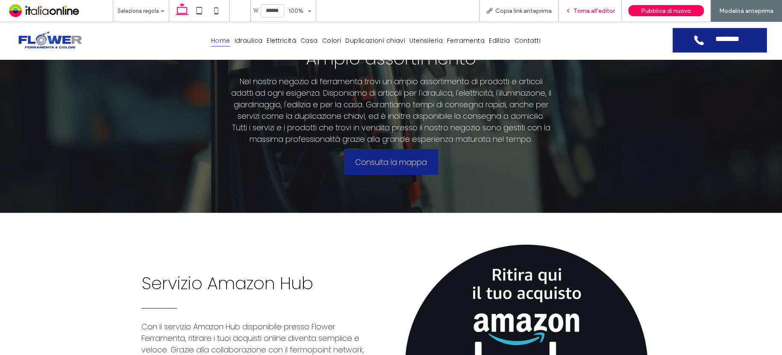
click at [604, 14] on span "Torna all'editor" at bounding box center [594, 10] width 41 height 7
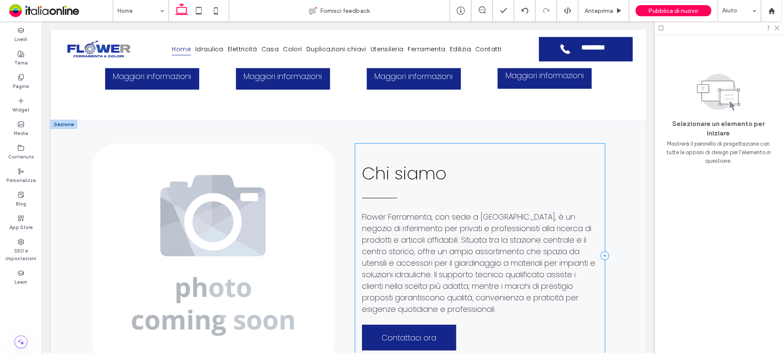
scroll to position [737, 0]
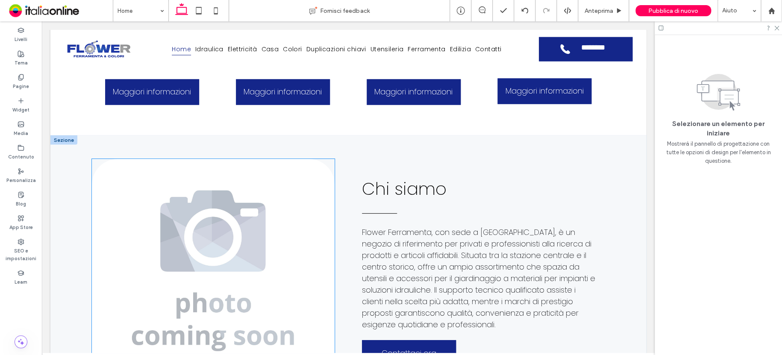
click at [263, 197] on img at bounding box center [213, 271] width 243 height 224
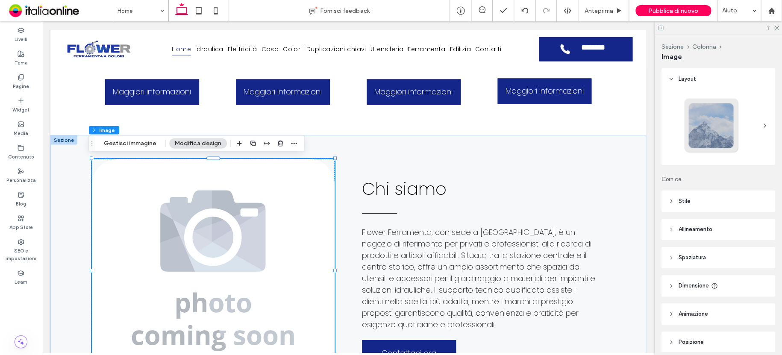
click at [136, 150] on div "Sezione Colonna Image Gestisci immagine Modifica design" at bounding box center [196, 143] width 216 height 16
click at [137, 145] on button "Gestisci immagine" at bounding box center [130, 143] width 64 height 10
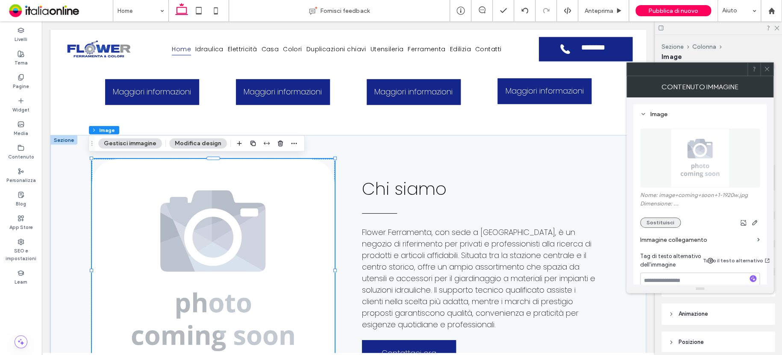
click at [671, 218] on button "Sostituisci" at bounding box center [660, 223] width 41 height 10
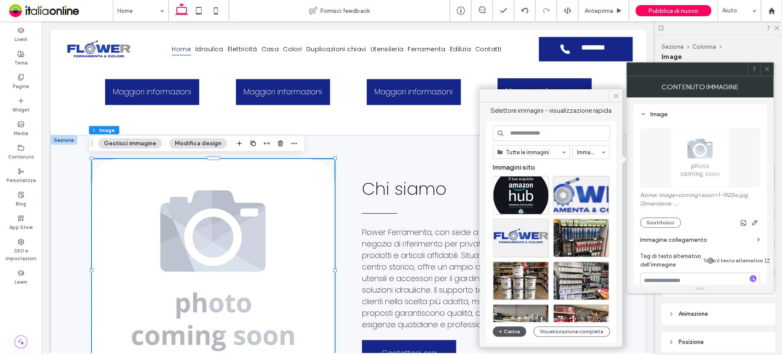
click at [507, 329] on button "Carica" at bounding box center [509, 332] width 33 height 10
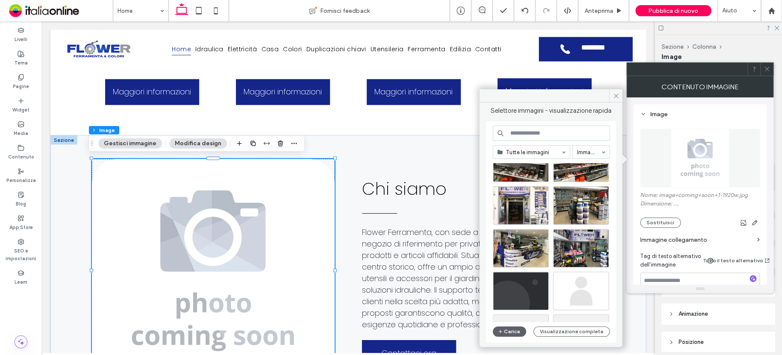
scroll to position [171, 0]
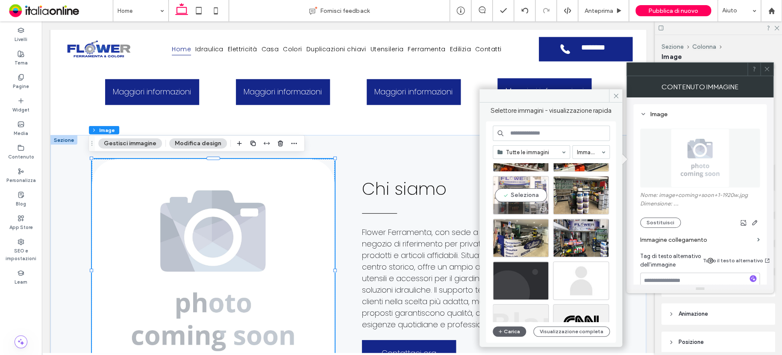
click at [531, 197] on div "Seleziona" at bounding box center [521, 195] width 56 height 38
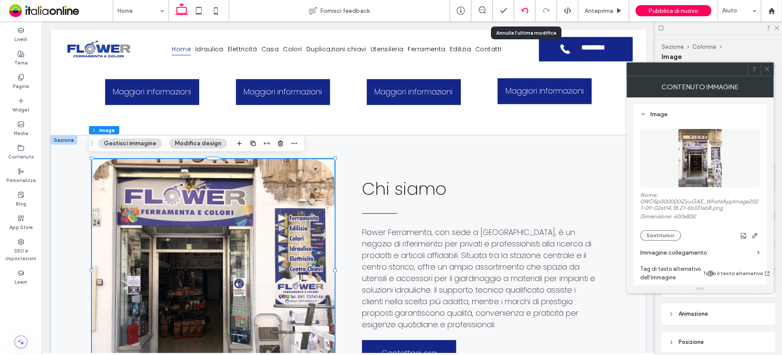
click at [525, 13] on icon at bounding box center [524, 10] width 7 height 7
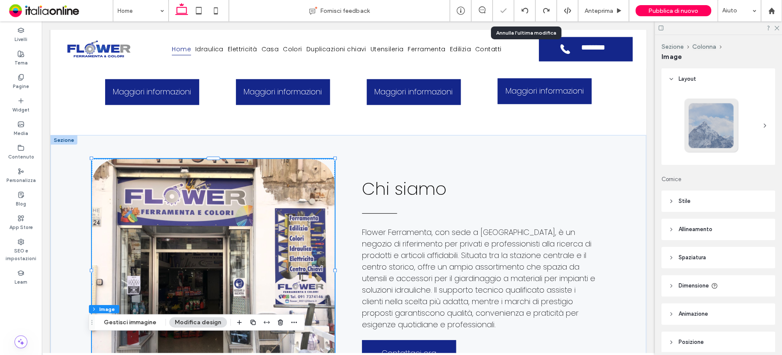
type input "**"
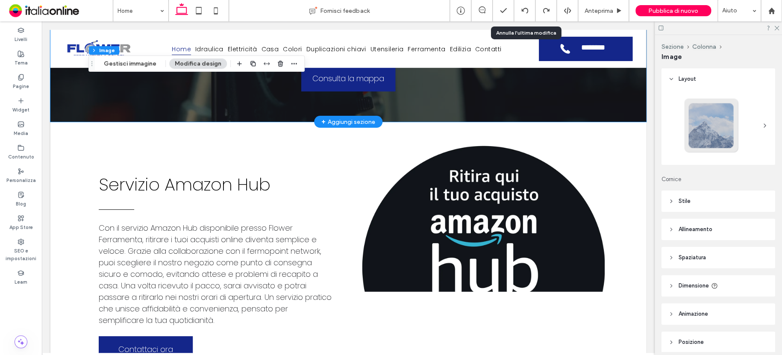
scroll to position [1254, 0]
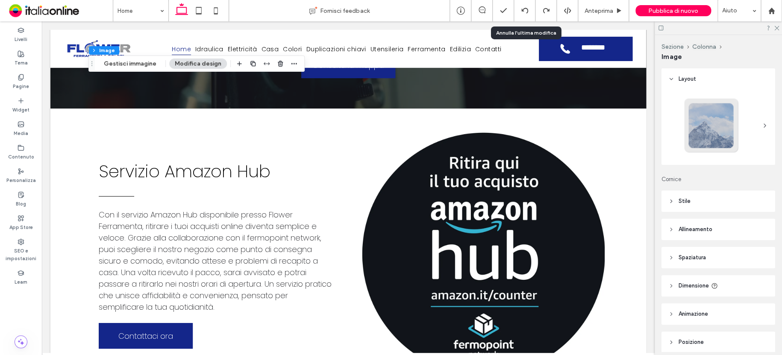
click at [695, 200] on header "Stile" at bounding box center [719, 201] width 114 height 21
click at [721, 230] on div "Immagine completa" at bounding box center [718, 232] width 25 height 35
click at [716, 224] on icon at bounding box center [718, 223] width 9 height 9
click at [676, 222] on icon at bounding box center [680, 223] width 9 height 9
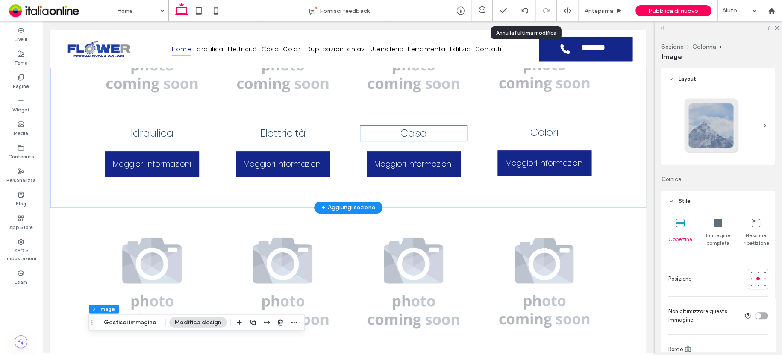
scroll to position [527, 0]
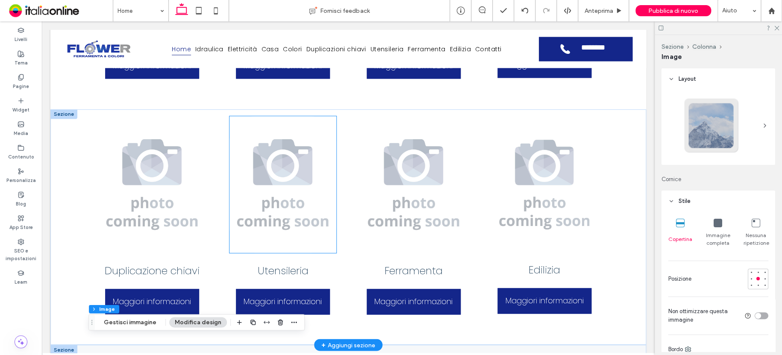
click at [283, 176] on img at bounding box center [283, 184] width 107 height 137
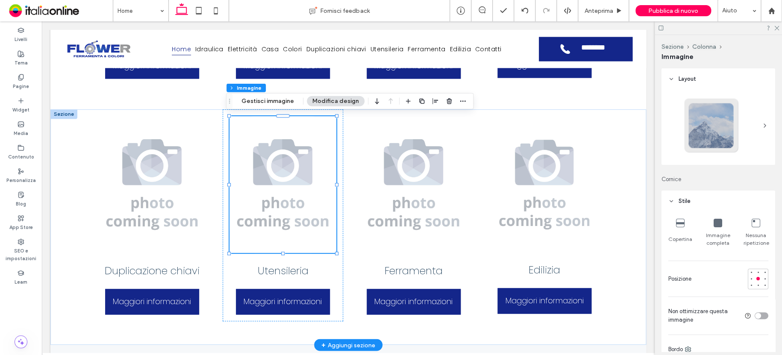
type input "**"
click at [252, 104] on button "Gestisci immagine" at bounding box center [268, 101] width 64 height 10
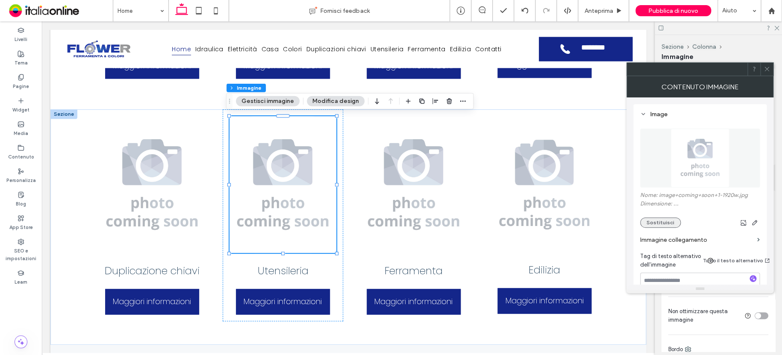
click at [666, 221] on button "Sostituisci" at bounding box center [660, 223] width 41 height 10
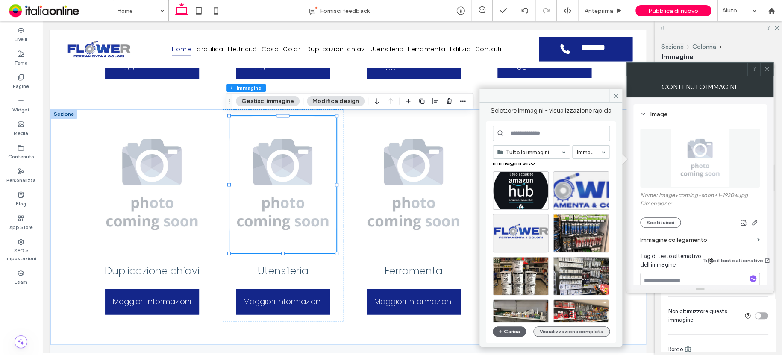
scroll to position [0, 0]
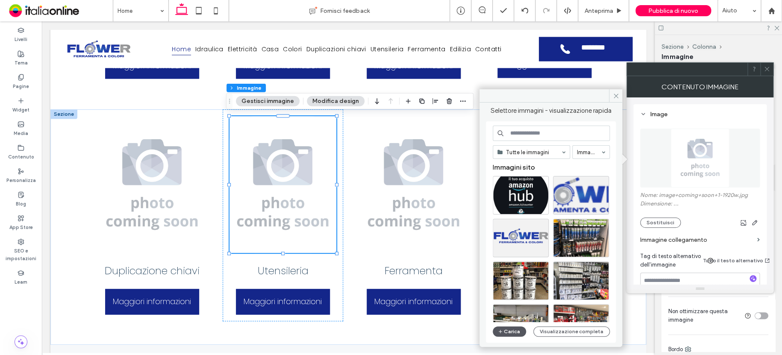
click at [512, 329] on button "Carica" at bounding box center [509, 332] width 33 height 10
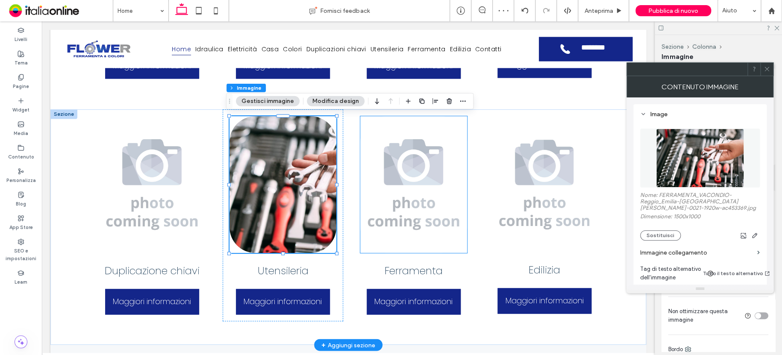
click at [403, 213] on img at bounding box center [413, 184] width 107 height 137
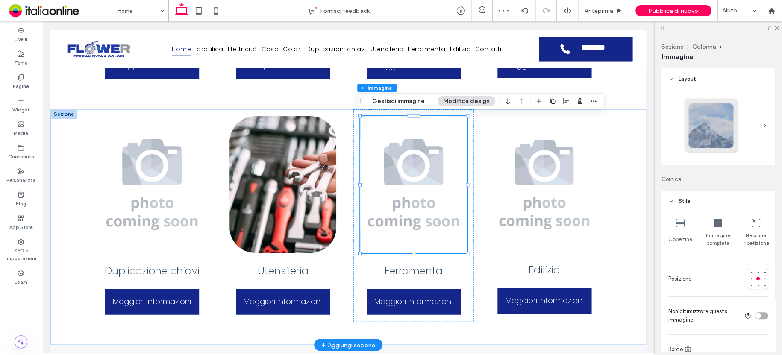
type input "**"
click at [413, 105] on button "Gestisci immagine" at bounding box center [399, 101] width 64 height 10
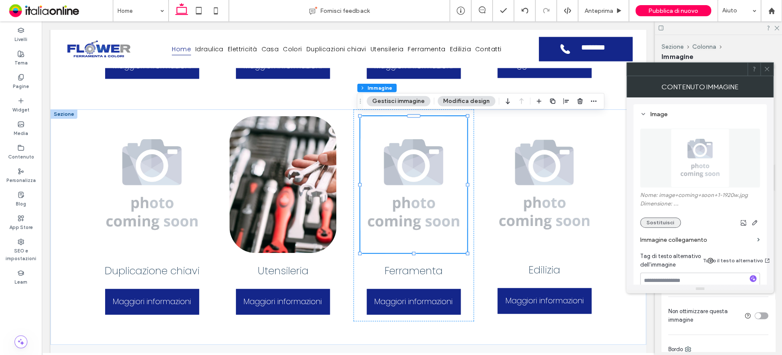
click at [667, 219] on button "Sostituisci" at bounding box center [660, 223] width 41 height 10
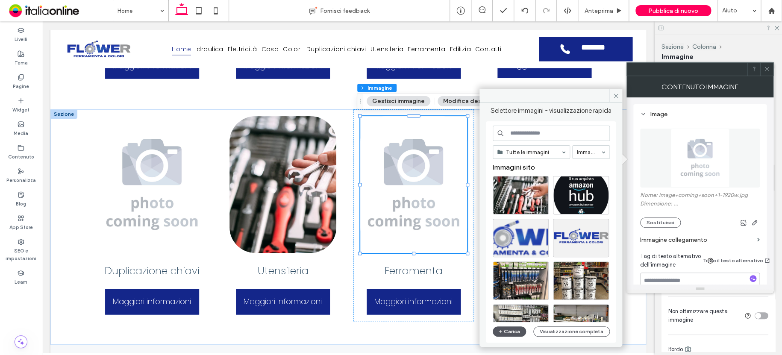
click at [499, 329] on icon "button" at bounding box center [500, 331] width 5 height 7
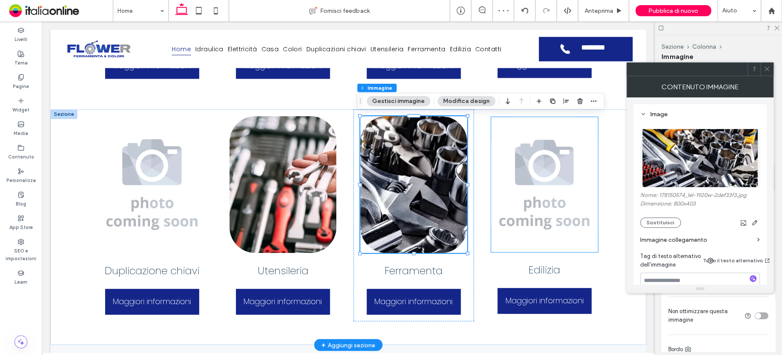
click at [549, 174] on img at bounding box center [544, 184] width 107 height 135
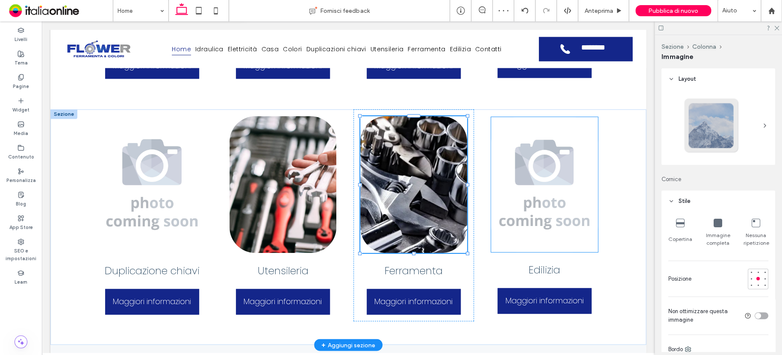
type input "**"
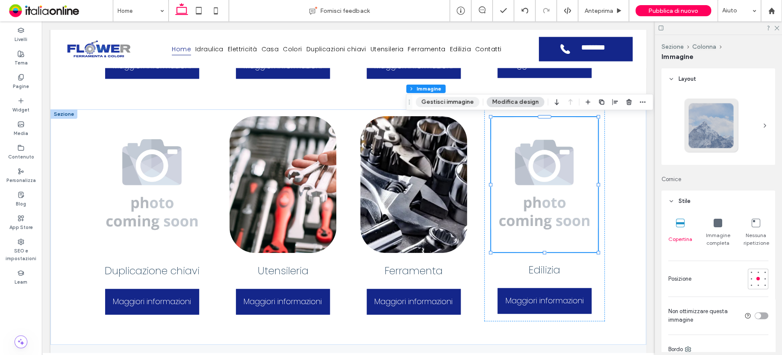
click at [465, 99] on button "Gestisci immagine" at bounding box center [448, 102] width 64 height 10
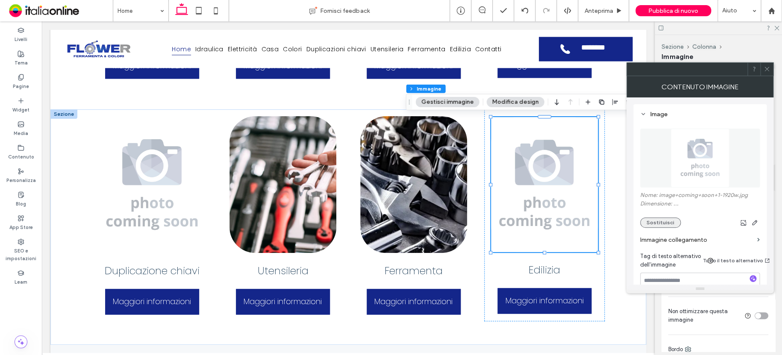
click at [670, 220] on button "Sostituisci" at bounding box center [660, 223] width 41 height 10
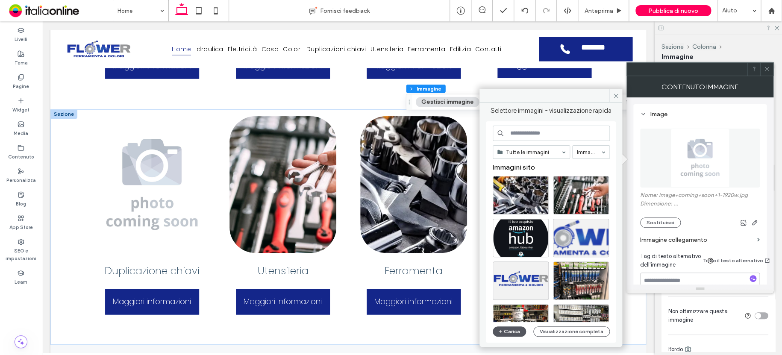
click at [514, 331] on button "Carica" at bounding box center [509, 332] width 33 height 10
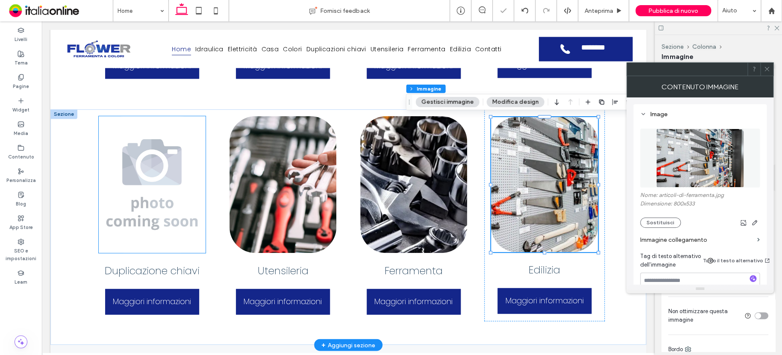
click at [194, 177] on img at bounding box center [152, 184] width 107 height 137
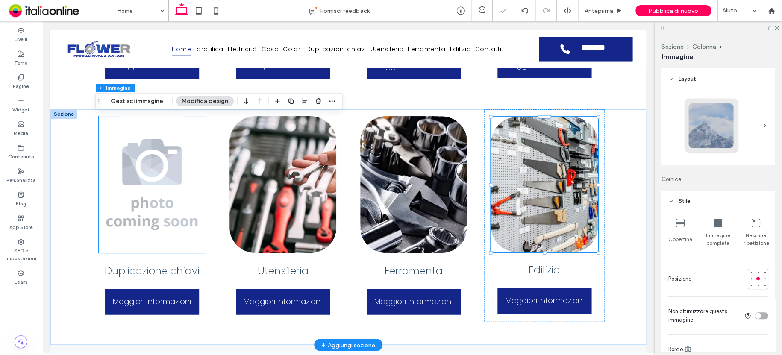
type input "**"
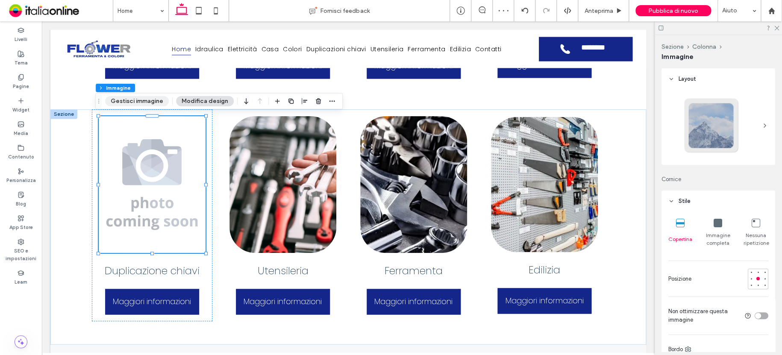
click at [156, 103] on button "Gestisci immagine" at bounding box center [137, 101] width 64 height 10
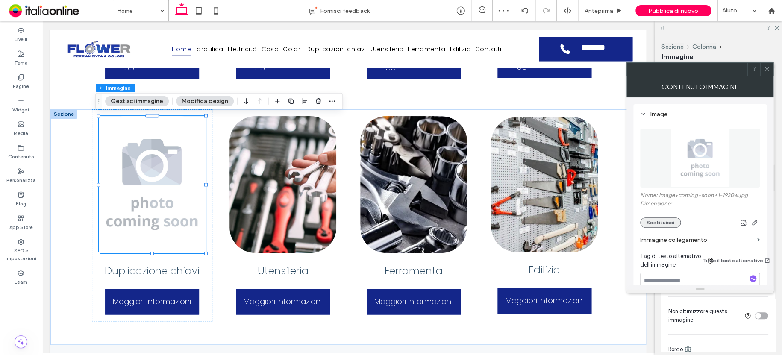
click at [663, 218] on button "Sostituisci" at bounding box center [660, 223] width 41 height 10
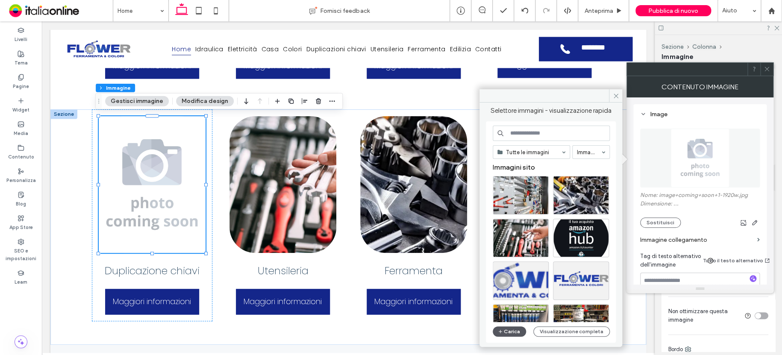
click at [510, 328] on button "Carica" at bounding box center [509, 332] width 33 height 10
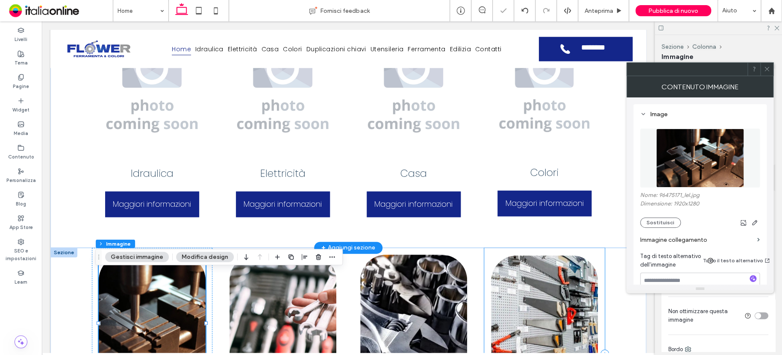
scroll to position [356, 0]
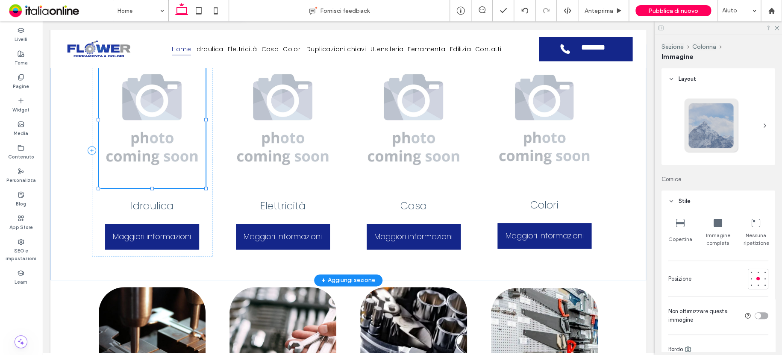
type input "**"
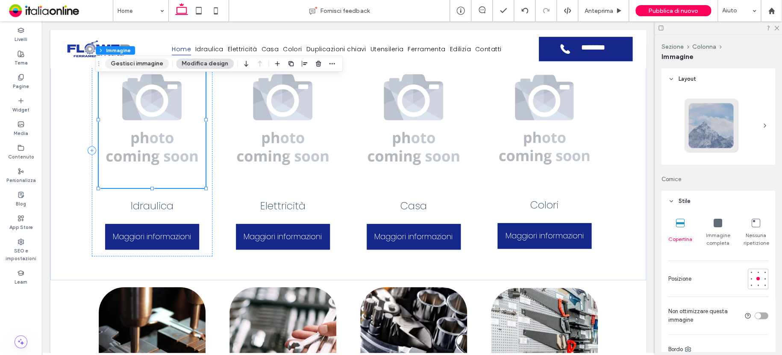
click at [146, 60] on button "Gestisci immagine" at bounding box center [137, 64] width 64 height 10
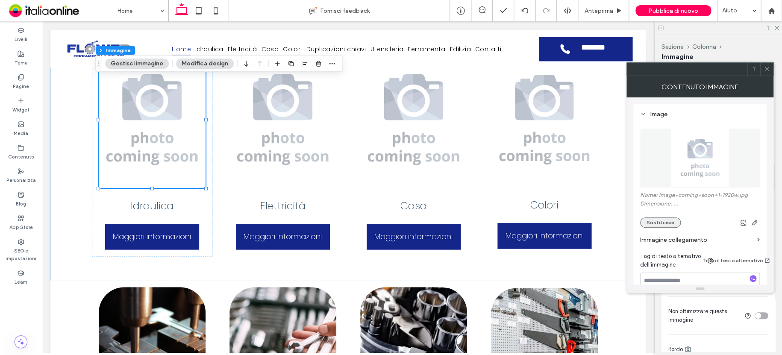
click at [665, 223] on button "Sostituisci" at bounding box center [660, 223] width 41 height 10
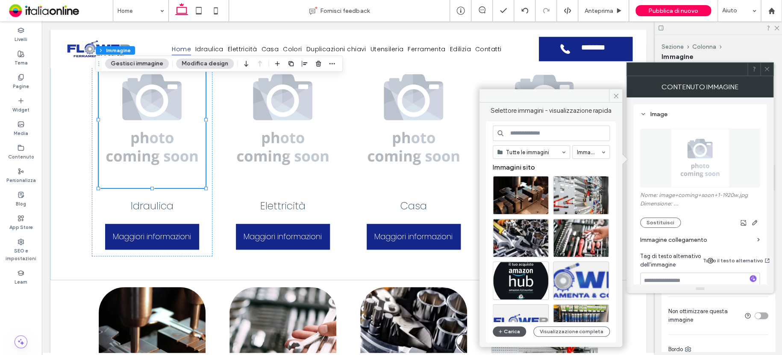
click at [502, 330] on icon "button" at bounding box center [500, 331] width 5 height 7
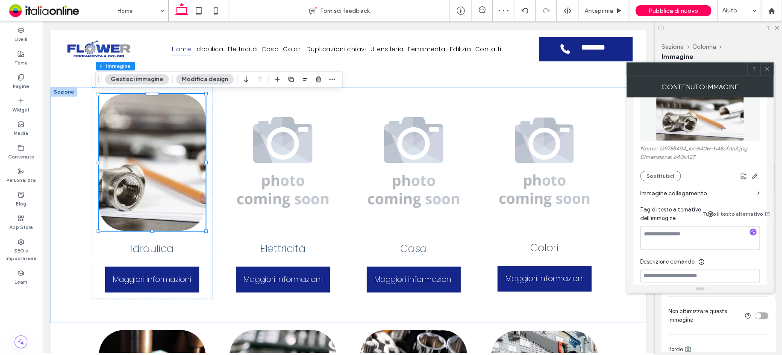
scroll to position [82, 0]
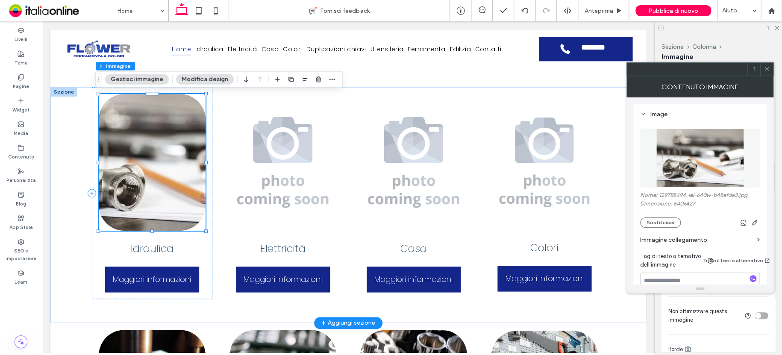
click at [135, 178] on img at bounding box center [152, 162] width 107 height 137
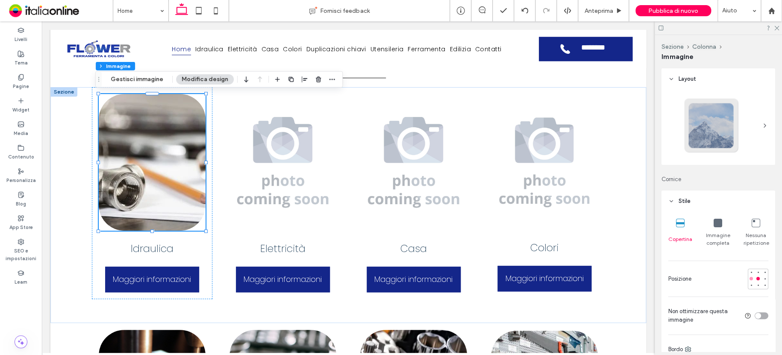
click at [750, 277] on div at bounding box center [751, 278] width 3 height 3
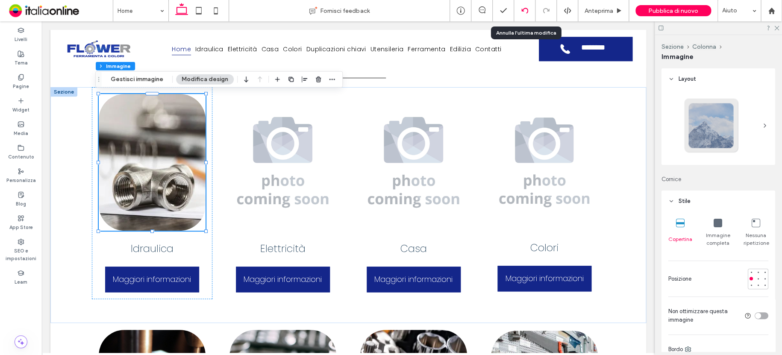
click at [524, 12] on icon at bounding box center [524, 10] width 7 height 7
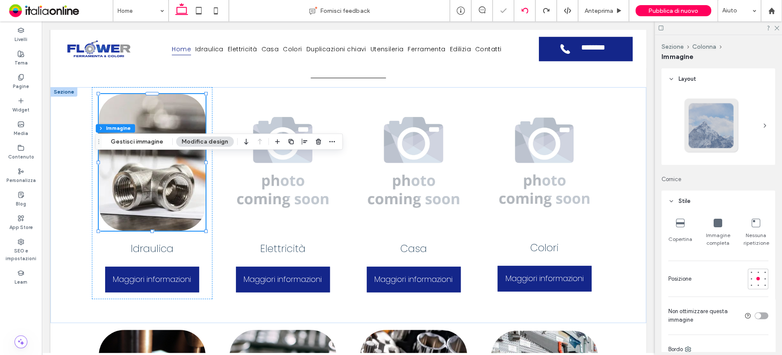
type input "**"
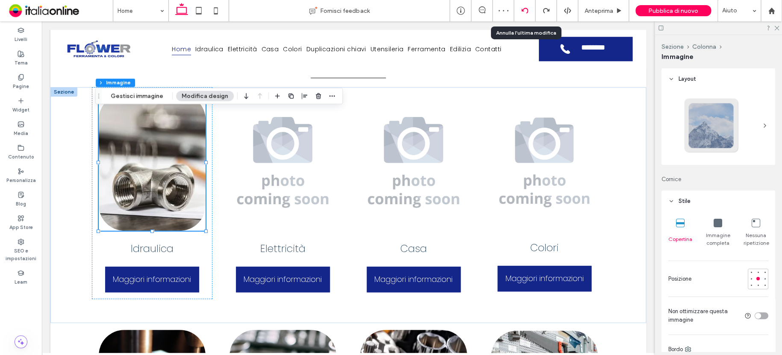
click at [528, 12] on icon at bounding box center [524, 10] width 7 height 7
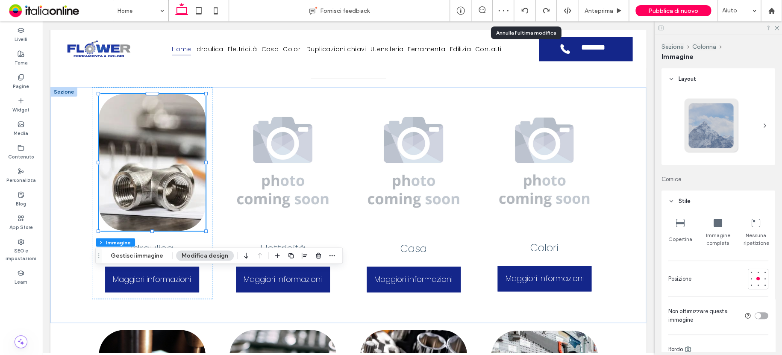
type input "**"
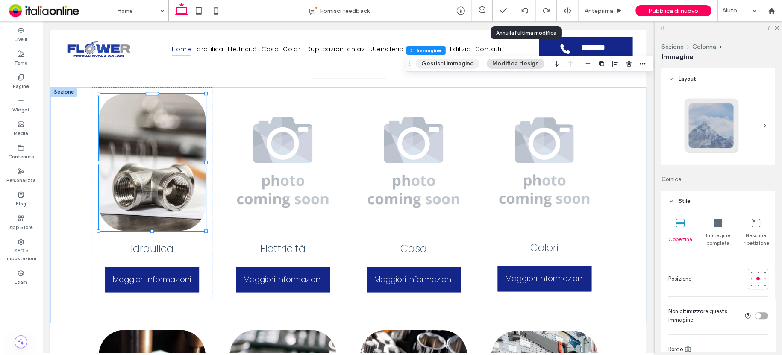
click at [447, 68] on button "Gestisci immagine" at bounding box center [448, 64] width 64 height 10
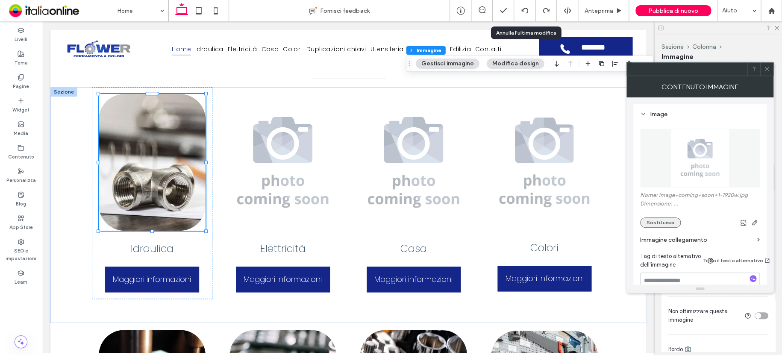
click at [665, 221] on button "Sostituisci" at bounding box center [660, 223] width 41 height 10
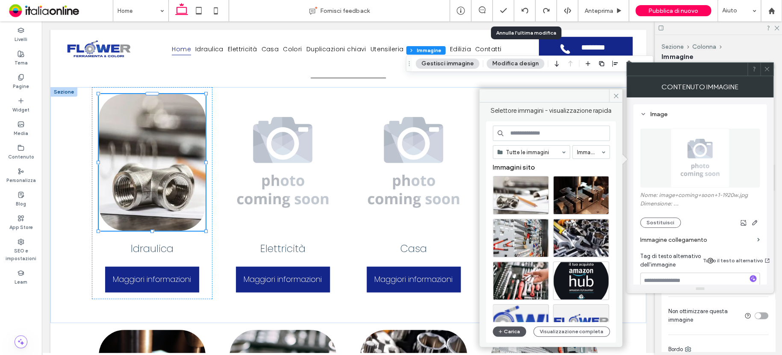
click at [519, 327] on button "Carica" at bounding box center [509, 332] width 33 height 10
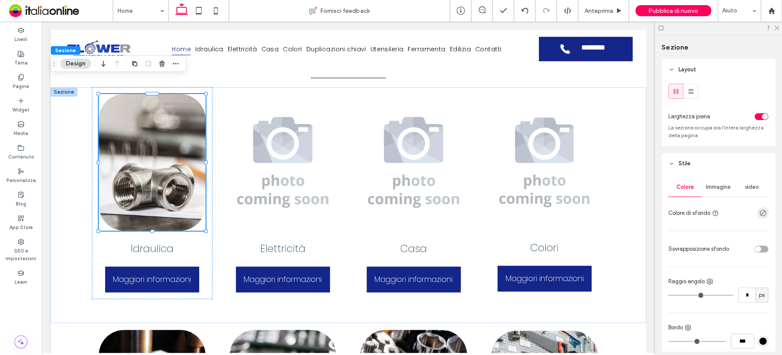
click at [715, 184] on div "Immagine" at bounding box center [718, 187] width 33 height 19
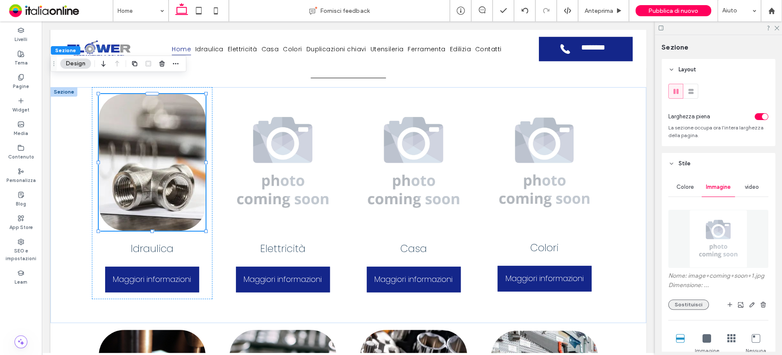
click at [692, 301] on div "Nome: image+coming+soon+1.jpg Dimensione: ... Sostituisci" at bounding box center [718, 291] width 100 height 38
click at [689, 306] on button "Sostituisci" at bounding box center [688, 305] width 41 height 10
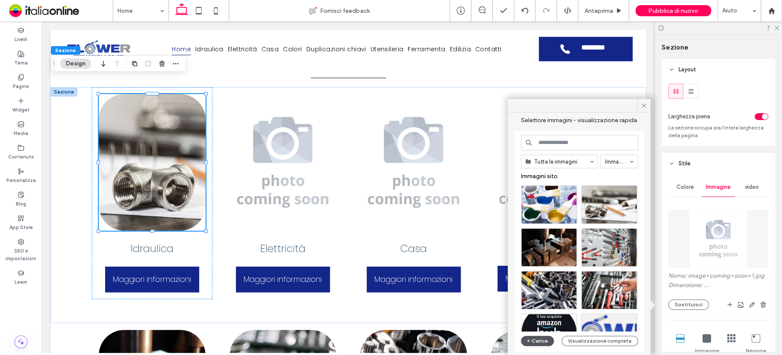
click at [539, 338] on button "Carica" at bounding box center [537, 341] width 33 height 10
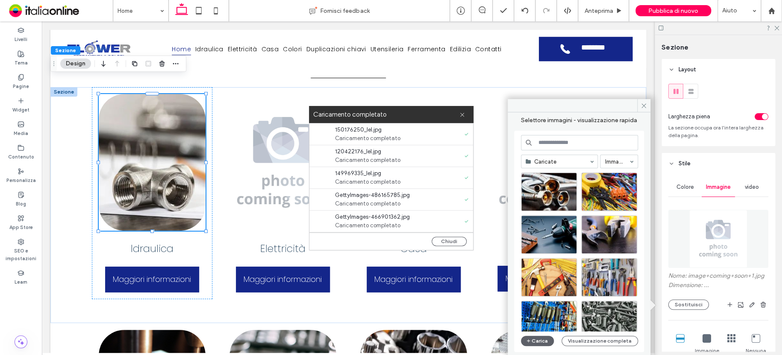
scroll to position [85, 0]
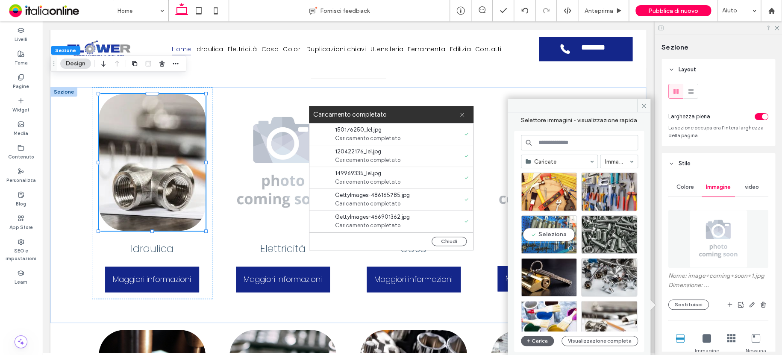
click at [547, 218] on div "Seleziona" at bounding box center [549, 234] width 56 height 38
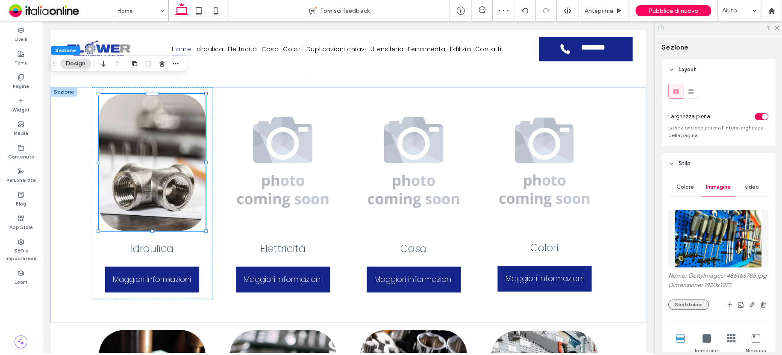
click at [691, 310] on button "Sostituisci" at bounding box center [688, 305] width 41 height 10
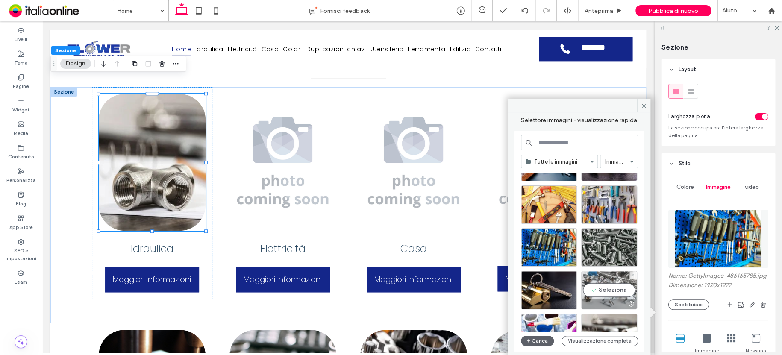
click at [610, 280] on div "Seleziona" at bounding box center [609, 290] width 56 height 38
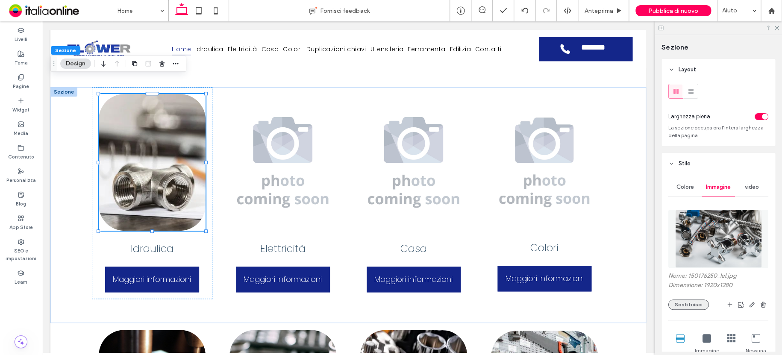
click at [691, 306] on button "Sostituisci" at bounding box center [688, 305] width 41 height 10
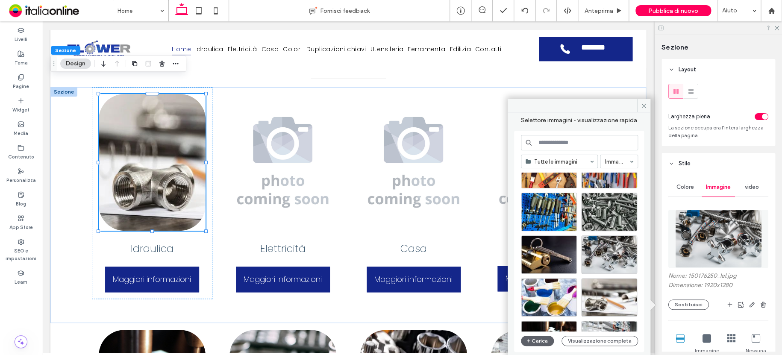
scroll to position [128, 0]
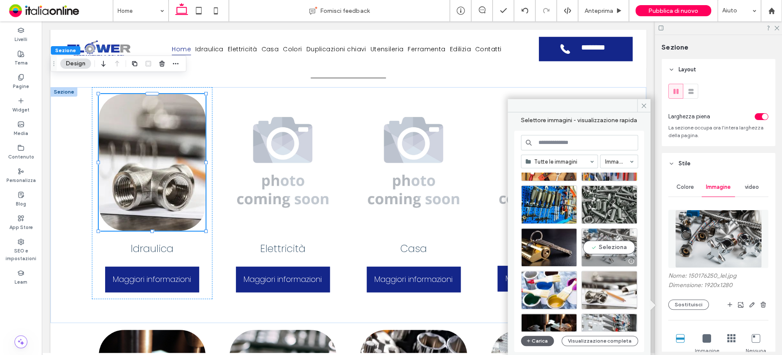
click at [601, 238] on div "Seleziona" at bounding box center [609, 247] width 56 height 38
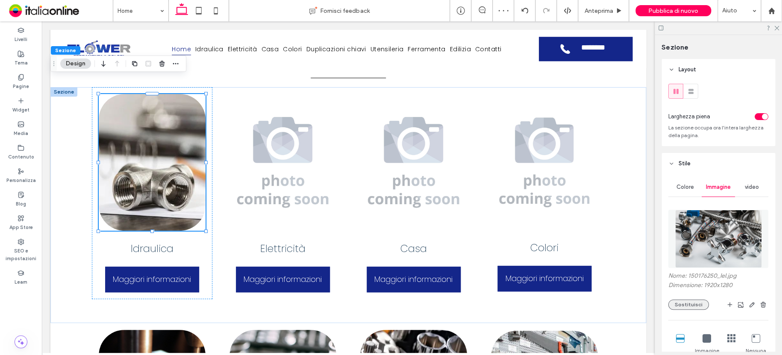
click at [685, 303] on button "Sostituisci" at bounding box center [688, 305] width 41 height 10
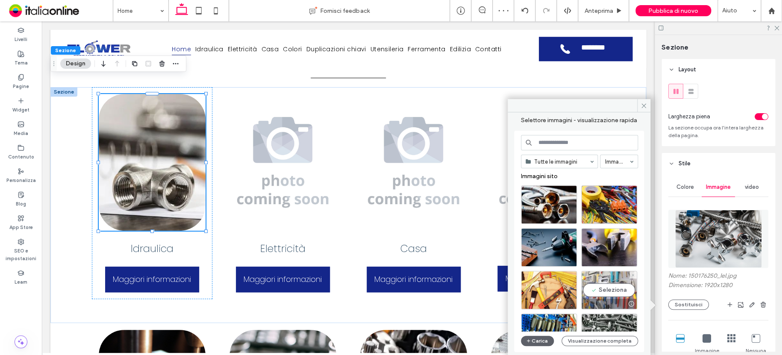
scroll to position [85, 0]
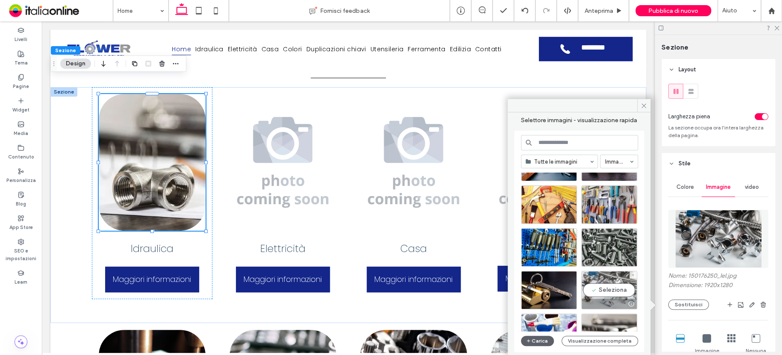
click at [604, 276] on div "Seleziona" at bounding box center [609, 290] width 56 height 38
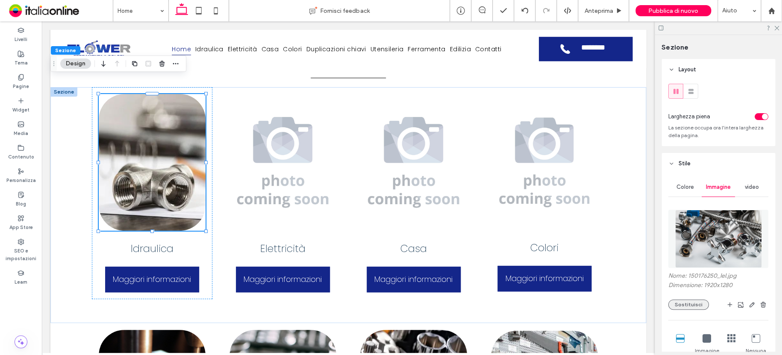
click at [692, 303] on button "Sostituisci" at bounding box center [688, 305] width 41 height 10
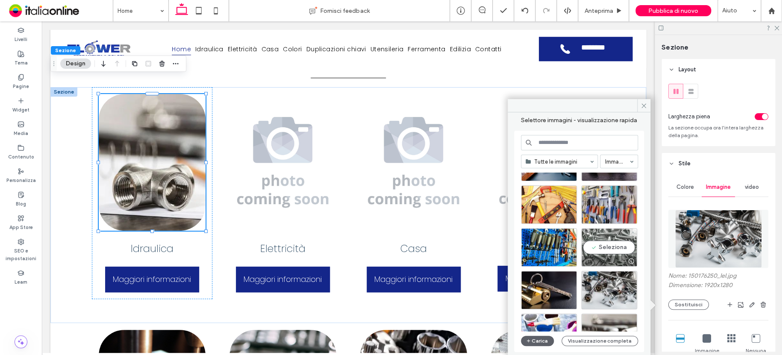
click at [607, 237] on div "Seleziona" at bounding box center [609, 247] width 56 height 38
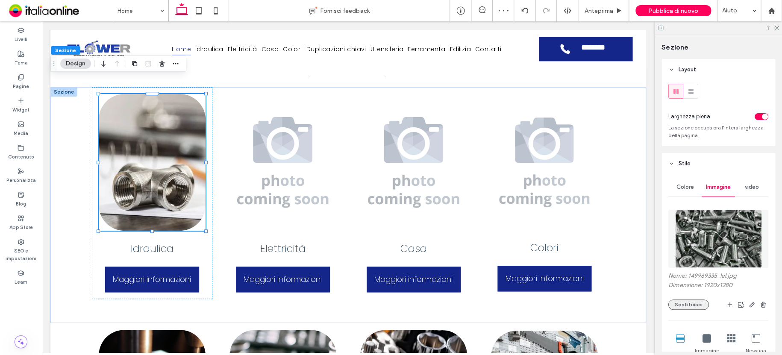
click at [678, 304] on button "Sostituisci" at bounding box center [688, 305] width 41 height 10
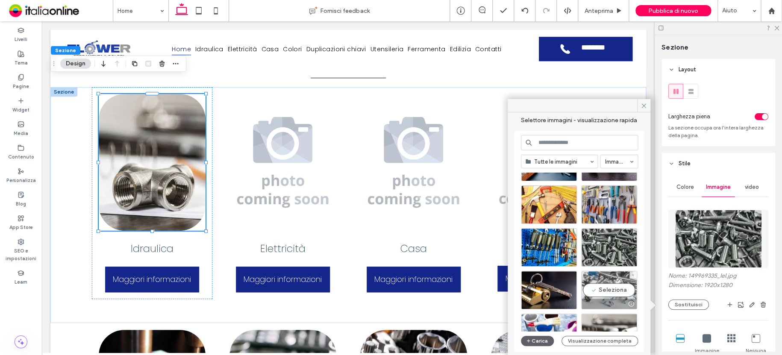
click at [623, 276] on div "Seleziona" at bounding box center [609, 290] width 56 height 38
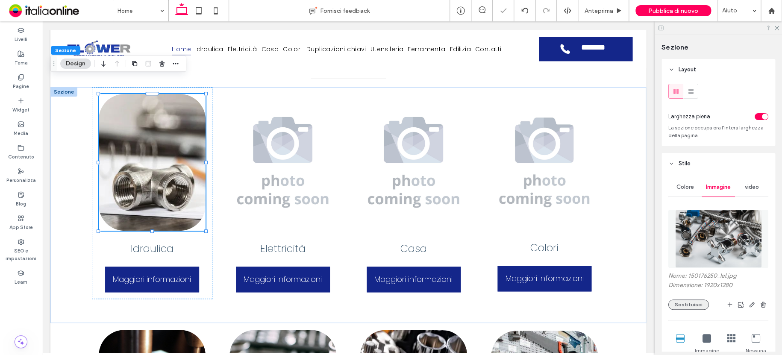
click at [681, 305] on button "Sostituisci" at bounding box center [688, 305] width 41 height 10
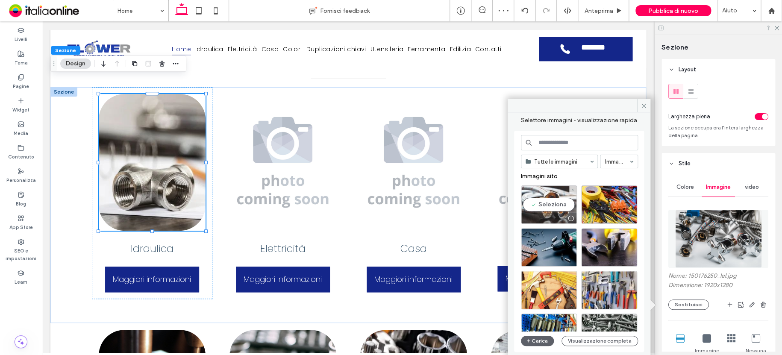
click at [556, 195] on div "Seleziona" at bounding box center [549, 205] width 56 height 38
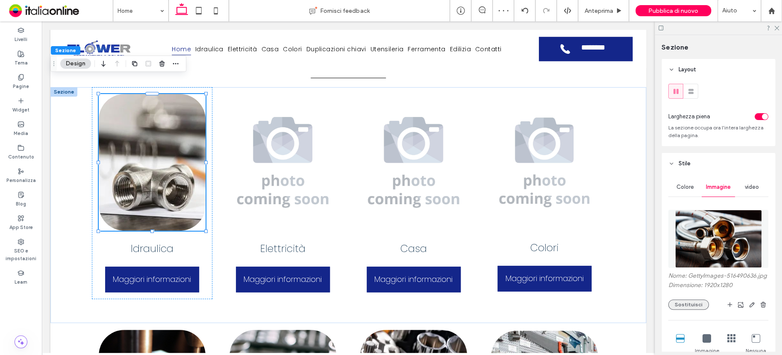
click at [680, 310] on button "Sostituisci" at bounding box center [688, 305] width 41 height 10
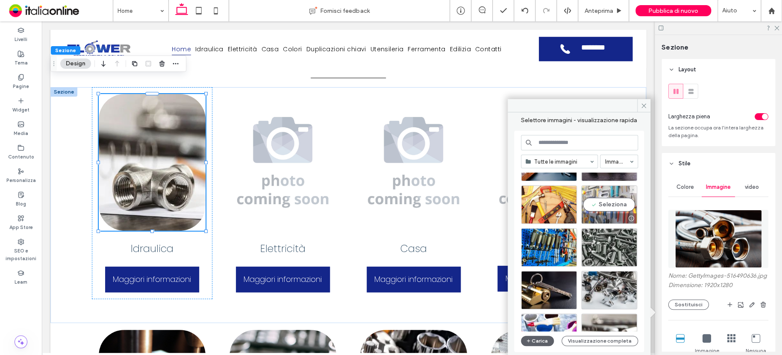
click at [604, 193] on div "Seleziona" at bounding box center [609, 205] width 56 height 38
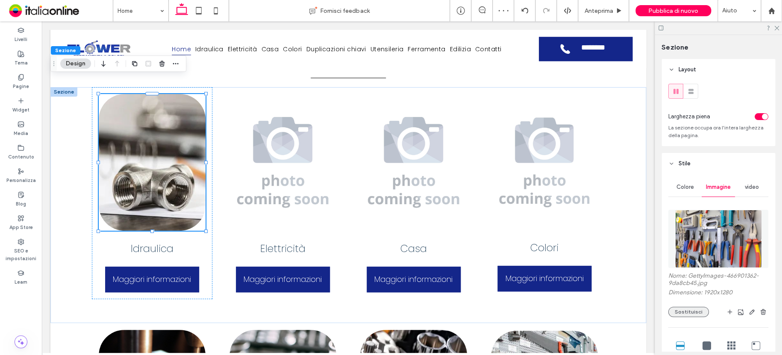
click at [684, 310] on button "Sostituisci" at bounding box center [688, 312] width 41 height 10
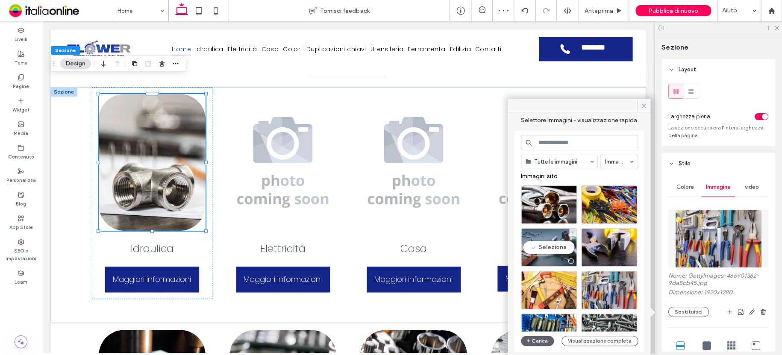
click at [535, 236] on div "Seleziona" at bounding box center [549, 247] width 56 height 38
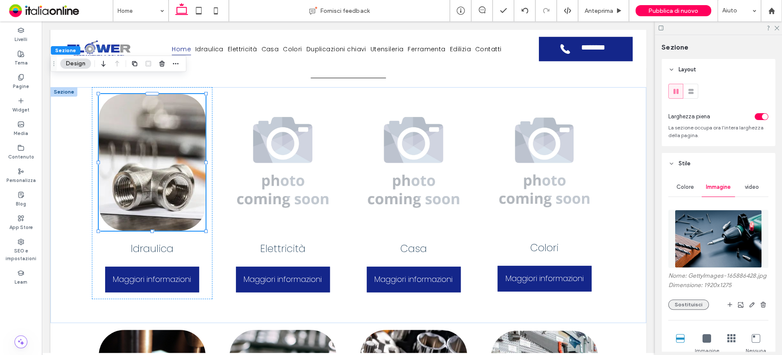
click at [681, 310] on button "Sostituisci" at bounding box center [688, 305] width 41 height 10
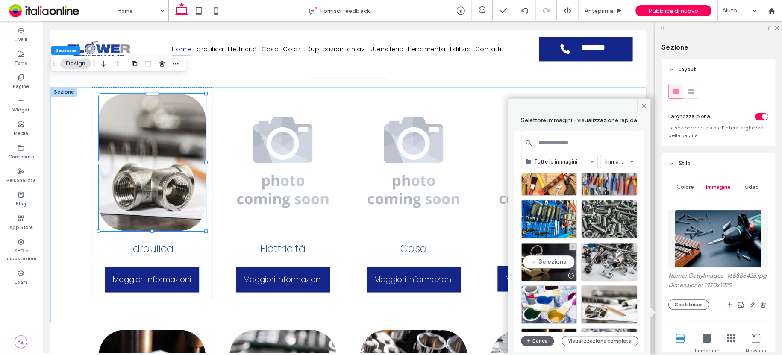
scroll to position [128, 0]
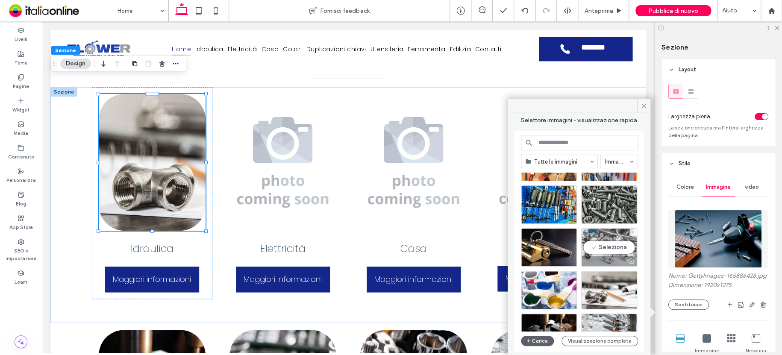
click at [593, 233] on div "Seleziona" at bounding box center [609, 247] width 56 height 38
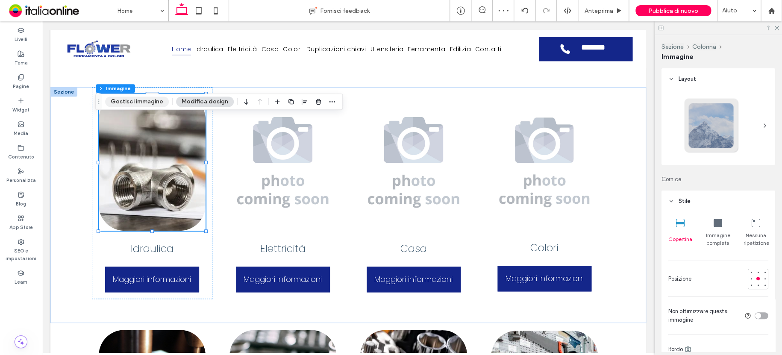
click at [135, 97] on button "Gestisci immagine" at bounding box center [137, 102] width 64 height 10
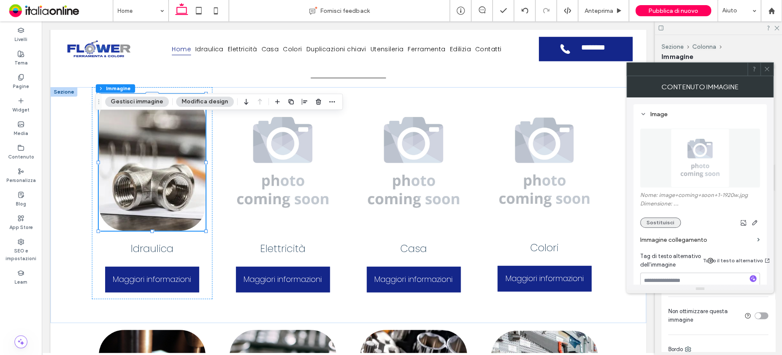
click at [671, 222] on button "Sostituisci" at bounding box center [660, 223] width 41 height 10
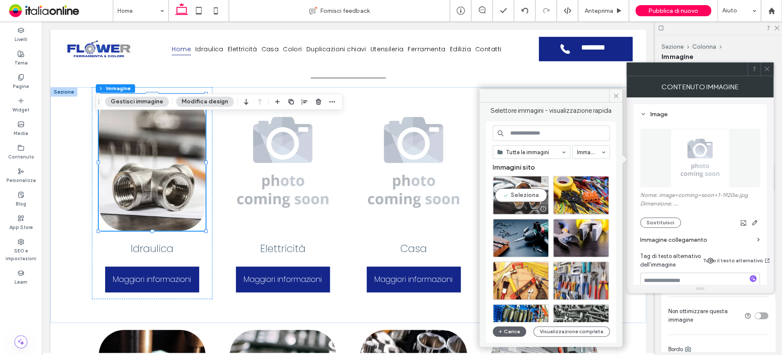
click at [521, 185] on div "Seleziona" at bounding box center [521, 195] width 56 height 38
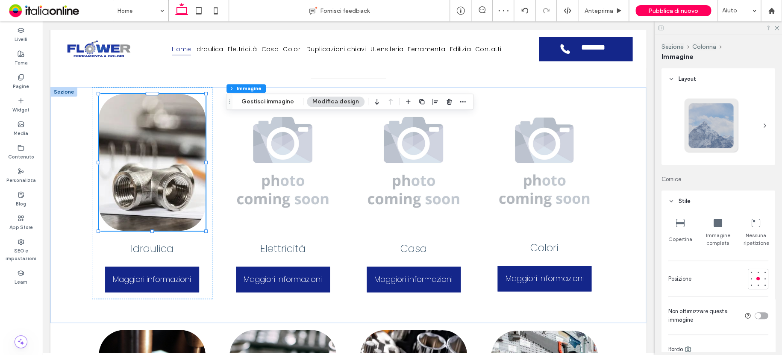
type input "**"
click at [276, 101] on button "Gestisci immagine" at bounding box center [268, 102] width 64 height 10
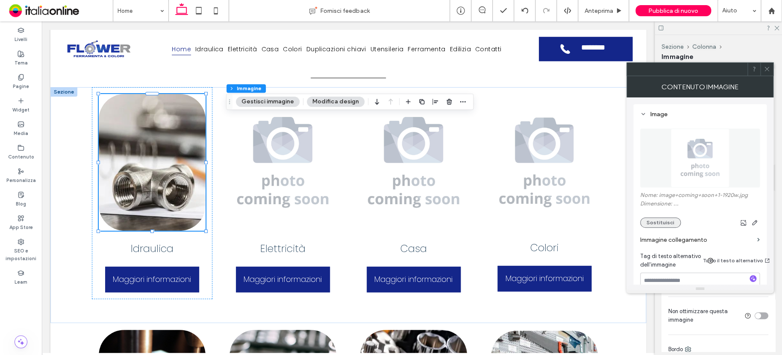
click at [670, 222] on button "Sostituisci" at bounding box center [660, 223] width 41 height 10
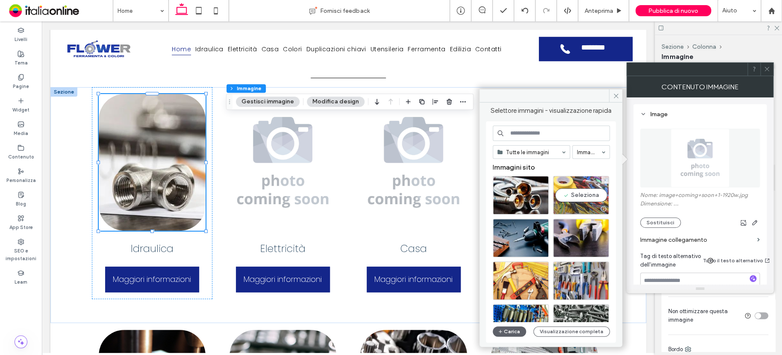
click at [581, 182] on div "Seleziona" at bounding box center [581, 195] width 56 height 38
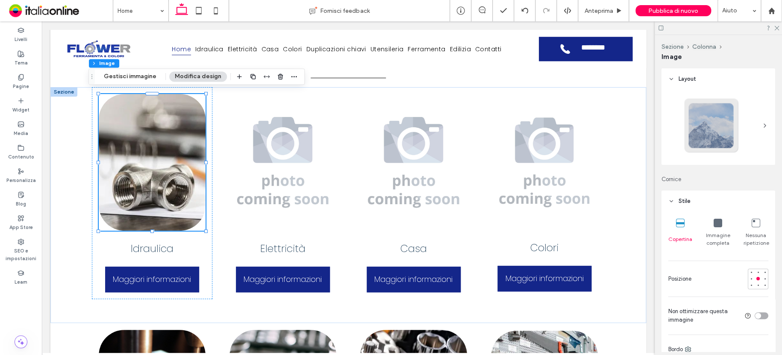
drag, startPoint x: 148, startPoint y: 77, endPoint x: 171, endPoint y: 85, distance: 23.8
click at [148, 77] on button "Gestisci immagine" at bounding box center [130, 76] width 64 height 10
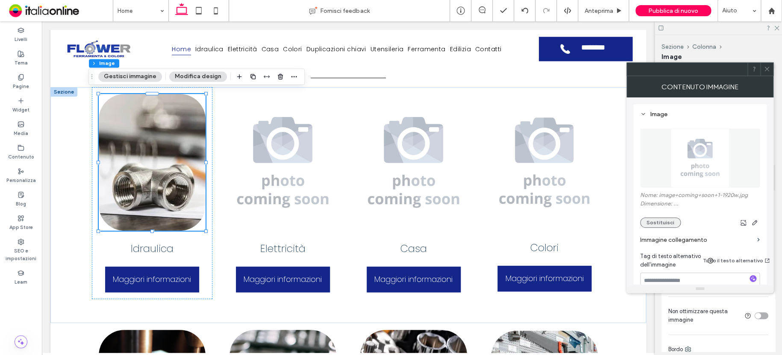
click at [665, 225] on button "Sostituisci" at bounding box center [660, 223] width 41 height 10
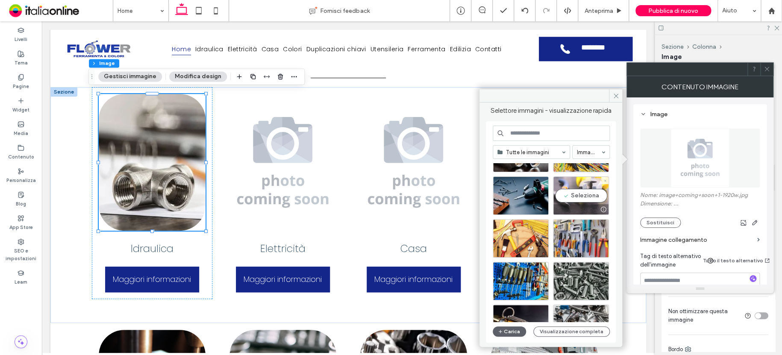
scroll to position [43, 0]
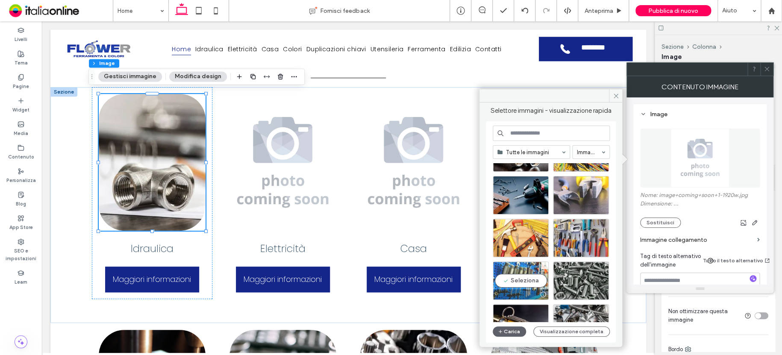
click at [532, 265] on div "Seleziona" at bounding box center [521, 281] width 56 height 38
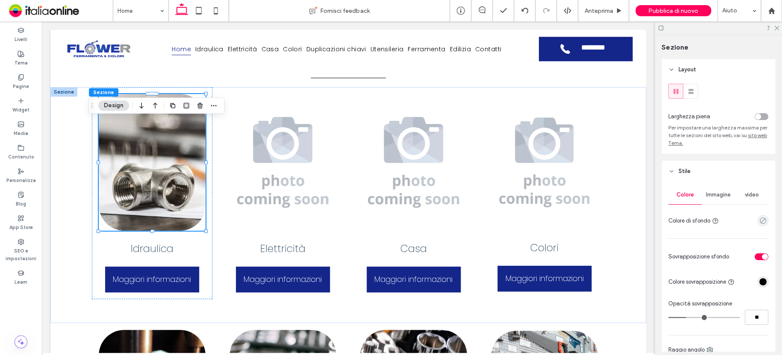
click at [710, 198] on span "Immagine" at bounding box center [718, 194] width 25 height 7
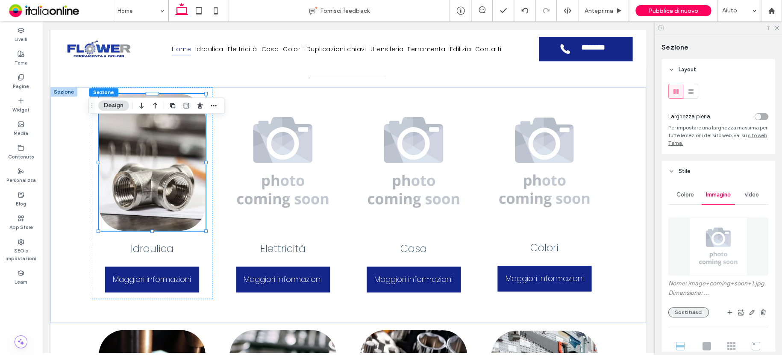
click at [678, 312] on button "Sostituisci" at bounding box center [688, 312] width 41 height 10
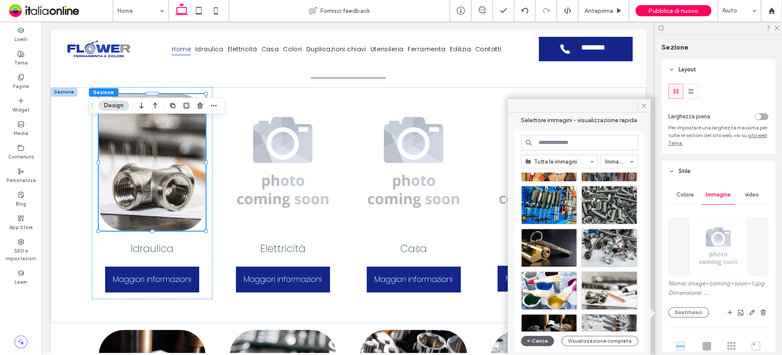
scroll to position [128, 0]
click at [595, 236] on div "Seleziona" at bounding box center [609, 247] width 56 height 38
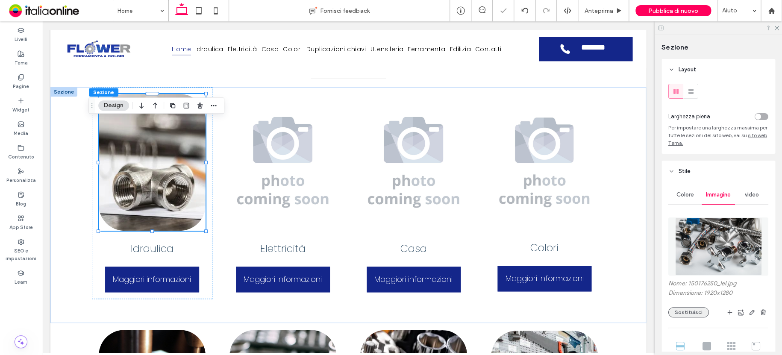
click at [694, 310] on button "Sostituisci" at bounding box center [688, 312] width 41 height 10
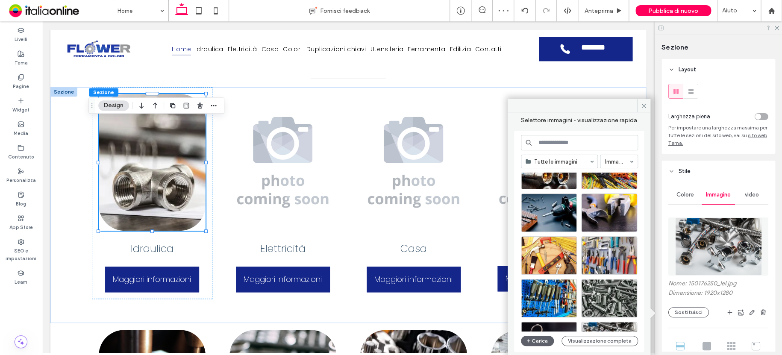
scroll to position [85, 0]
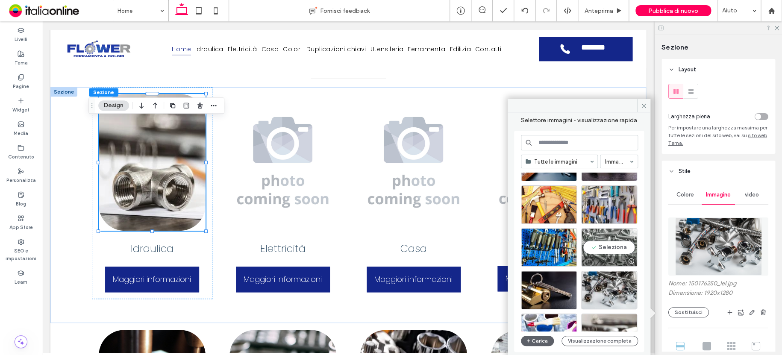
click at [590, 230] on div "Seleziona" at bounding box center [609, 247] width 56 height 38
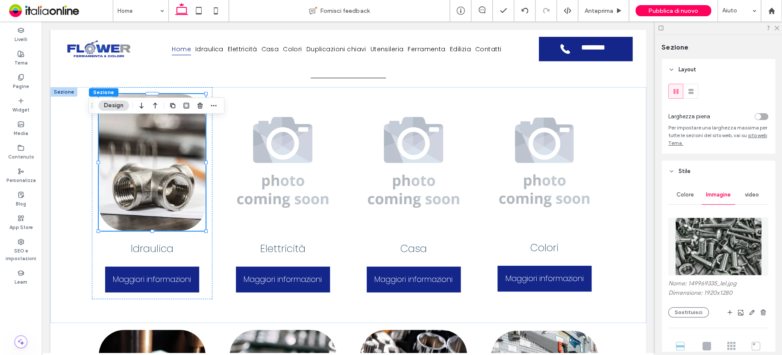
click at [109, 108] on button "Design" at bounding box center [113, 105] width 31 height 10
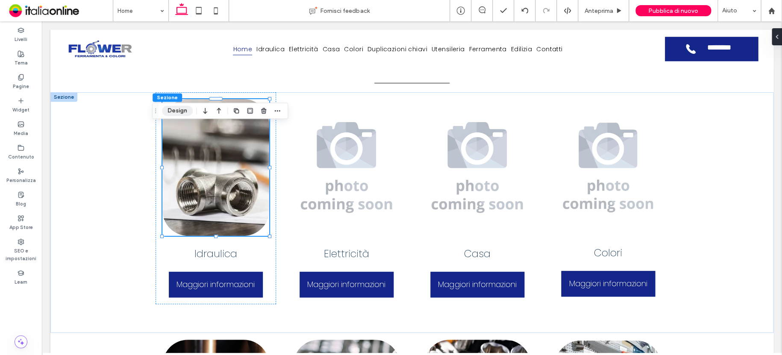
click at [176, 114] on button "Design" at bounding box center [177, 111] width 31 height 10
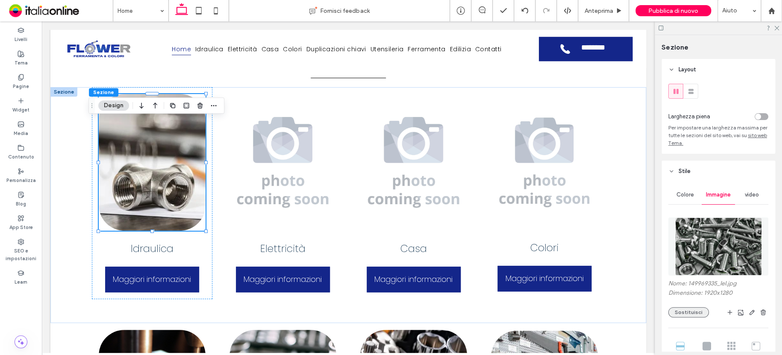
click at [686, 312] on button "Sostituisci" at bounding box center [688, 312] width 41 height 10
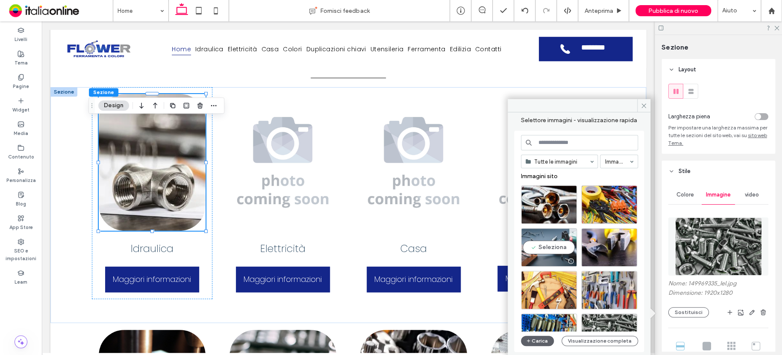
click at [548, 231] on div "Seleziona" at bounding box center [549, 247] width 56 height 38
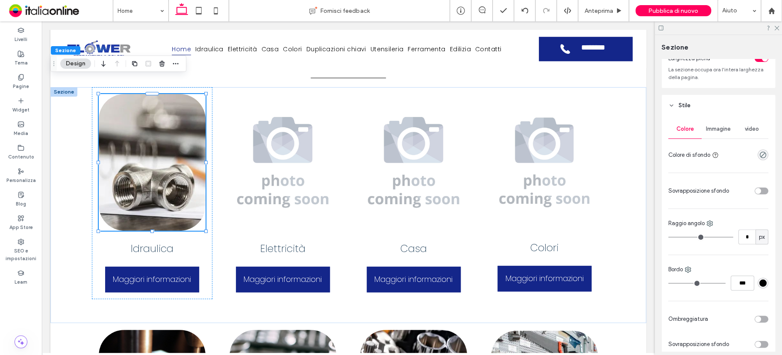
scroll to position [0, 0]
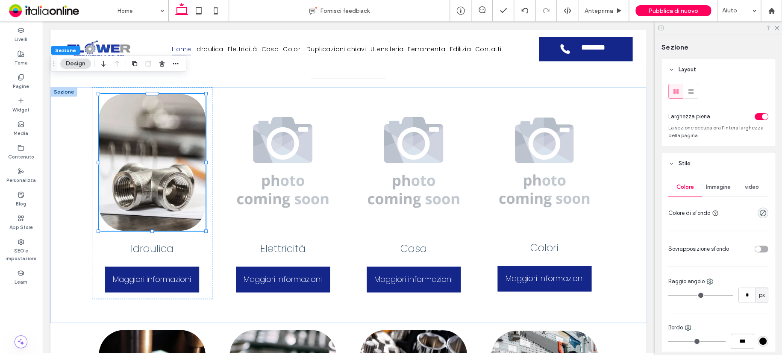
click at [707, 192] on div "Immagine" at bounding box center [718, 187] width 33 height 19
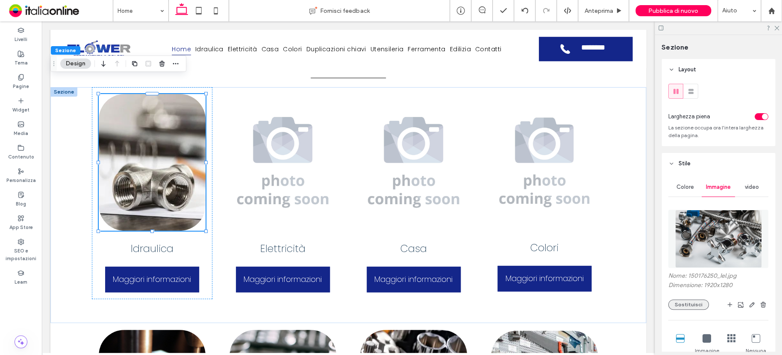
click at [692, 307] on button "Sostituisci" at bounding box center [688, 305] width 41 height 10
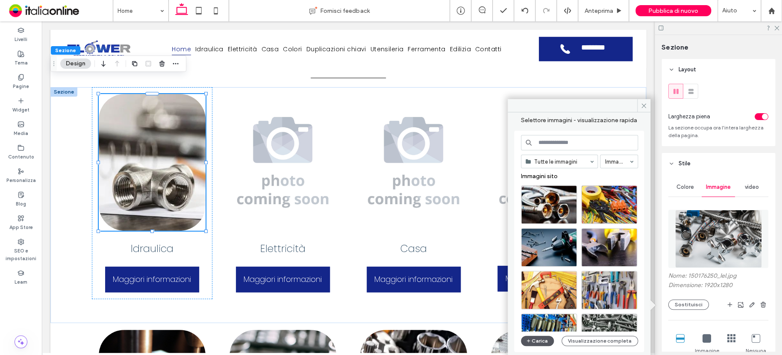
click at [533, 340] on button "Carica" at bounding box center [537, 341] width 33 height 10
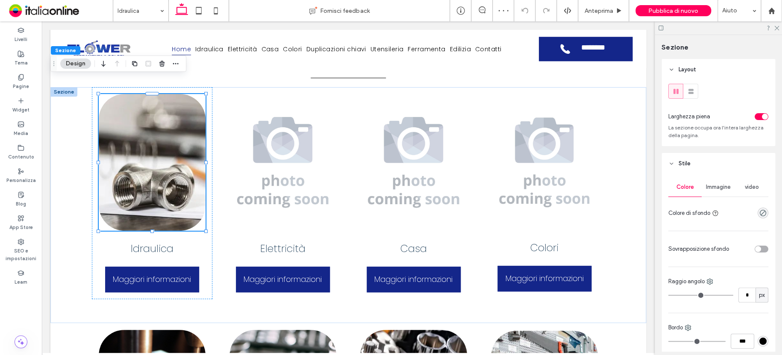
click at [713, 194] on div "Immagine" at bounding box center [718, 187] width 33 height 19
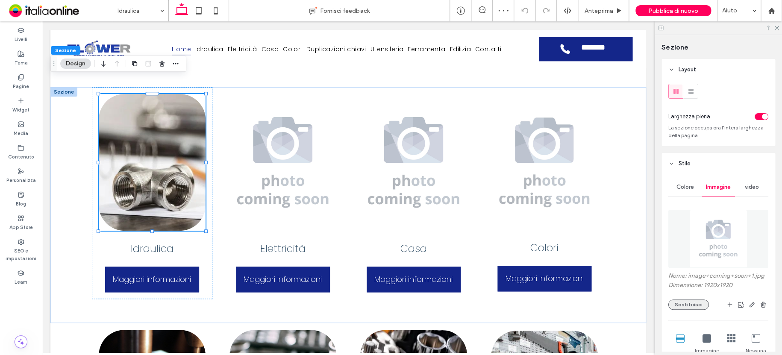
click at [693, 305] on button "Sostituisci" at bounding box center [688, 305] width 41 height 10
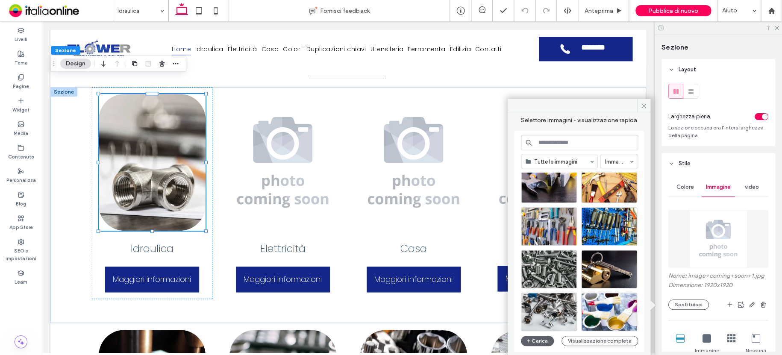
scroll to position [128, 0]
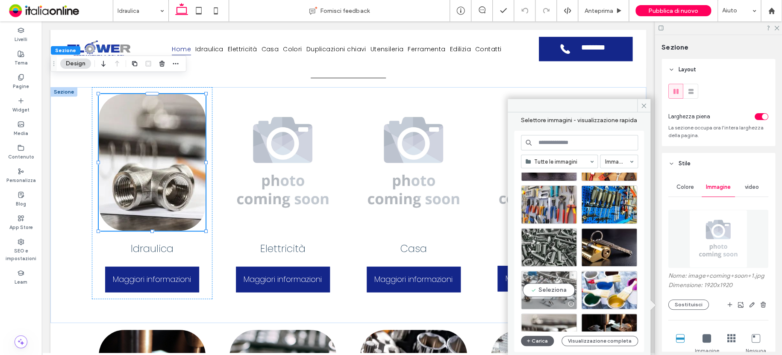
click at [551, 277] on div "Seleziona" at bounding box center [549, 290] width 56 height 38
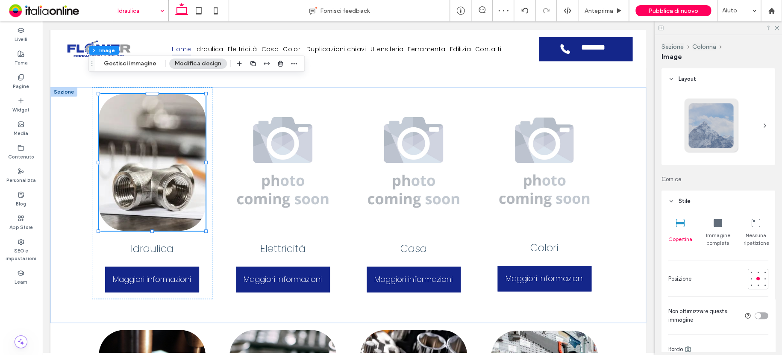
drag, startPoint x: 132, startPoint y: 10, endPoint x: 134, endPoint y: 15, distance: 5.8
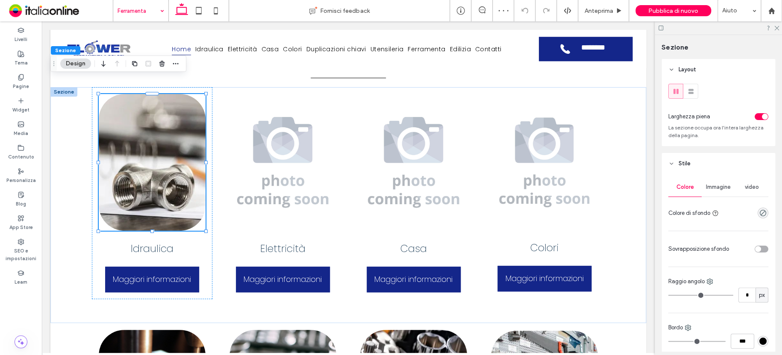
click at [719, 193] on div "Immagine" at bounding box center [718, 187] width 33 height 19
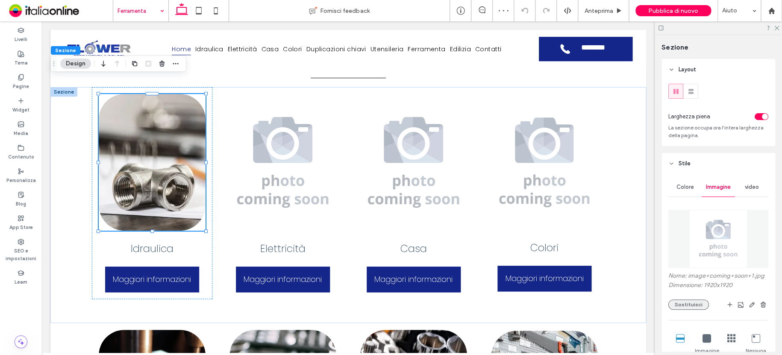
drag, startPoint x: 693, startPoint y: 302, endPoint x: 684, endPoint y: 299, distance: 9.6
click at [692, 302] on button "Sostituisci" at bounding box center [688, 305] width 41 height 10
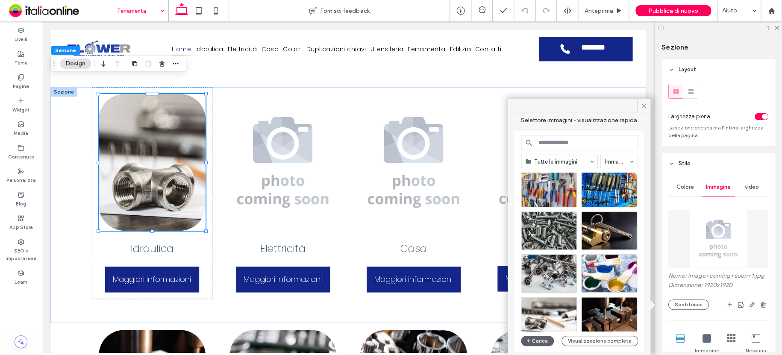
scroll to position [171, 0]
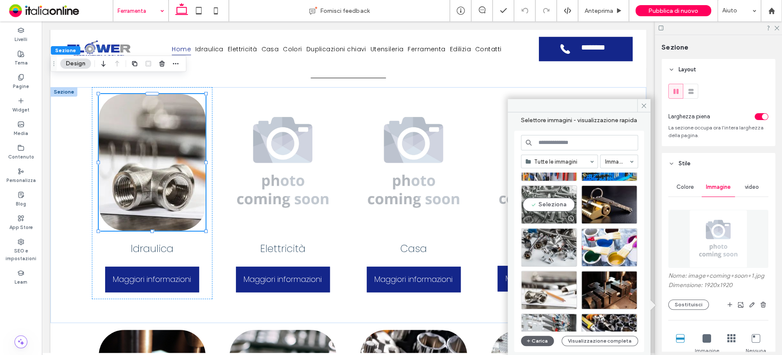
click at [552, 192] on div "Seleziona" at bounding box center [549, 205] width 56 height 38
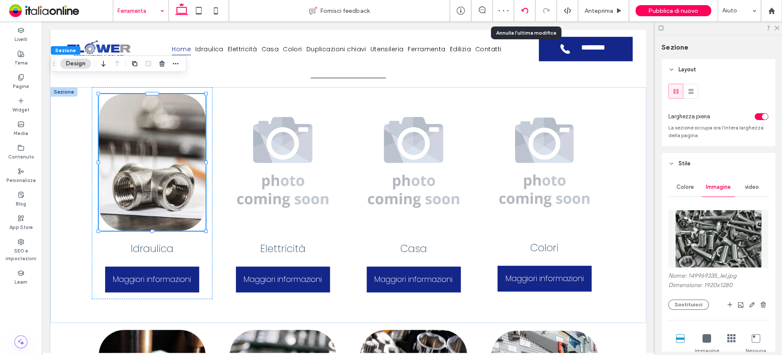
click at [525, 11] on icon at bounding box center [524, 10] width 7 height 7
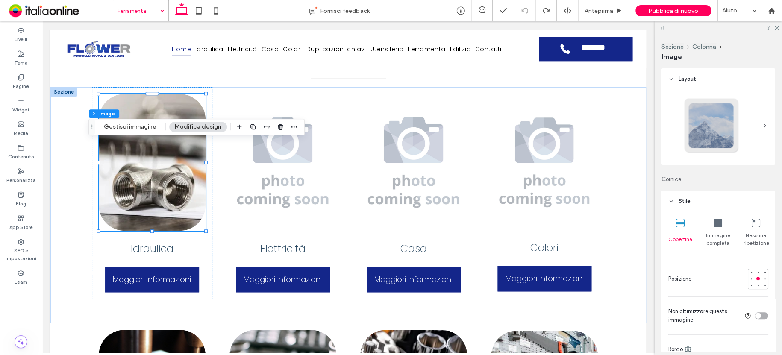
drag, startPoint x: 138, startPoint y: 123, endPoint x: 160, endPoint y: 133, distance: 24.1
click at [141, 122] on button "Gestisci immagine" at bounding box center [130, 127] width 64 height 10
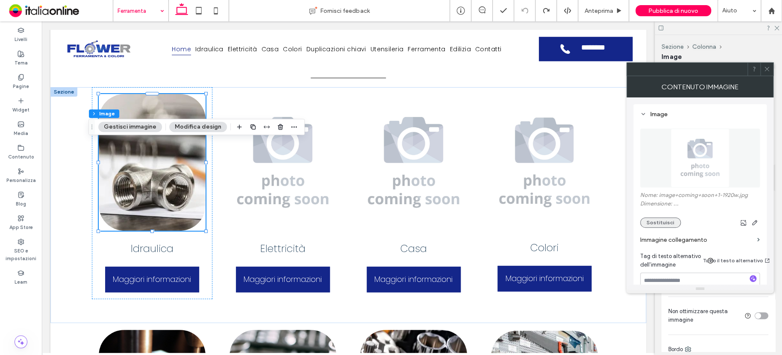
click at [668, 223] on button "Sostituisci" at bounding box center [660, 223] width 41 height 10
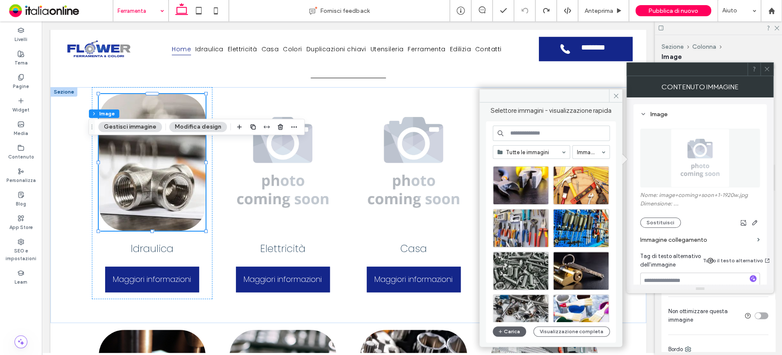
scroll to position [128, 0]
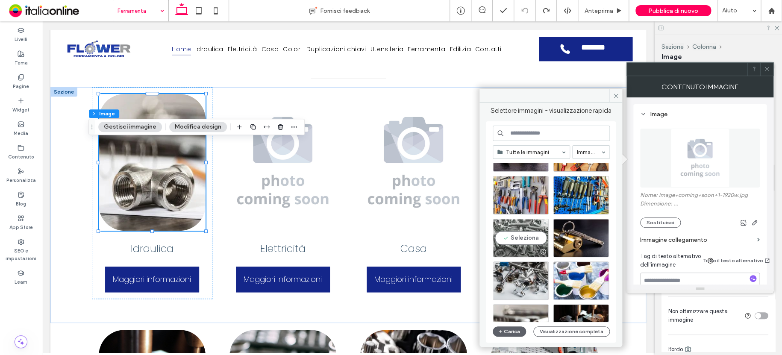
click at [521, 225] on div "Seleziona" at bounding box center [521, 238] width 56 height 38
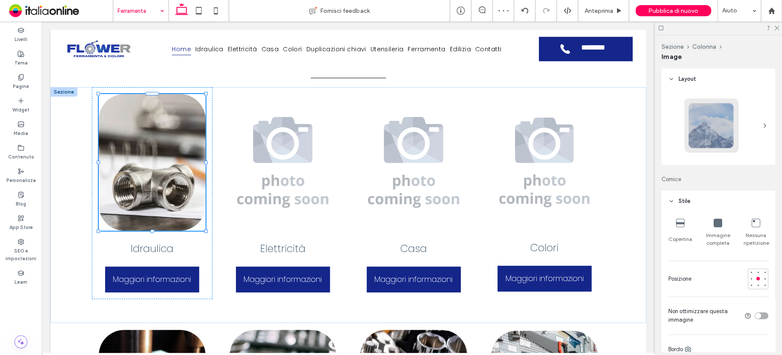
type input "**"
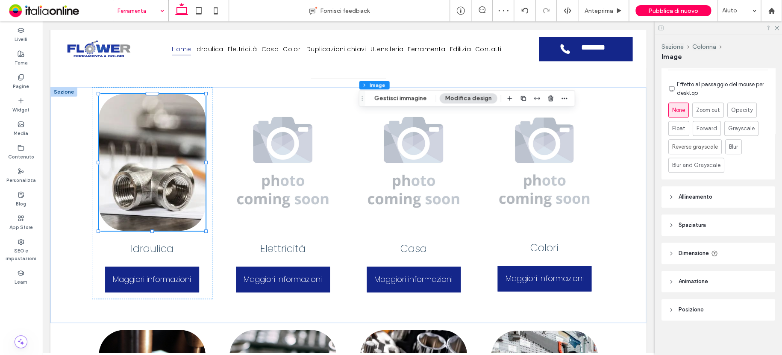
scroll to position [385, 0]
click at [390, 102] on button "Gestisci immagine" at bounding box center [400, 98] width 64 height 10
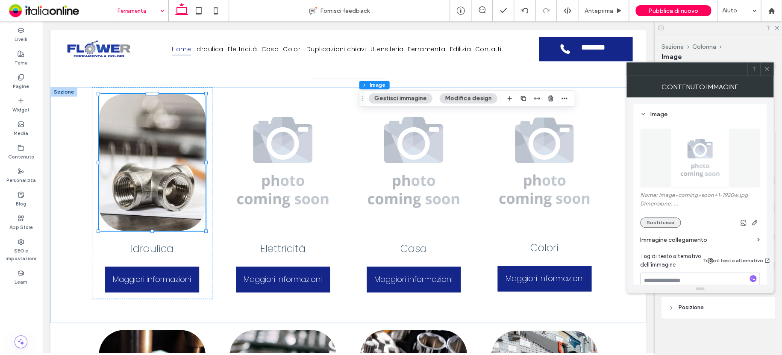
click at [651, 218] on button "Sostituisci" at bounding box center [660, 223] width 41 height 10
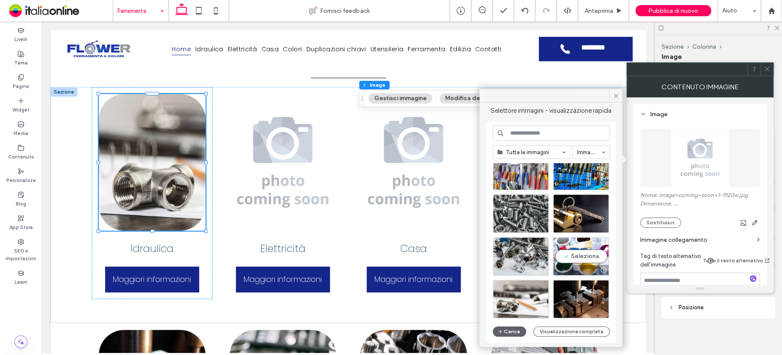
scroll to position [67, 0]
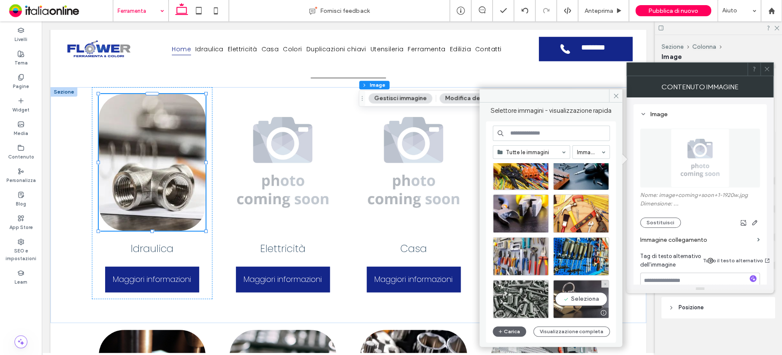
click at [575, 282] on div "Seleziona" at bounding box center [581, 299] width 56 height 38
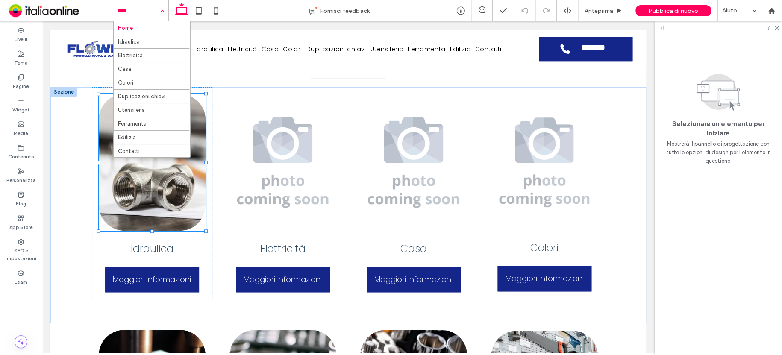
click at [132, 9] on input at bounding box center [139, 10] width 42 height 21
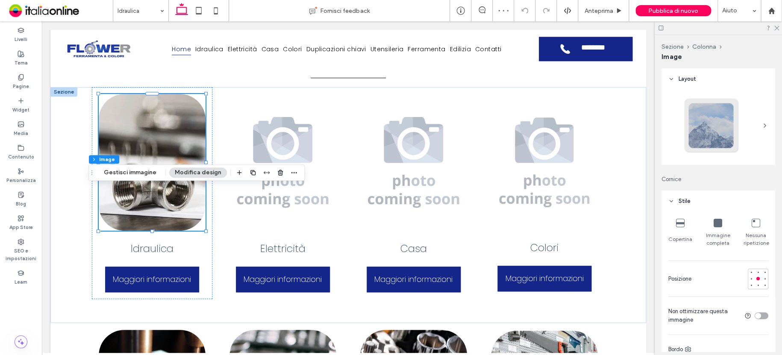
type input "**"
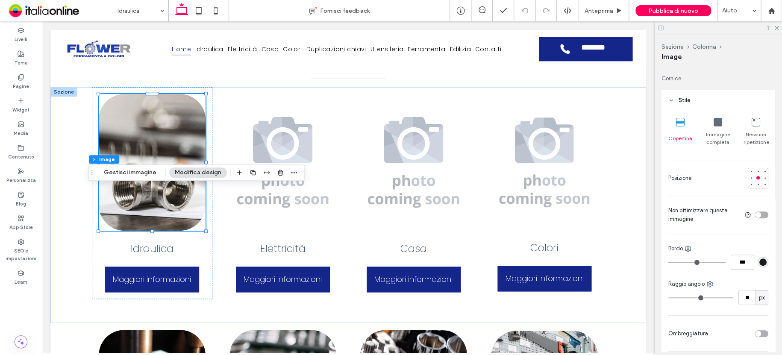
scroll to position [214, 0]
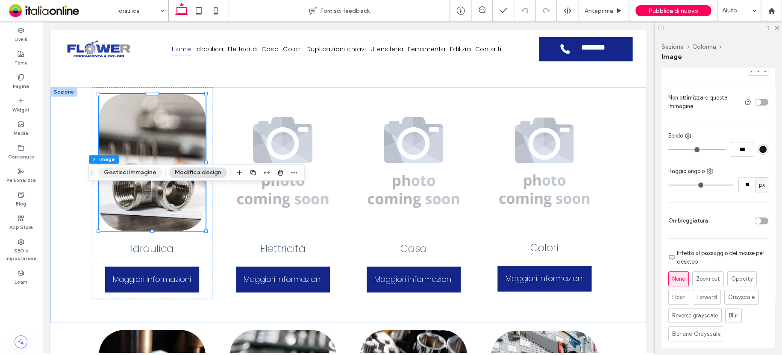
click at [126, 178] on div "Sezione Colonna Image Gestisci immagine Modifica design" at bounding box center [196, 173] width 216 height 16
click at [124, 171] on button "Gestisci immagine" at bounding box center [130, 173] width 64 height 10
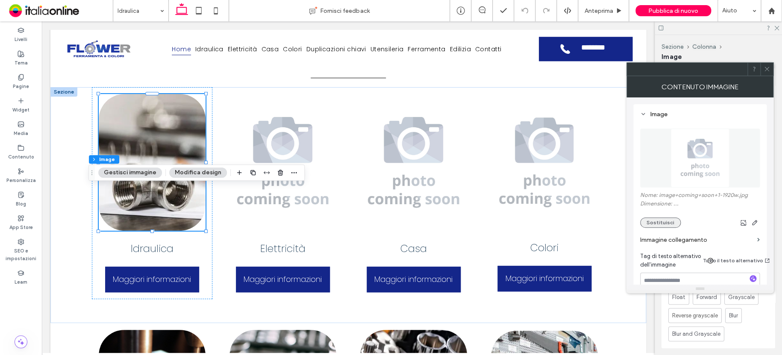
click at [677, 221] on button "Sostituisci" at bounding box center [660, 223] width 41 height 10
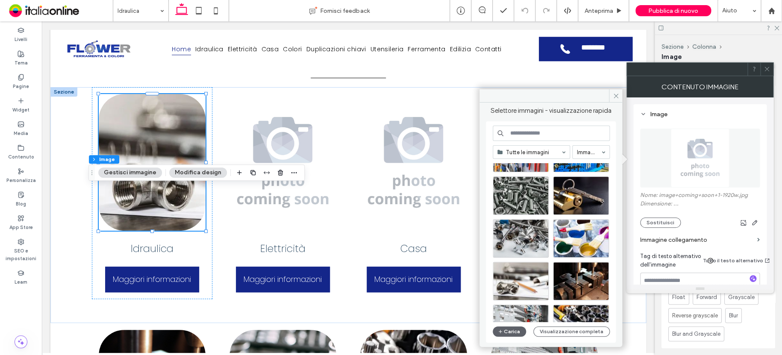
scroll to position [171, 0]
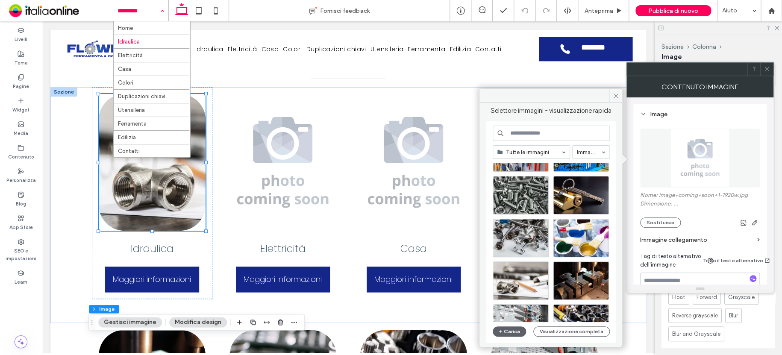
drag, startPoint x: 127, startPoint y: 9, endPoint x: 127, endPoint y: 18, distance: 9.0
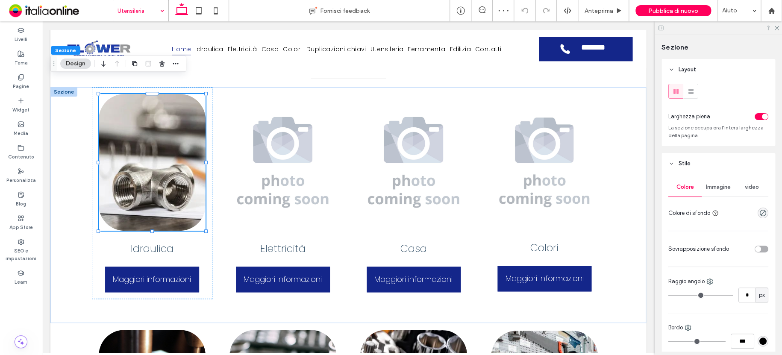
click at [721, 192] on div "Immagine" at bounding box center [718, 187] width 33 height 19
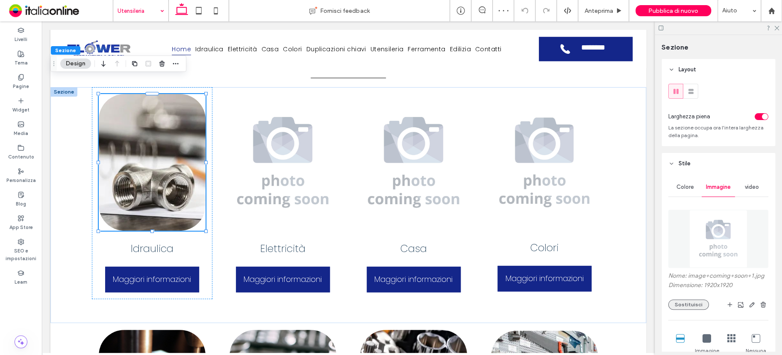
click at [695, 302] on button "Sostituisci" at bounding box center [688, 305] width 41 height 10
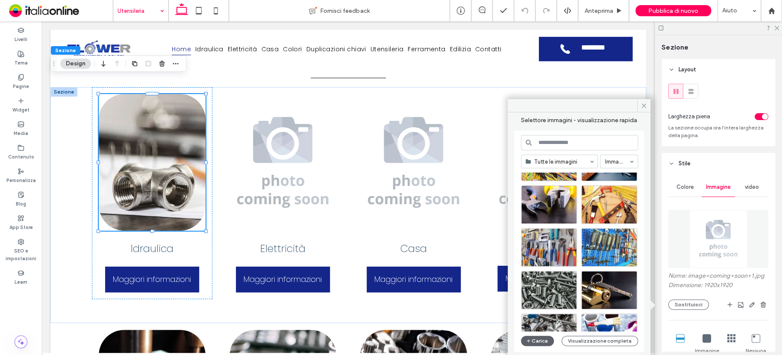
scroll to position [85, 0]
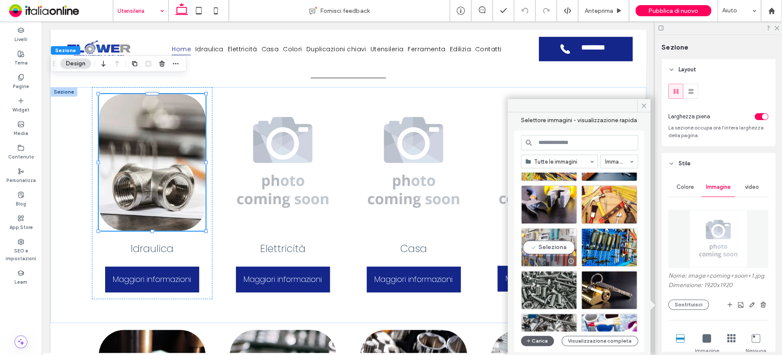
click at [555, 235] on div "Seleziona" at bounding box center [549, 247] width 56 height 38
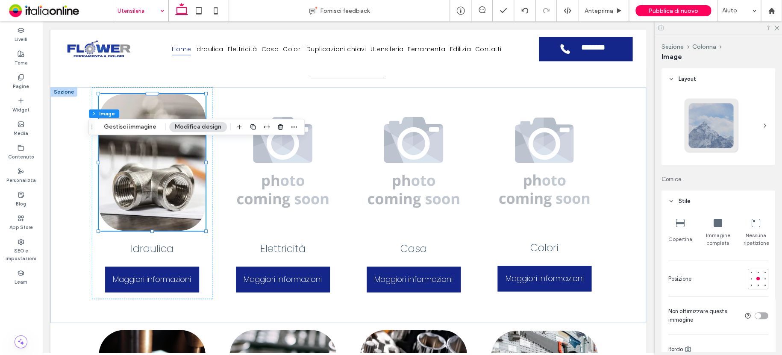
type input "**"
drag, startPoint x: 136, startPoint y: 131, endPoint x: 152, endPoint y: 134, distance: 16.0
click at [136, 131] on button "Gestisci immagine" at bounding box center [130, 127] width 64 height 10
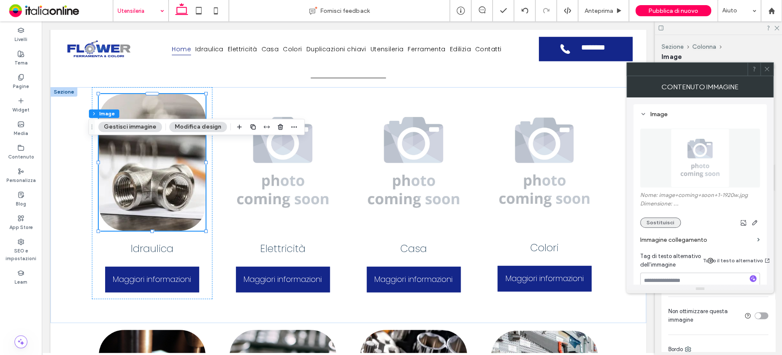
click at [668, 220] on button "Sostituisci" at bounding box center [660, 223] width 41 height 10
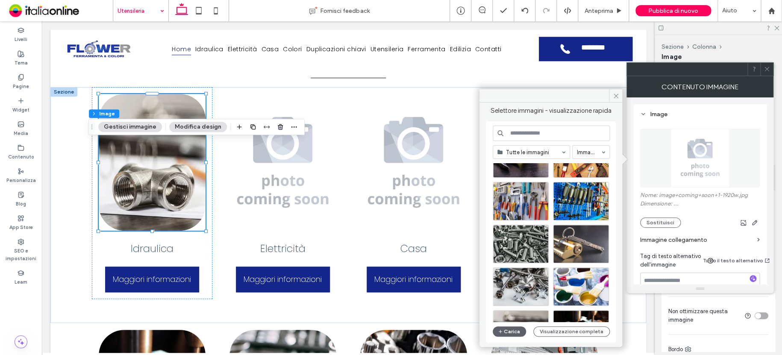
scroll to position [128, 0]
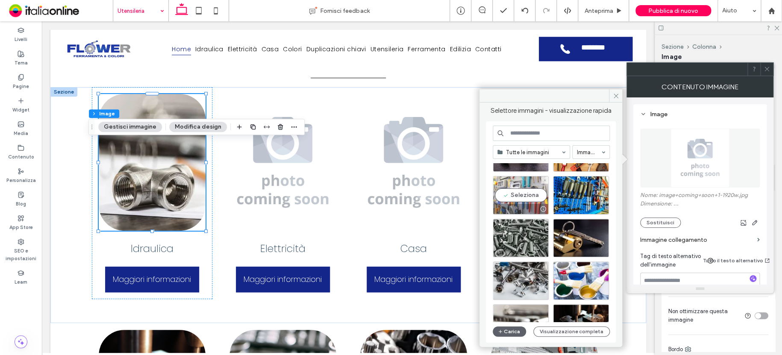
click at [524, 184] on div "Seleziona" at bounding box center [521, 195] width 56 height 38
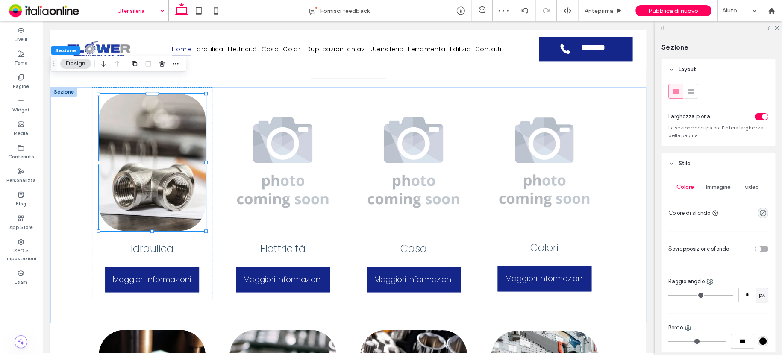
click at [715, 192] on div "Immagine" at bounding box center [718, 187] width 33 height 19
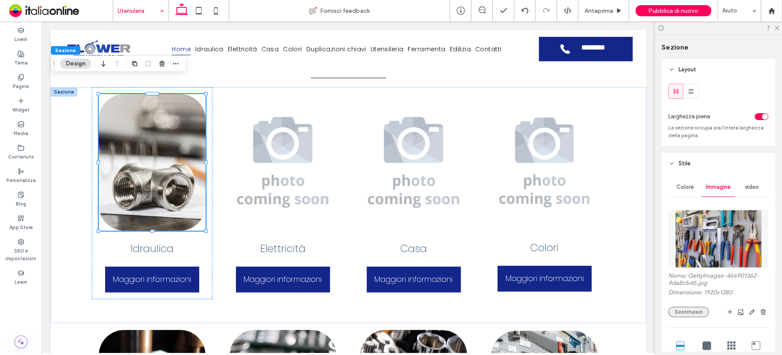
click at [698, 315] on button "Sostituisci" at bounding box center [688, 312] width 41 height 10
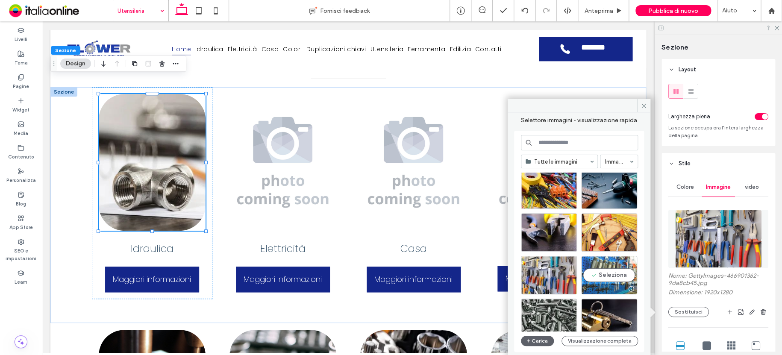
scroll to position [43, 0]
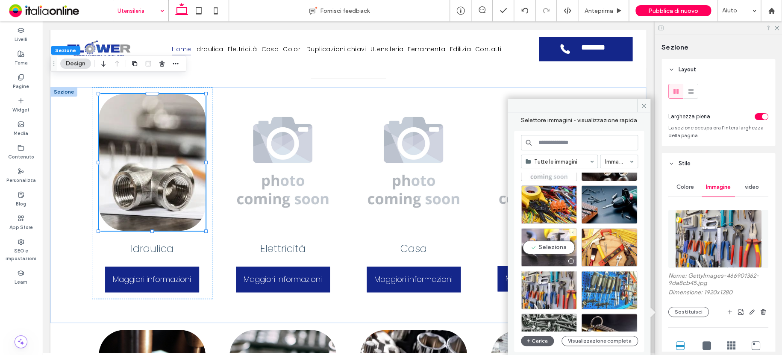
click at [560, 236] on div "Seleziona" at bounding box center [549, 247] width 56 height 38
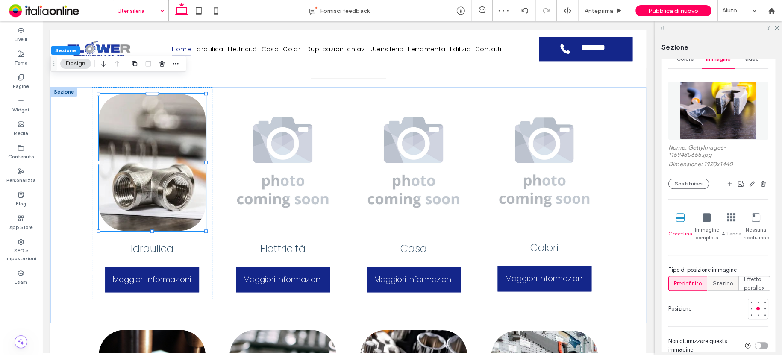
scroll to position [171, 0]
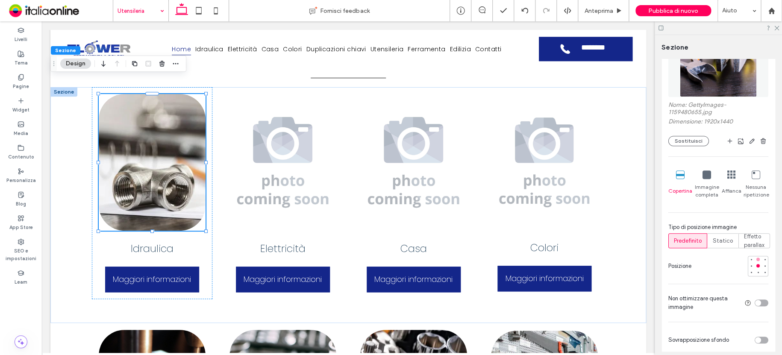
click at [757, 260] on div at bounding box center [758, 259] width 3 height 3
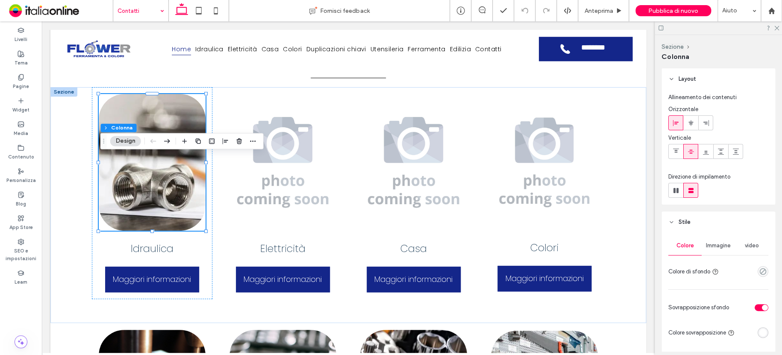
click at [713, 245] on span "Immagine" at bounding box center [718, 245] width 25 height 7
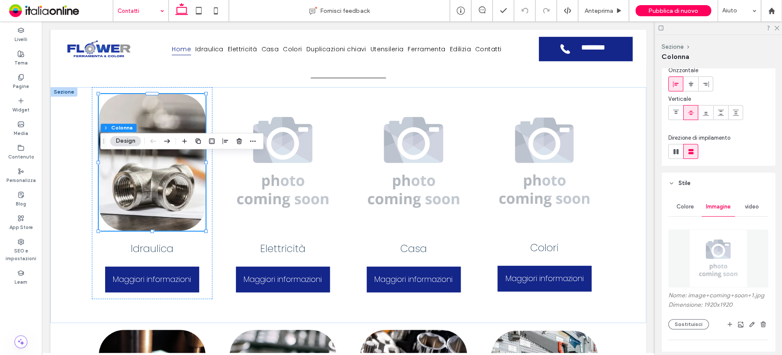
scroll to position [85, 0]
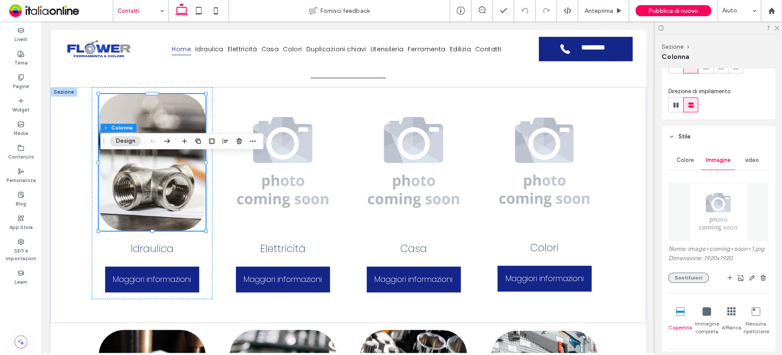
click at [697, 278] on button "Sostituisci" at bounding box center [688, 278] width 41 height 10
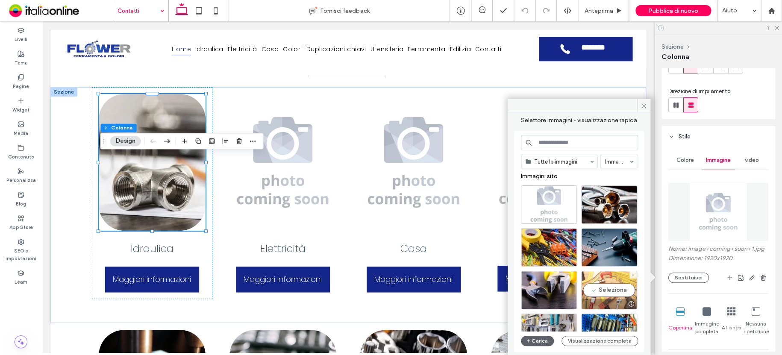
click at [607, 280] on div "Seleziona" at bounding box center [609, 290] width 56 height 38
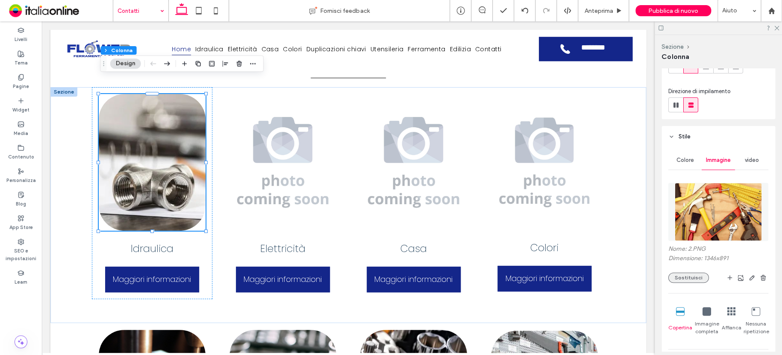
click at [687, 281] on button "Sostituisci" at bounding box center [688, 278] width 41 height 10
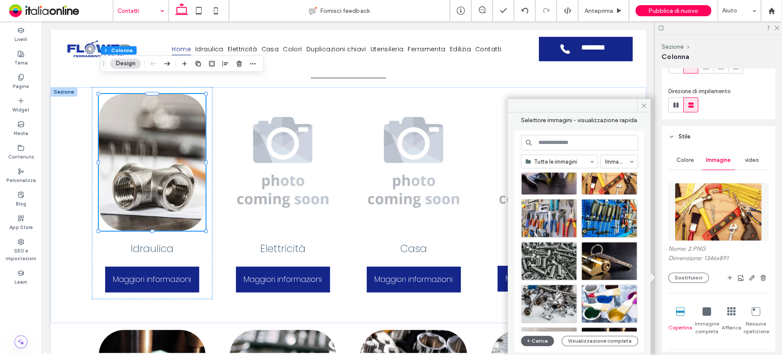
scroll to position [128, 0]
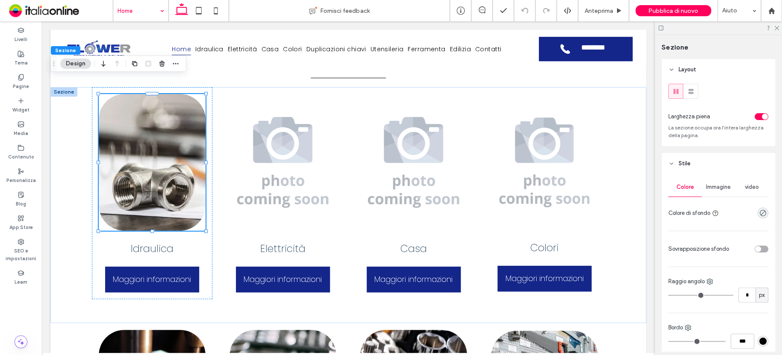
click at [713, 191] on div "Immagine" at bounding box center [718, 187] width 33 height 19
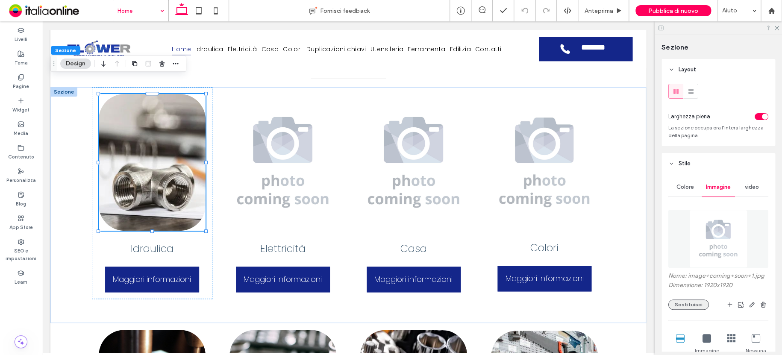
click at [683, 307] on button "Sostituisci" at bounding box center [688, 305] width 41 height 10
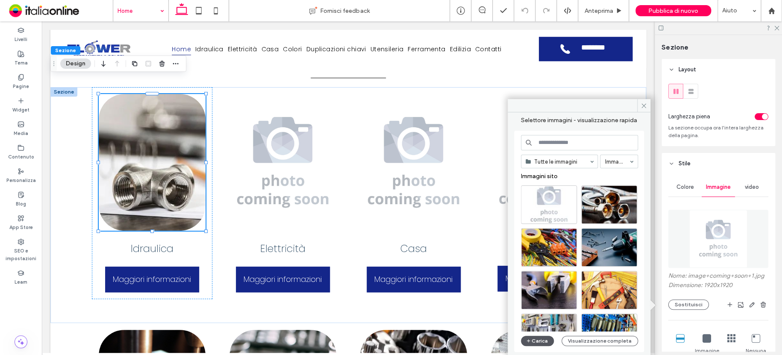
click at [530, 345] on span "button" at bounding box center [529, 340] width 6 height 9
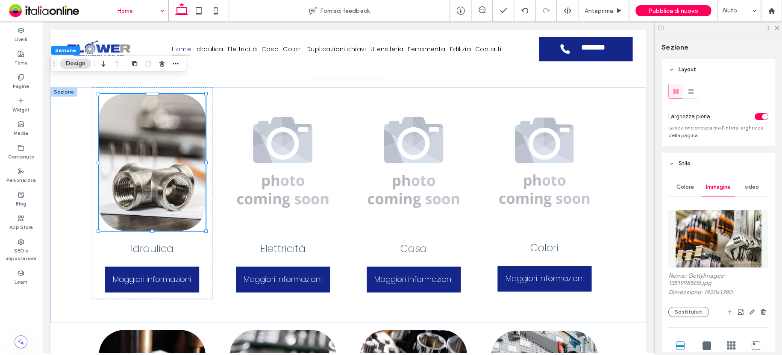
drag, startPoint x: 130, startPoint y: 10, endPoint x: 135, endPoint y: 18, distance: 9.2
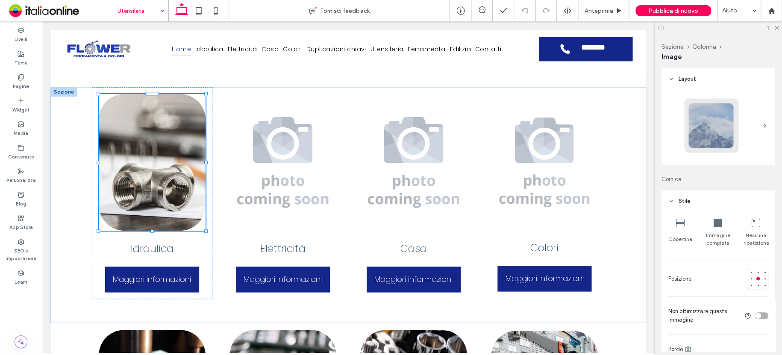
type input "**"
click at [399, 63] on button "Gestisci immagine" at bounding box center [400, 64] width 64 height 10
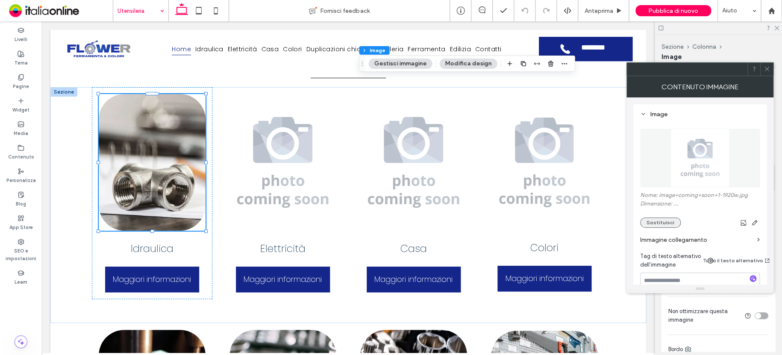
click at [660, 221] on button "Sostituisci" at bounding box center [660, 223] width 41 height 10
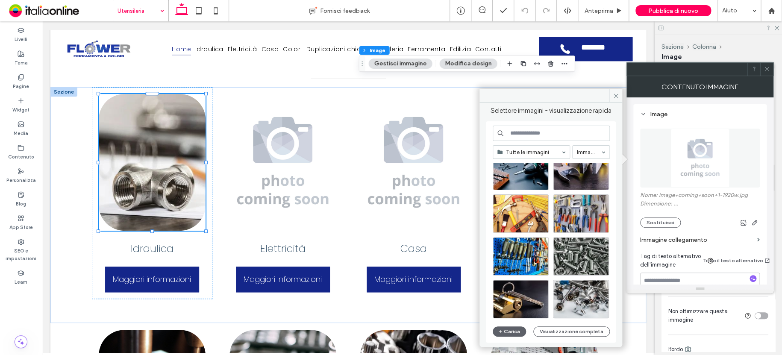
scroll to position [67, 0]
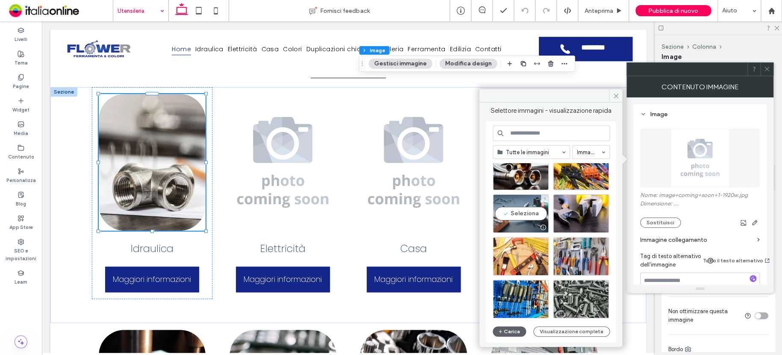
click at [525, 205] on div "Seleziona" at bounding box center [521, 213] width 56 height 38
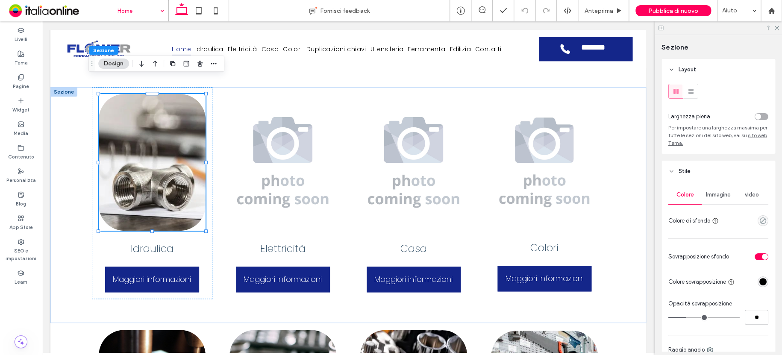
click at [711, 196] on span "Immagine" at bounding box center [718, 194] width 25 height 7
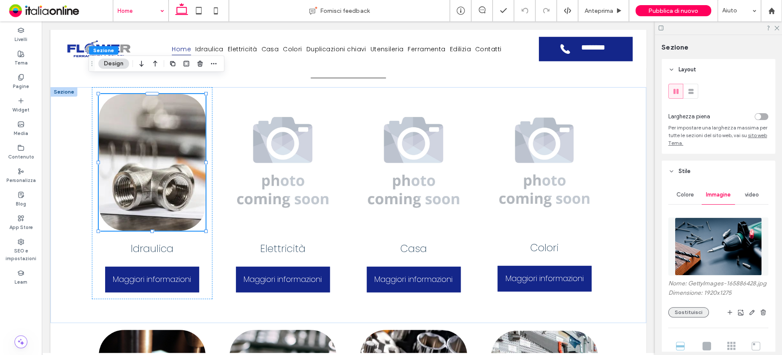
click at [692, 317] on button "Sostituisci" at bounding box center [688, 312] width 41 height 10
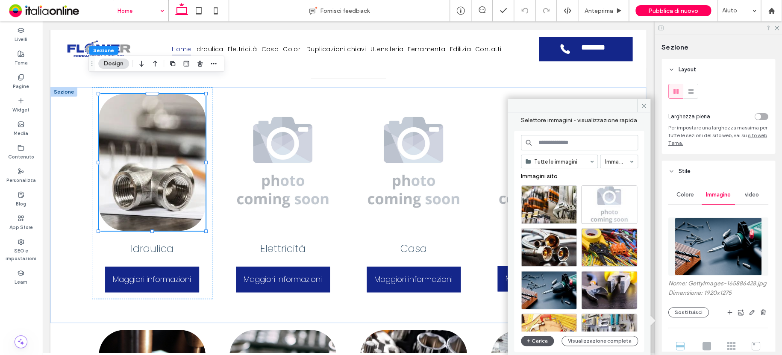
click at [542, 339] on button "Carica" at bounding box center [537, 341] width 33 height 10
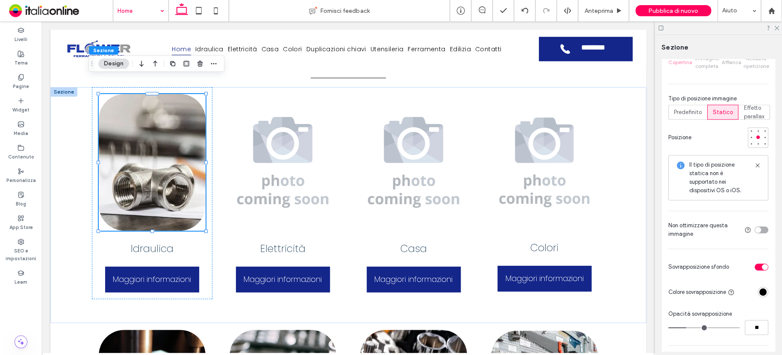
scroll to position [342, 0]
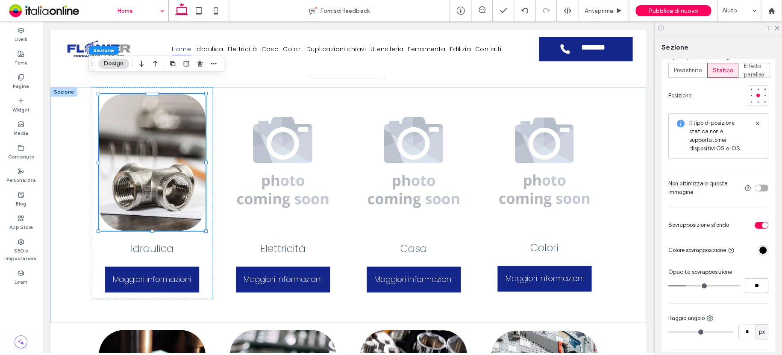
click at [757, 293] on input "**" at bounding box center [757, 285] width 24 height 15
type input "**"
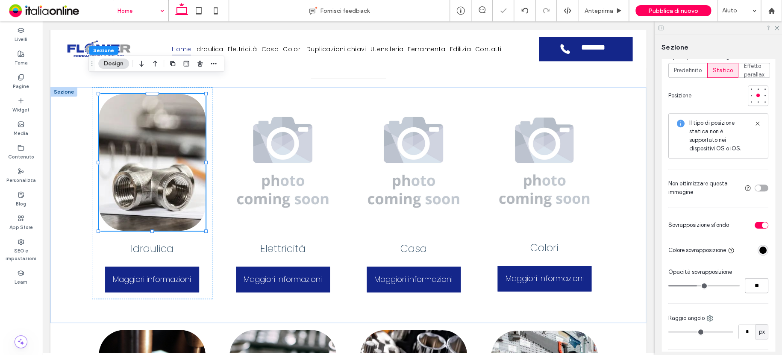
drag, startPoint x: 759, startPoint y: 292, endPoint x: 736, endPoint y: 292, distance: 23.5
click at [736, 292] on div "**" at bounding box center [718, 285] width 100 height 15
type input "**"
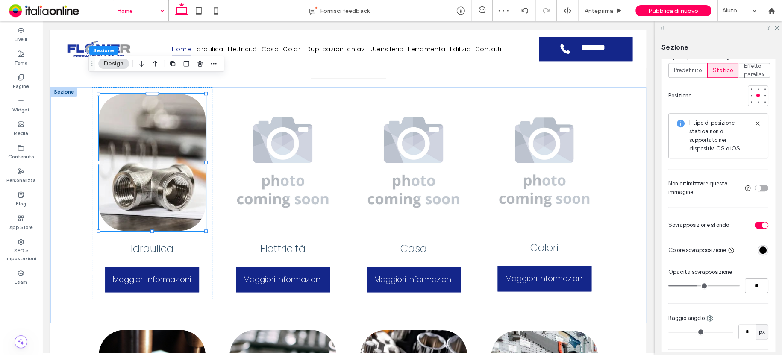
type input "**"
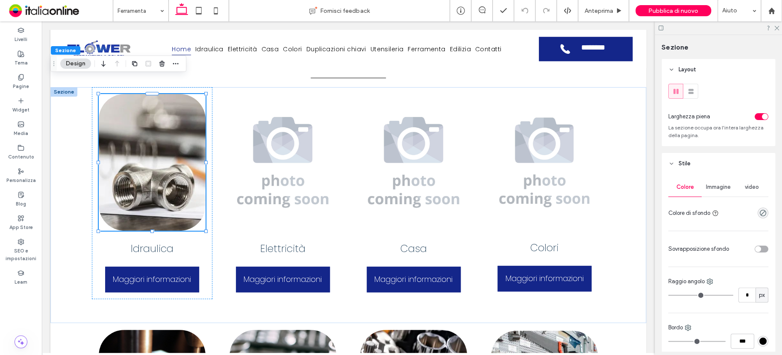
drag, startPoint x: 715, startPoint y: 187, endPoint x: 723, endPoint y: 197, distance: 13.7
click at [716, 187] on span "Immagine" at bounding box center [718, 187] width 25 height 7
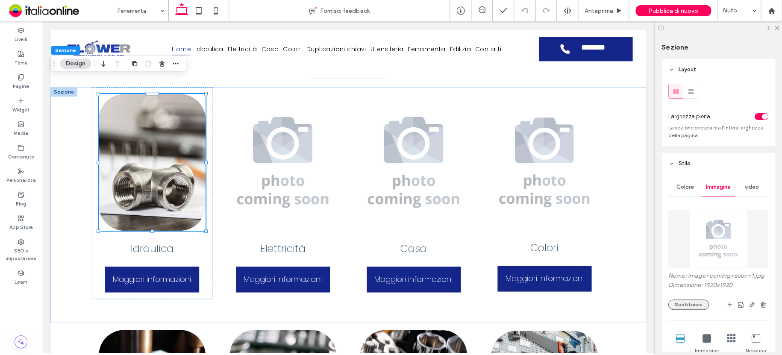
click at [689, 305] on button "Sostituisci" at bounding box center [688, 305] width 41 height 10
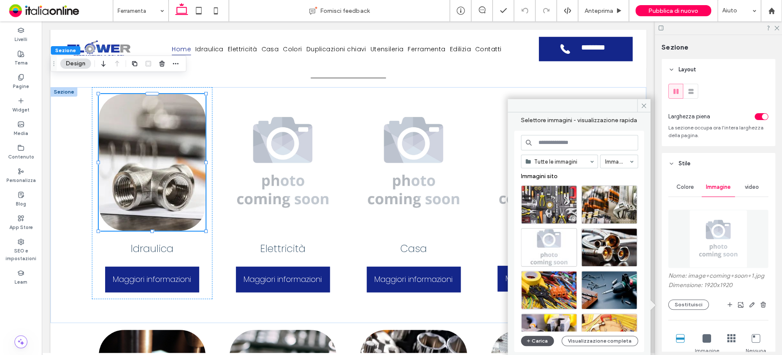
click at [545, 340] on button "Carica" at bounding box center [537, 341] width 33 height 10
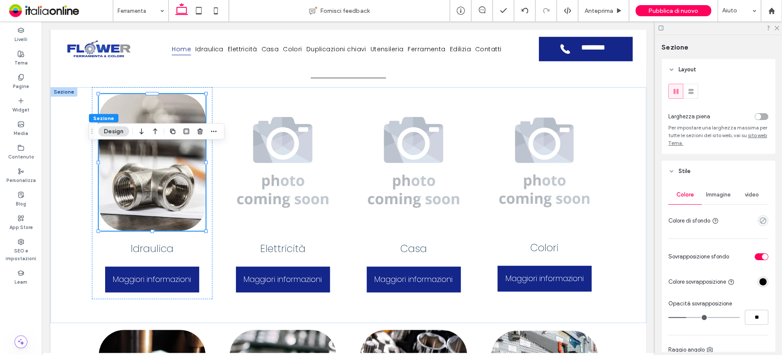
click at [712, 198] on span "Immagine" at bounding box center [718, 194] width 25 height 7
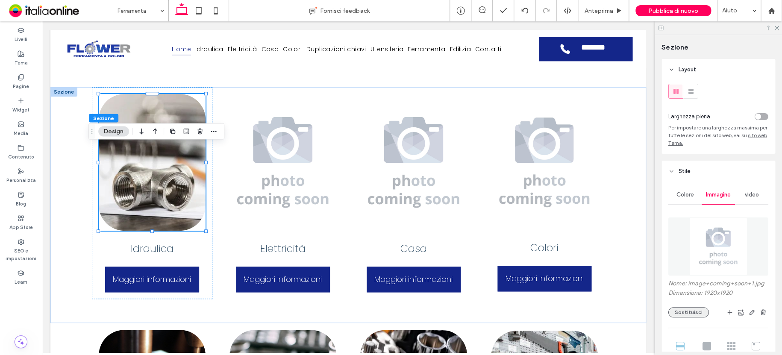
click at [693, 314] on button "Sostituisci" at bounding box center [688, 312] width 41 height 10
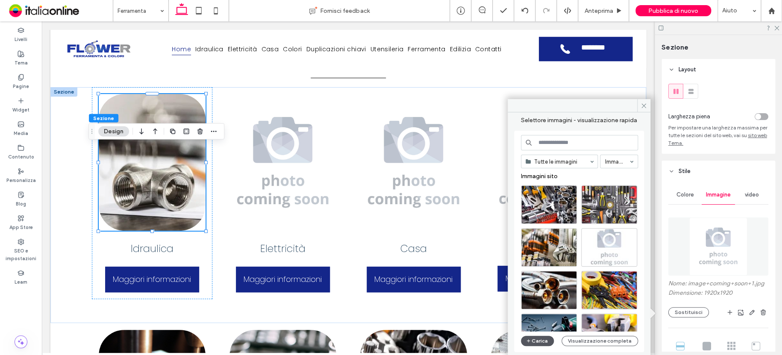
click at [539, 340] on button "Carica" at bounding box center [537, 341] width 33 height 10
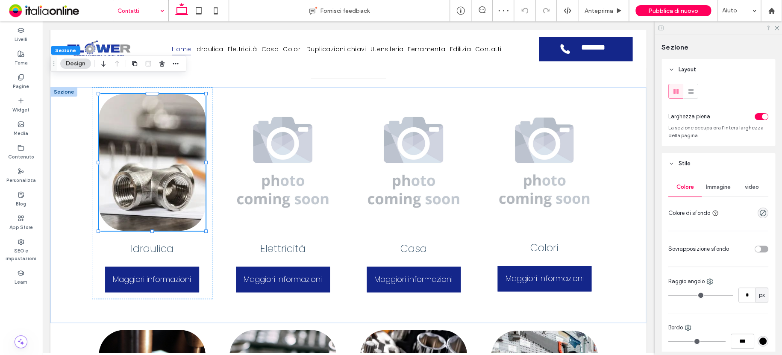
click at [718, 188] on span "Immagine" at bounding box center [718, 187] width 25 height 7
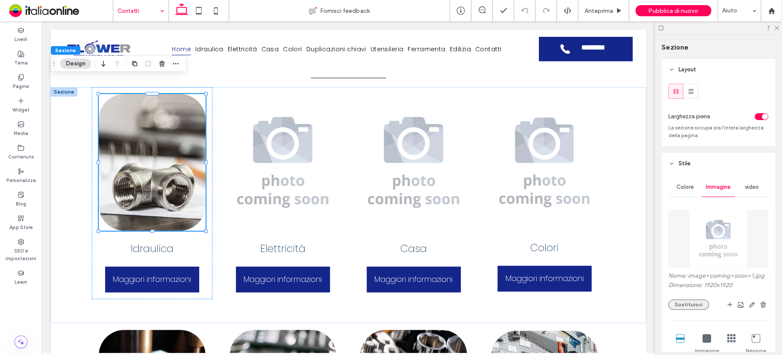
click at [694, 307] on button "Sostituisci" at bounding box center [688, 305] width 41 height 10
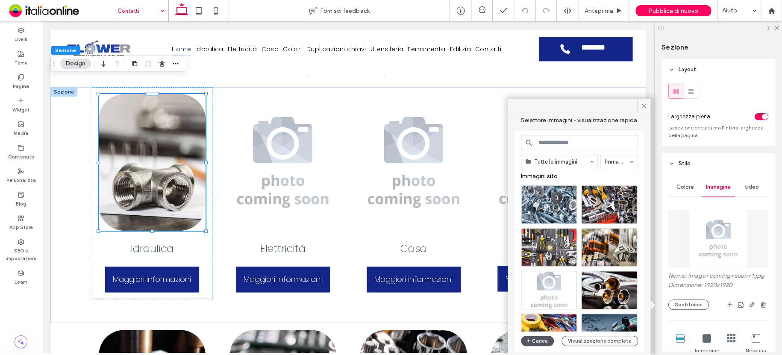
click at [540, 337] on button "Carica" at bounding box center [537, 341] width 33 height 10
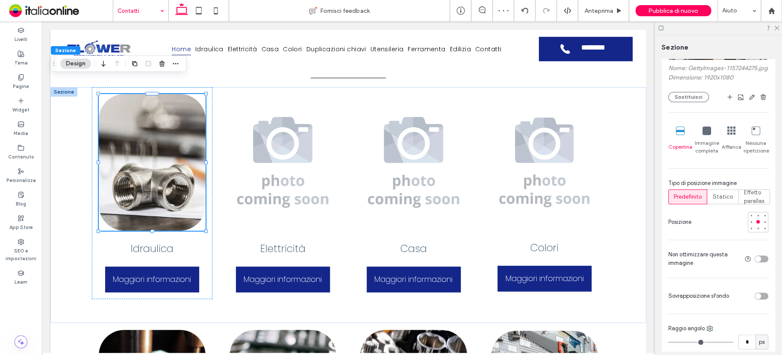
scroll to position [256, 0]
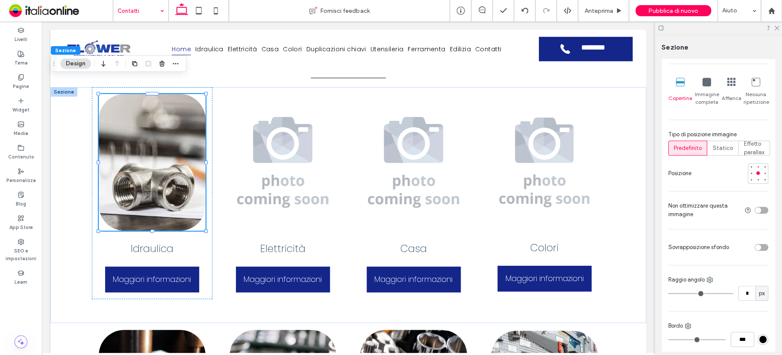
click at [760, 251] on div "toggle" at bounding box center [762, 247] width 14 height 7
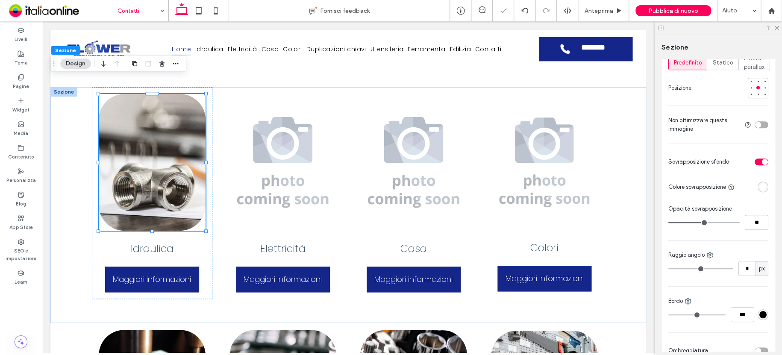
drag, startPoint x: 758, startPoint y: 193, endPoint x: 755, endPoint y: 200, distance: 7.6
click at [760, 191] on div "rgba(255, 255, 255, 1)" at bounding box center [763, 186] width 7 height 7
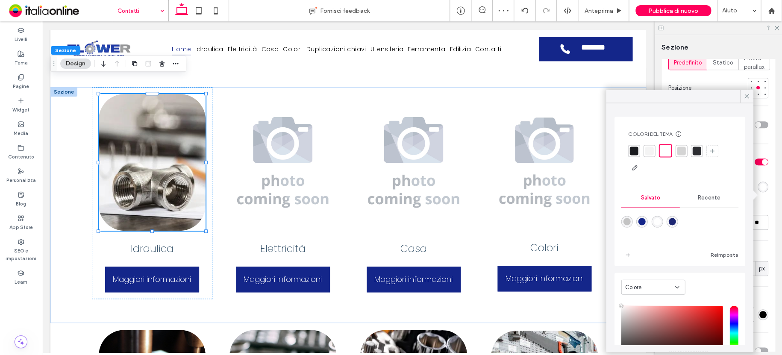
click at [698, 198] on span "Recente" at bounding box center [709, 197] width 23 height 7
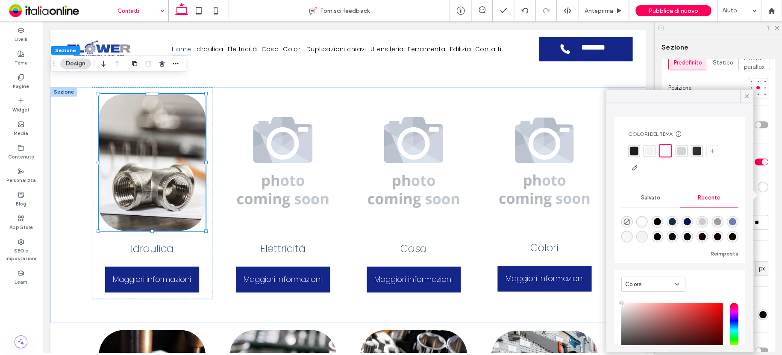
click at [657, 223] on div "rgba(0, 0, 0, 1)" at bounding box center [657, 221] width 7 height 7
type input "*******"
click at [745, 95] on use at bounding box center [747, 96] width 4 height 4
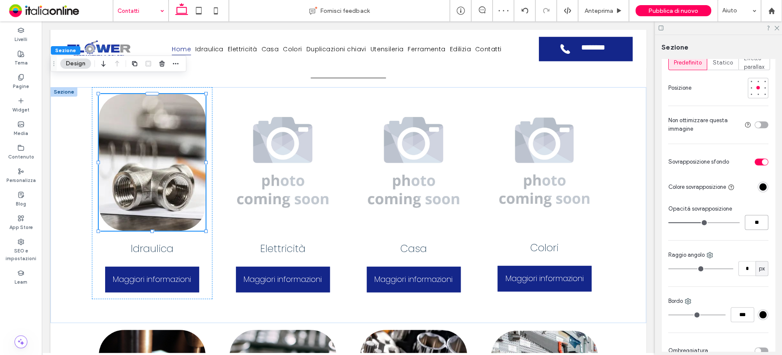
drag, startPoint x: 756, startPoint y: 229, endPoint x: 731, endPoint y: 224, distance: 25.3
click at [731, 224] on div "**" at bounding box center [718, 222] width 100 height 15
type input "**"
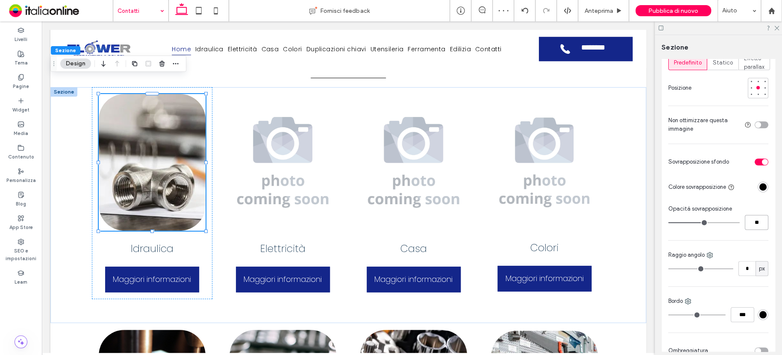
type input "**"
drag, startPoint x: 759, startPoint y: 229, endPoint x: 725, endPoint y: 225, distance: 34.0
click at [725, 225] on div "**" at bounding box center [718, 222] width 100 height 15
type input "**"
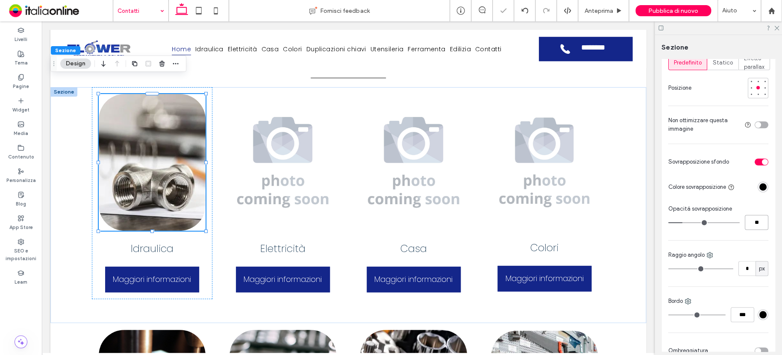
type input "**"
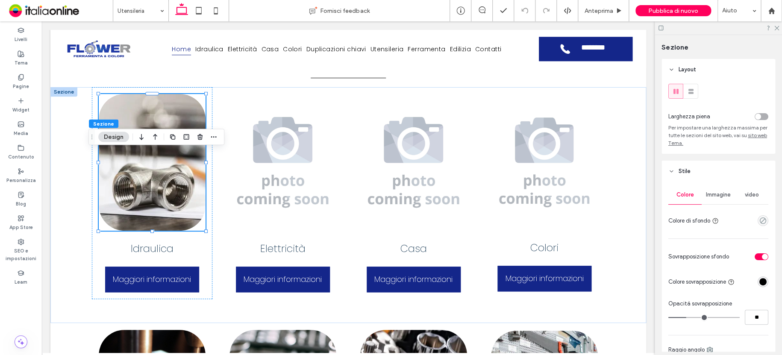
click at [716, 196] on span "Immagine" at bounding box center [718, 194] width 25 height 7
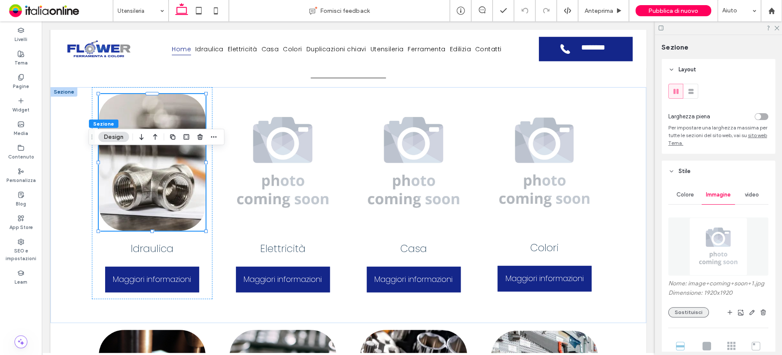
click at [689, 309] on button "Sostituisci" at bounding box center [688, 312] width 41 height 10
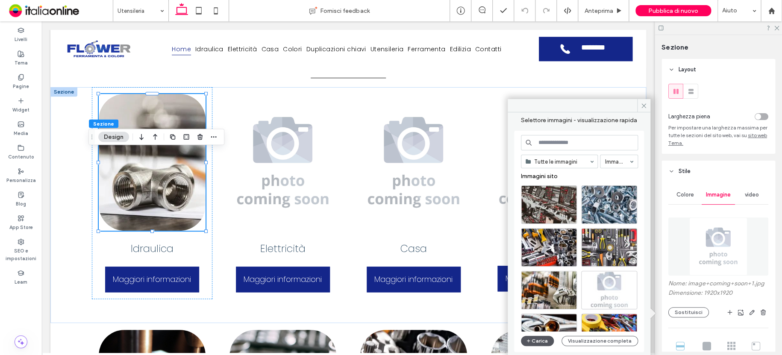
click at [532, 336] on button "Carica" at bounding box center [537, 341] width 33 height 10
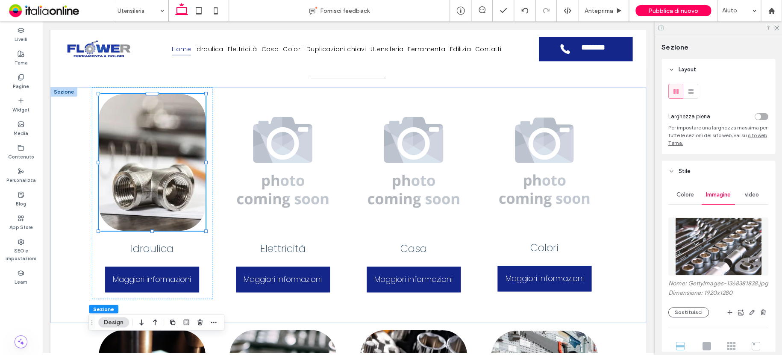
drag, startPoint x: 131, startPoint y: 7, endPoint x: 135, endPoint y: 15, distance: 8.4
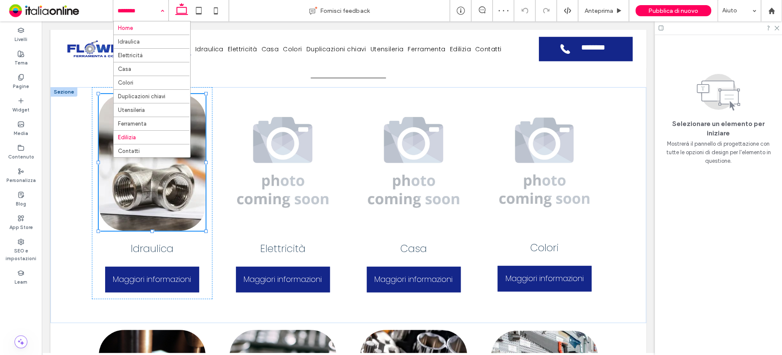
drag, startPoint x: 135, startPoint y: 12, endPoint x: 141, endPoint y: 27, distance: 15.5
click at [135, 13] on input at bounding box center [139, 10] width 42 height 21
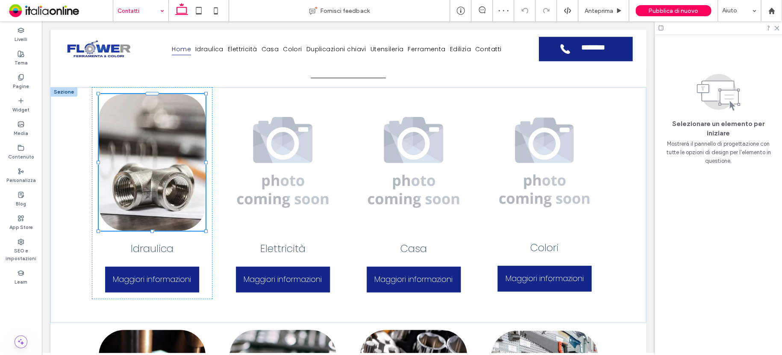
drag, startPoint x: 127, startPoint y: 153, endPoint x: 302, endPoint y: 106, distance: 181.7
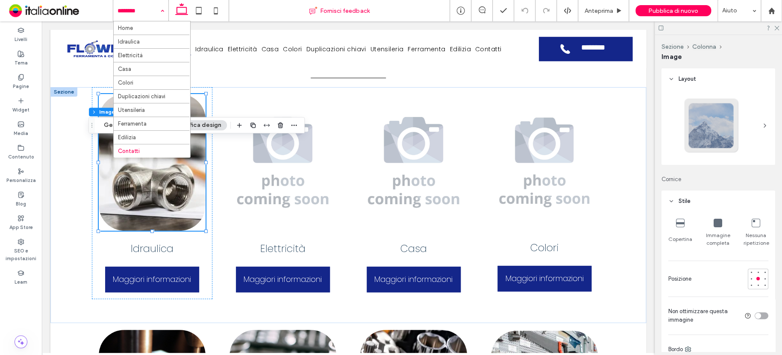
type input "**"
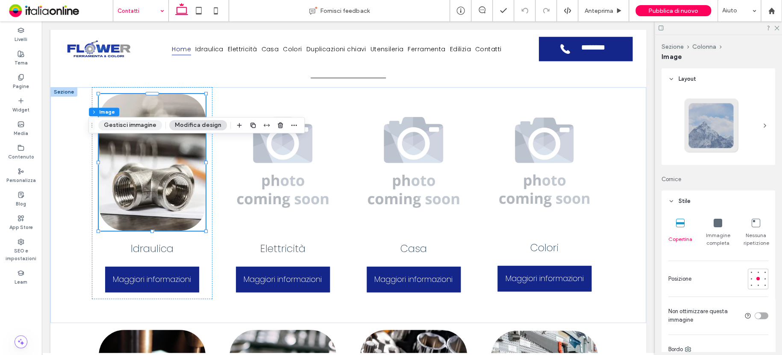
drag, startPoint x: 131, startPoint y: 126, endPoint x: 140, endPoint y: 126, distance: 9.0
click at [131, 125] on button "Gestisci immagine" at bounding box center [130, 125] width 64 height 10
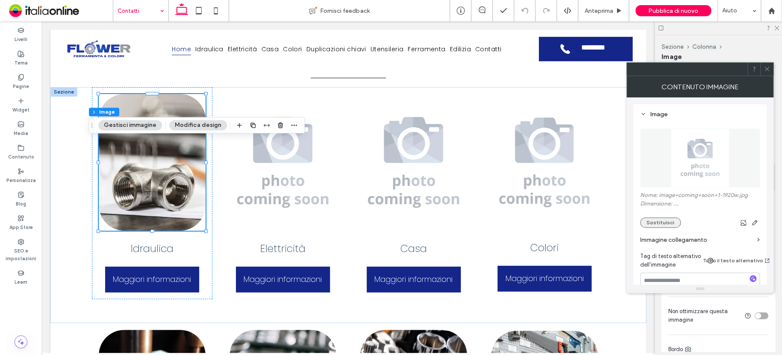
click at [660, 220] on button "Sostituisci" at bounding box center [660, 223] width 41 height 10
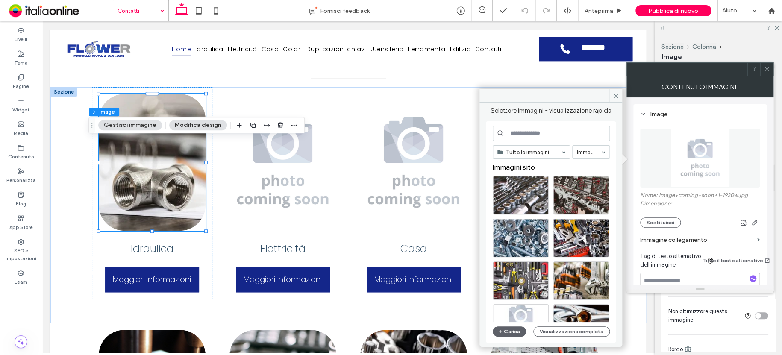
click at [536, 131] on input at bounding box center [551, 133] width 117 height 15
click at [512, 328] on button "Carica" at bounding box center [509, 332] width 33 height 10
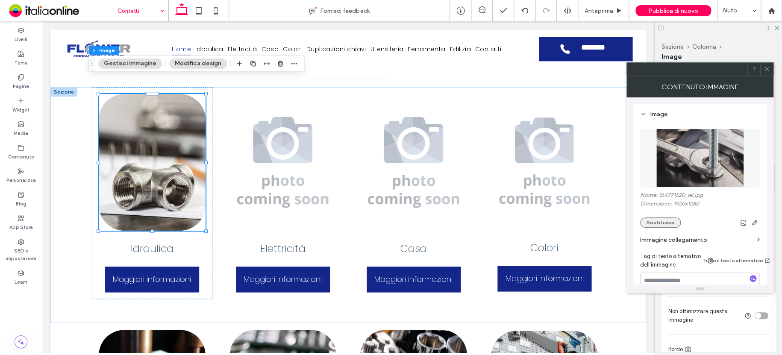
click at [667, 218] on button "Sostituisci" at bounding box center [660, 223] width 41 height 10
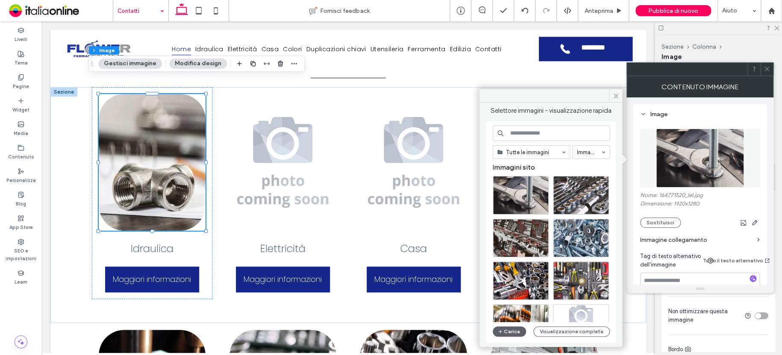
drag, startPoint x: 508, startPoint y: 326, endPoint x: 485, endPoint y: 316, distance: 25.3
click at [508, 327] on button "Carica" at bounding box center [509, 332] width 33 height 10
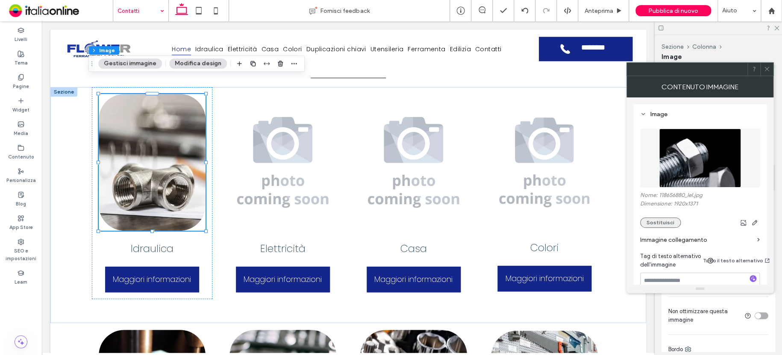
click at [671, 218] on button "Sostituisci" at bounding box center [660, 223] width 41 height 10
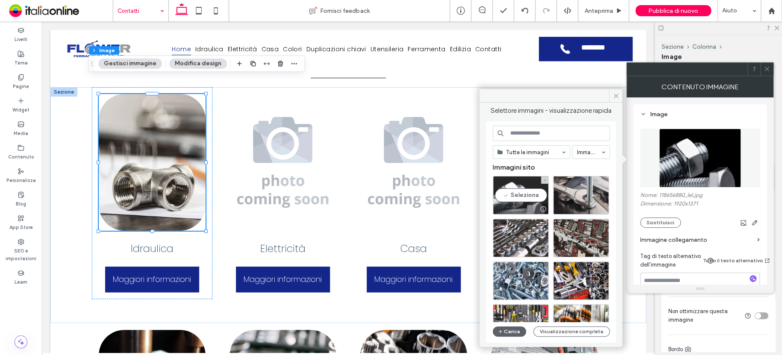
click at [523, 181] on div "Seleziona" at bounding box center [521, 195] width 56 height 38
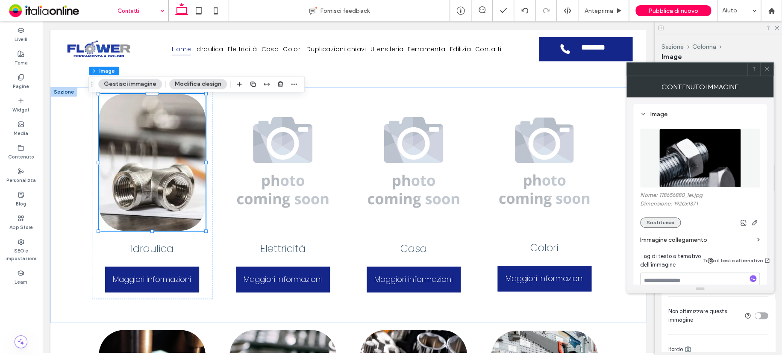
click at [662, 220] on button "Sostituisci" at bounding box center [660, 223] width 41 height 10
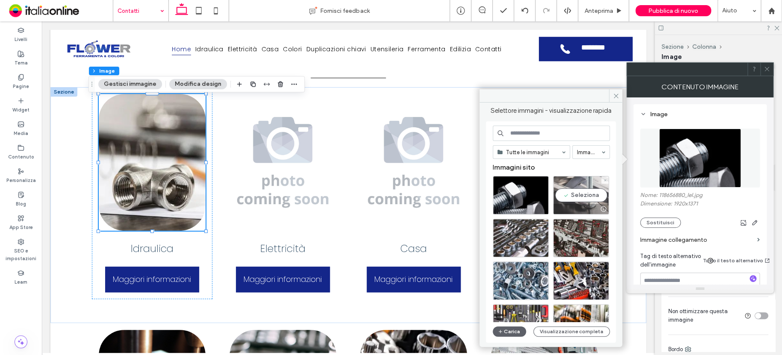
click at [571, 180] on div "Seleziona" at bounding box center [581, 195] width 56 height 38
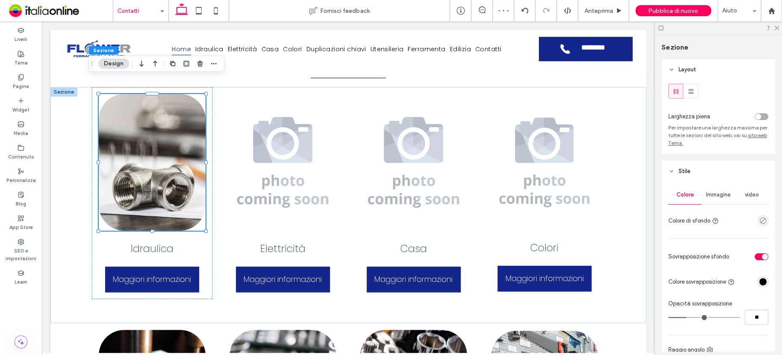
click at [722, 194] on span "Immagine" at bounding box center [718, 194] width 25 height 7
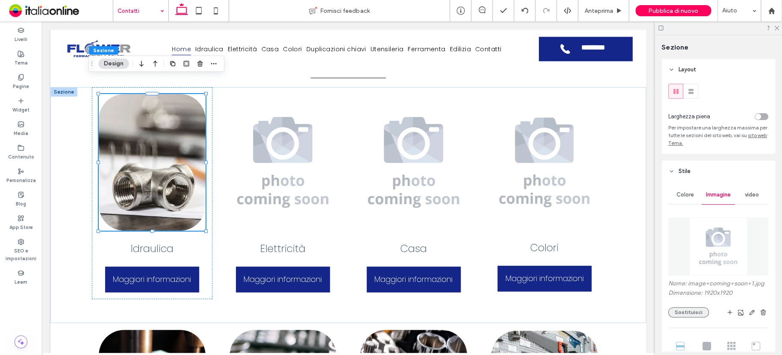
click at [686, 315] on button "Sostituisci" at bounding box center [688, 312] width 41 height 10
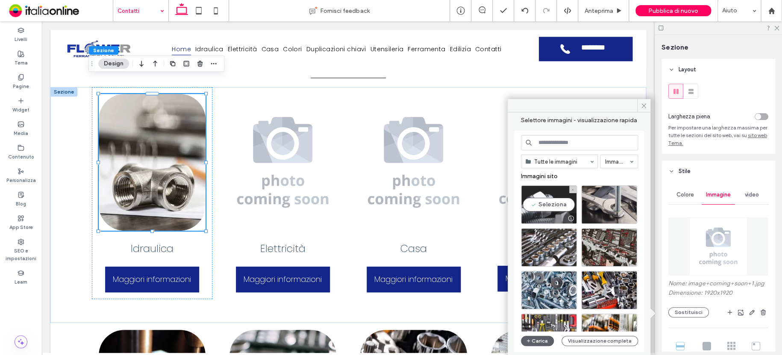
click at [551, 199] on div "Seleziona" at bounding box center [549, 205] width 56 height 38
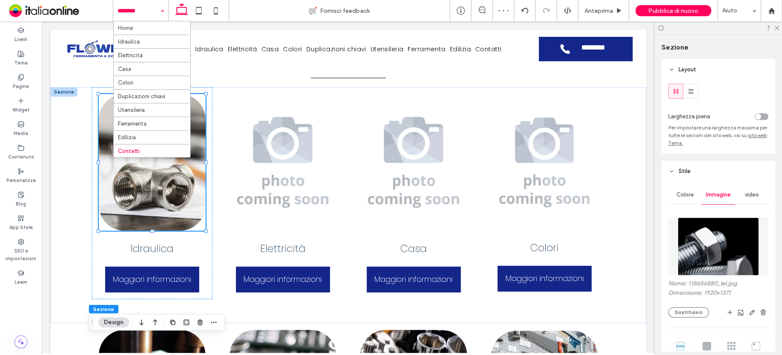
drag, startPoint x: 120, startPoint y: 9, endPoint x: 120, endPoint y: 15, distance: 5.6
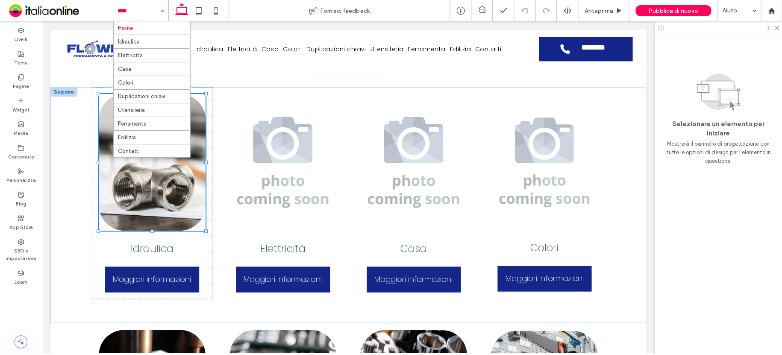
drag, startPoint x: 129, startPoint y: 11, endPoint x: 130, endPoint y: 20, distance: 8.7
click at [129, 11] on input at bounding box center [139, 10] width 42 height 21
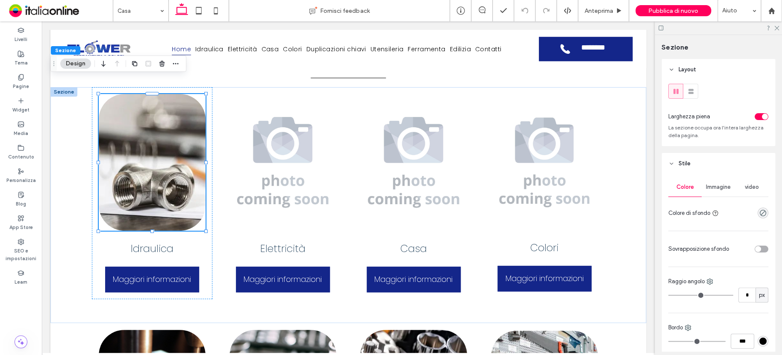
click at [708, 188] on span "Immagine" at bounding box center [718, 187] width 25 height 7
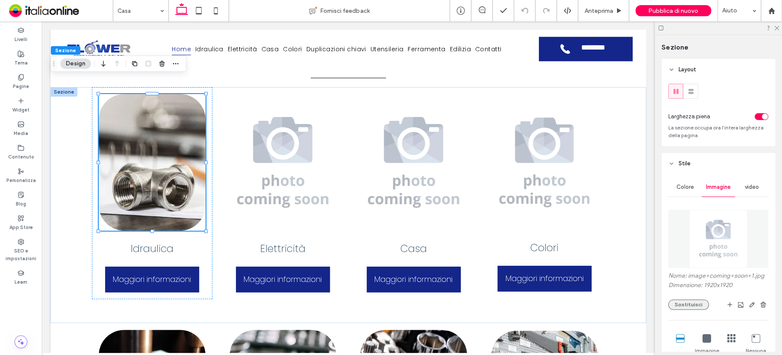
drag, startPoint x: 689, startPoint y: 304, endPoint x: 687, endPoint y: 300, distance: 4.6
click at [689, 304] on button "Sostituisci" at bounding box center [688, 305] width 41 height 10
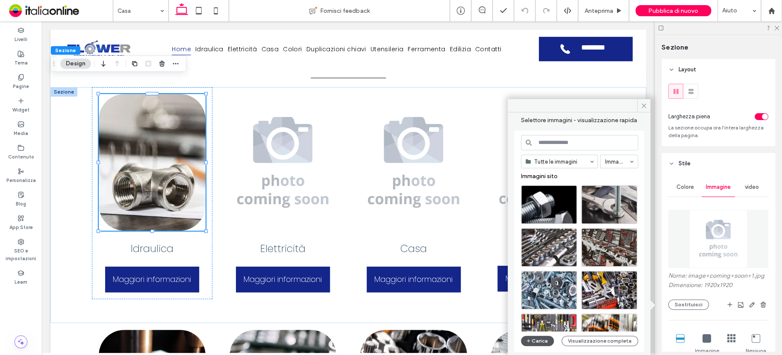
click at [539, 342] on button "Carica" at bounding box center [537, 341] width 33 height 10
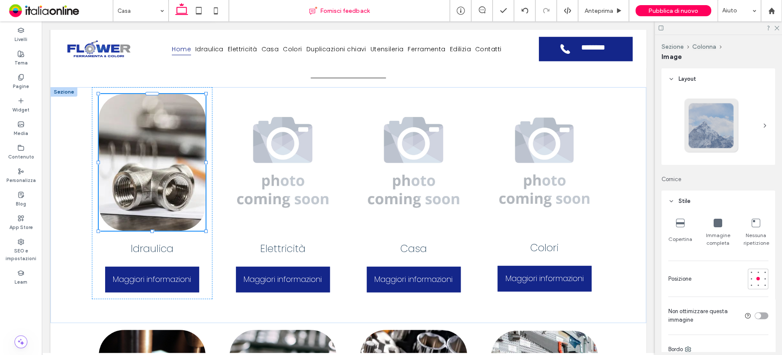
type input "**"
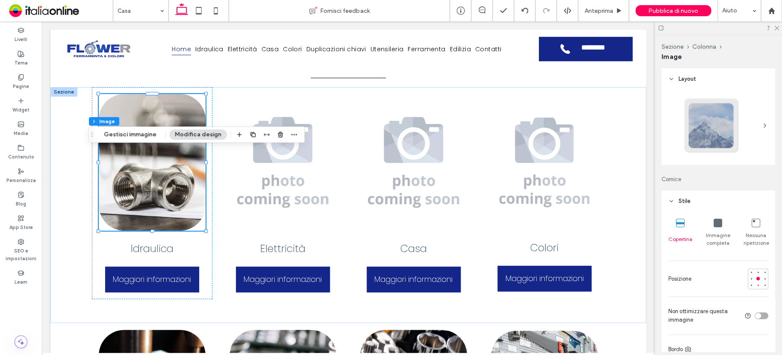
drag, startPoint x: 124, startPoint y: 132, endPoint x: 150, endPoint y: 140, distance: 27.8
click at [124, 132] on button "Gestisci immagine" at bounding box center [130, 135] width 64 height 10
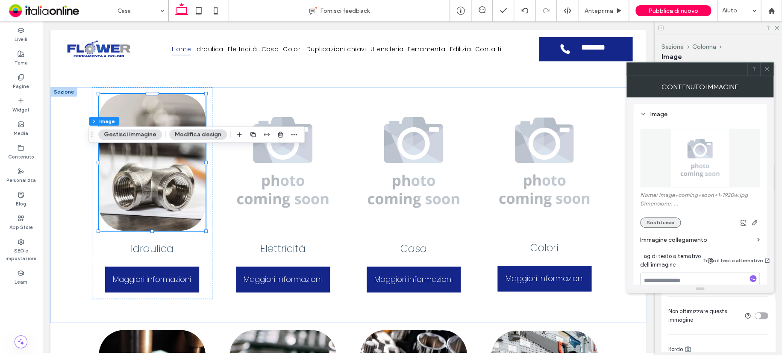
click at [665, 222] on button "Sostituisci" at bounding box center [660, 223] width 41 height 10
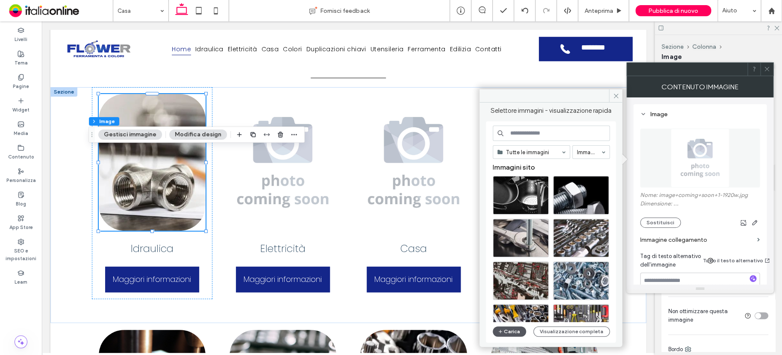
click at [502, 328] on icon "button" at bounding box center [500, 331] width 5 height 7
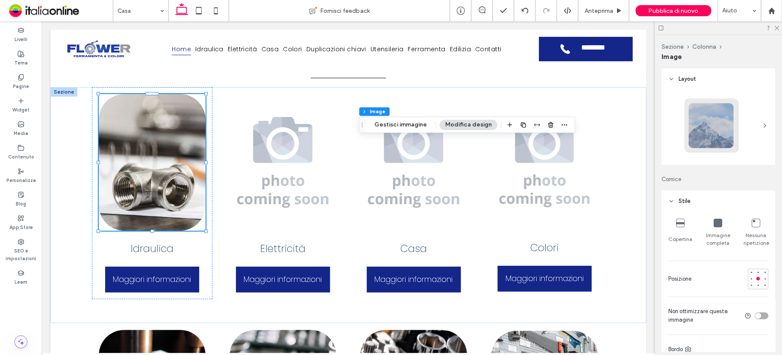
type input "**"
click at [402, 121] on button "Gestisci immagine" at bounding box center [400, 125] width 64 height 10
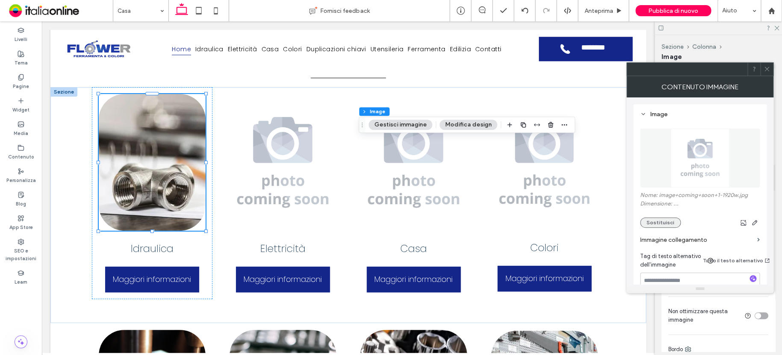
click at [661, 220] on button "Sostituisci" at bounding box center [660, 223] width 41 height 10
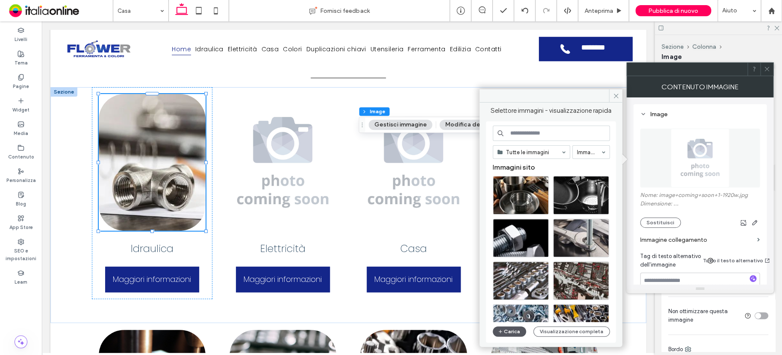
click at [506, 327] on button "Carica" at bounding box center [509, 332] width 33 height 10
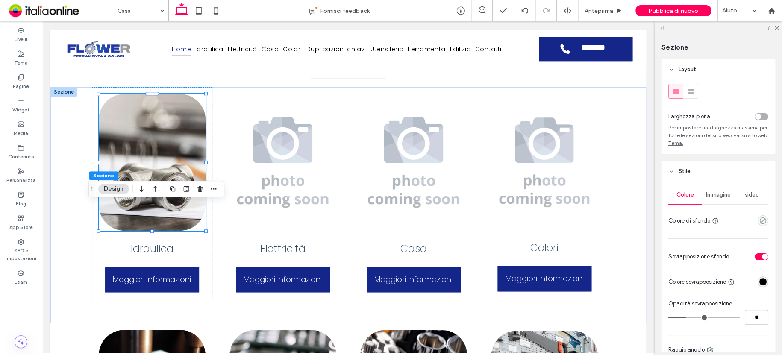
click at [721, 195] on span "Immagine" at bounding box center [718, 194] width 25 height 7
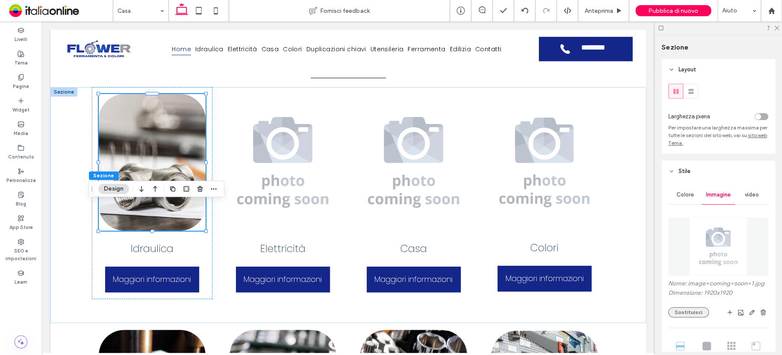
click at [677, 313] on button "Sostituisci" at bounding box center [688, 312] width 41 height 10
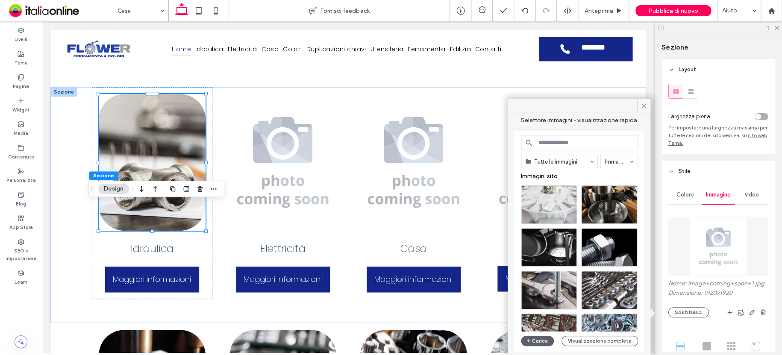
click at [553, 144] on input at bounding box center [579, 142] width 117 height 15
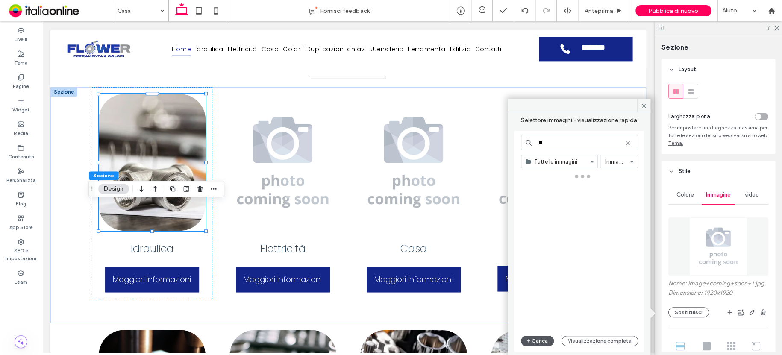
type input "**"
click at [545, 340] on button "Carica" at bounding box center [537, 341] width 33 height 10
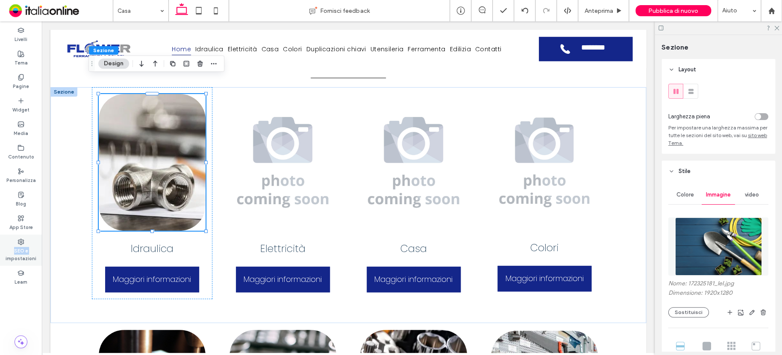
drag, startPoint x: 7, startPoint y: 256, endPoint x: 0, endPoint y: 259, distance: 7.5
click at [5, 257] on label "SEO e impostazioni" at bounding box center [21, 253] width 42 height 17
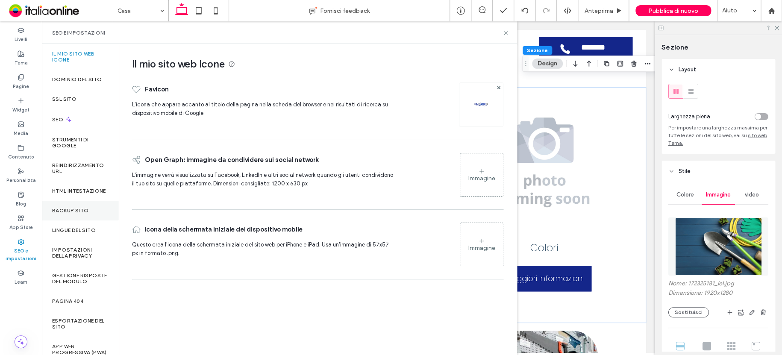
click at [83, 214] on label "Backup sito" at bounding box center [70, 211] width 36 height 6
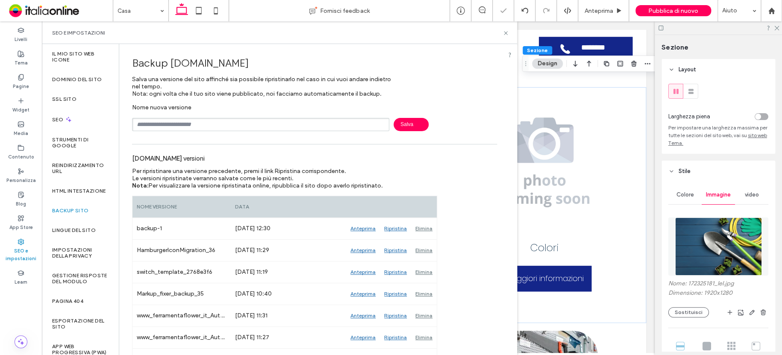
click at [294, 128] on input "text" at bounding box center [260, 124] width 257 height 13
type input "********"
click at [503, 33] on icon at bounding box center [506, 33] width 6 height 6
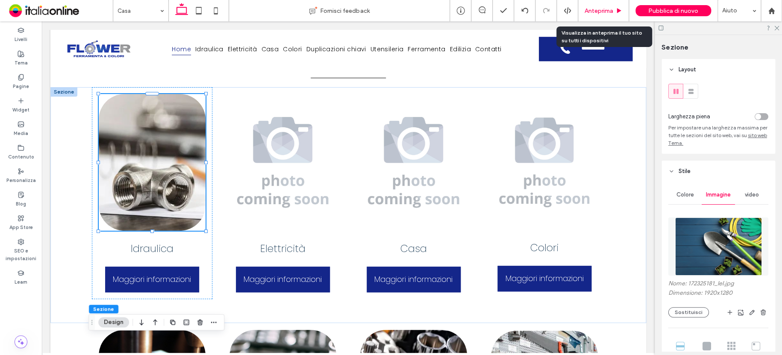
click at [604, 10] on span "Anteprima" at bounding box center [599, 10] width 29 height 7
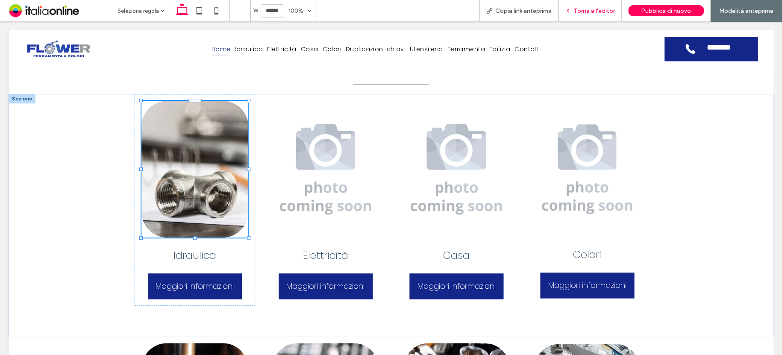
click at [584, 12] on span "Torna all'editor" at bounding box center [594, 10] width 41 height 7
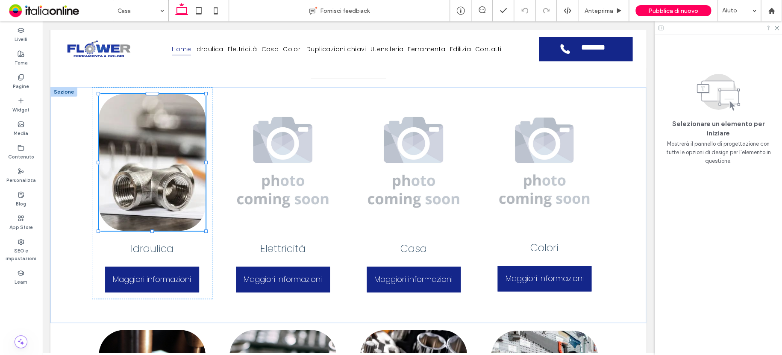
click at [111, 12] on span at bounding box center [59, 10] width 106 height 17
